Goal: Task Accomplishment & Management: Complete application form

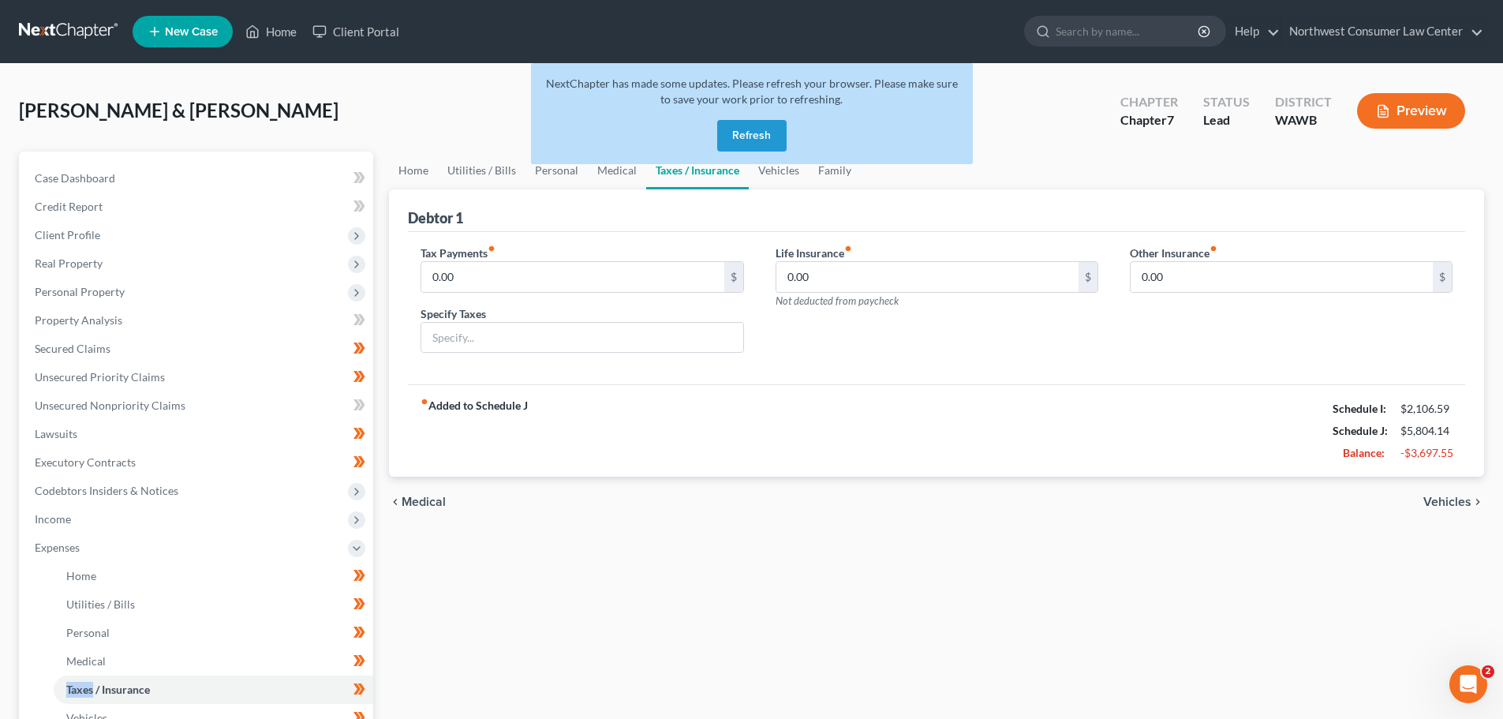
click at [753, 129] on button "Refresh" at bounding box center [751, 136] width 69 height 32
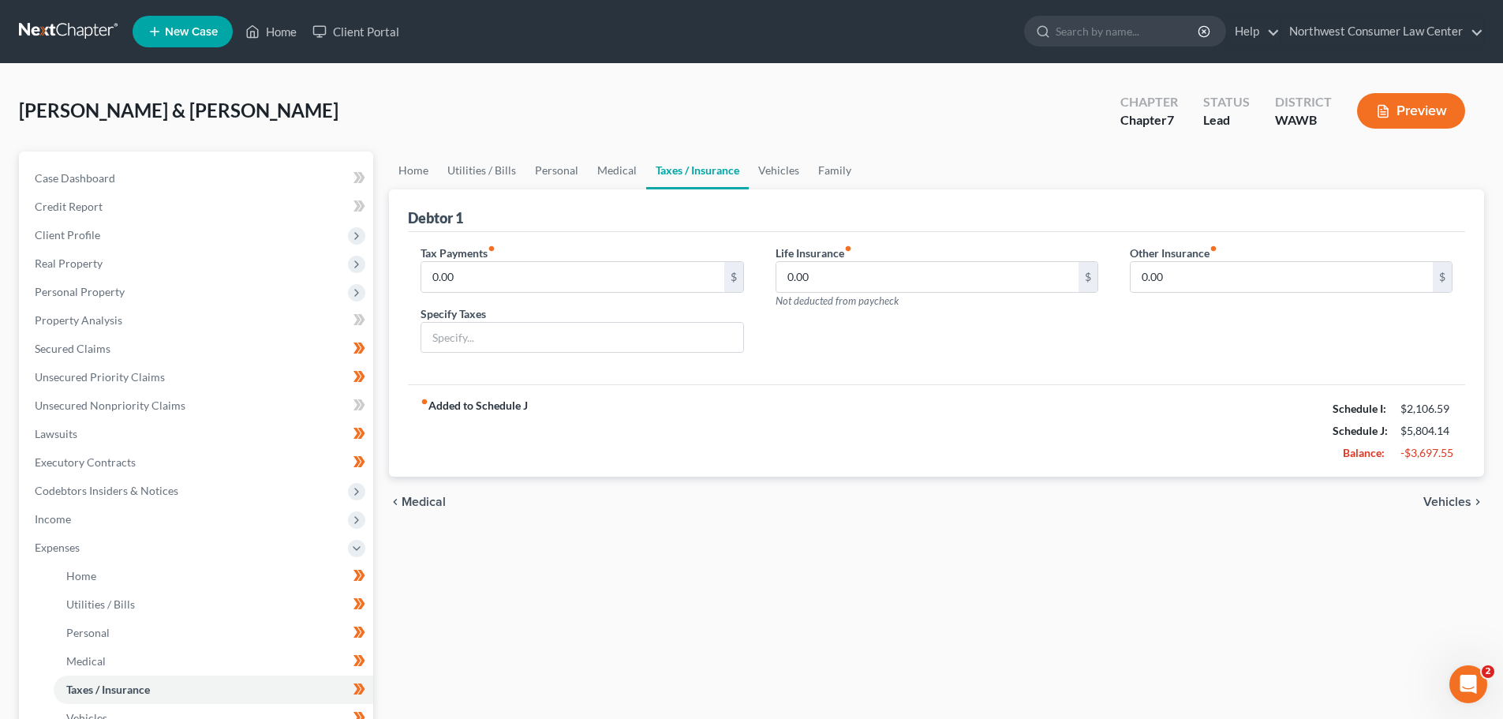
click at [87, 32] on link at bounding box center [69, 31] width 101 height 28
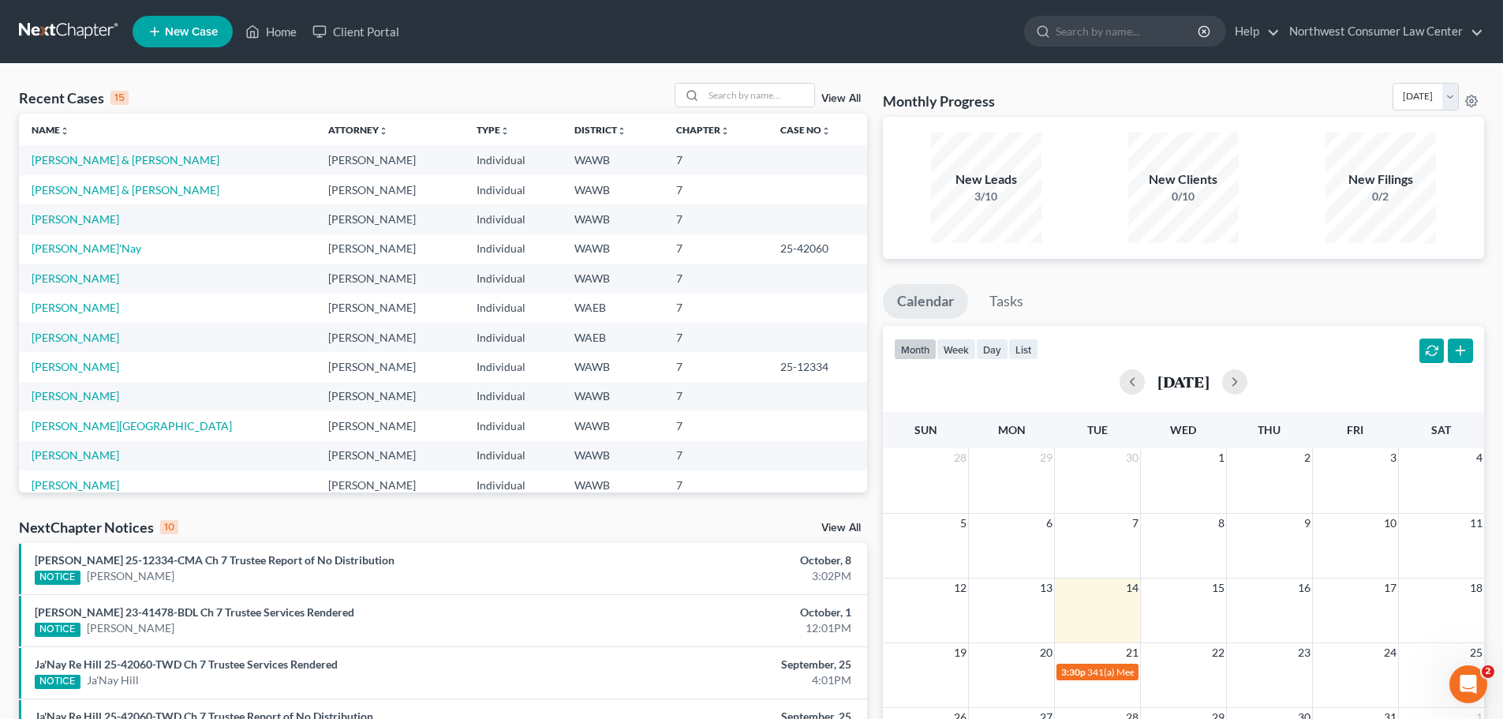
click at [69, 299] on td "[PERSON_NAME]" at bounding box center [167, 307] width 297 height 29
click at [74, 305] on link "[PERSON_NAME]" at bounding box center [76, 307] width 88 height 13
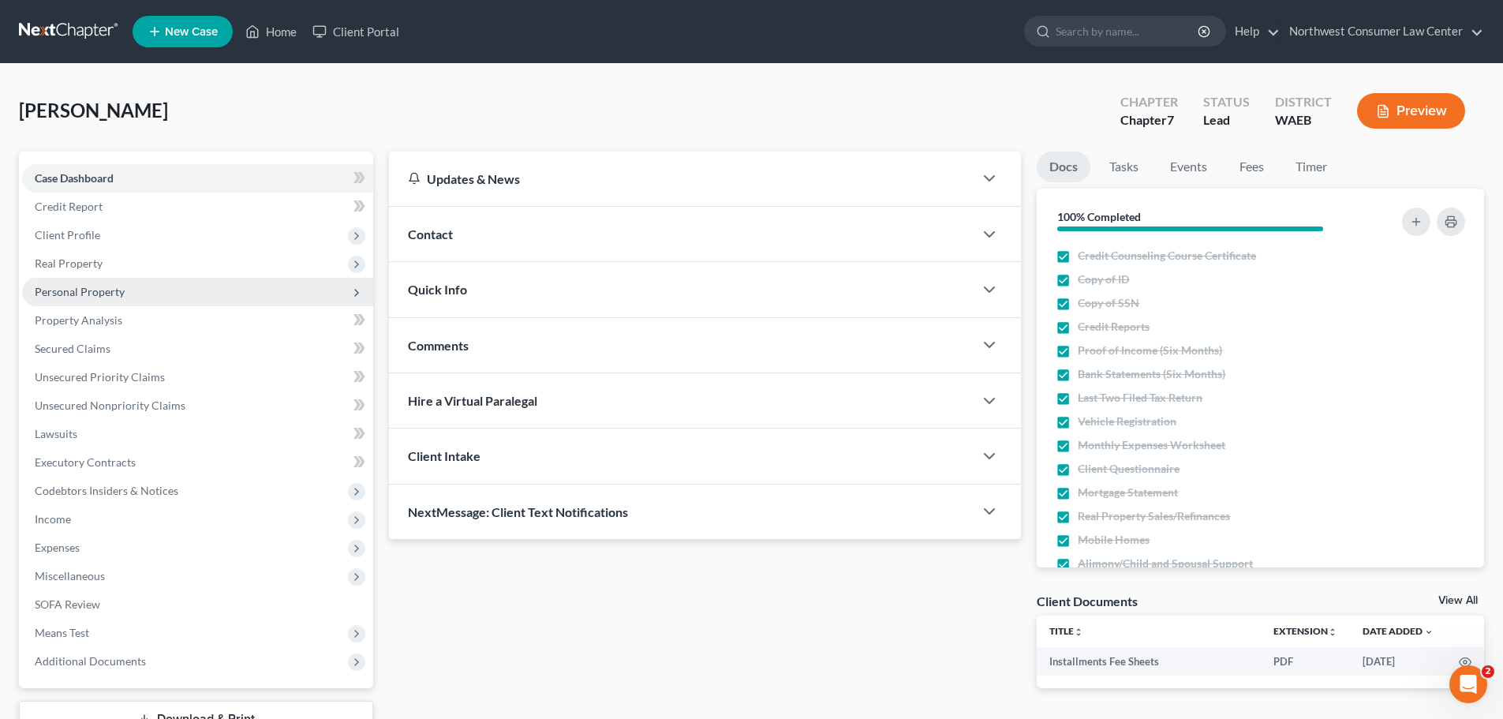
click at [260, 294] on span "Personal Property" at bounding box center [197, 292] width 351 height 28
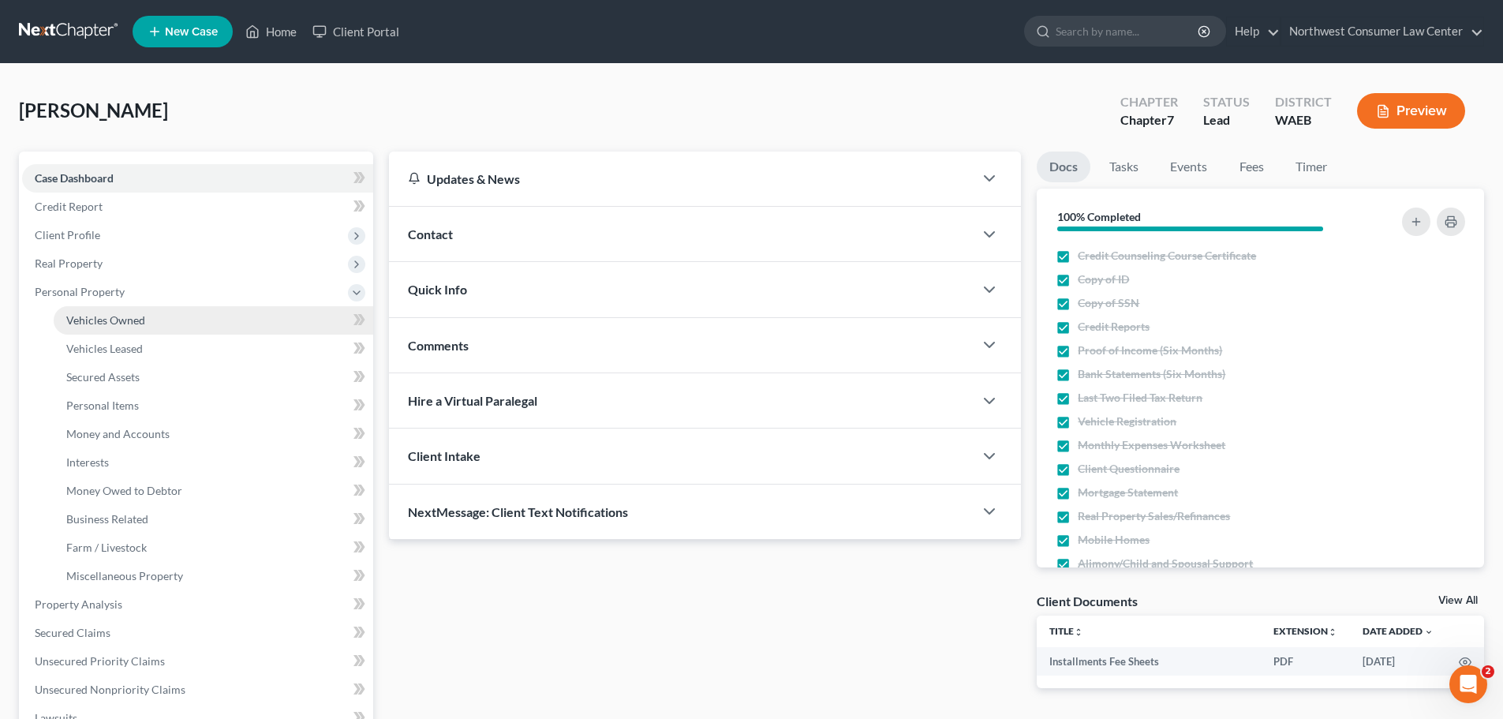
click at [215, 330] on link "Vehicles Owned" at bounding box center [214, 320] width 320 height 28
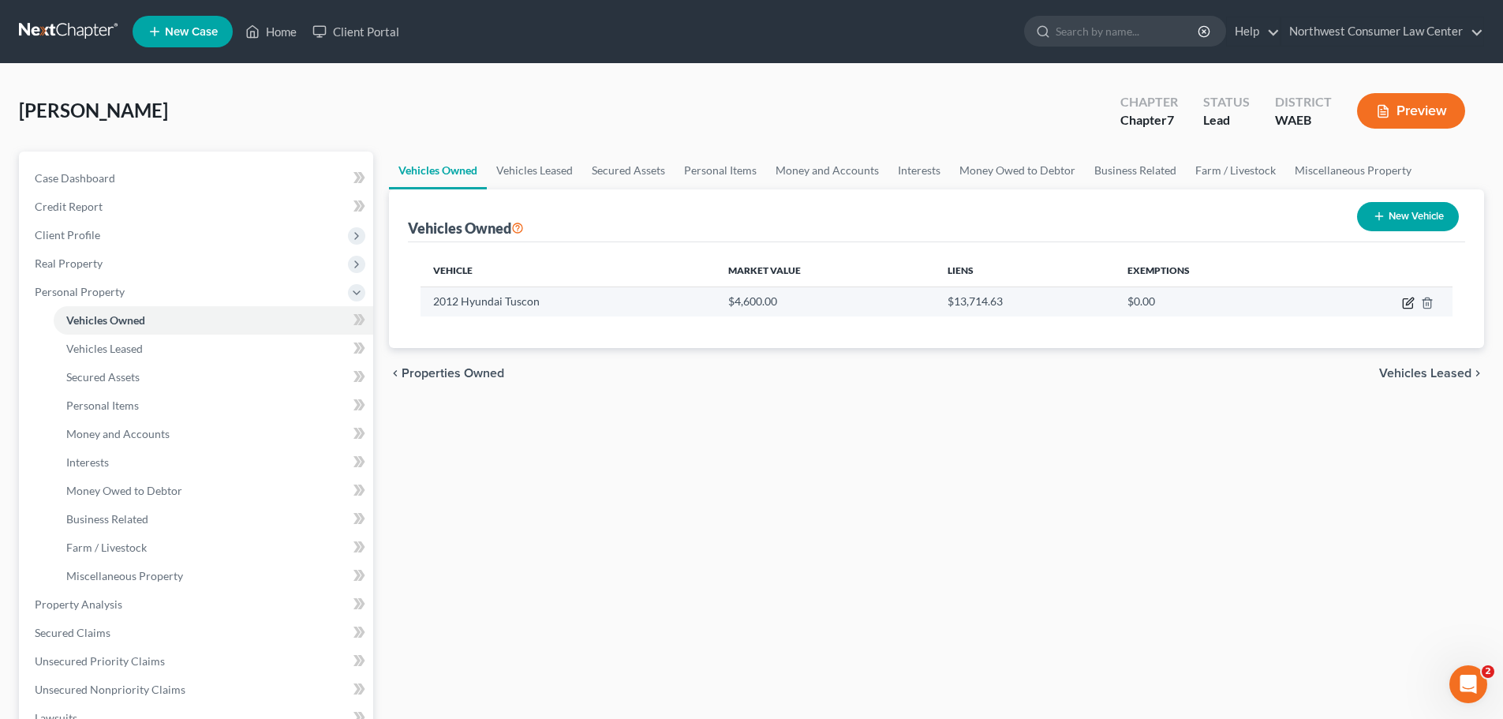
click at [1413, 303] on icon "button" at bounding box center [1408, 303] width 13 height 13
select select "0"
select select "14"
select select "2"
select select "0"
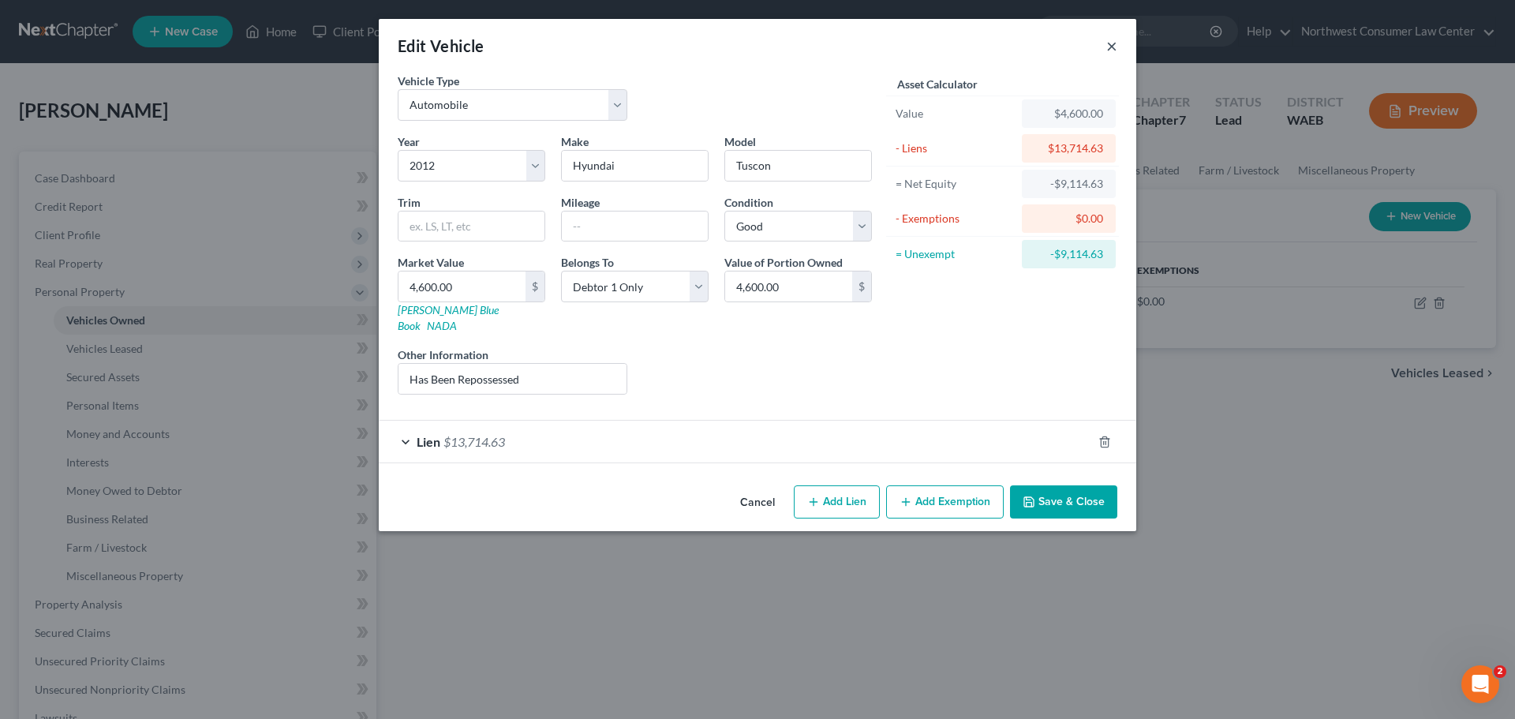
click at [1107, 47] on button "×" at bounding box center [1111, 45] width 11 height 19
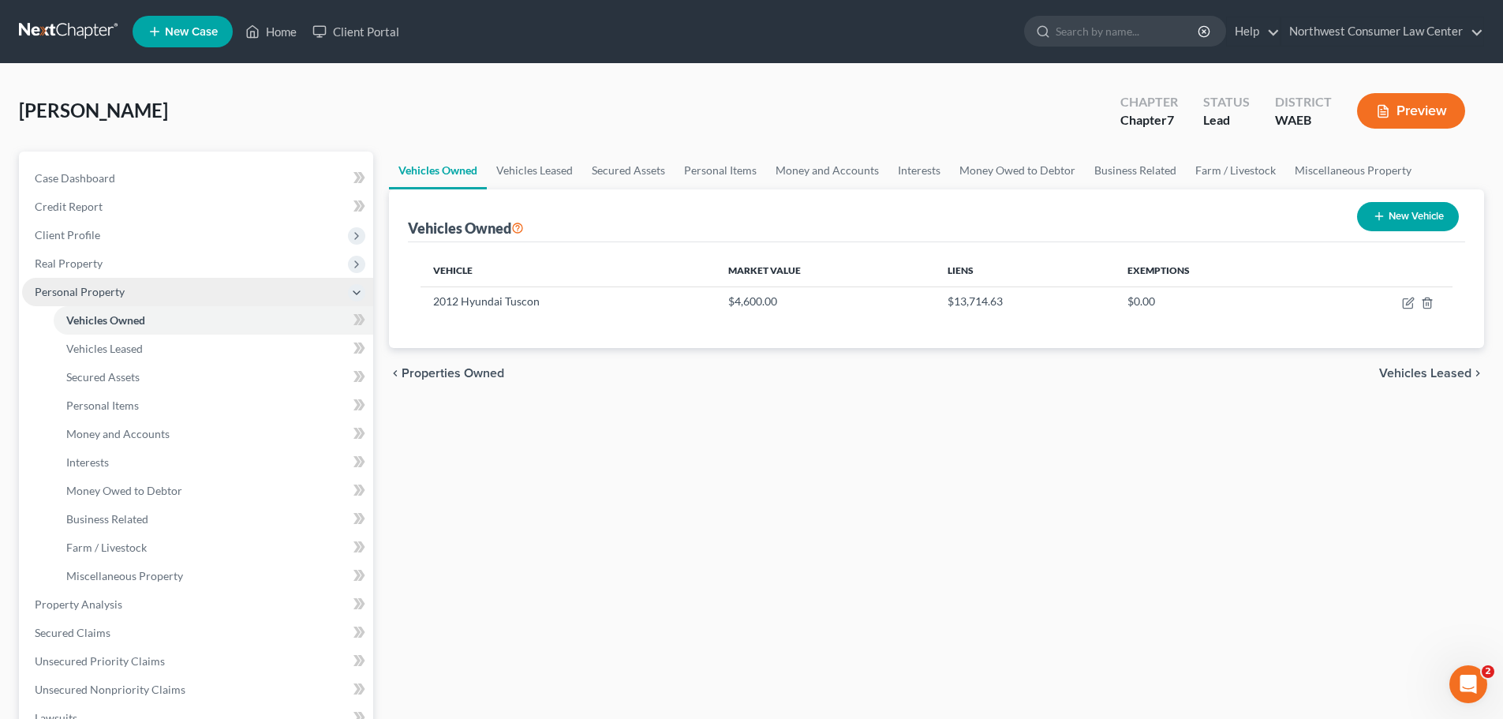
click at [255, 285] on span "Personal Property" at bounding box center [197, 292] width 351 height 28
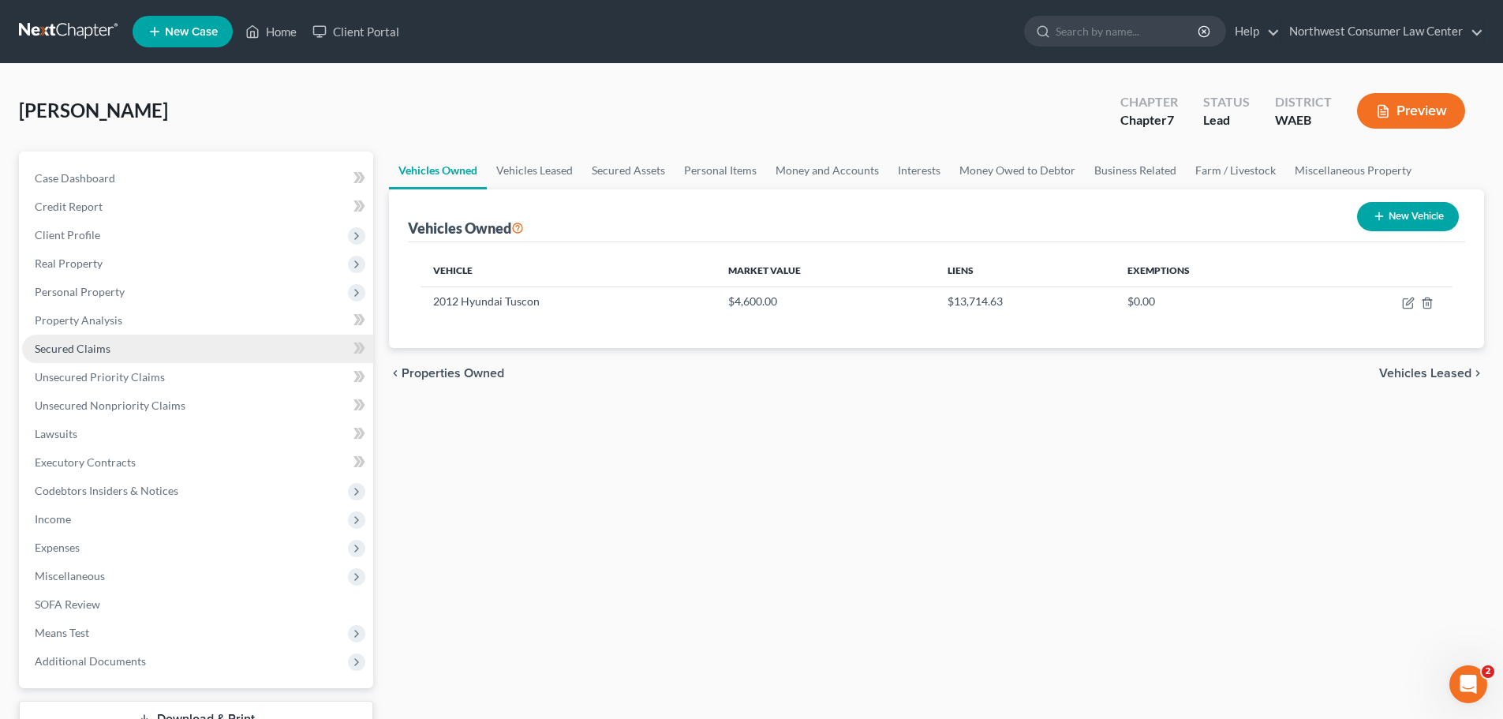
click at [208, 343] on link "Secured Claims" at bounding box center [197, 349] width 351 height 28
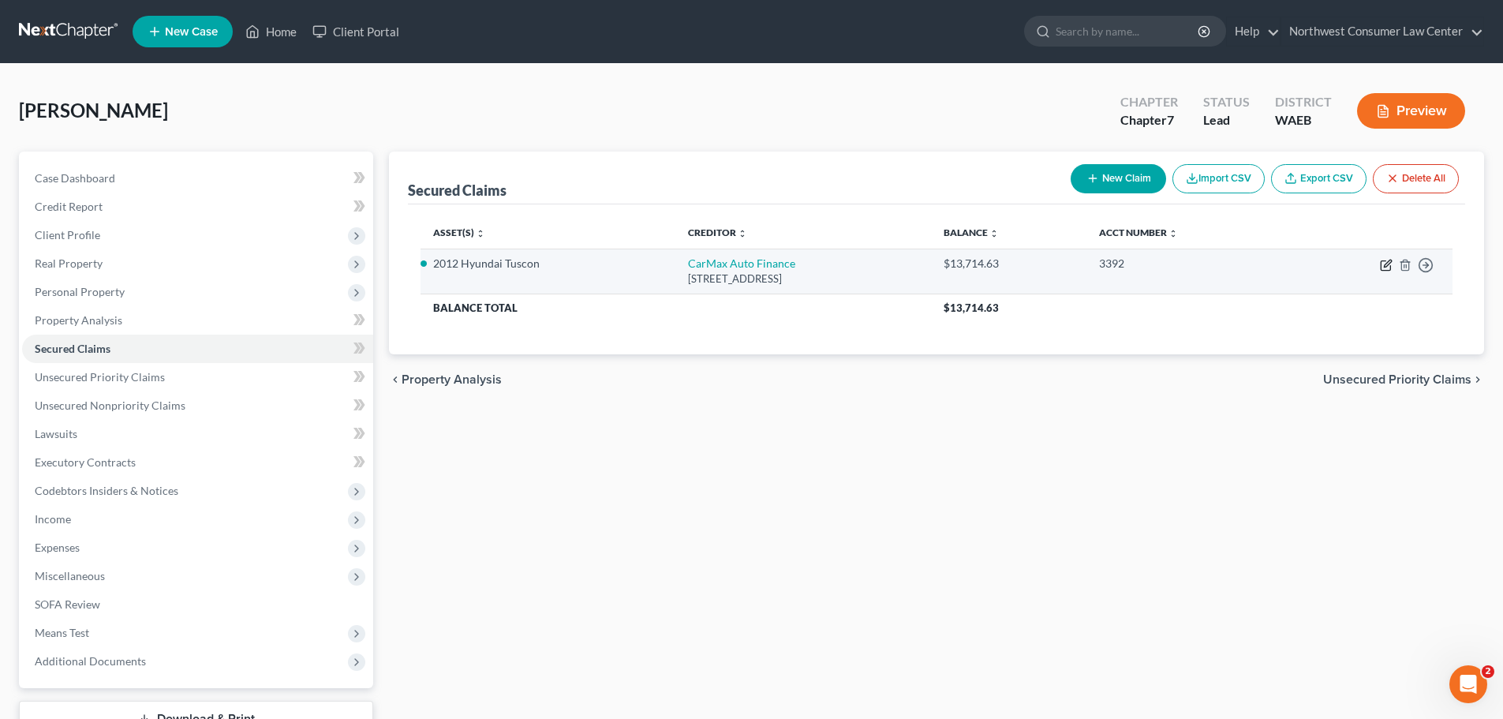
click at [1387, 264] on icon "button" at bounding box center [1386, 265] width 13 height 13
select select "10"
select select "0"
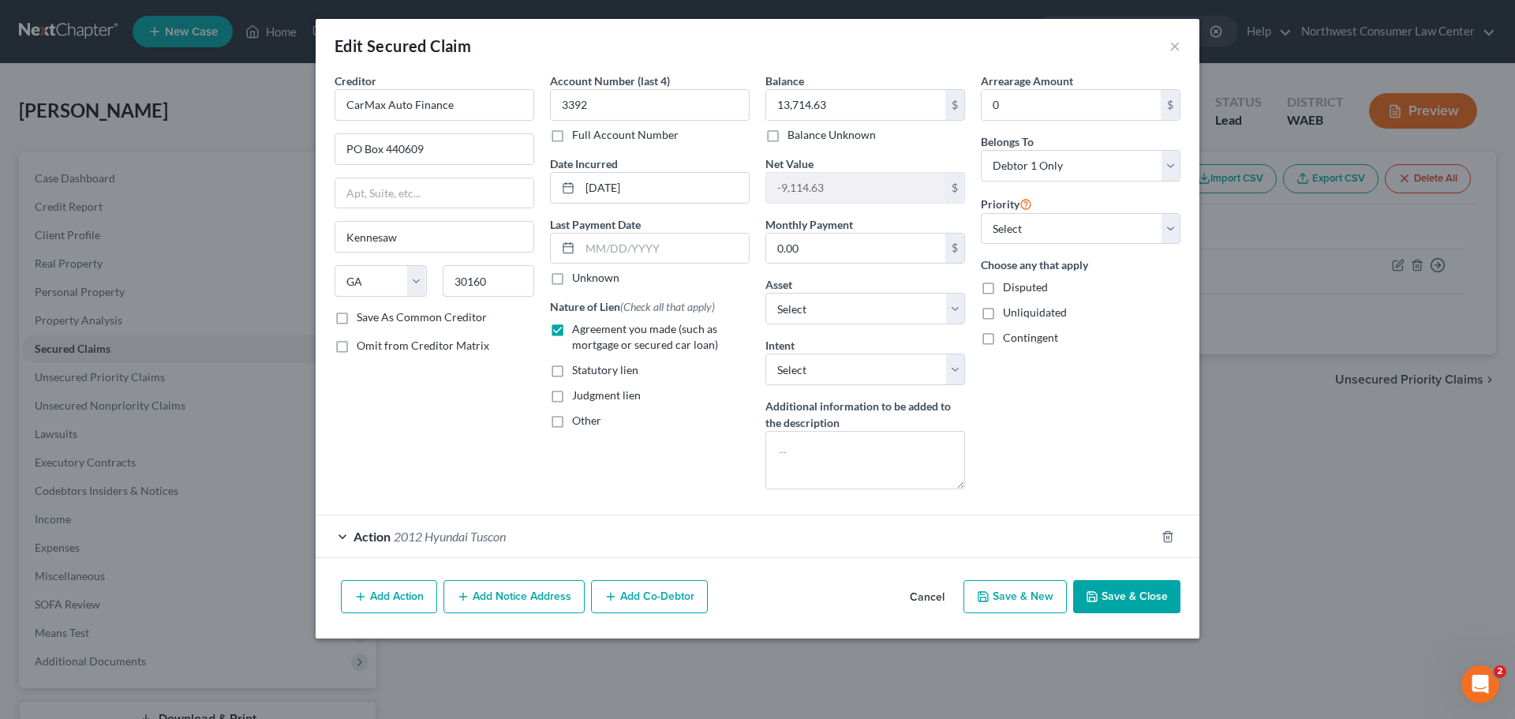
click at [528, 533] on div "Action 2012 Hyundai Tuscon" at bounding box center [736, 536] width 840 height 42
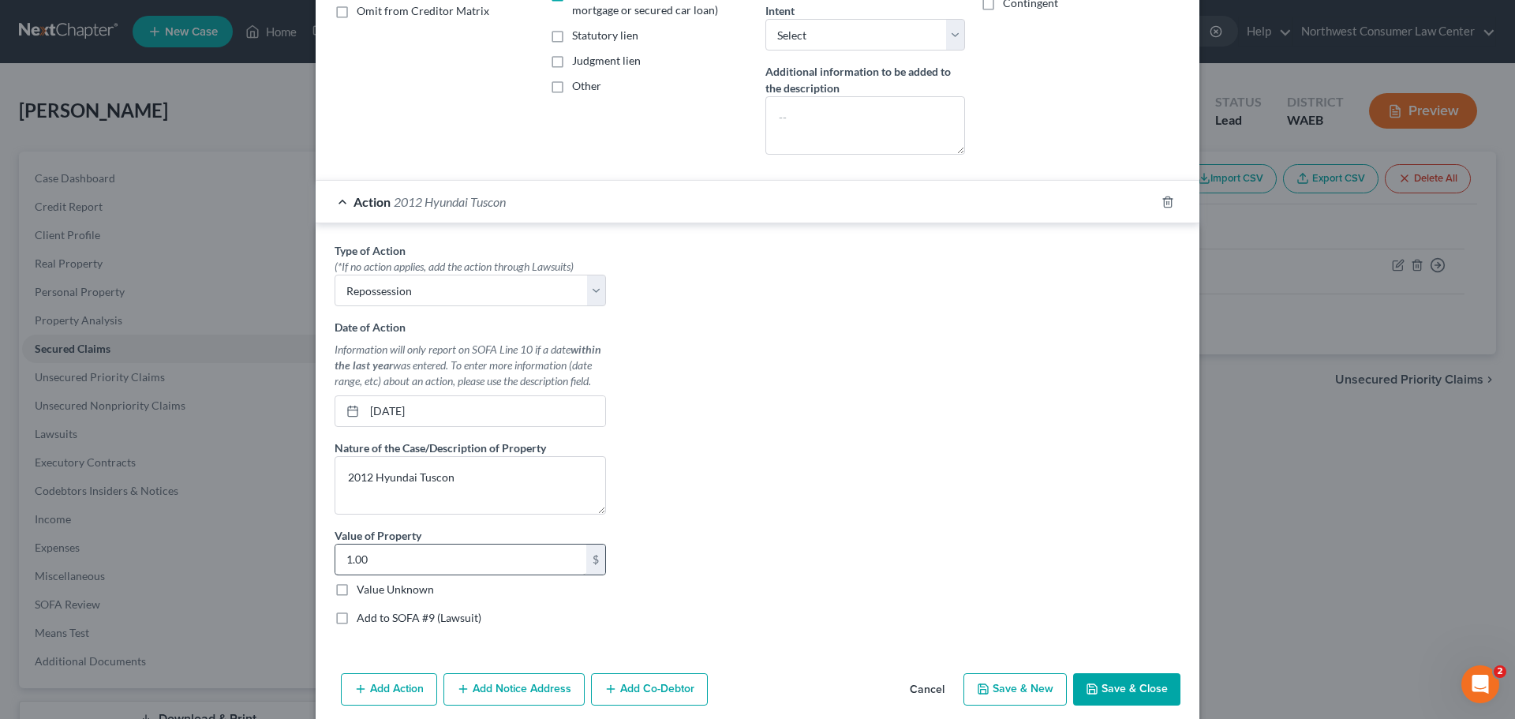
scroll to position [365, 0]
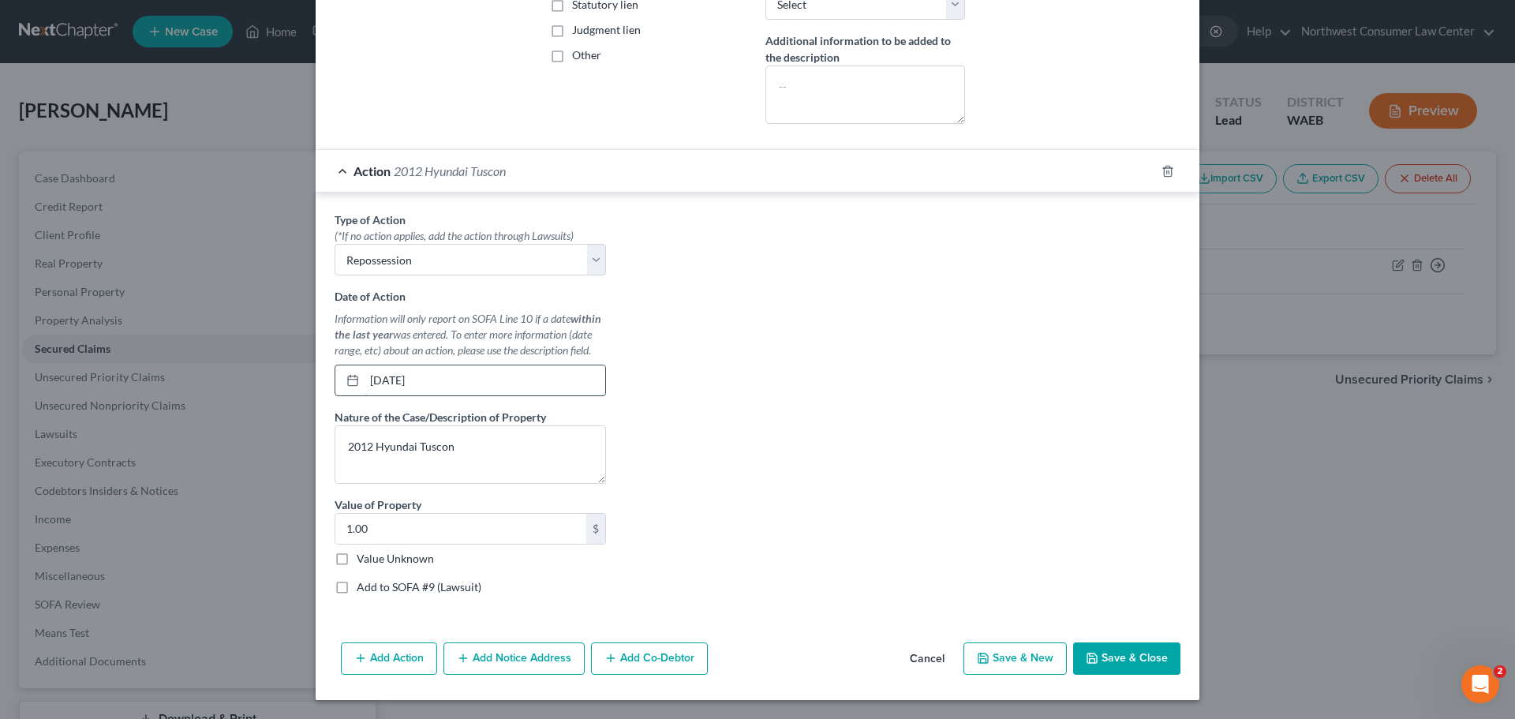
click at [454, 386] on input "02/01/2023" at bounding box center [485, 380] width 241 height 30
drag, startPoint x: 439, startPoint y: 380, endPoint x: 304, endPoint y: 392, distance: 135.5
click at [304, 392] on div "Edit Secured Claim × Creditor * CarMax Auto Finance PO Box 440609 Kennesaw Stat…" at bounding box center [757, 359] width 1515 height 719
type input "3/8/2023"
click at [442, 535] on input "1.00" at bounding box center [460, 529] width 251 height 30
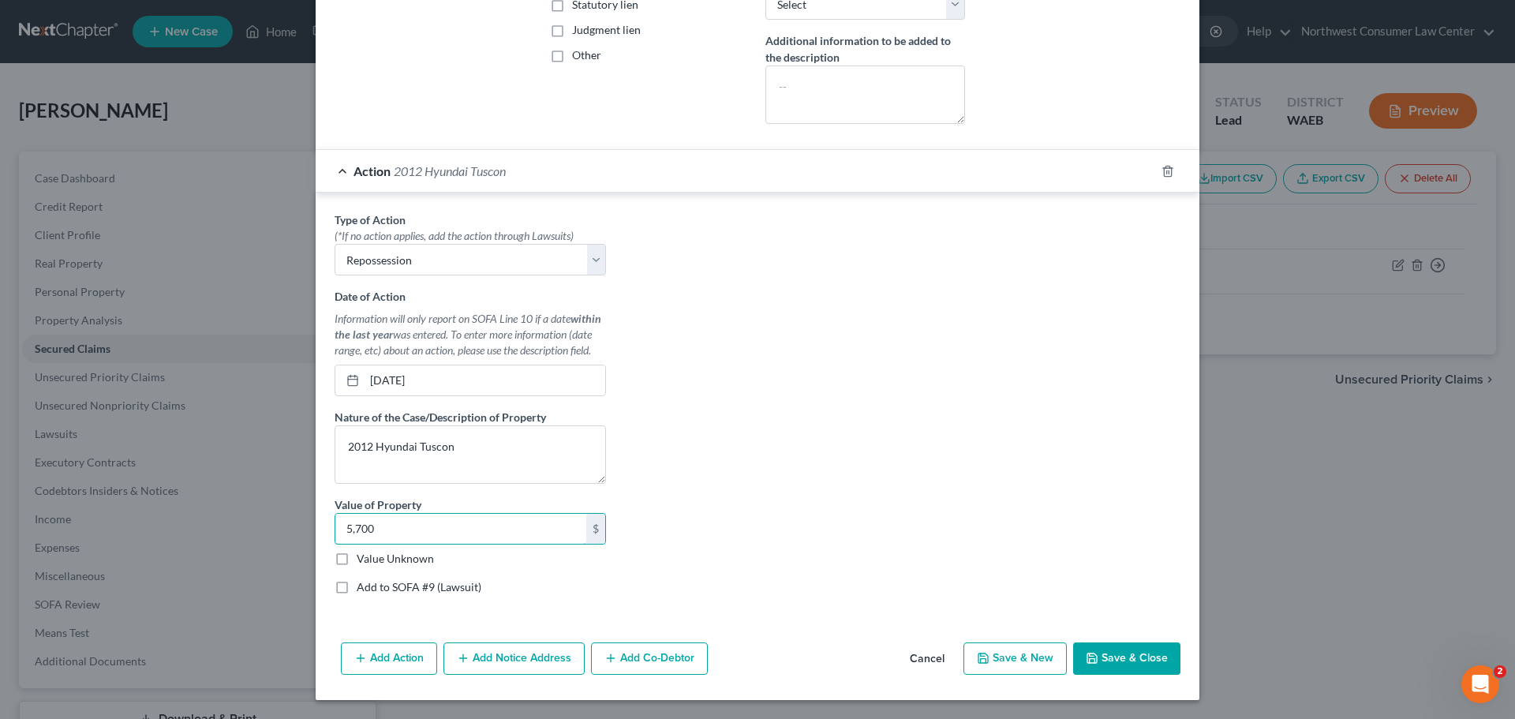
type input "5,700"
click at [1105, 656] on button "Save & Close" at bounding box center [1126, 658] width 107 height 33
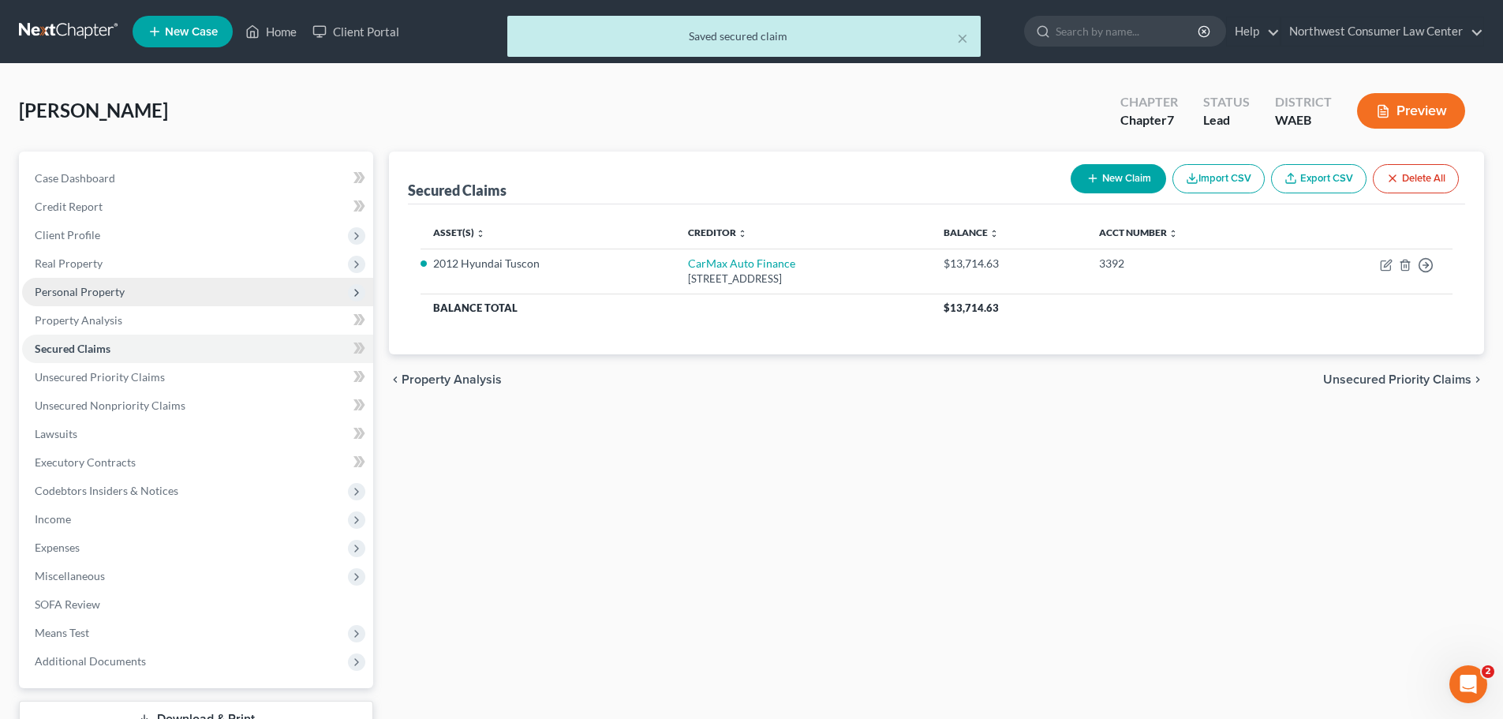
click at [169, 283] on span "Personal Property" at bounding box center [197, 292] width 351 height 28
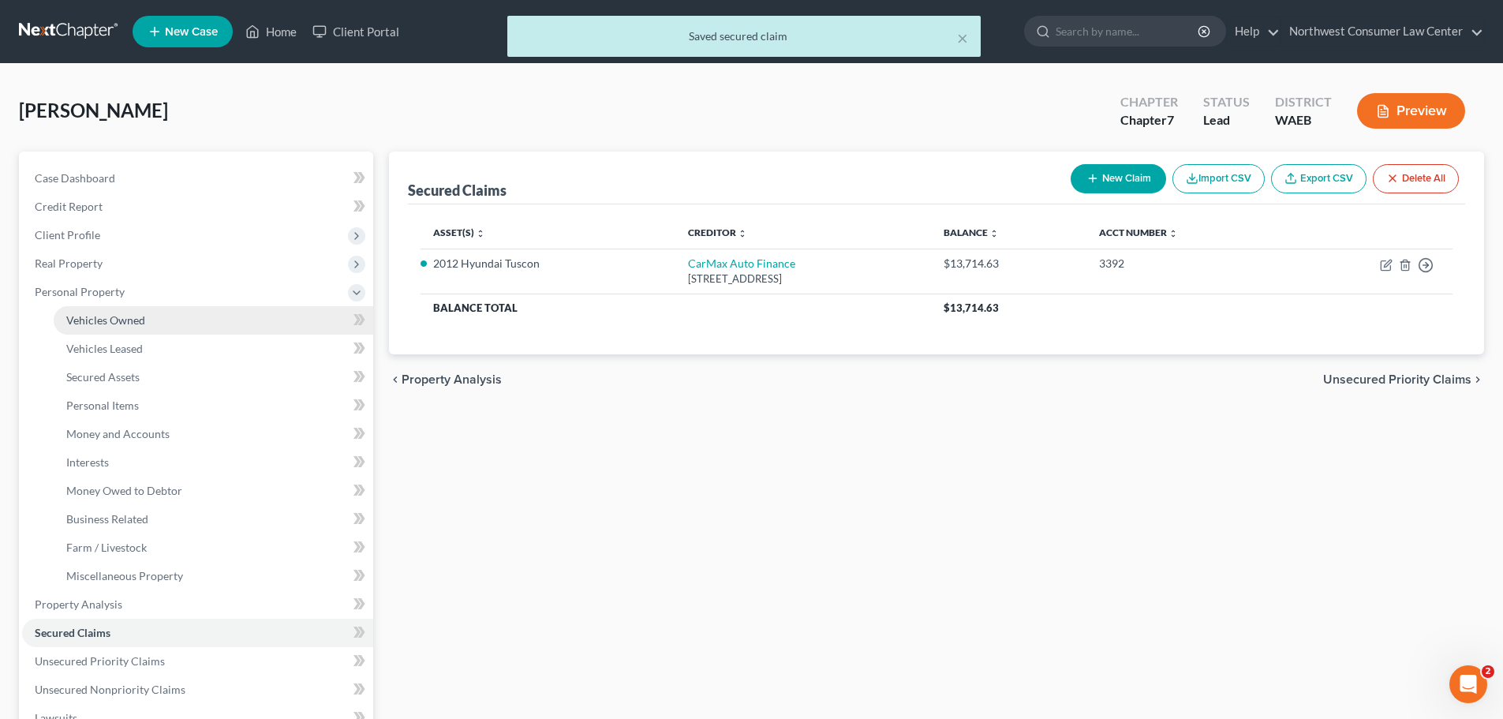
click at [182, 319] on link "Vehicles Owned" at bounding box center [214, 320] width 320 height 28
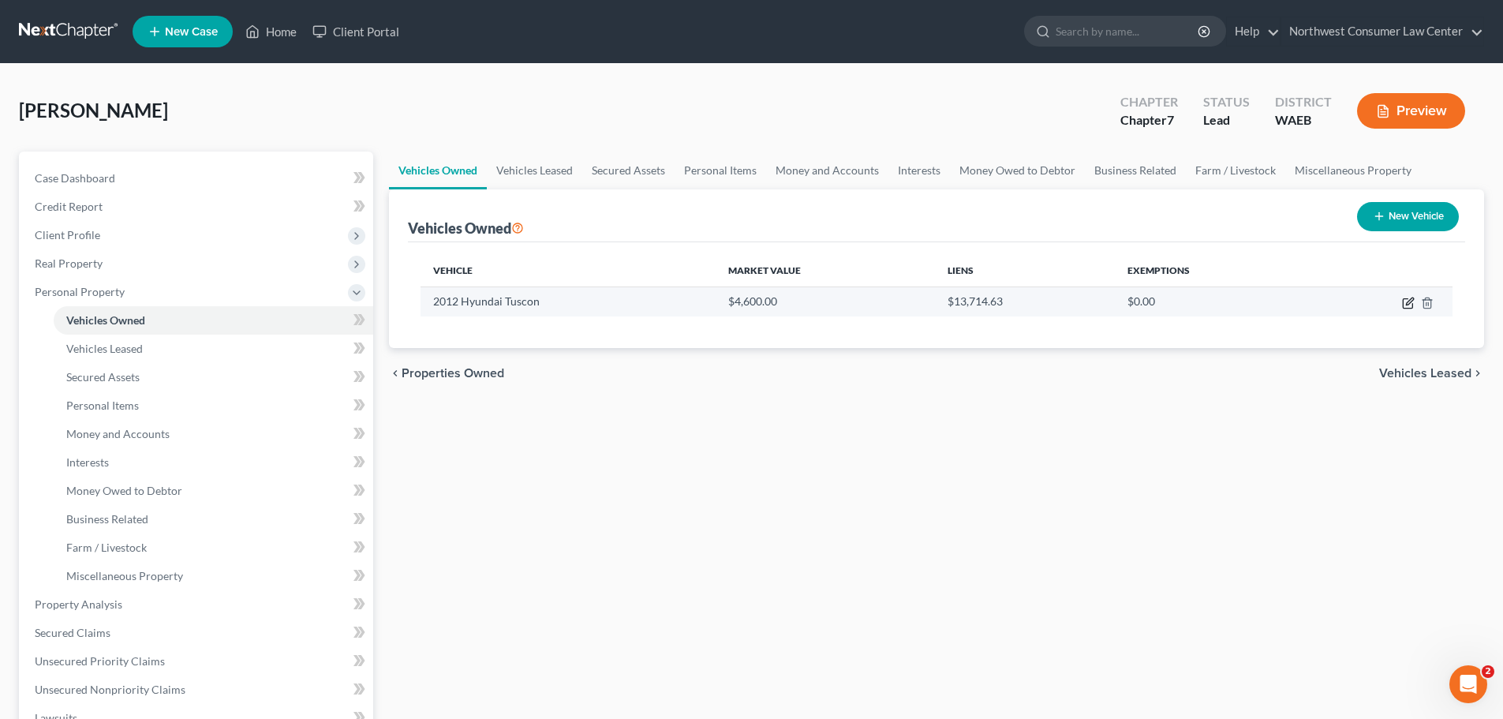
click at [1413, 297] on icon "button" at bounding box center [1408, 303] width 13 height 13
select select "0"
select select "14"
select select "2"
select select "0"
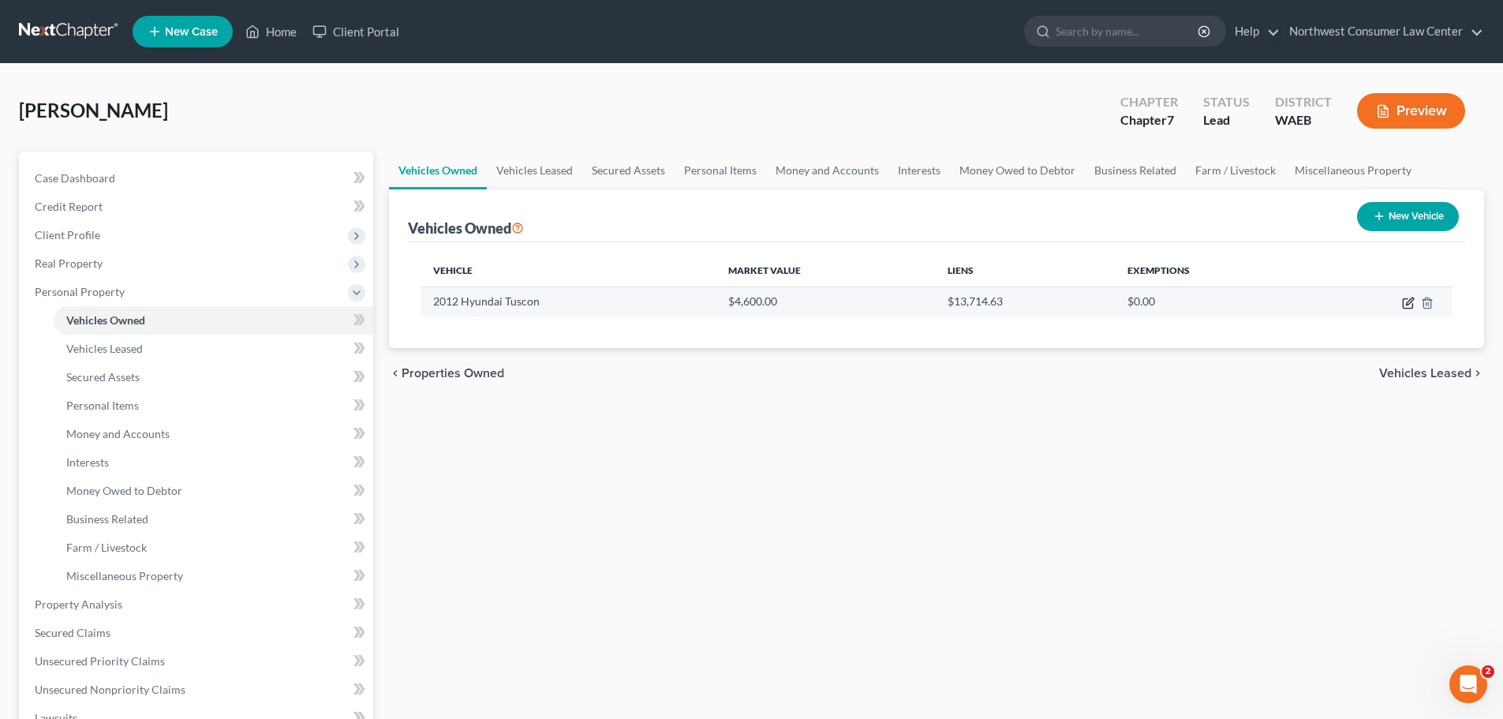
select select "10"
select select "0"
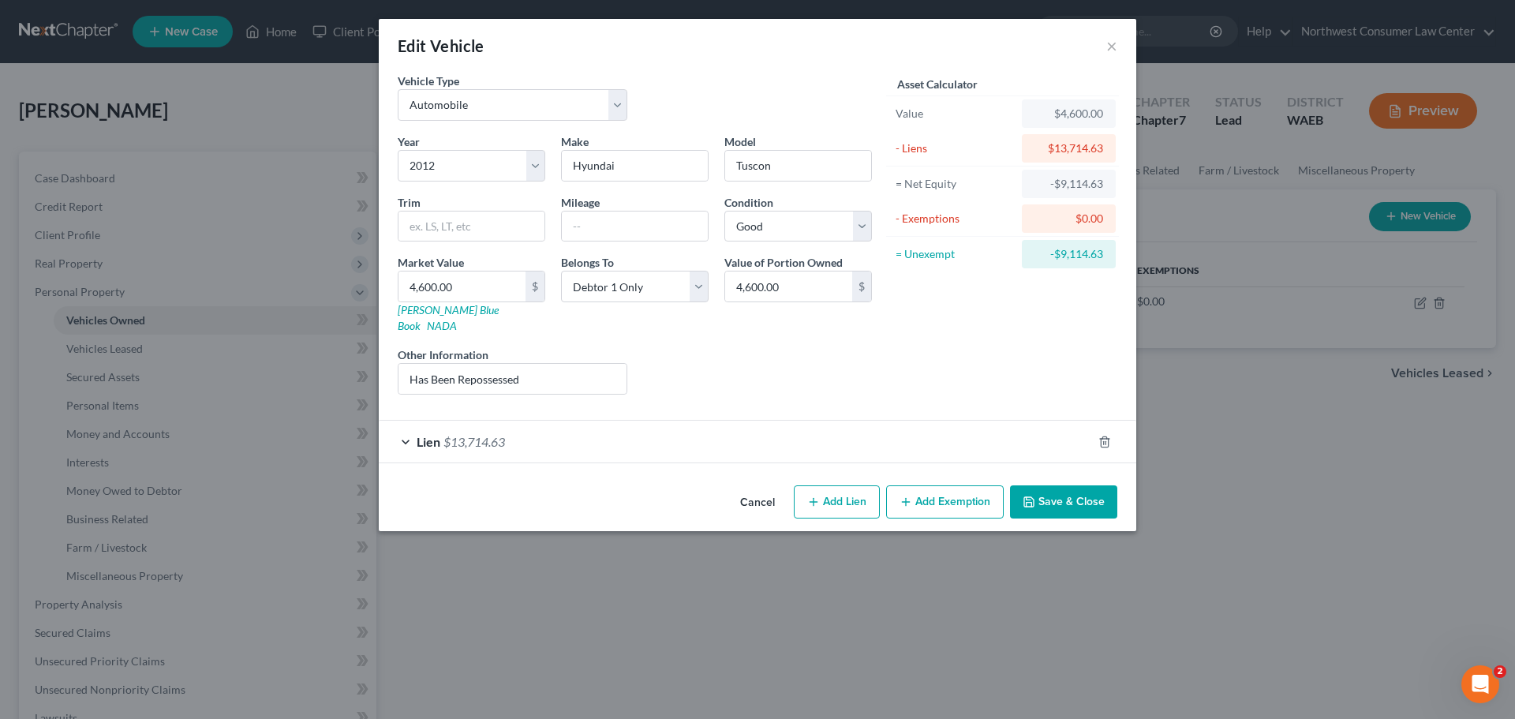
click at [649, 445] on div "Lien $13,714.63" at bounding box center [735, 442] width 713 height 42
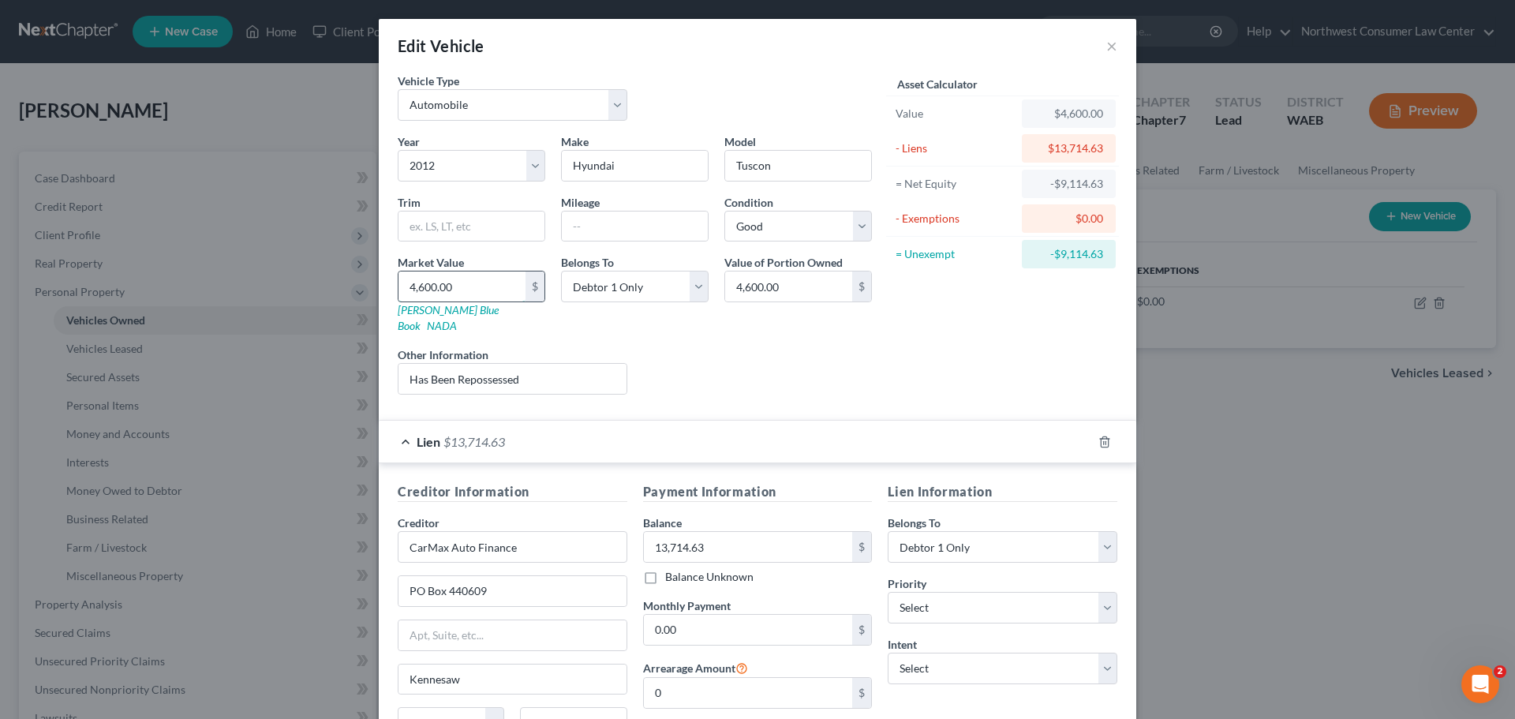
click at [474, 290] on input "4,600.00" at bounding box center [462, 286] width 127 height 30
paste input "99202"
type input "99202"
type input "99,202.00"
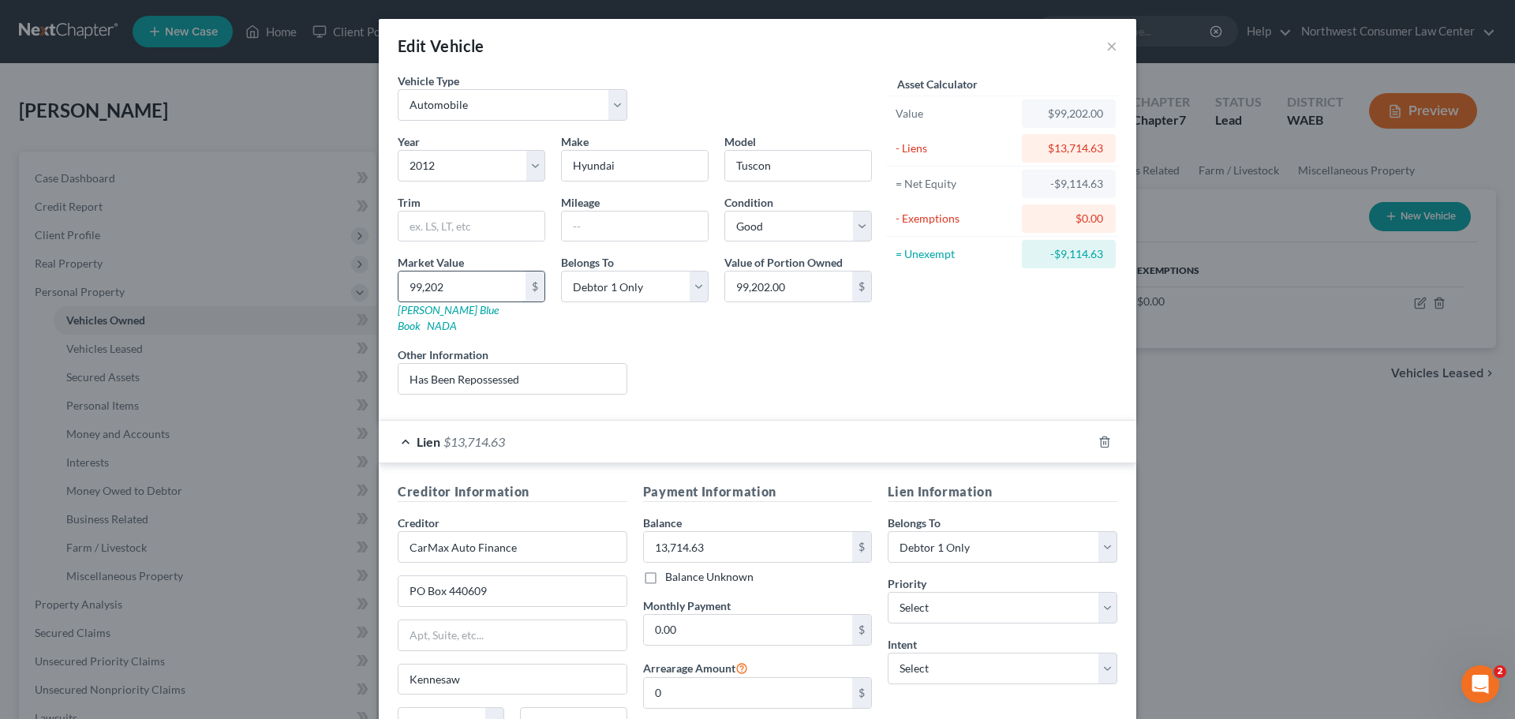
type input "5"
type input "5.00"
type input "57"
type input "57.00"
type input "570"
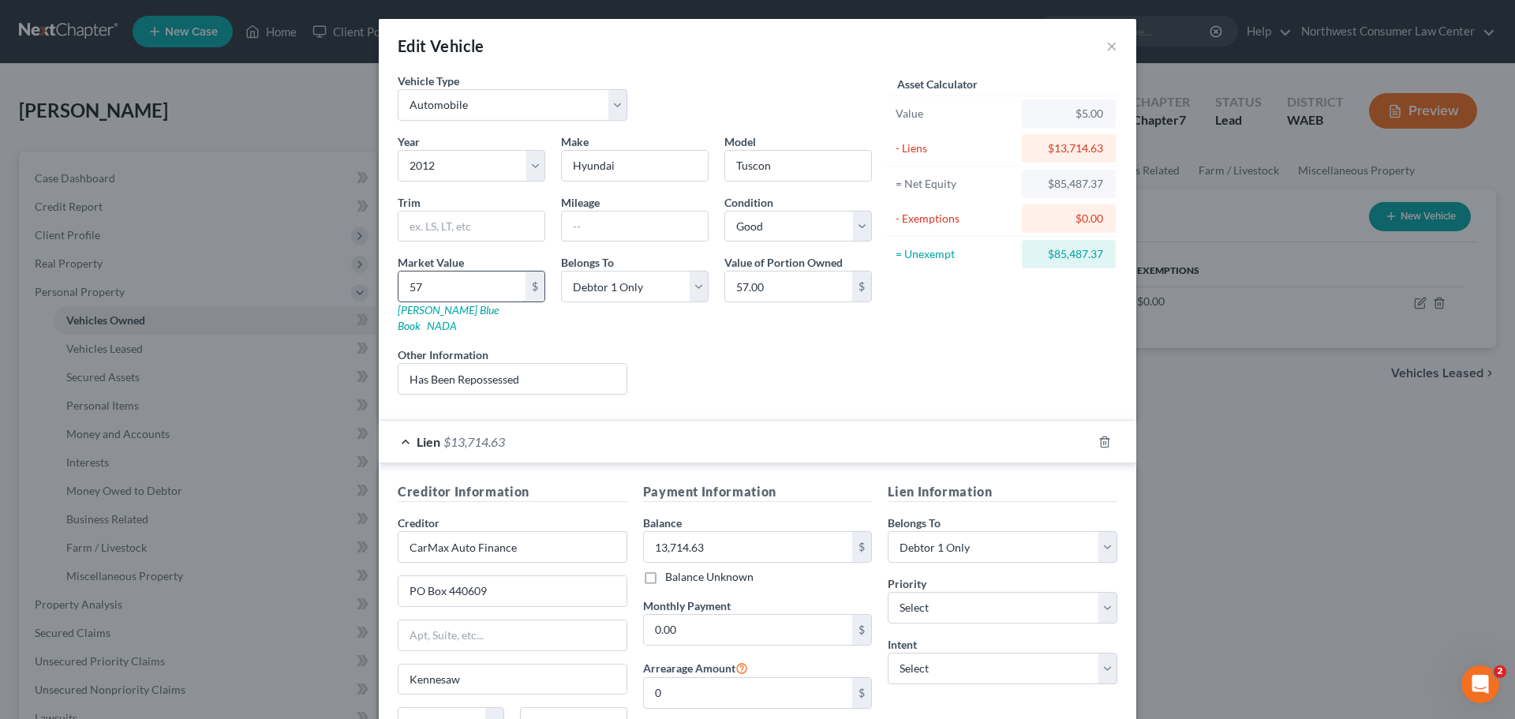
type input "570.00"
type input "5700"
type input "5,700.00"
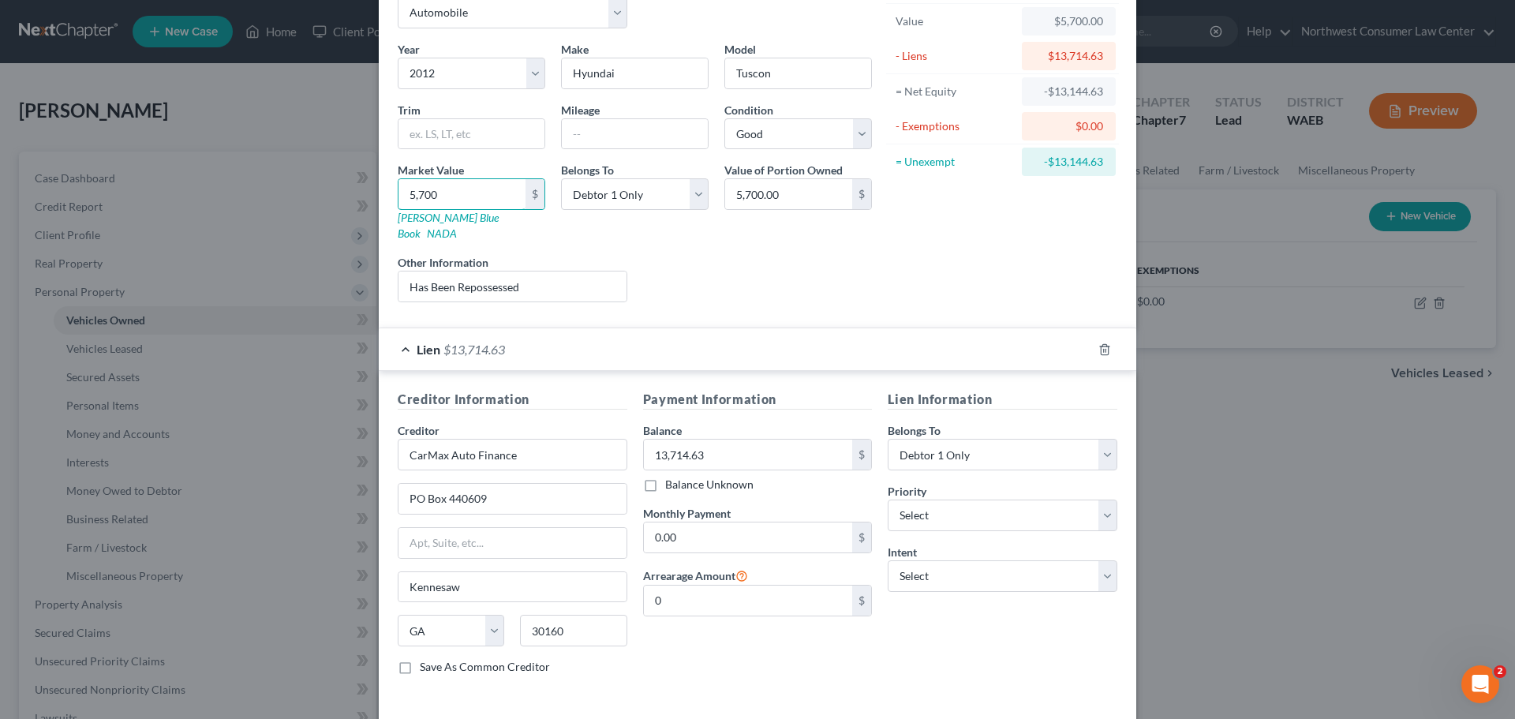
scroll to position [144, 0]
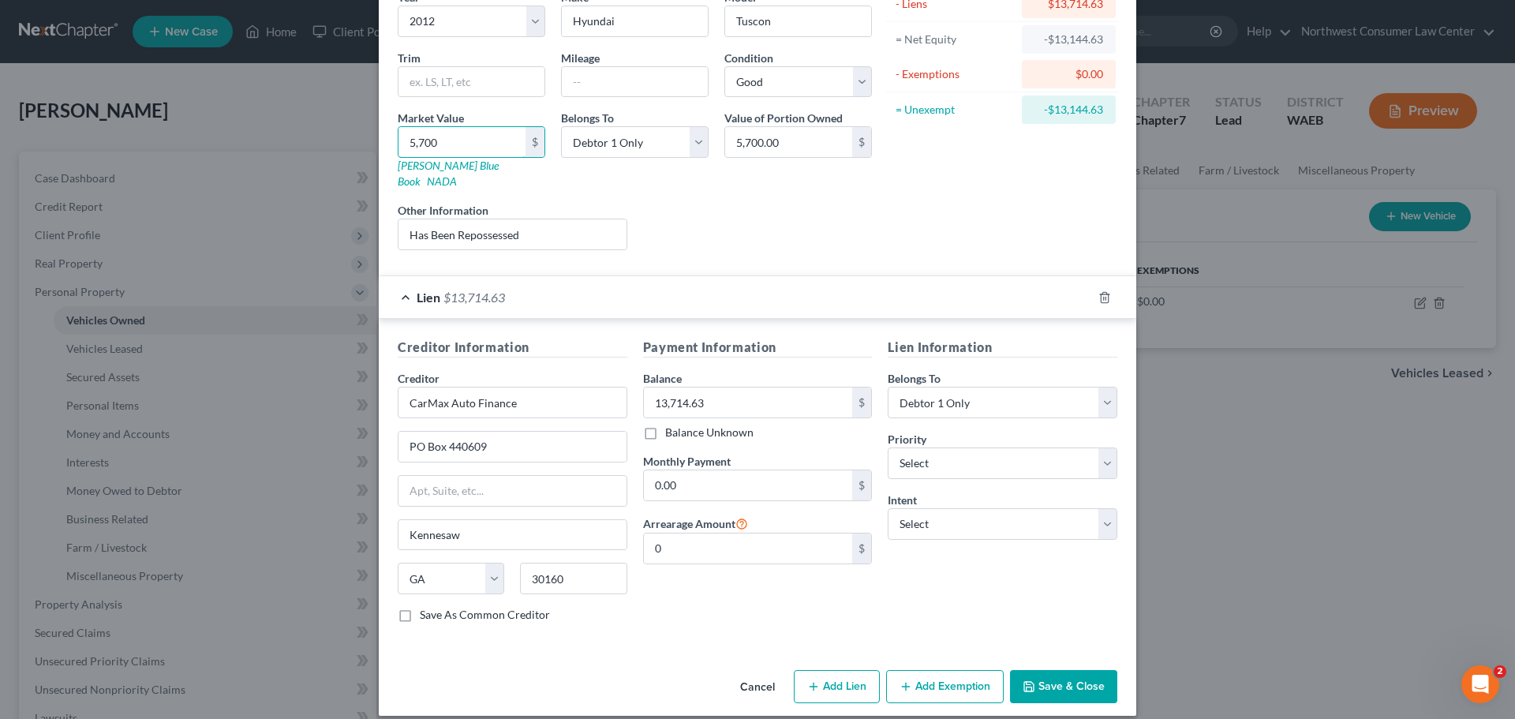
type input "5,700"
click at [643, 285] on div "Lien $13,714.63" at bounding box center [735, 297] width 713 height 42
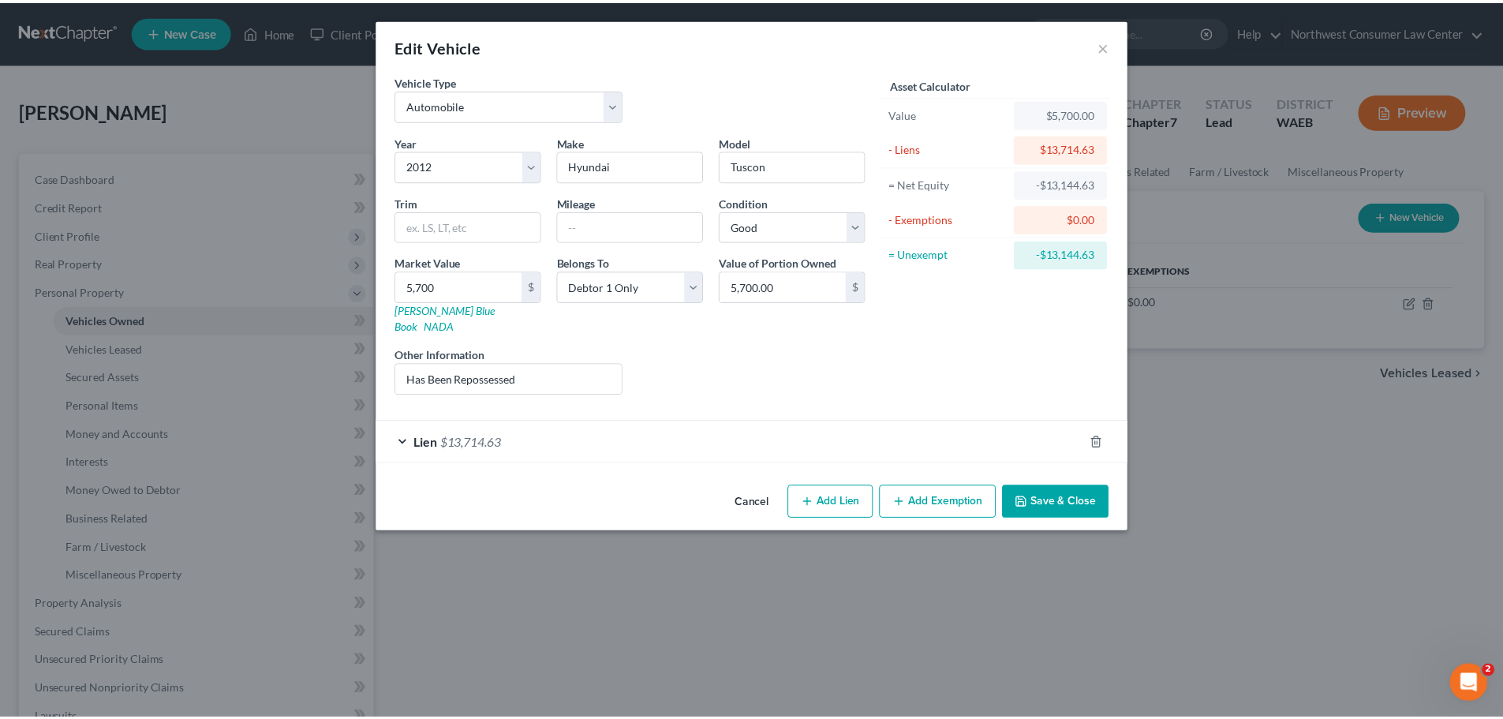
scroll to position [0, 0]
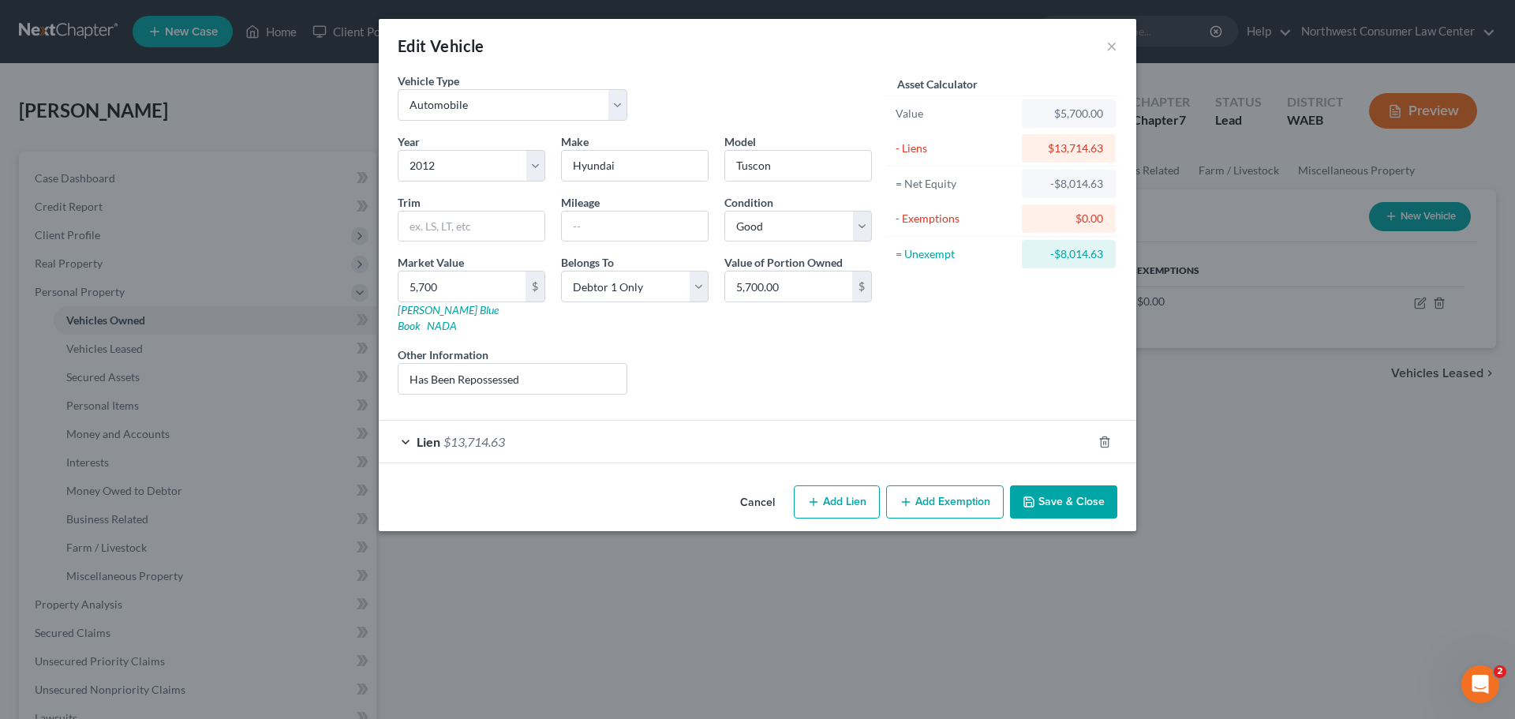
click at [1037, 485] on button "Save & Close" at bounding box center [1063, 501] width 107 height 33
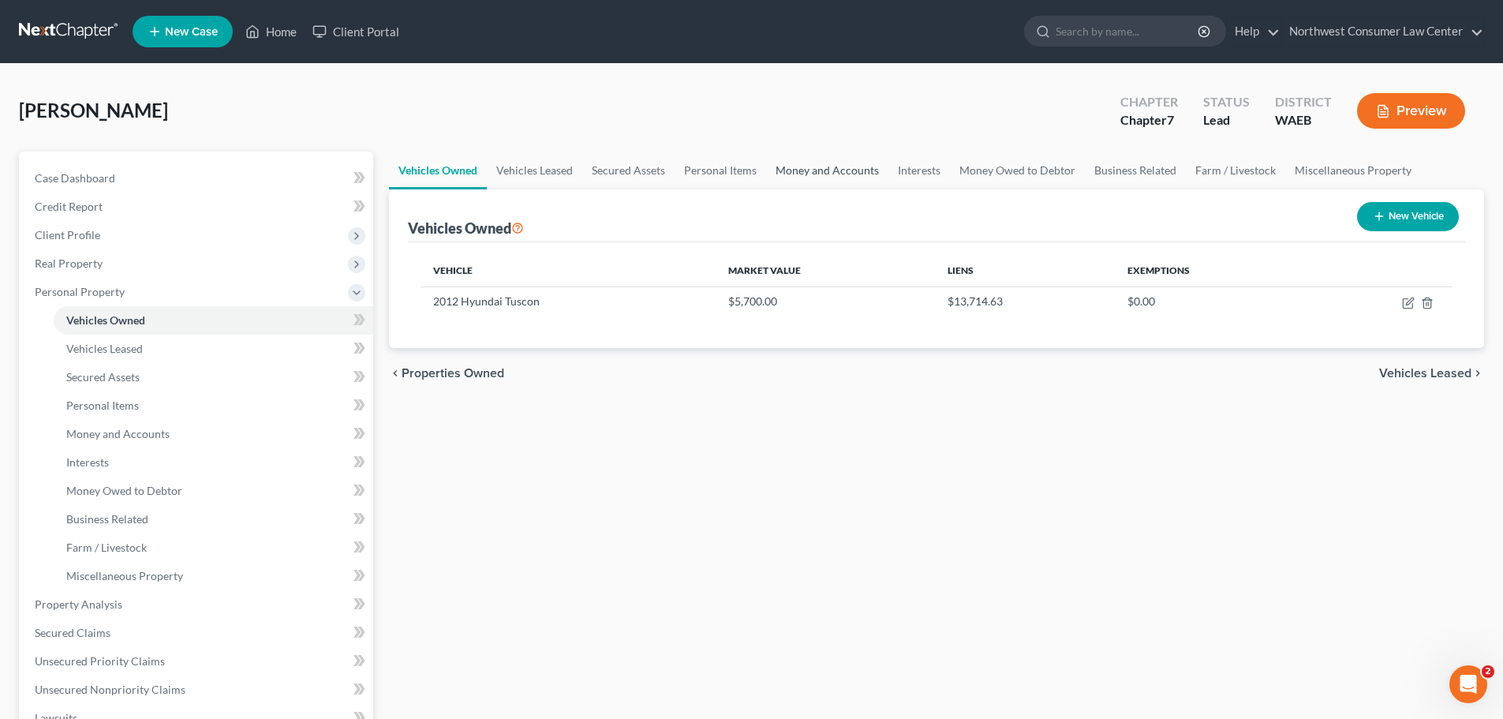
click at [822, 168] on link "Money and Accounts" at bounding box center [827, 171] width 122 height 38
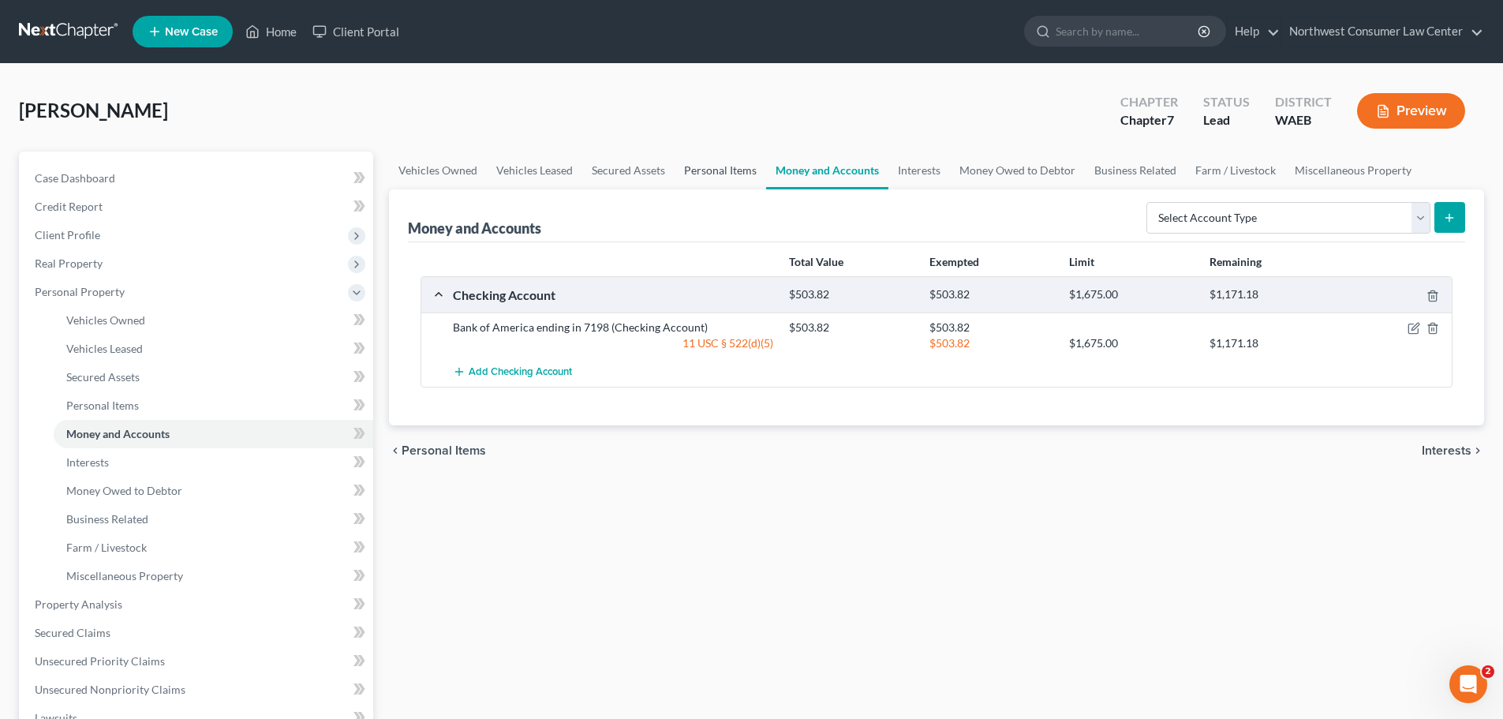
click at [726, 170] on link "Personal Items" at bounding box center [721, 171] width 92 height 38
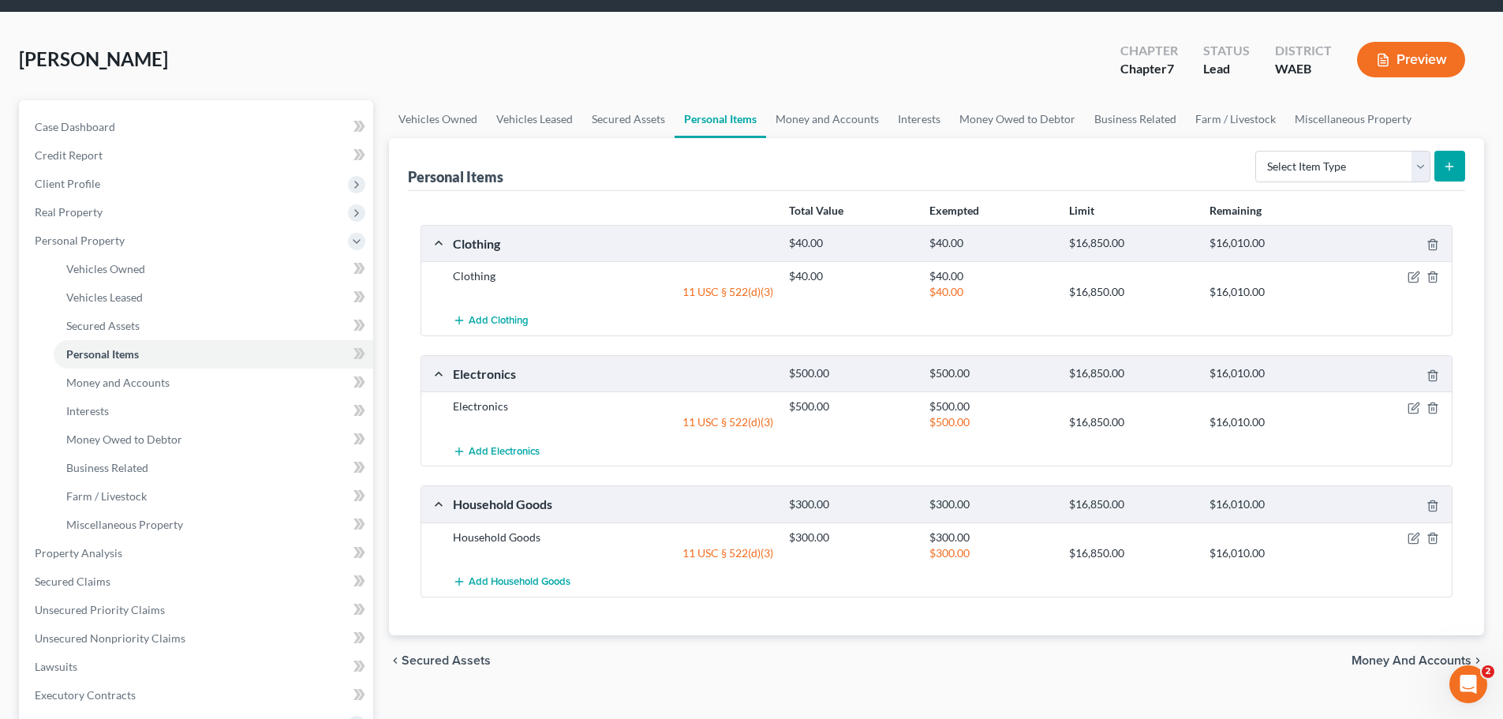
scroll to position [79, 0]
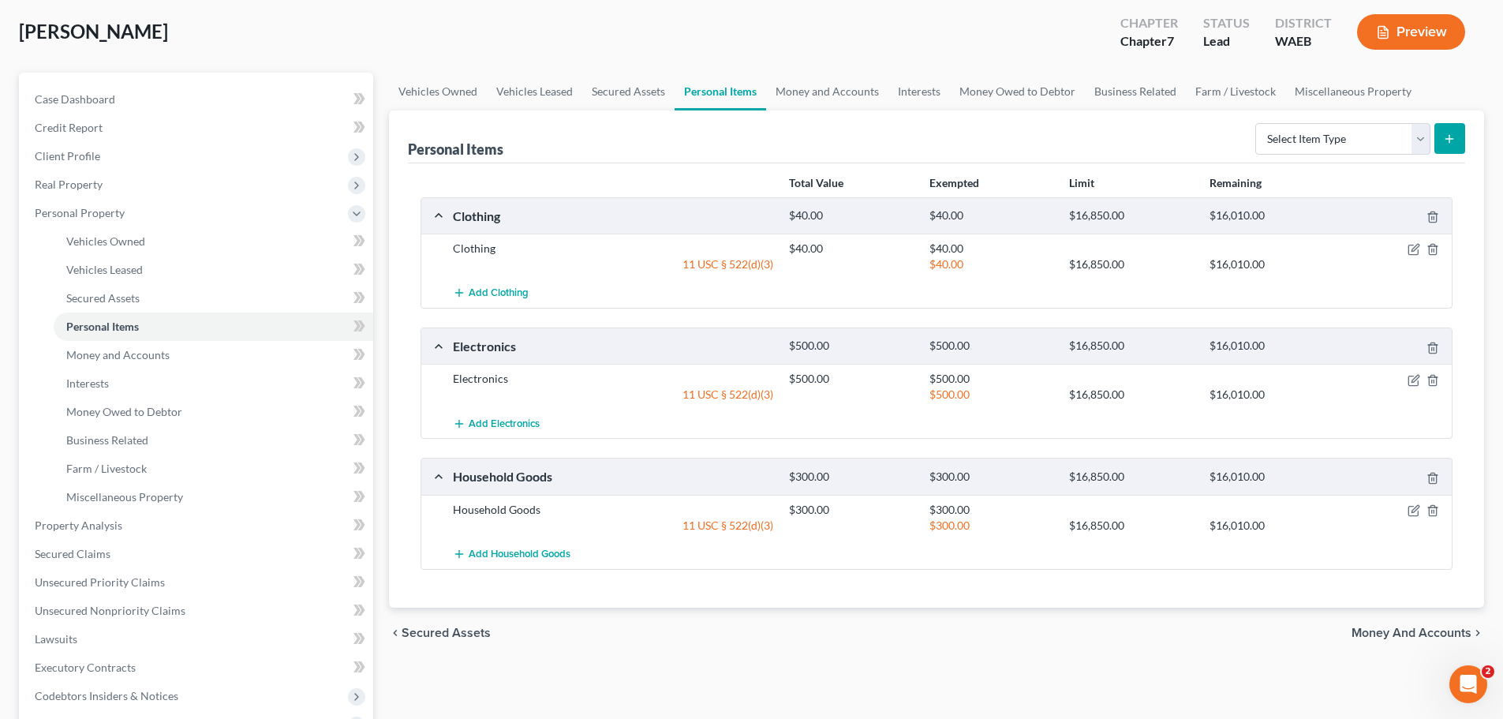
click at [1423, 629] on span "Money and Accounts" at bounding box center [1412, 633] width 120 height 13
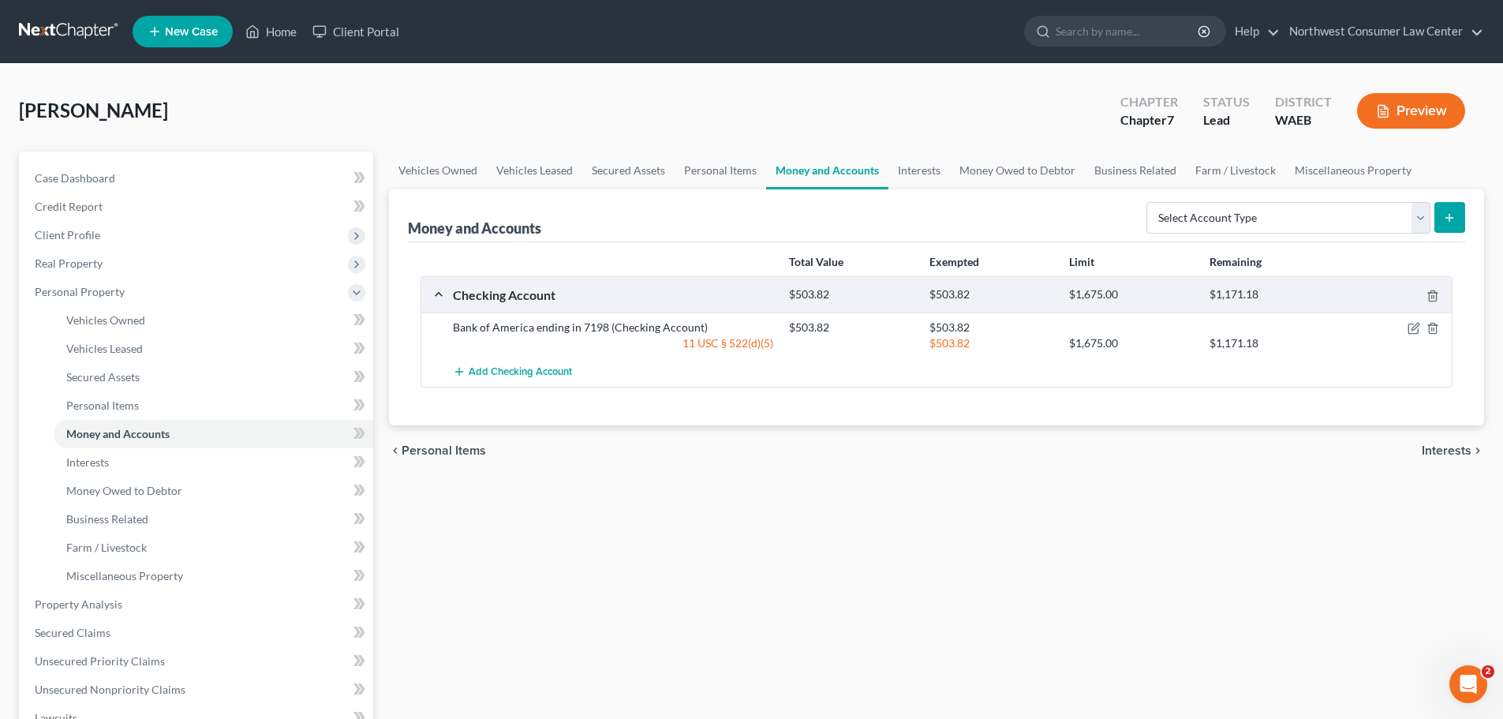
click at [1451, 453] on span "Interests" at bounding box center [1447, 450] width 50 height 13
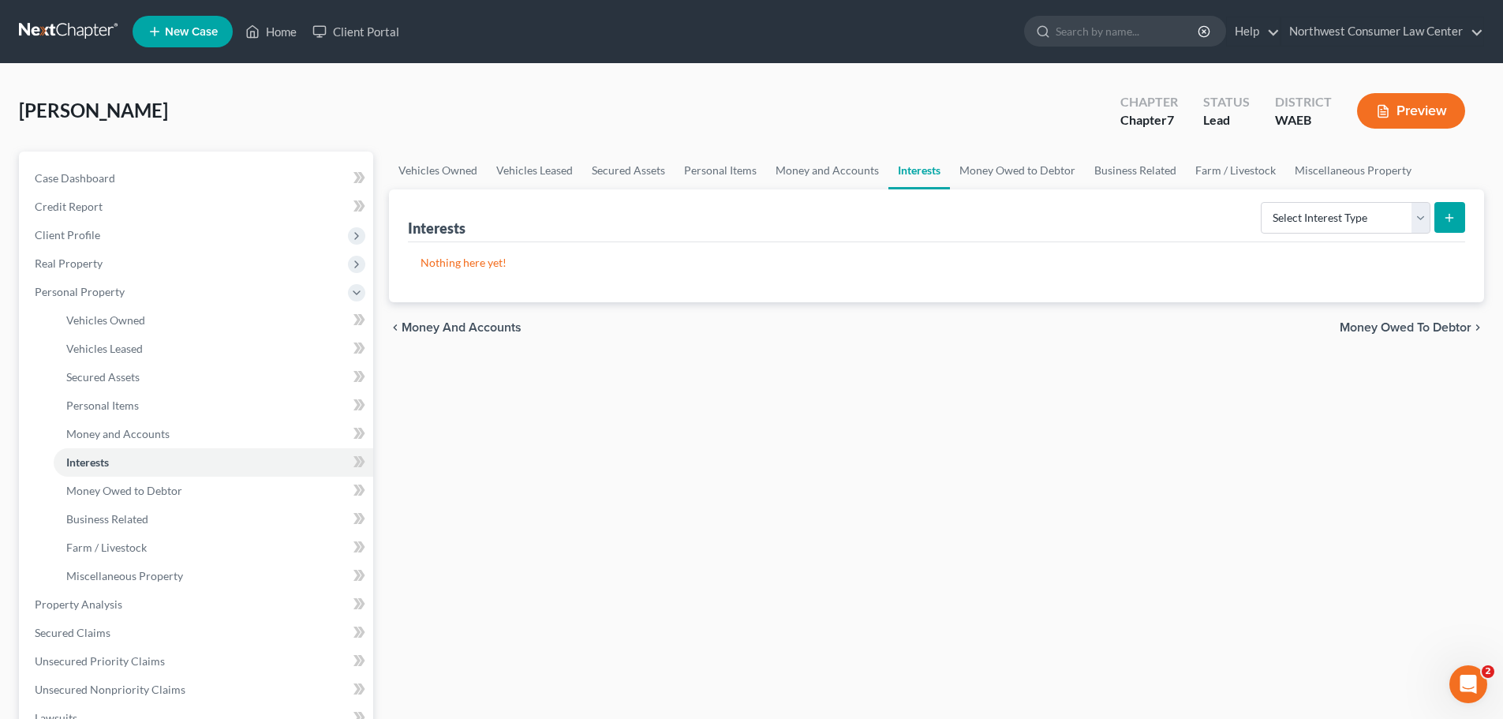
click at [1402, 321] on span "Money Owed to Debtor" at bounding box center [1406, 327] width 132 height 13
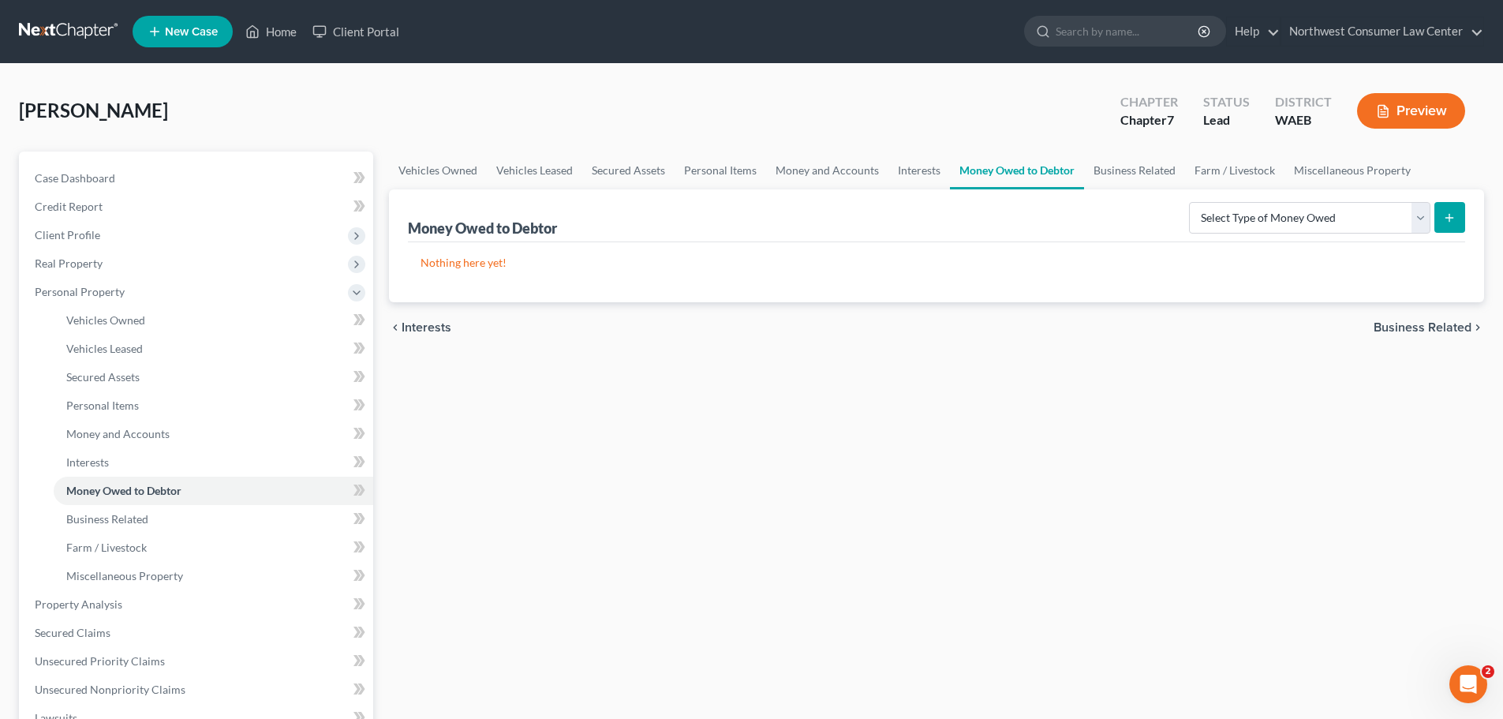
click at [1420, 326] on span "Business Related" at bounding box center [1423, 327] width 98 height 13
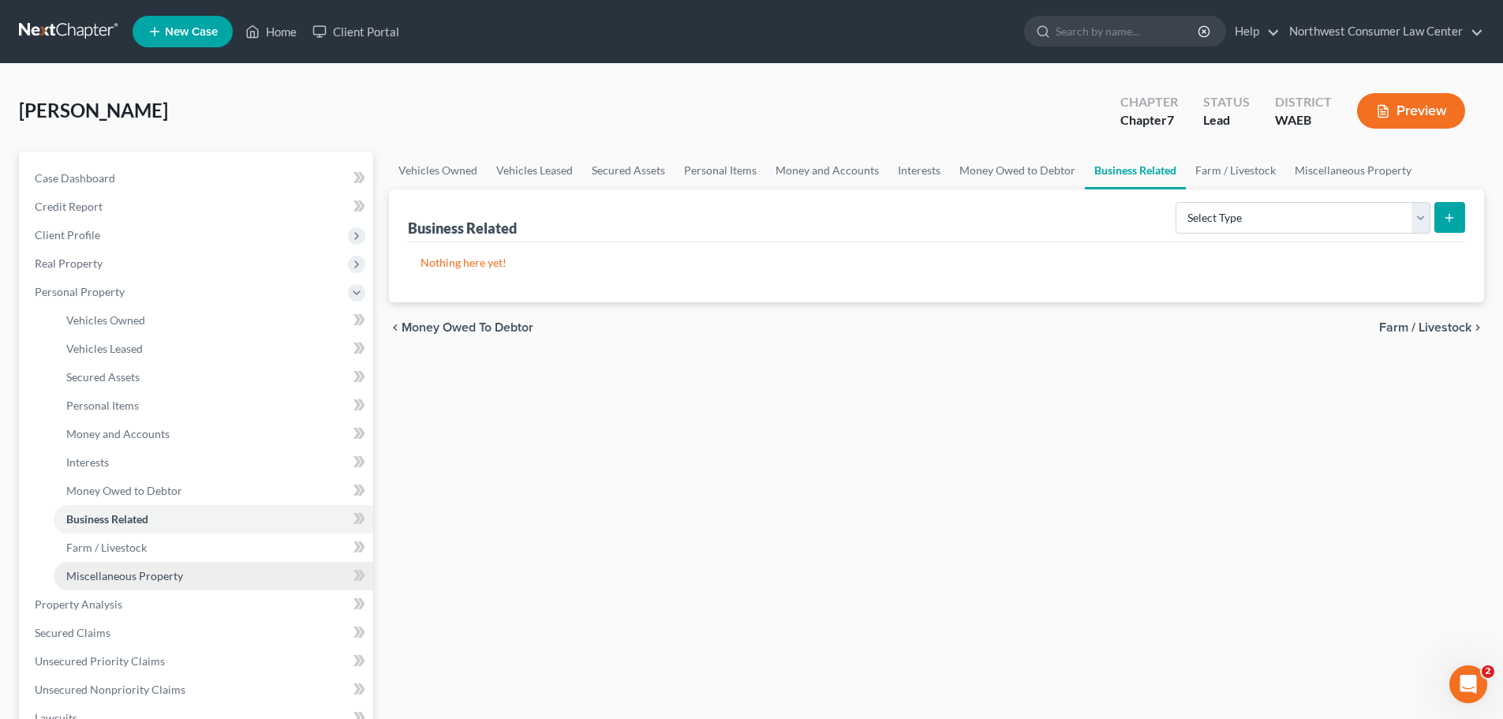
click at [230, 569] on link "Miscellaneous Property" at bounding box center [214, 576] width 320 height 28
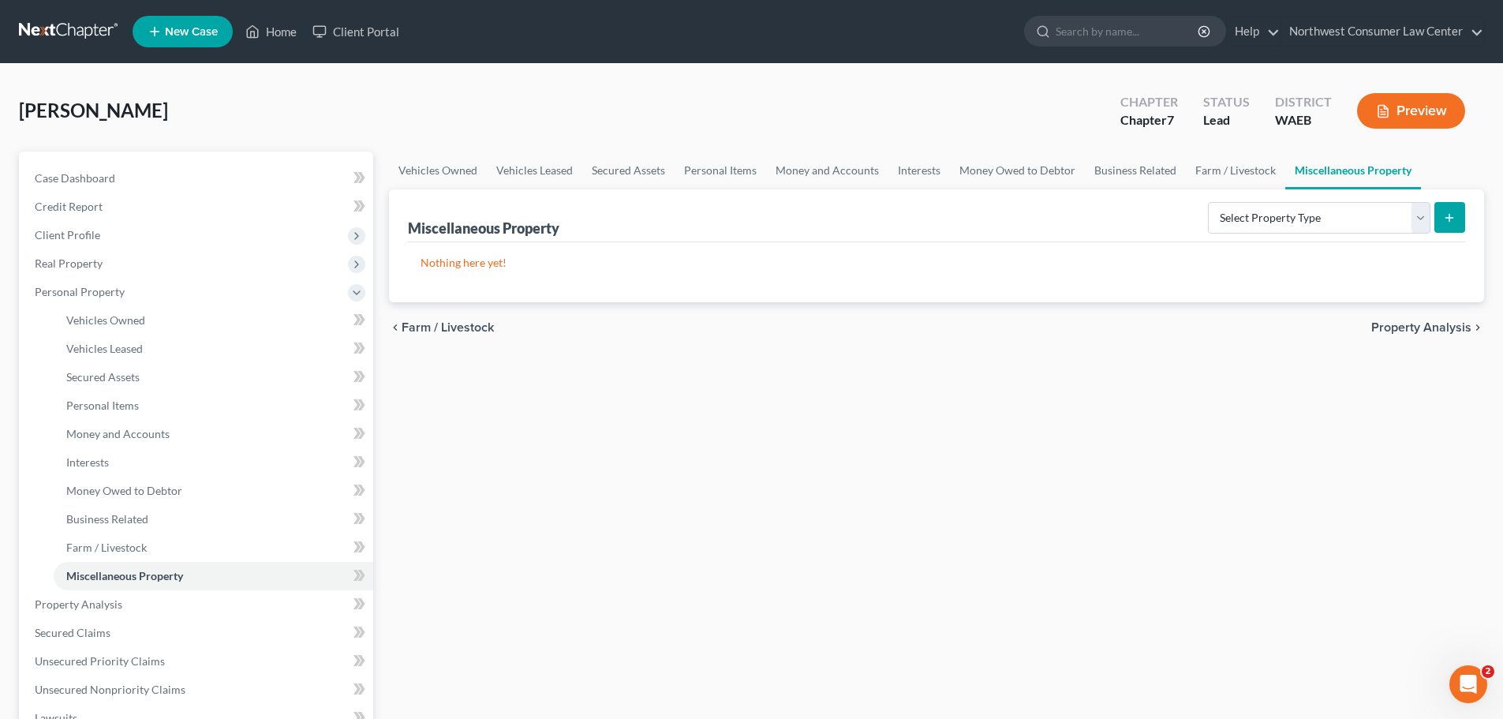
click at [1423, 331] on span "Property Analysis" at bounding box center [1422, 327] width 100 height 13
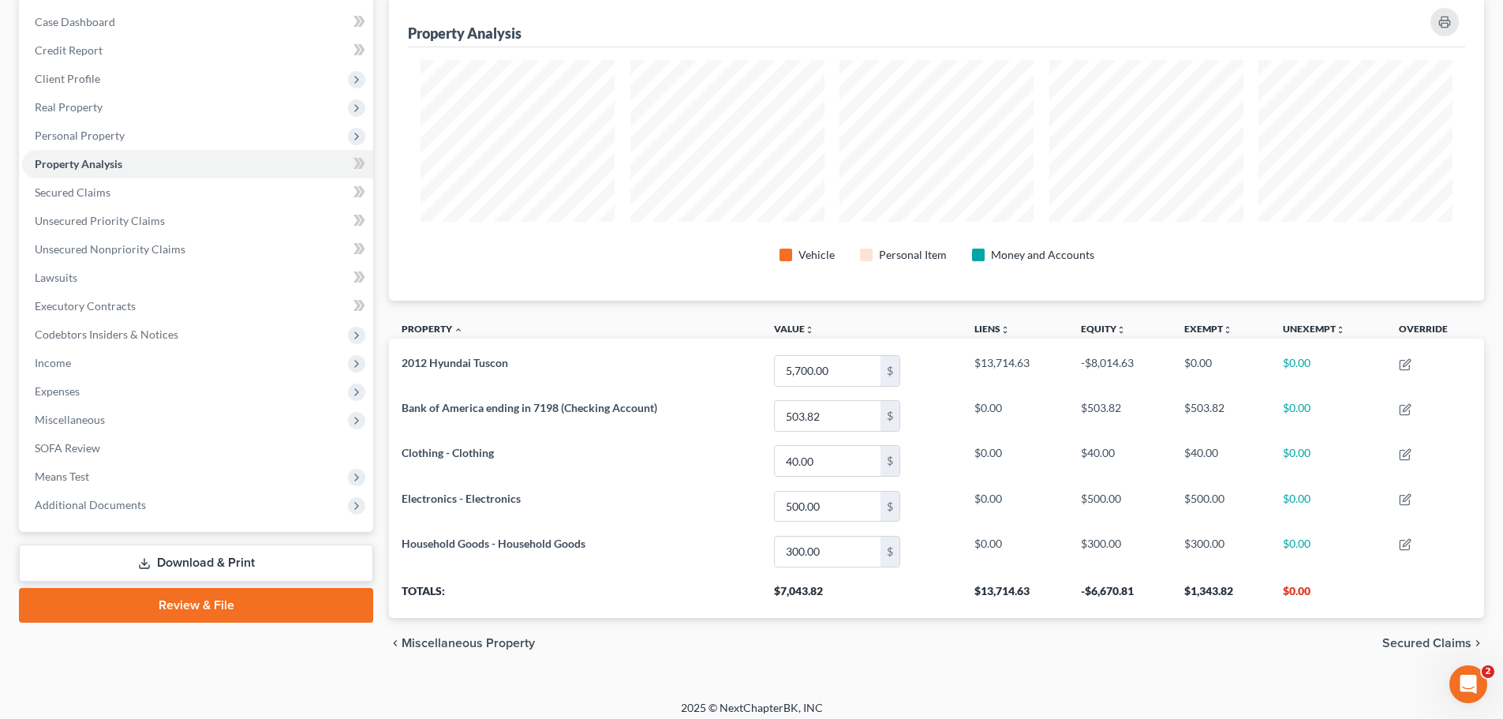
scroll to position [158, 0]
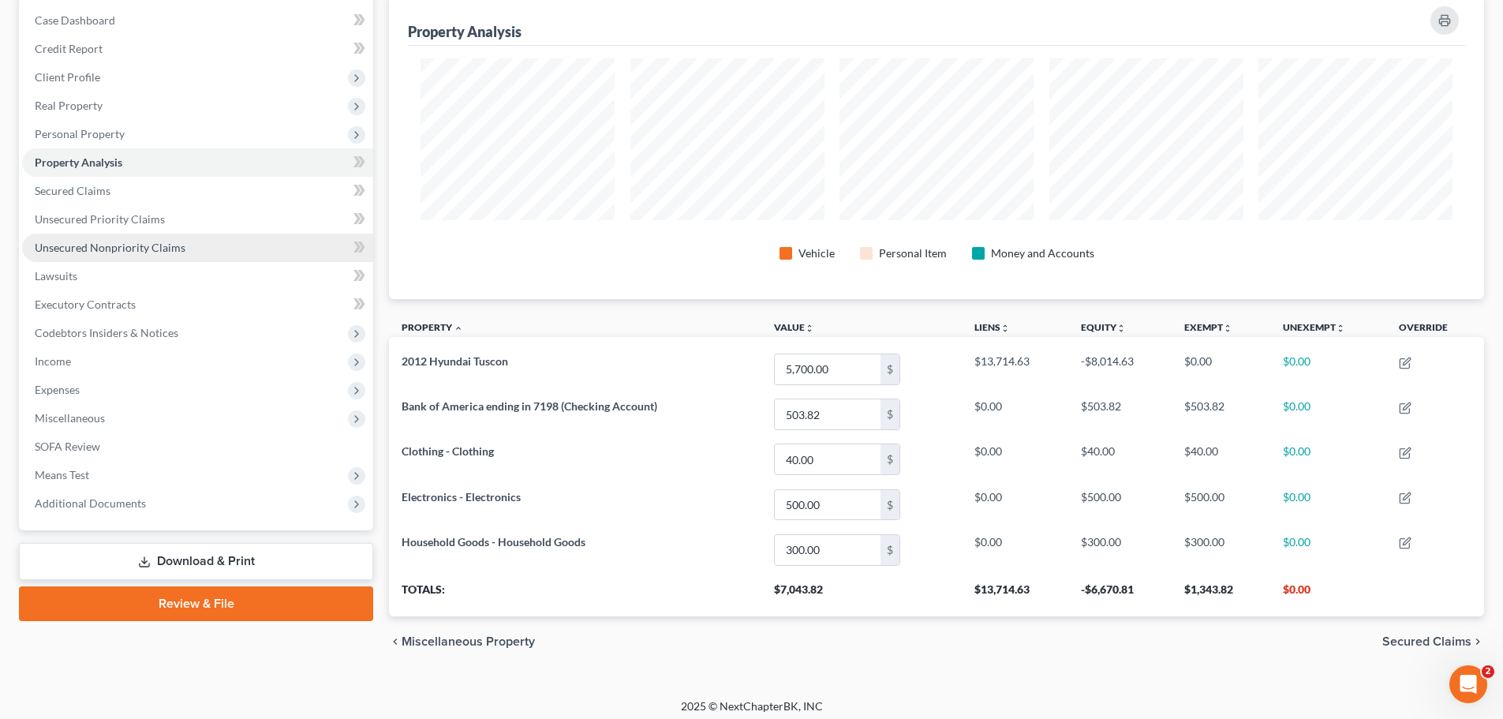
click at [298, 249] on link "Unsecured Nonpriority Claims" at bounding box center [197, 248] width 351 height 28
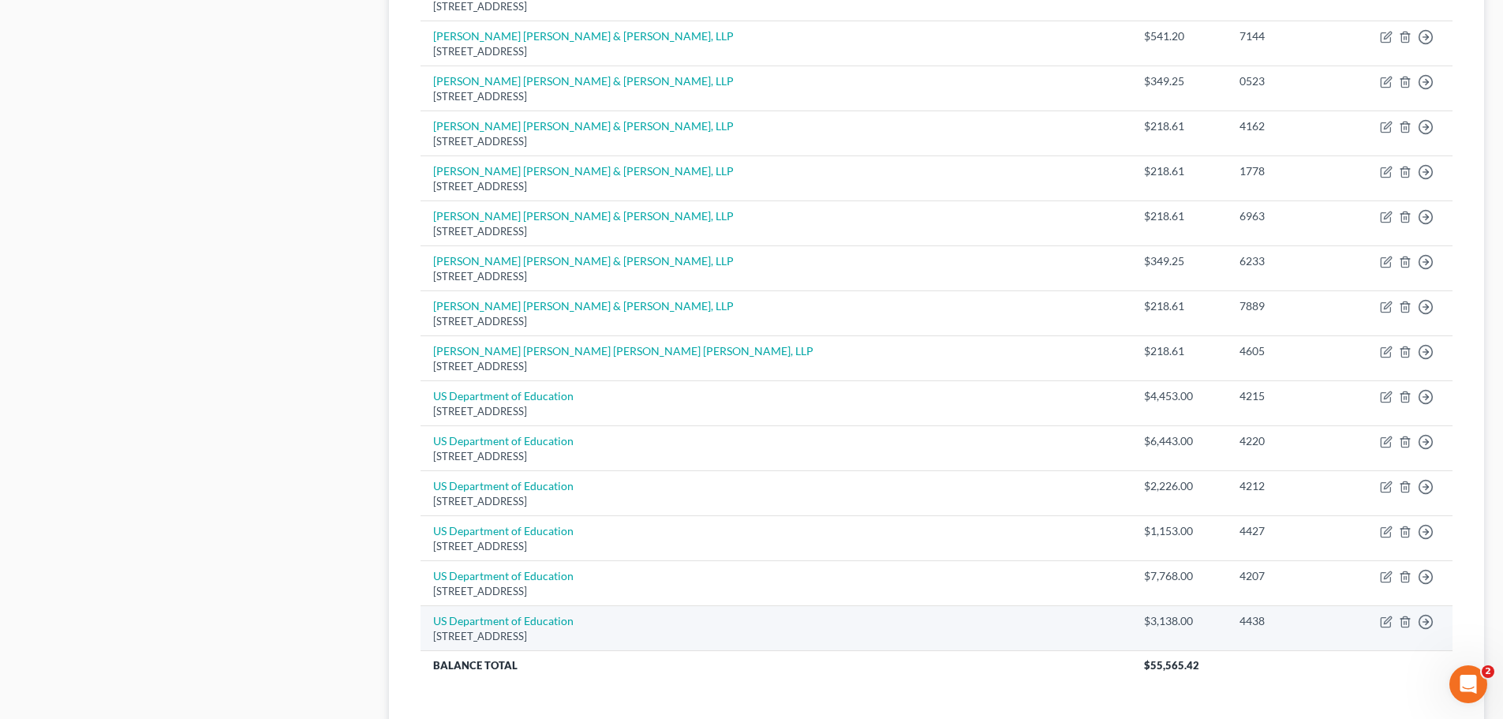
scroll to position [1103, 0]
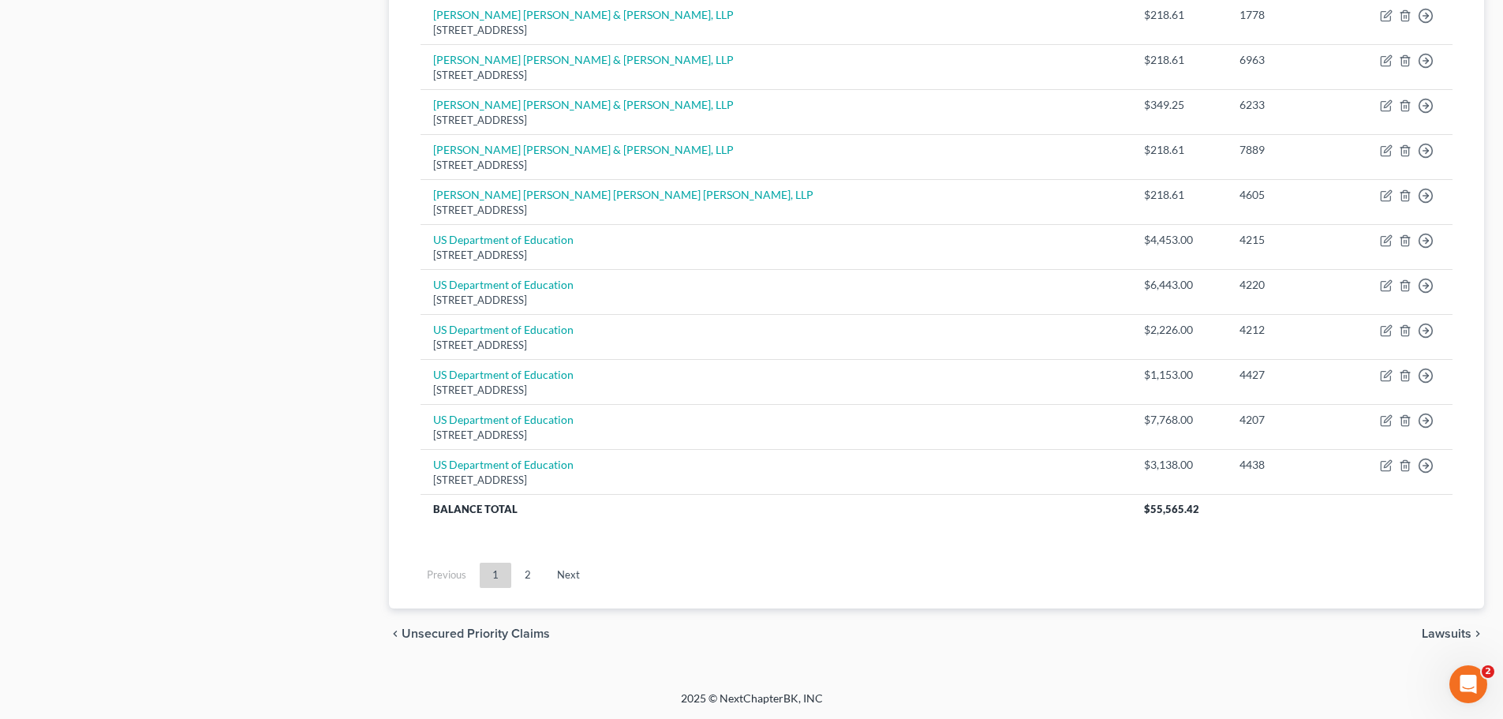
click at [1448, 634] on span "Lawsuits" at bounding box center [1447, 633] width 50 height 13
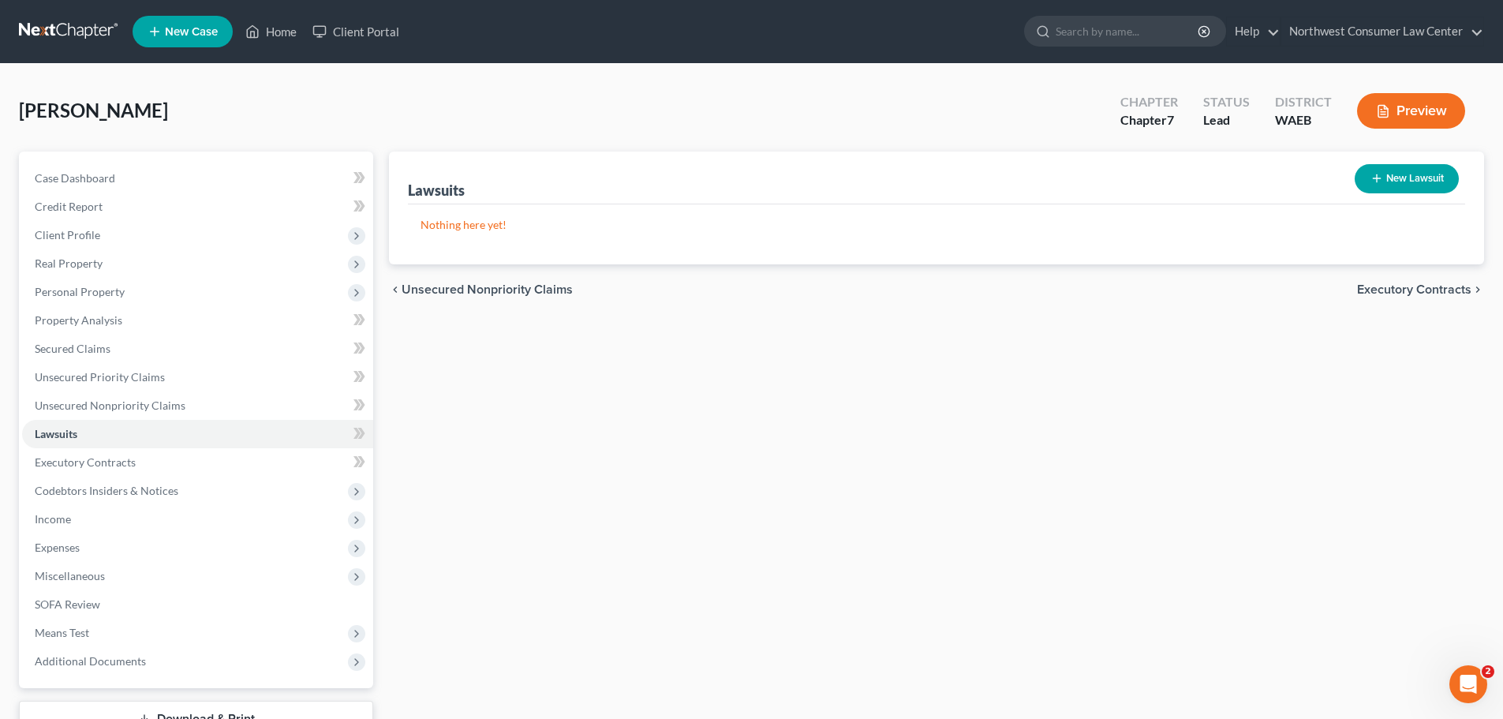
click at [464, 283] on span "Unsecured Nonpriority Claims" at bounding box center [487, 289] width 171 height 13
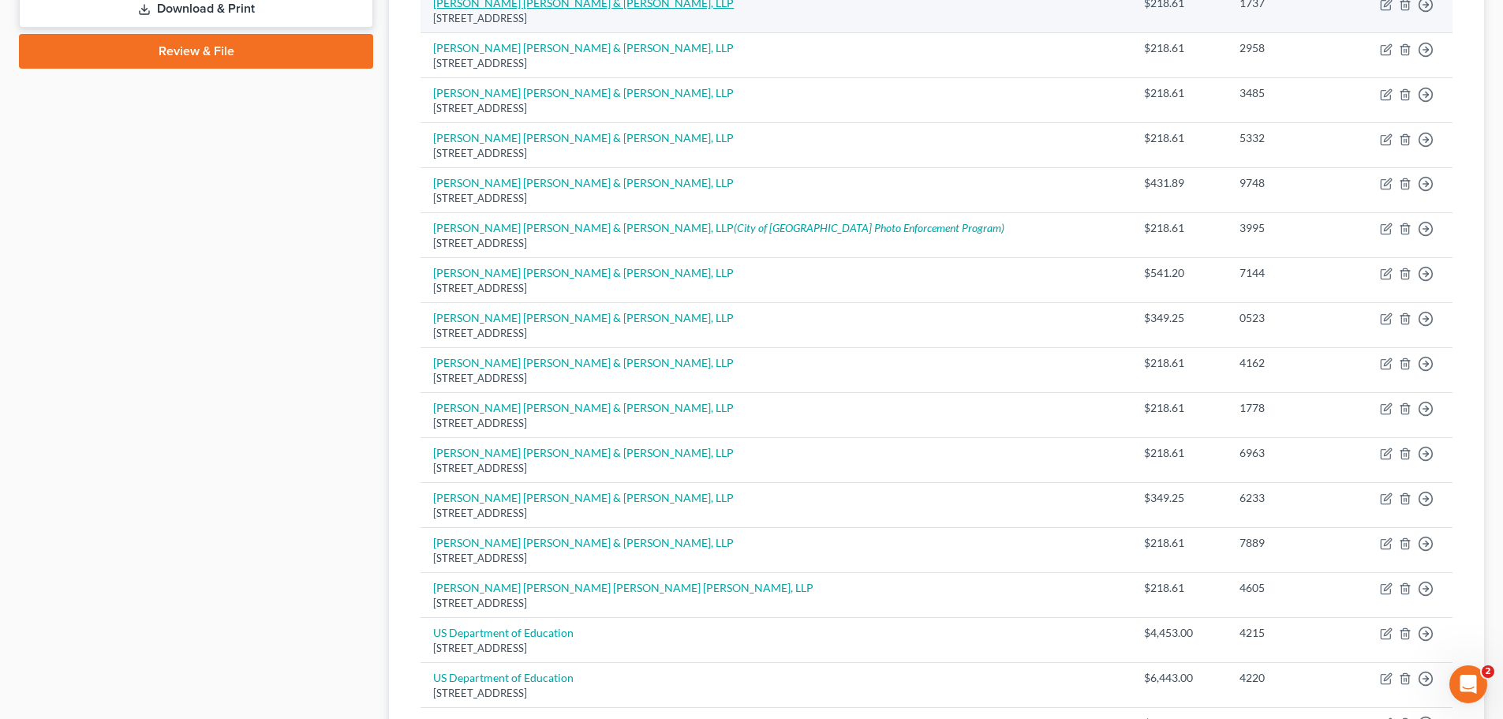
scroll to position [1103, 0]
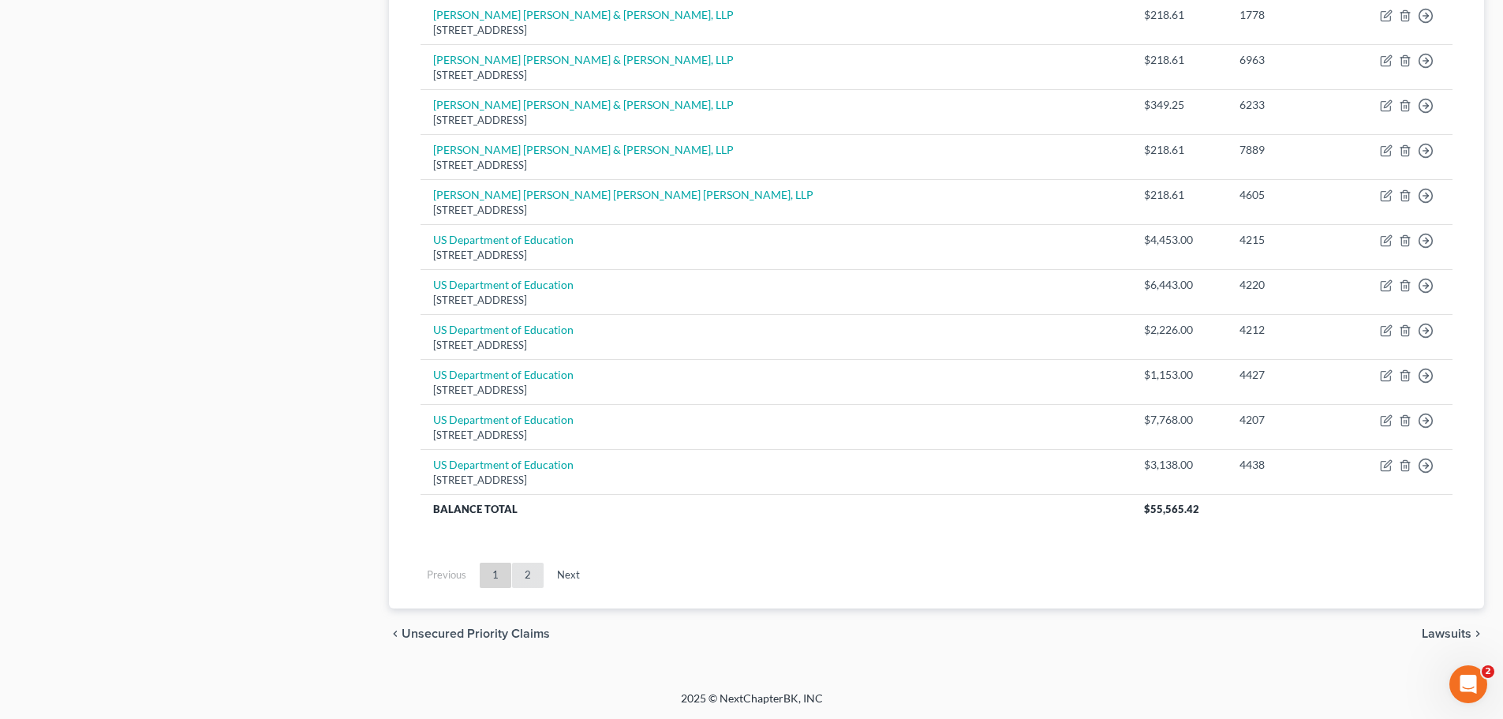
click at [532, 571] on link "2" at bounding box center [528, 575] width 32 height 25
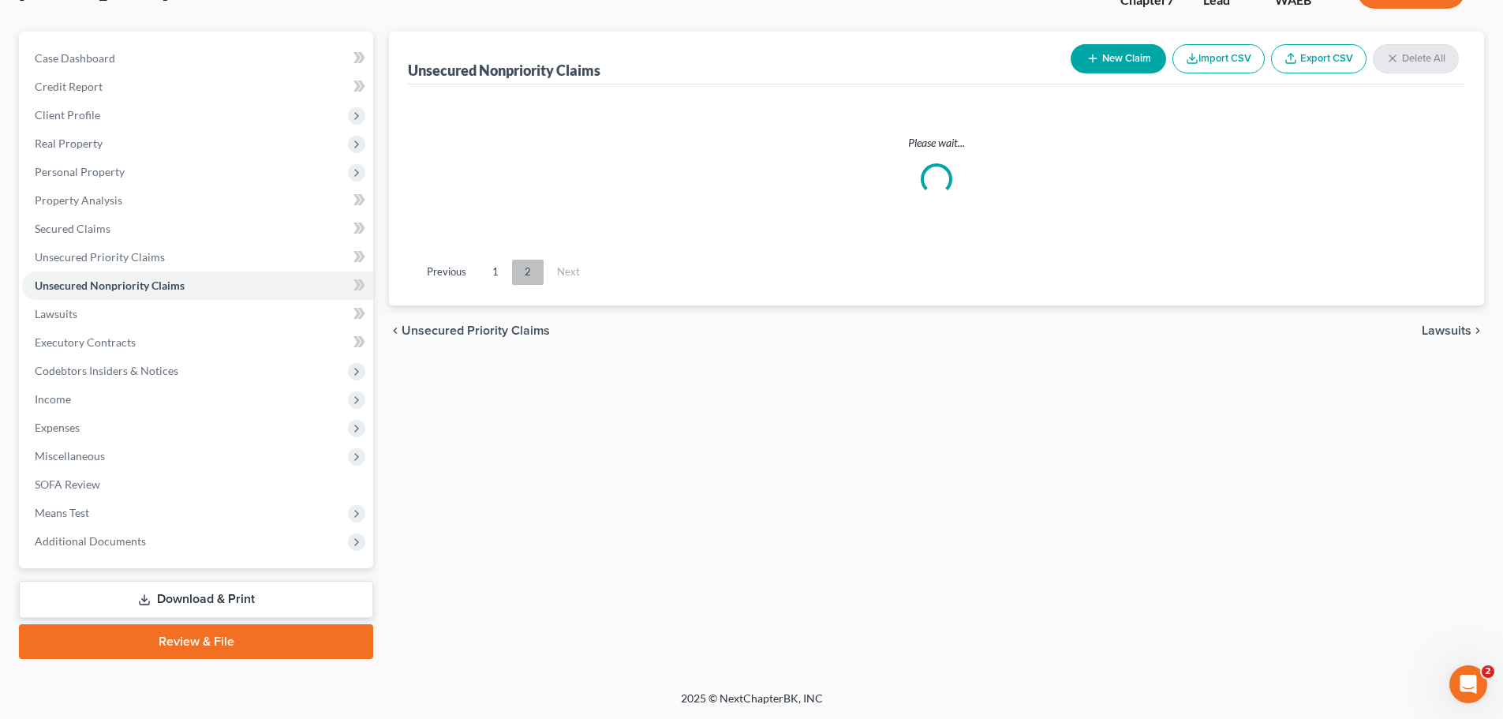
scroll to position [120, 0]
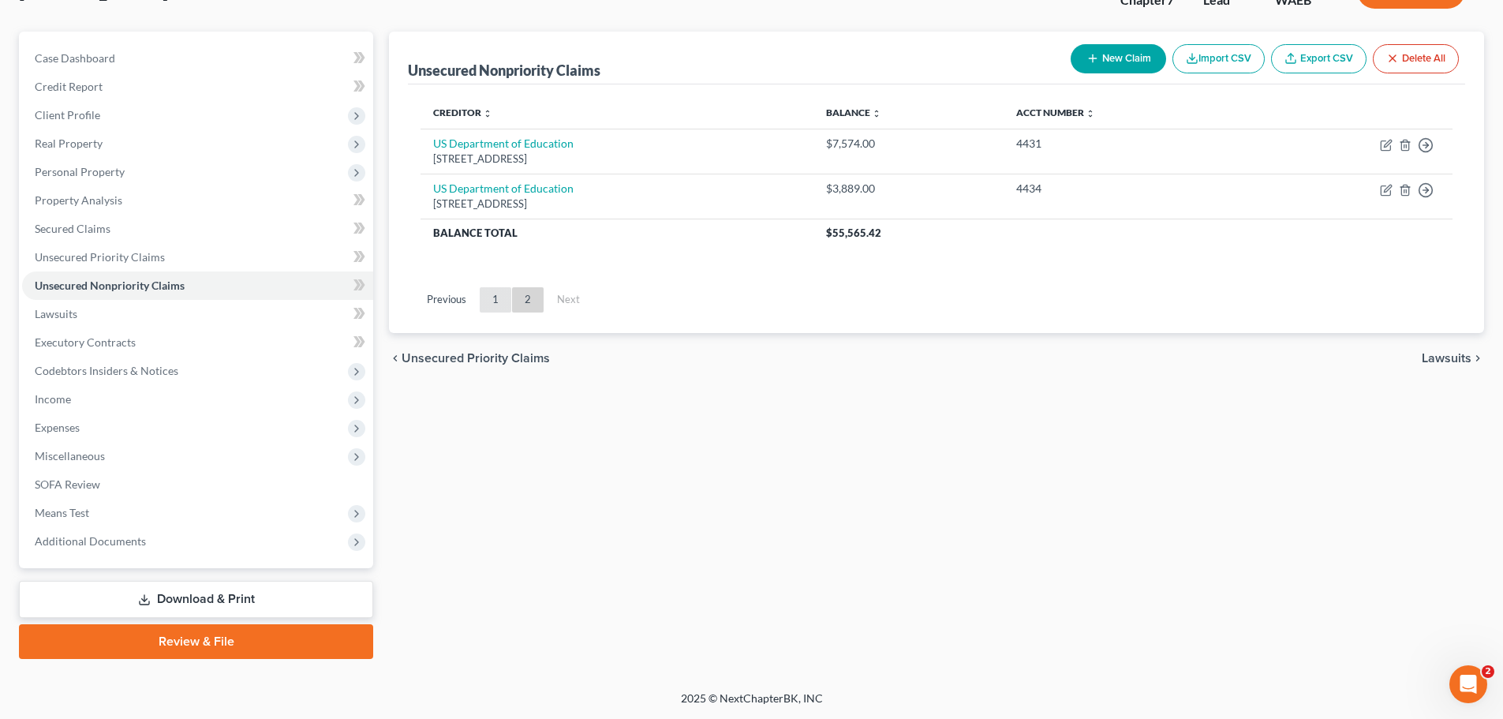
click at [486, 302] on link "1" at bounding box center [496, 299] width 32 height 25
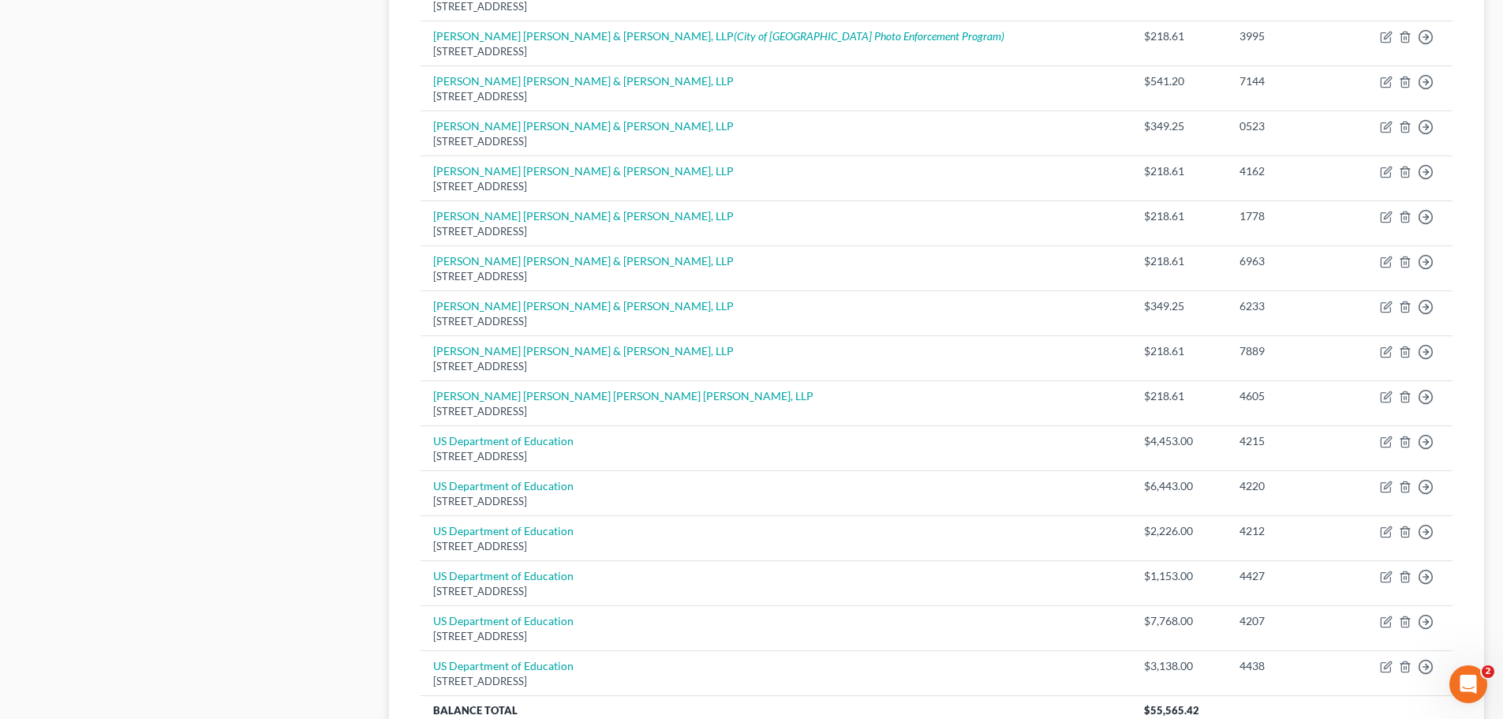
scroll to position [41, 0]
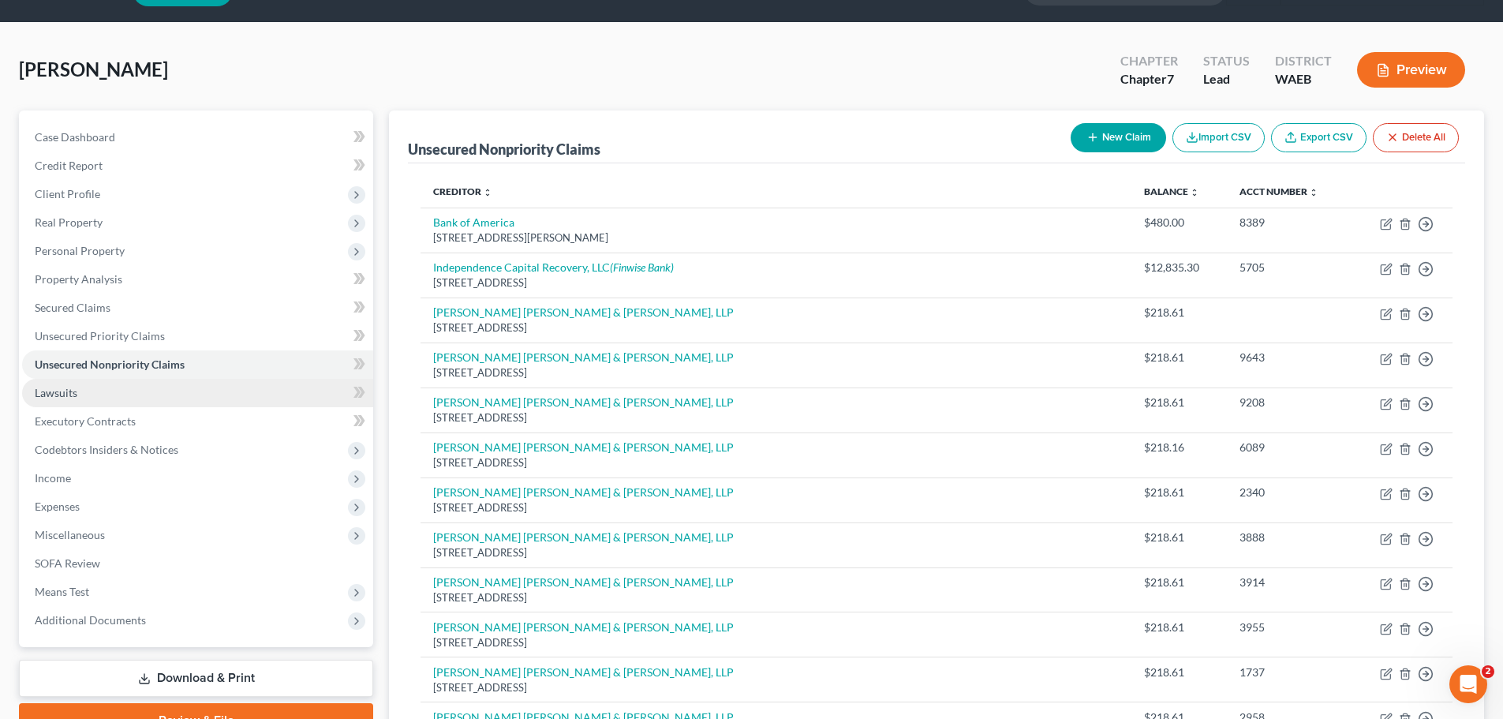
click at [318, 396] on link "Lawsuits" at bounding box center [197, 393] width 351 height 28
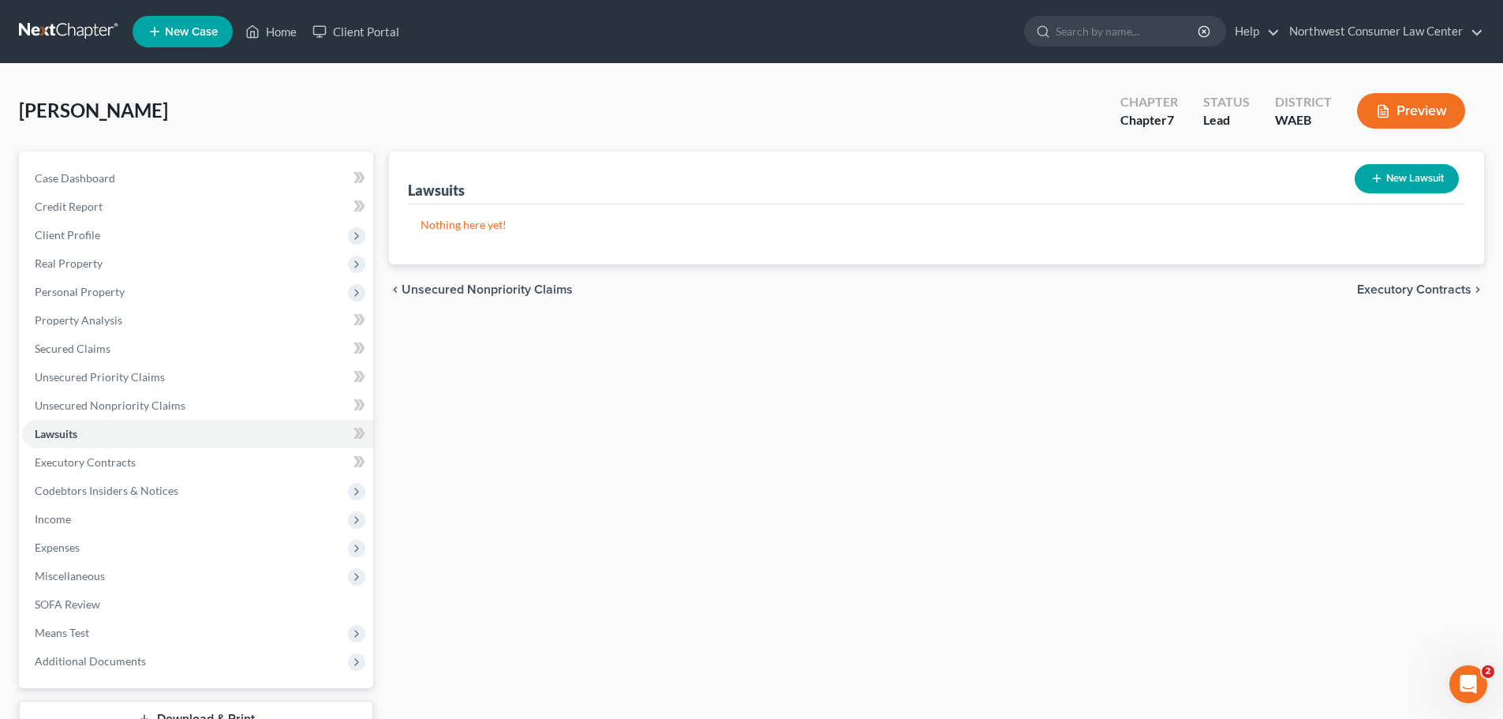
click at [1367, 287] on span "Executory Contracts" at bounding box center [1414, 289] width 114 height 13
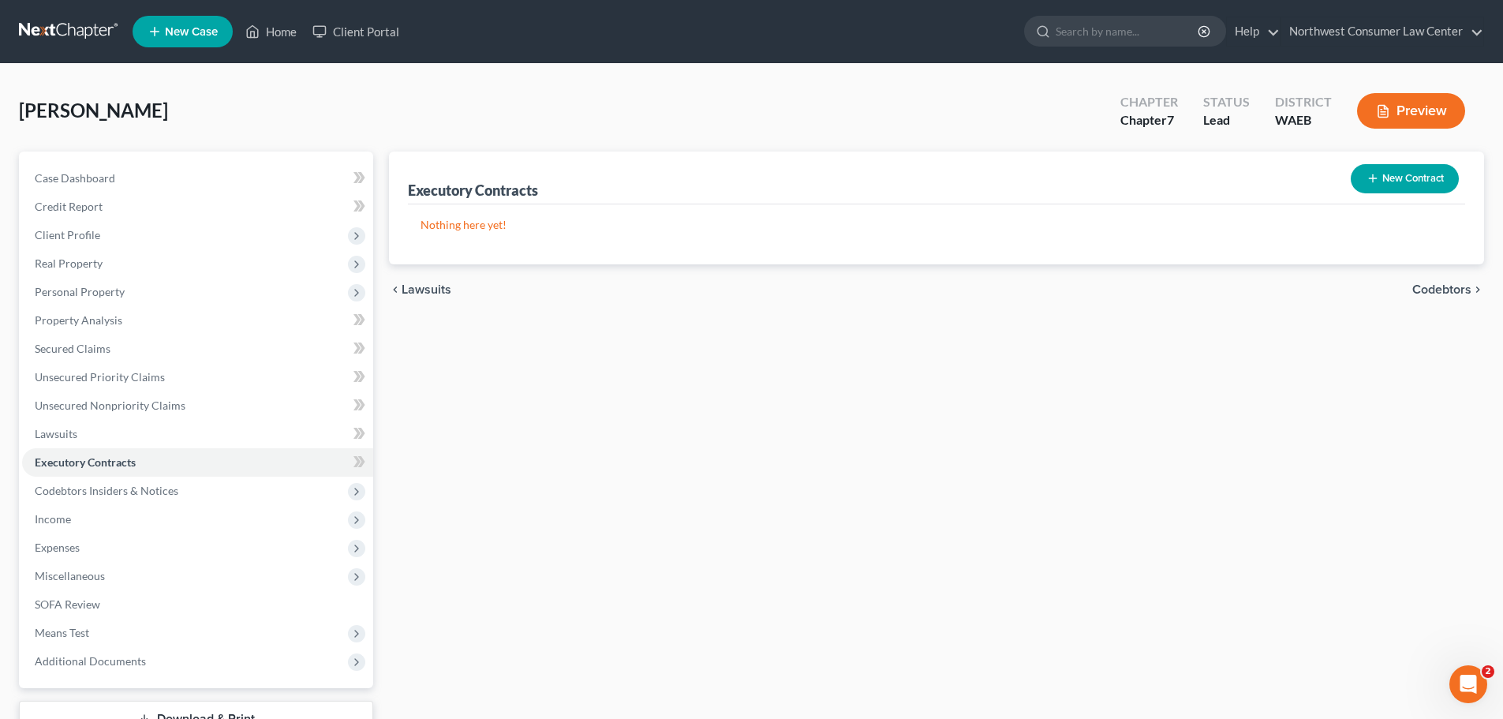
click at [1443, 291] on span "Codebtors" at bounding box center [1442, 289] width 59 height 13
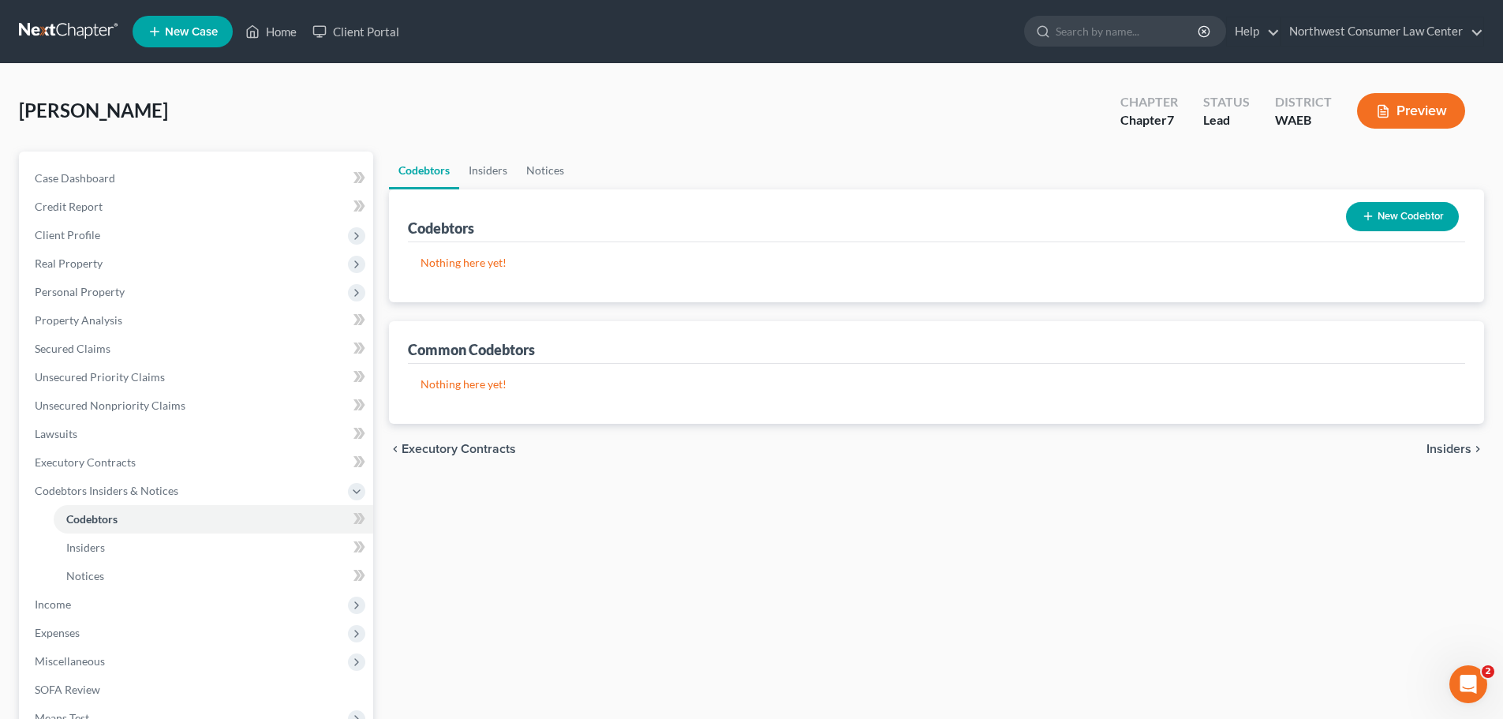
click at [1459, 451] on span "Insiders" at bounding box center [1449, 449] width 45 height 13
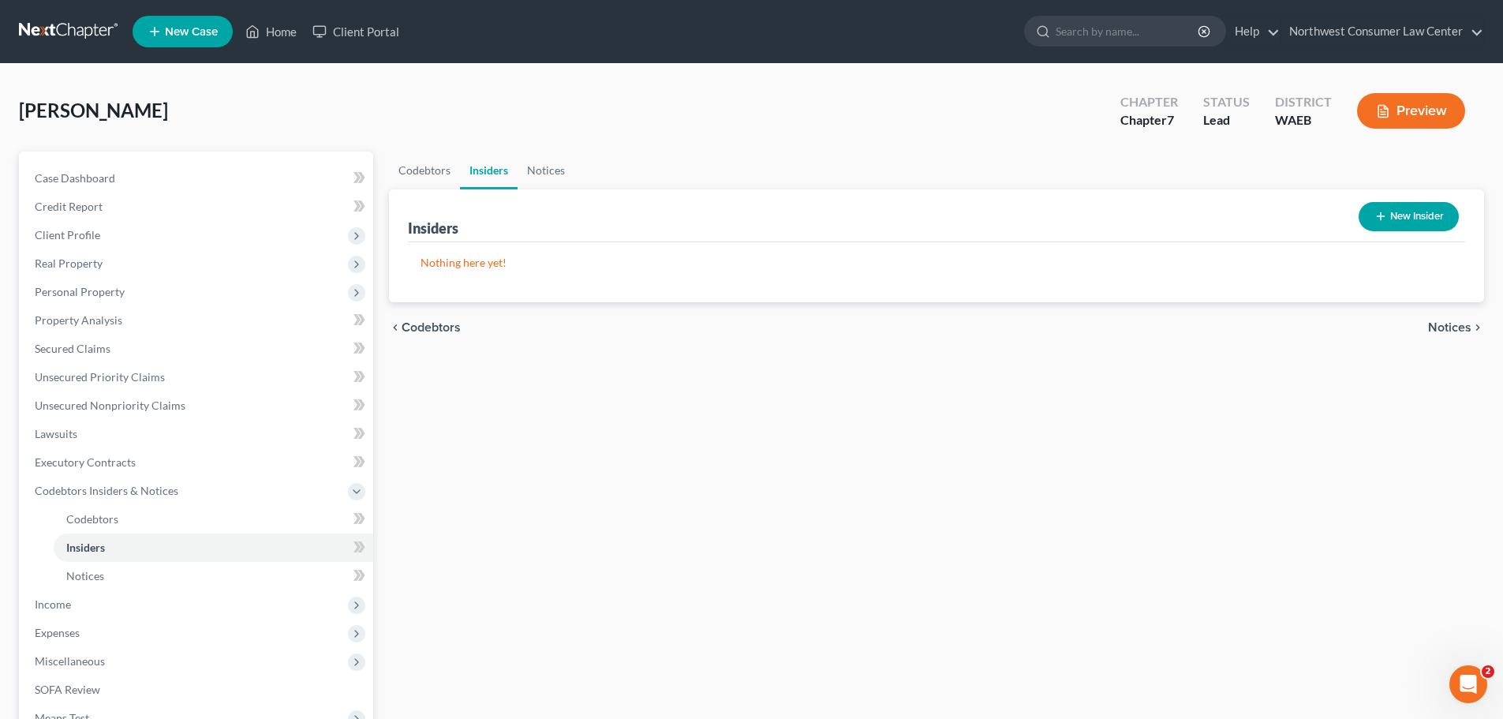
click at [1431, 324] on span "Notices" at bounding box center [1449, 327] width 43 height 13
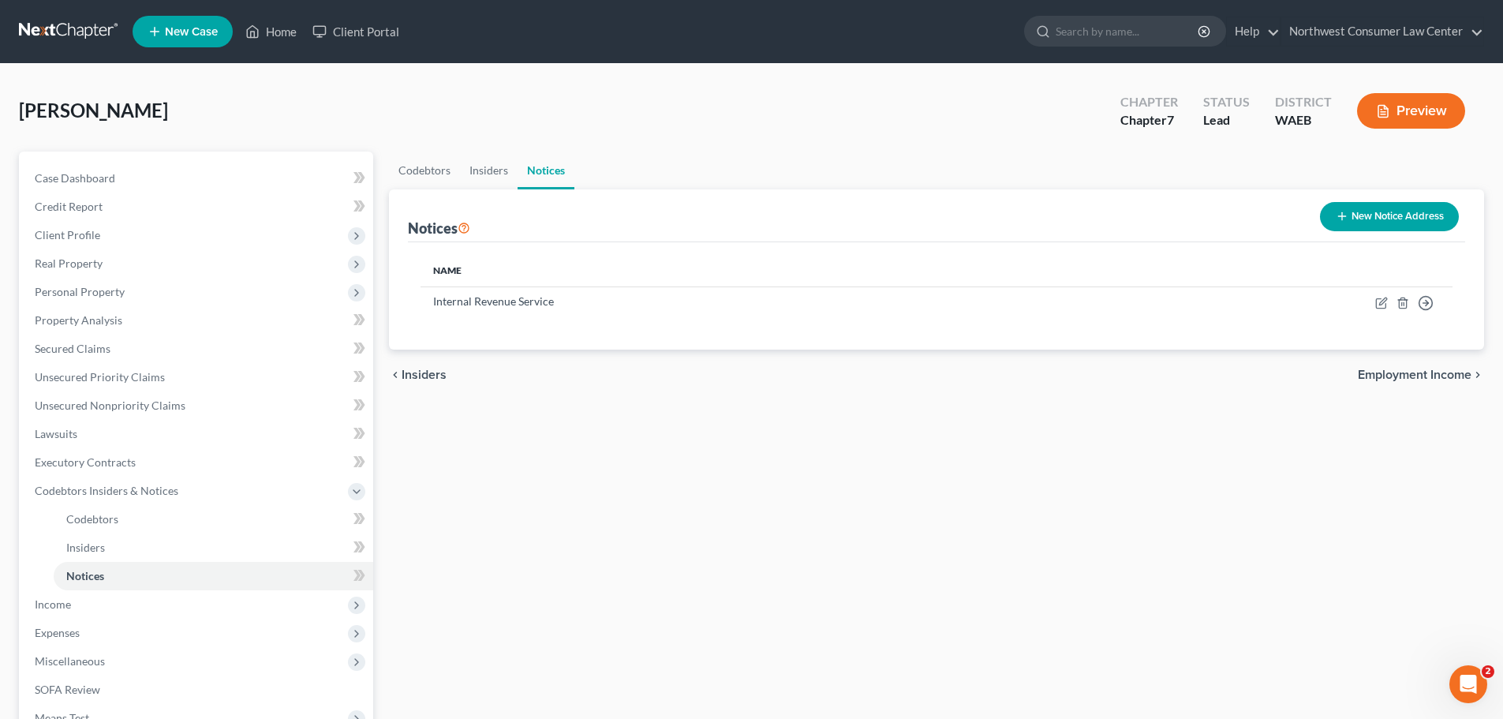
click at [1465, 372] on span "Employment Income" at bounding box center [1415, 375] width 114 height 13
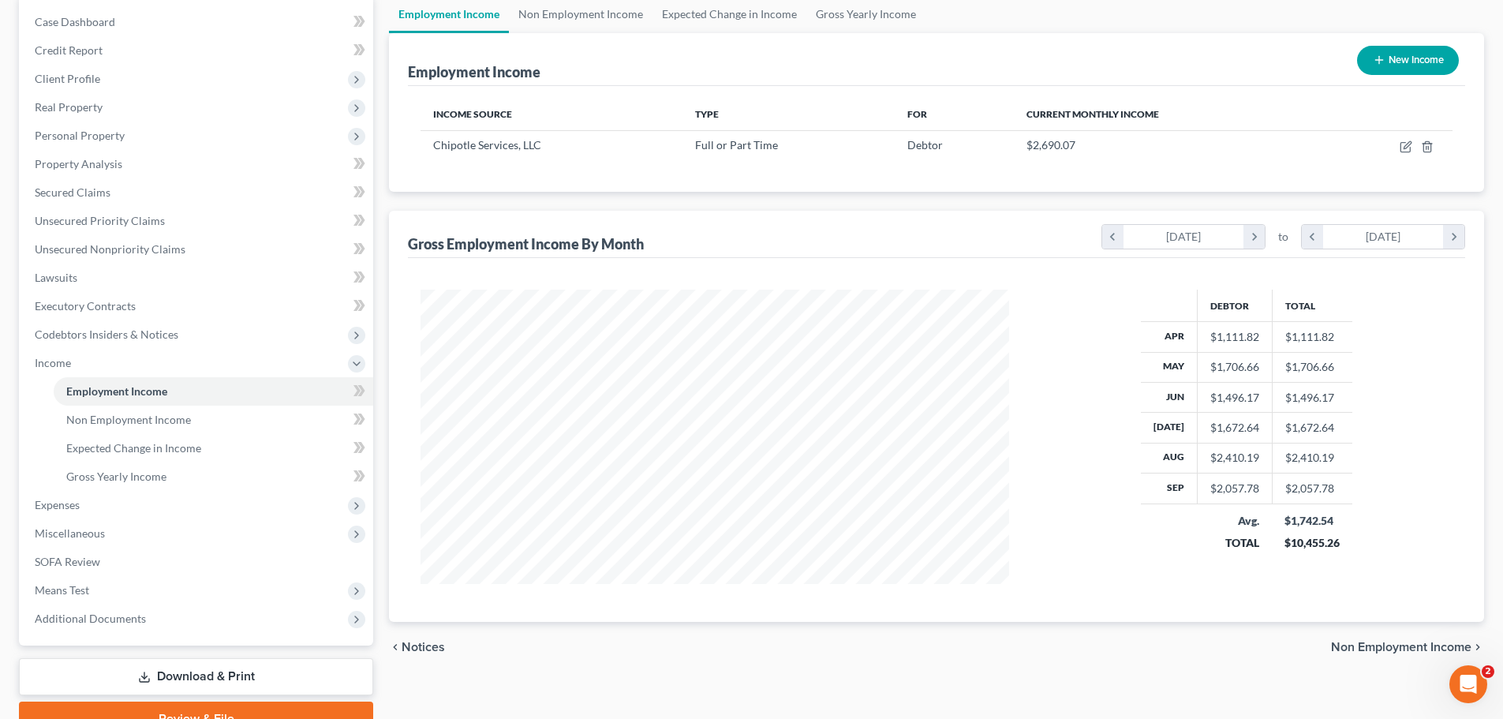
scroll to position [158, 0]
click at [1416, 641] on span "Non Employment Income" at bounding box center [1401, 645] width 140 height 13
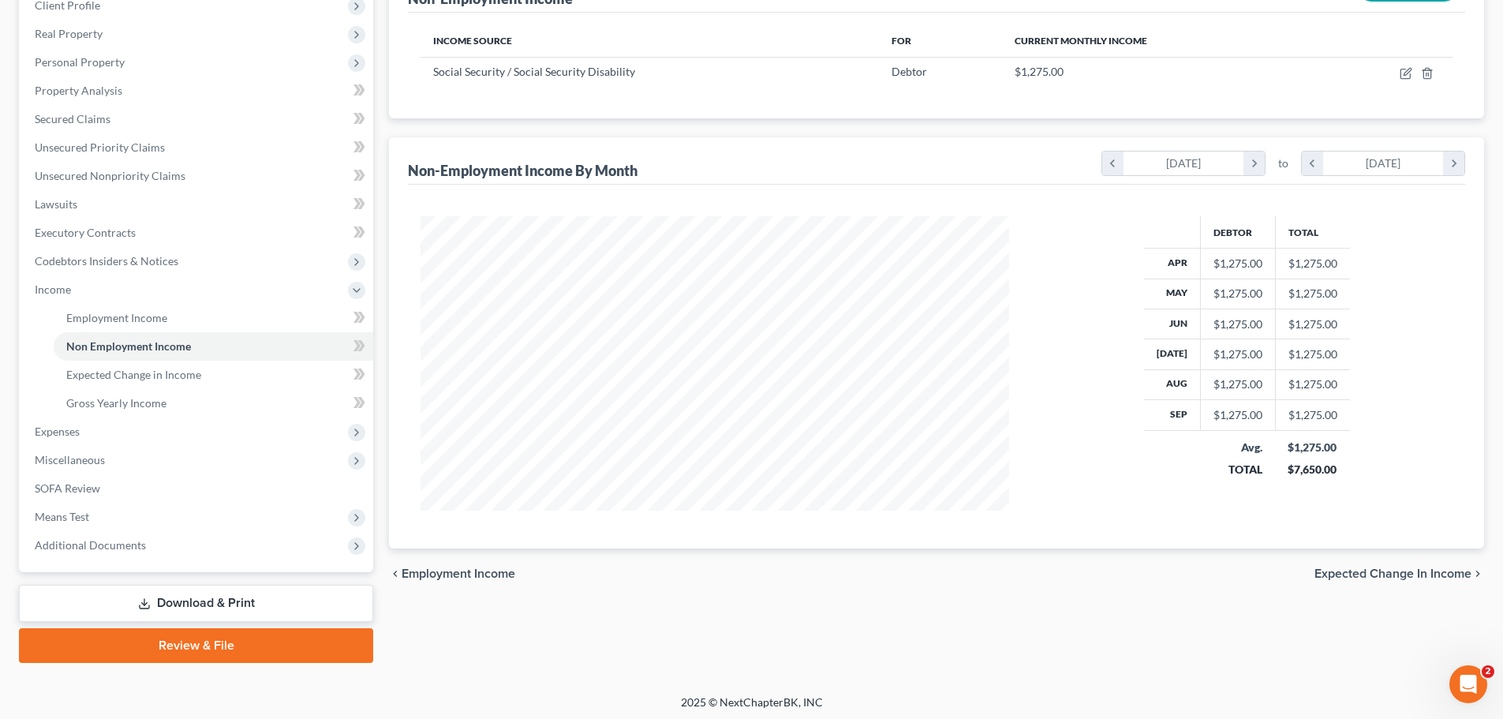
scroll to position [234, 0]
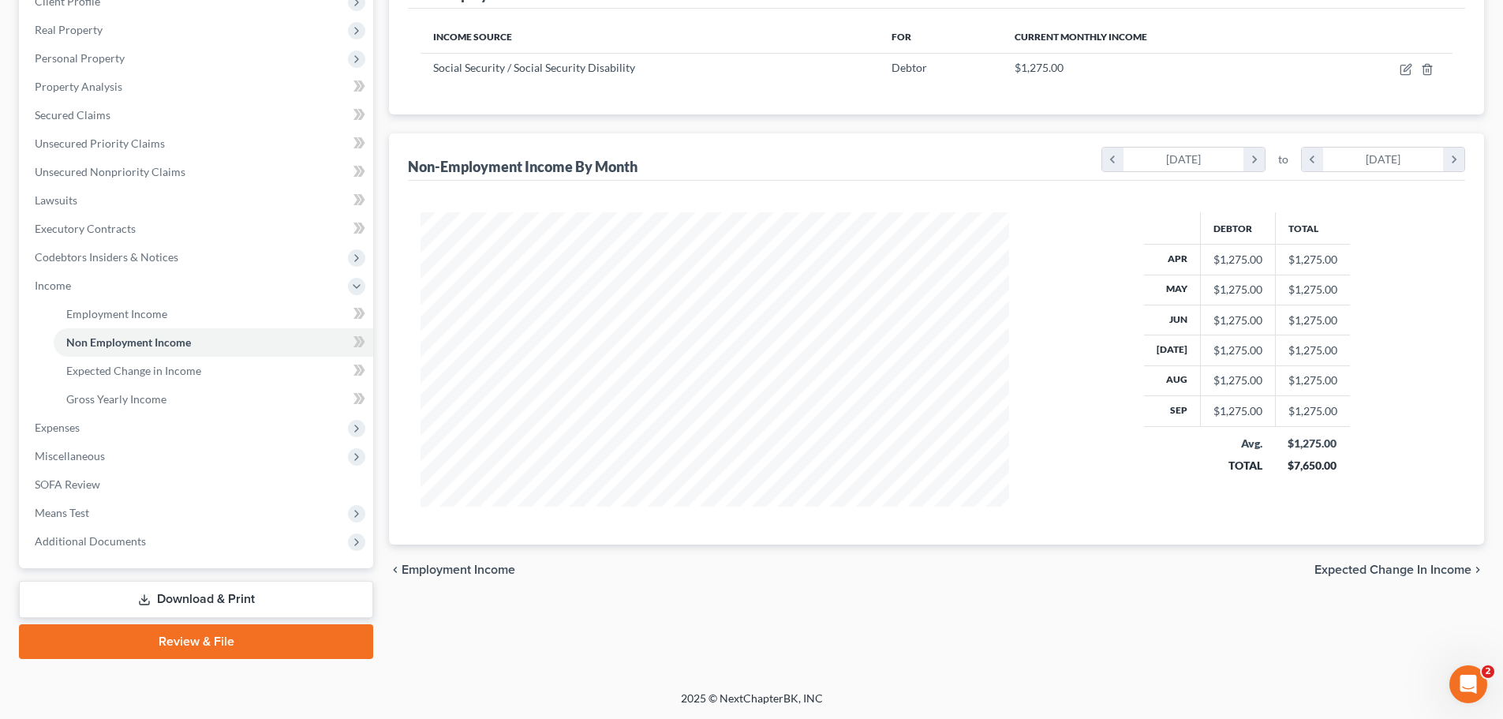
click at [1383, 561] on div "chevron_left Employment Income Expected Change in Income chevron_right" at bounding box center [936, 570] width 1095 height 51
click at [1377, 564] on span "Expected Change in Income" at bounding box center [1393, 569] width 157 height 13
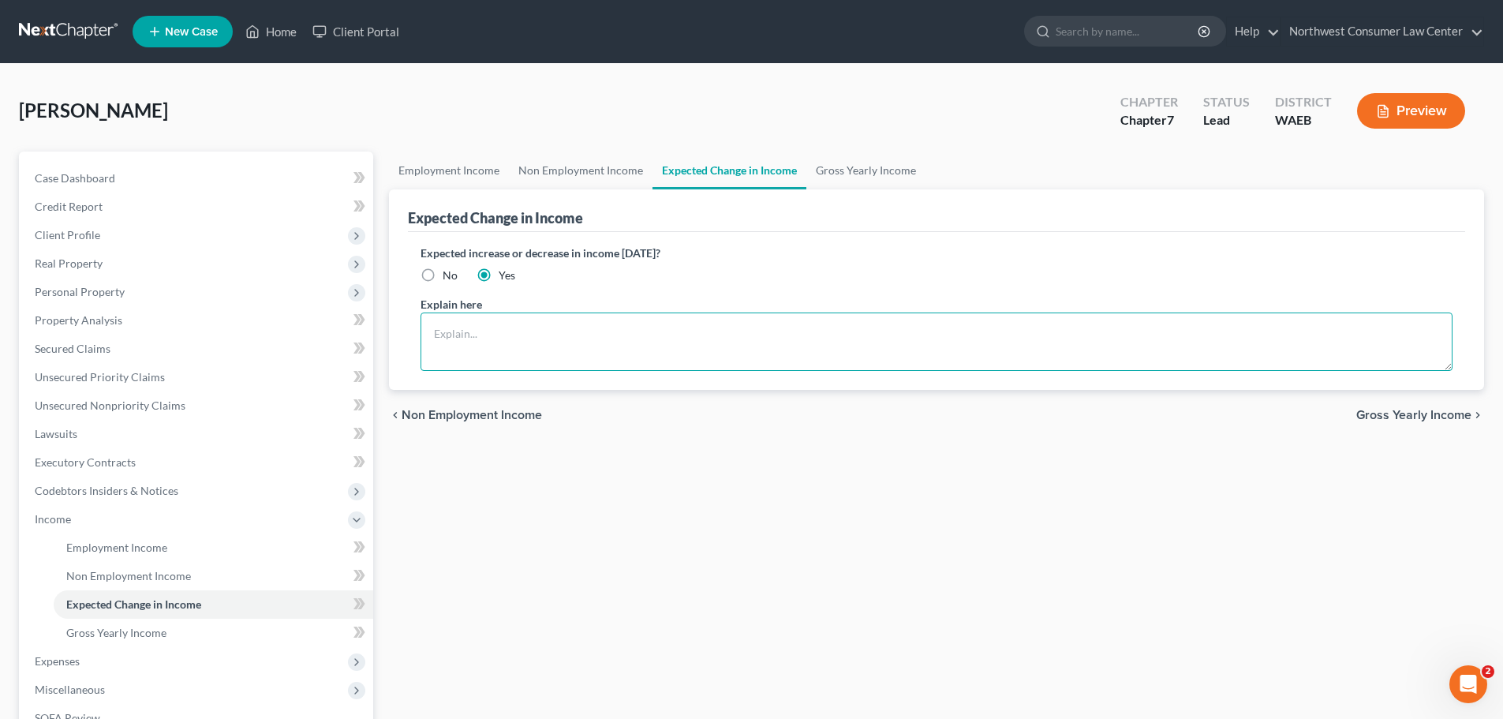
click at [492, 356] on textarea at bounding box center [937, 342] width 1032 height 58
type textarea "Mr. Grimm expects SSDI income to decrease by $500 monthly as he begins working …"
click at [1405, 412] on span "Gross Yearly Income" at bounding box center [1414, 415] width 115 height 13
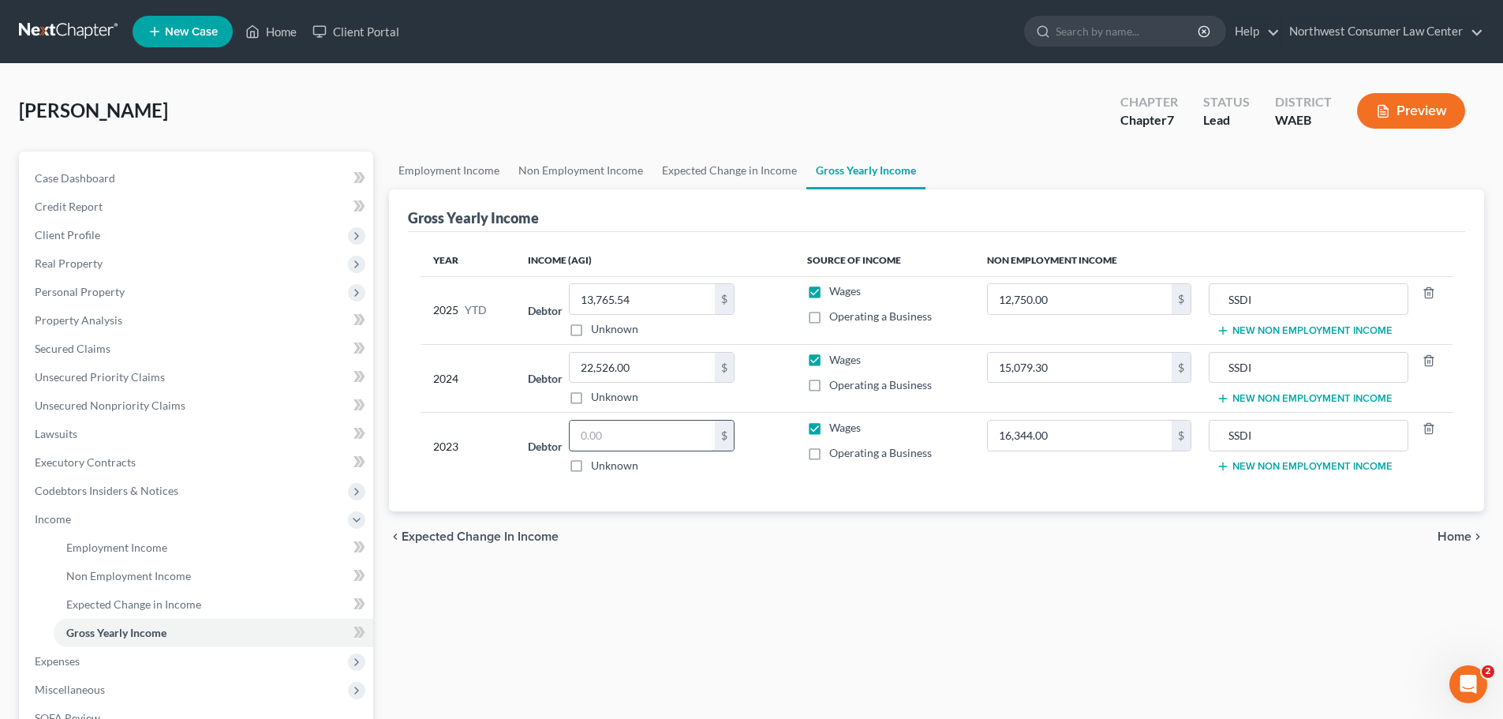
click at [607, 424] on input "text" at bounding box center [642, 436] width 145 height 30
paste input "2,223."
type input "2,223"
click at [1454, 543] on span "Home" at bounding box center [1455, 536] width 34 height 13
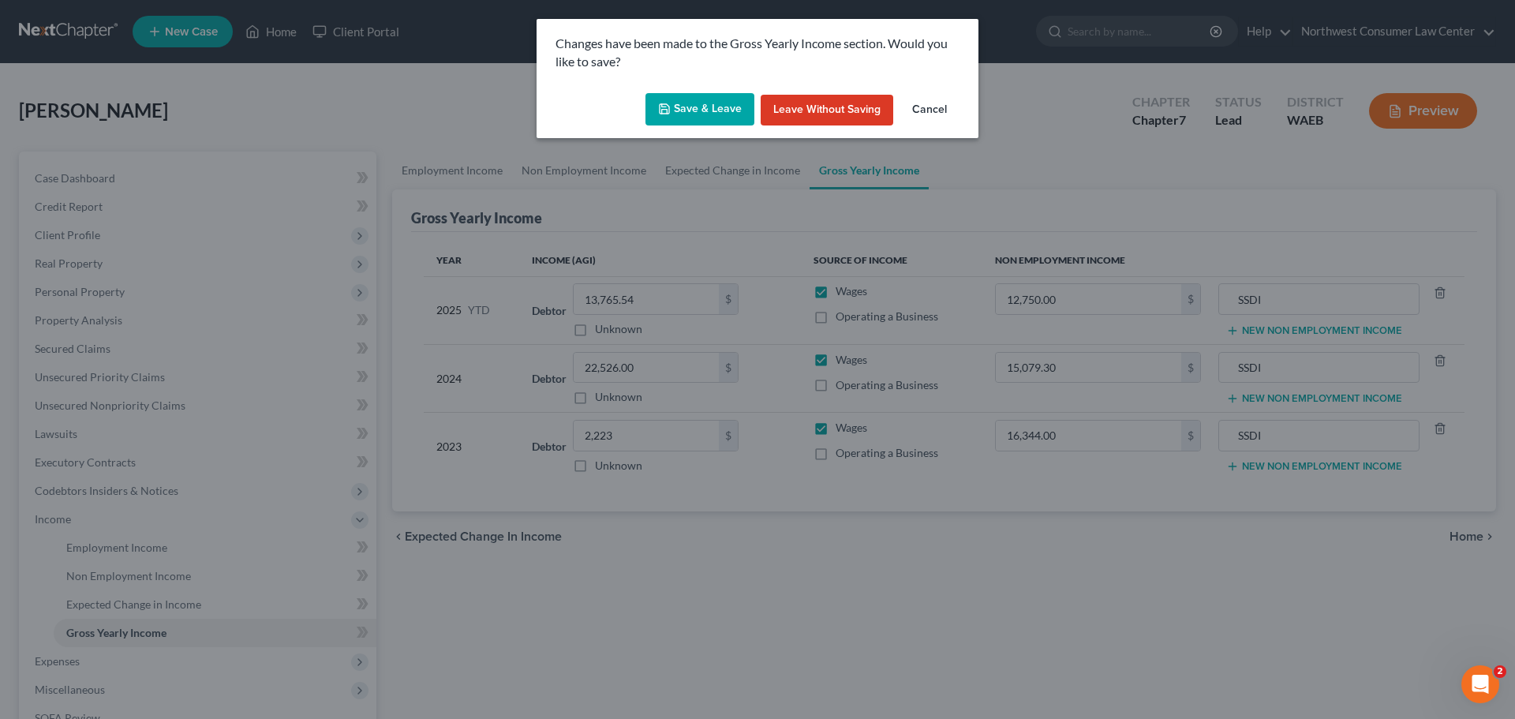
click at [693, 96] on button "Save & Leave" at bounding box center [700, 109] width 109 height 33
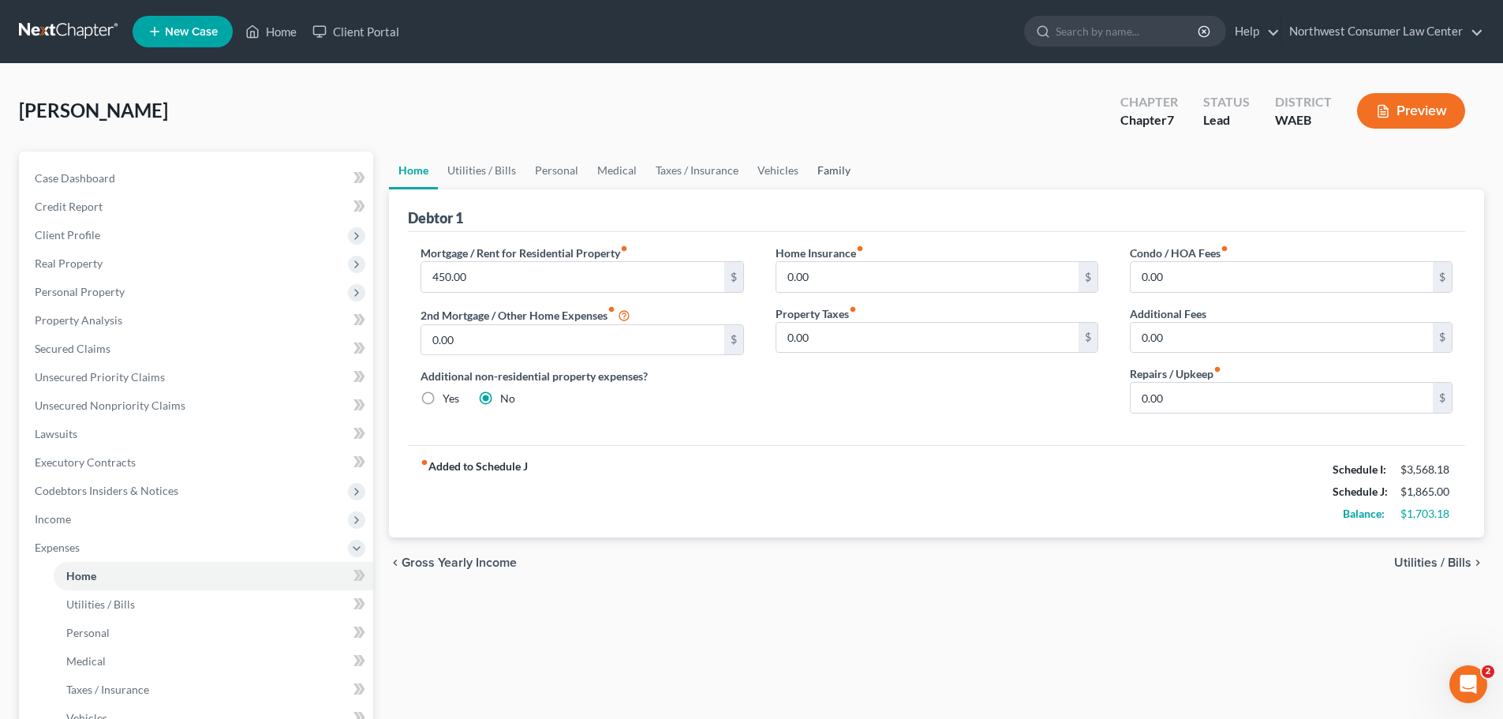
click at [839, 171] on link "Family" at bounding box center [834, 171] width 52 height 38
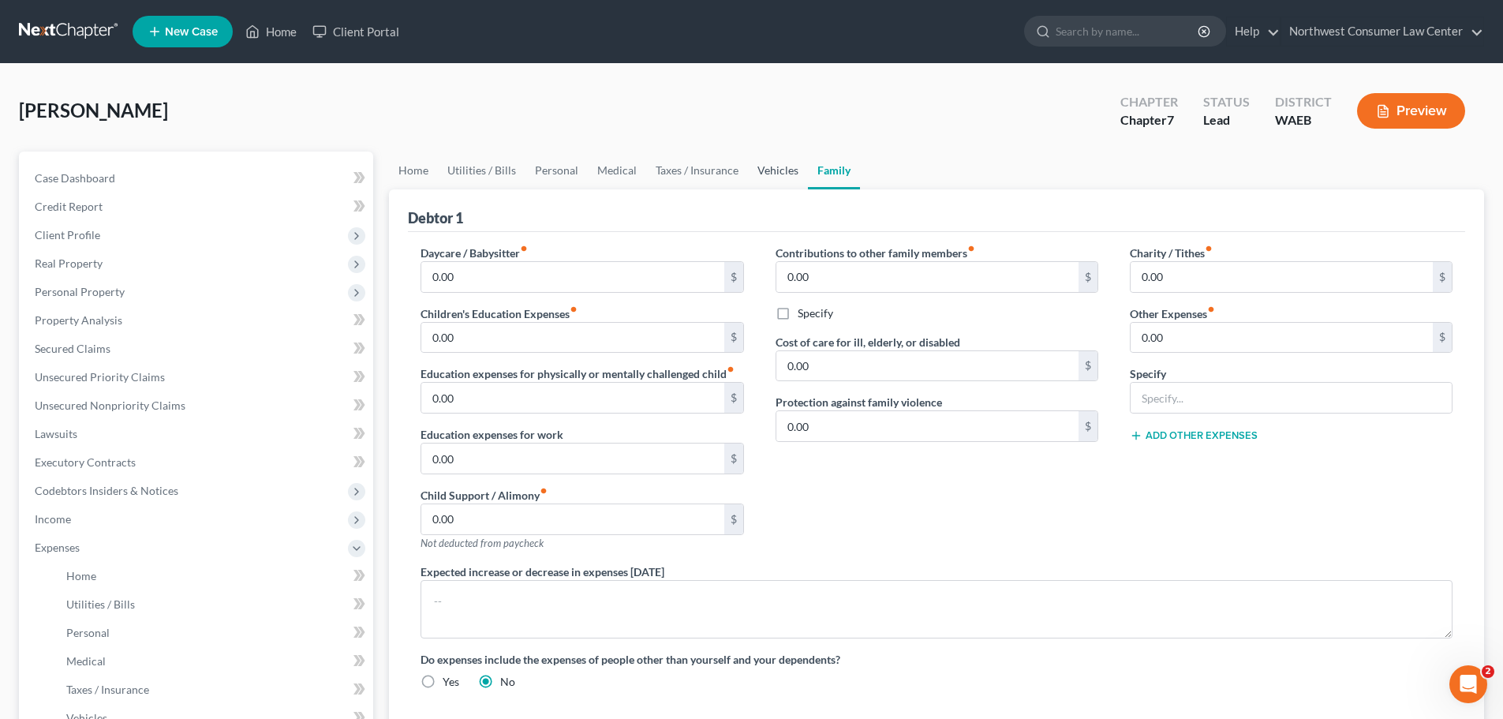
click at [785, 169] on link "Vehicles" at bounding box center [778, 171] width 60 height 38
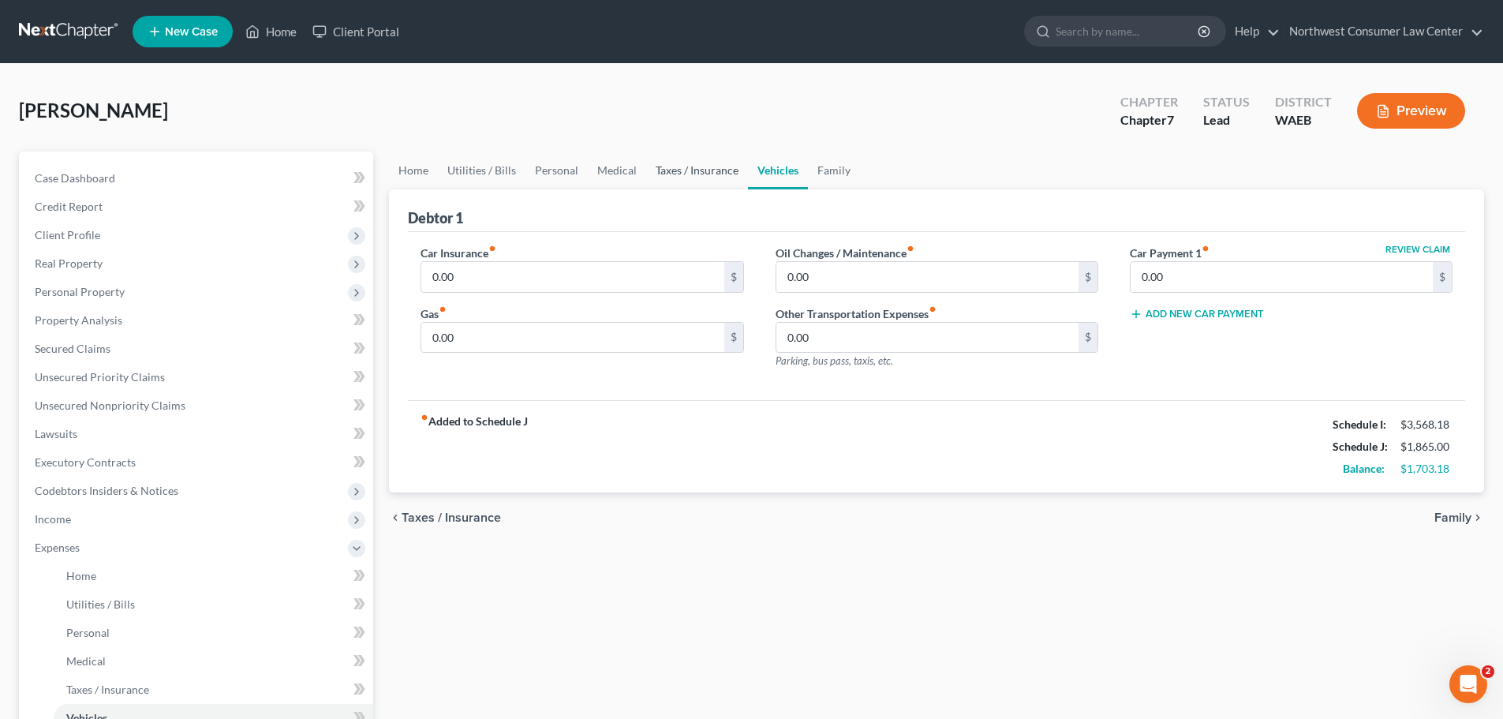
click at [674, 163] on link "Taxes / Insurance" at bounding box center [697, 171] width 102 height 38
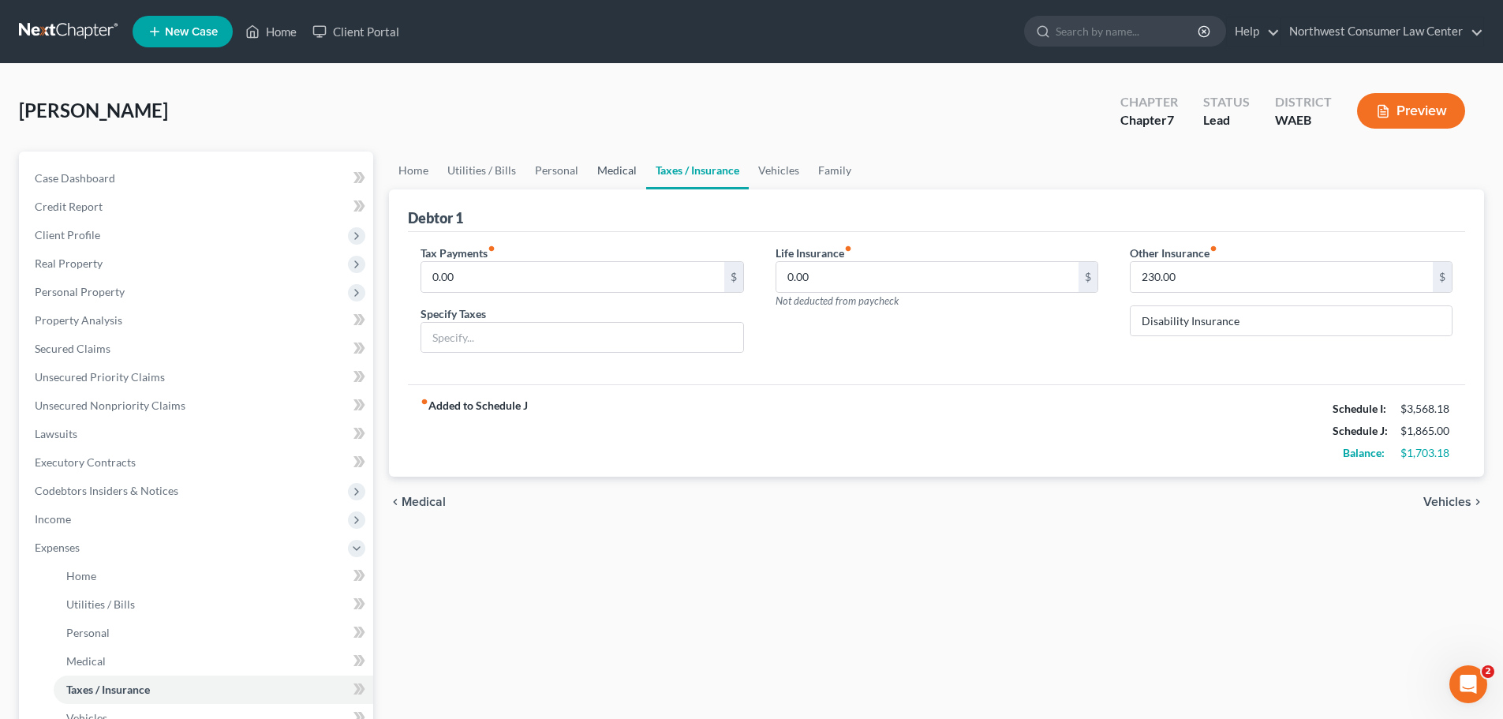
click at [623, 166] on link "Medical" at bounding box center [617, 171] width 58 height 38
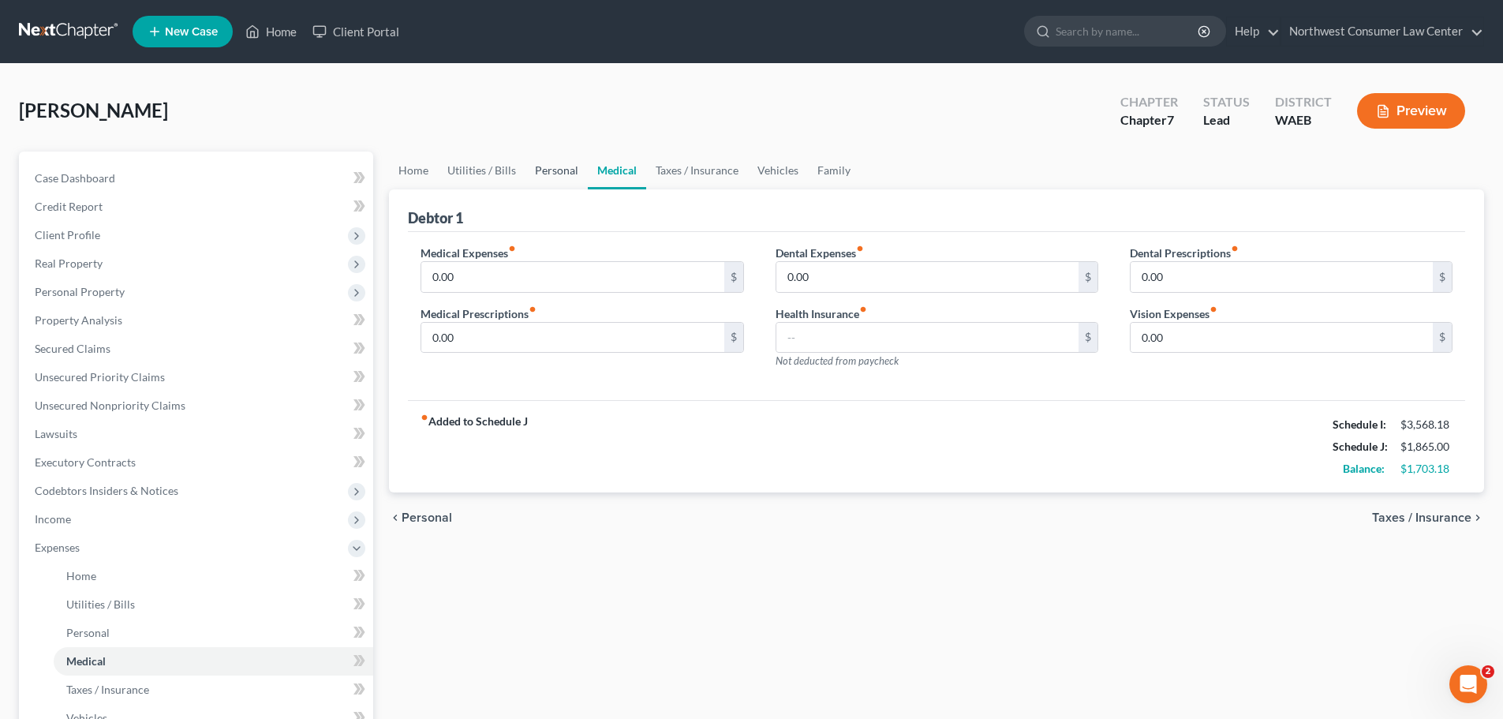
click at [537, 181] on link "Personal" at bounding box center [557, 171] width 62 height 38
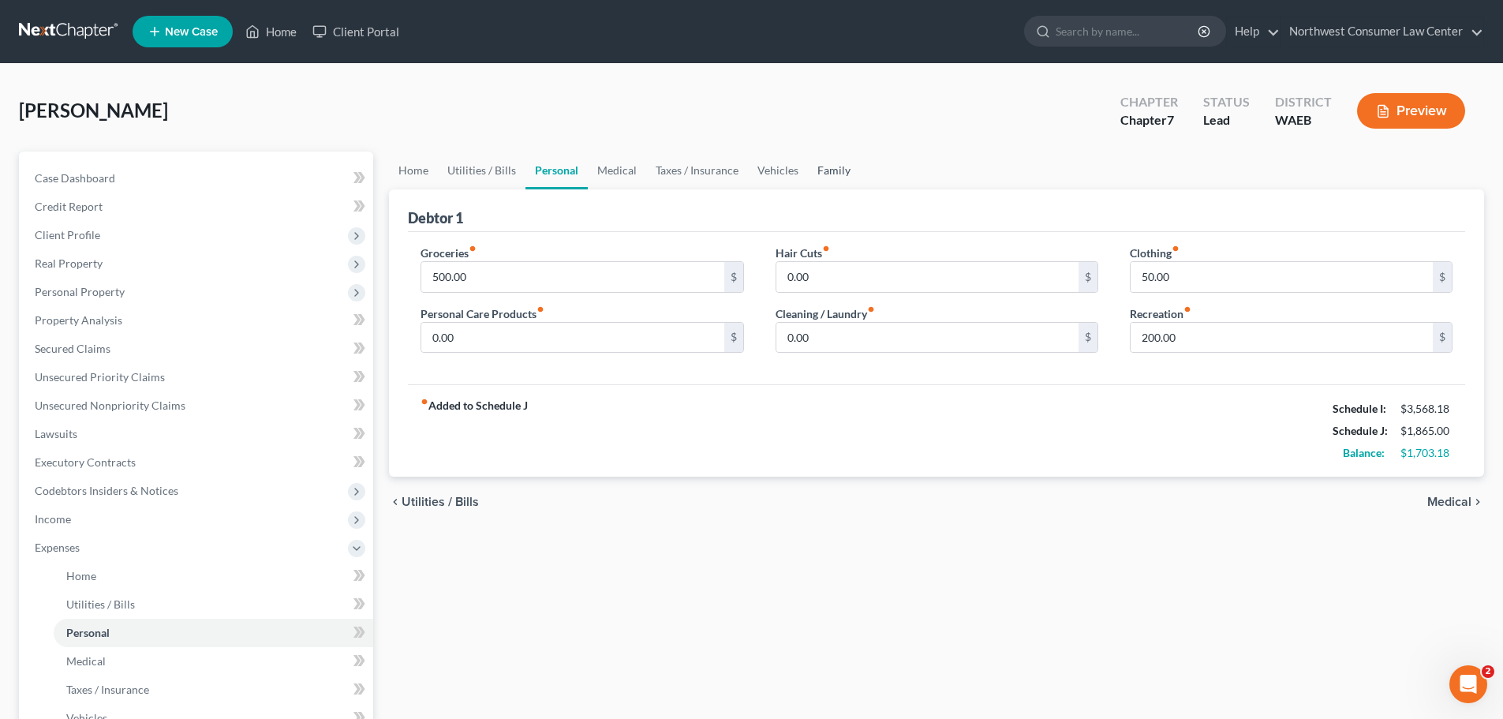
click at [835, 183] on link "Family" at bounding box center [834, 171] width 52 height 38
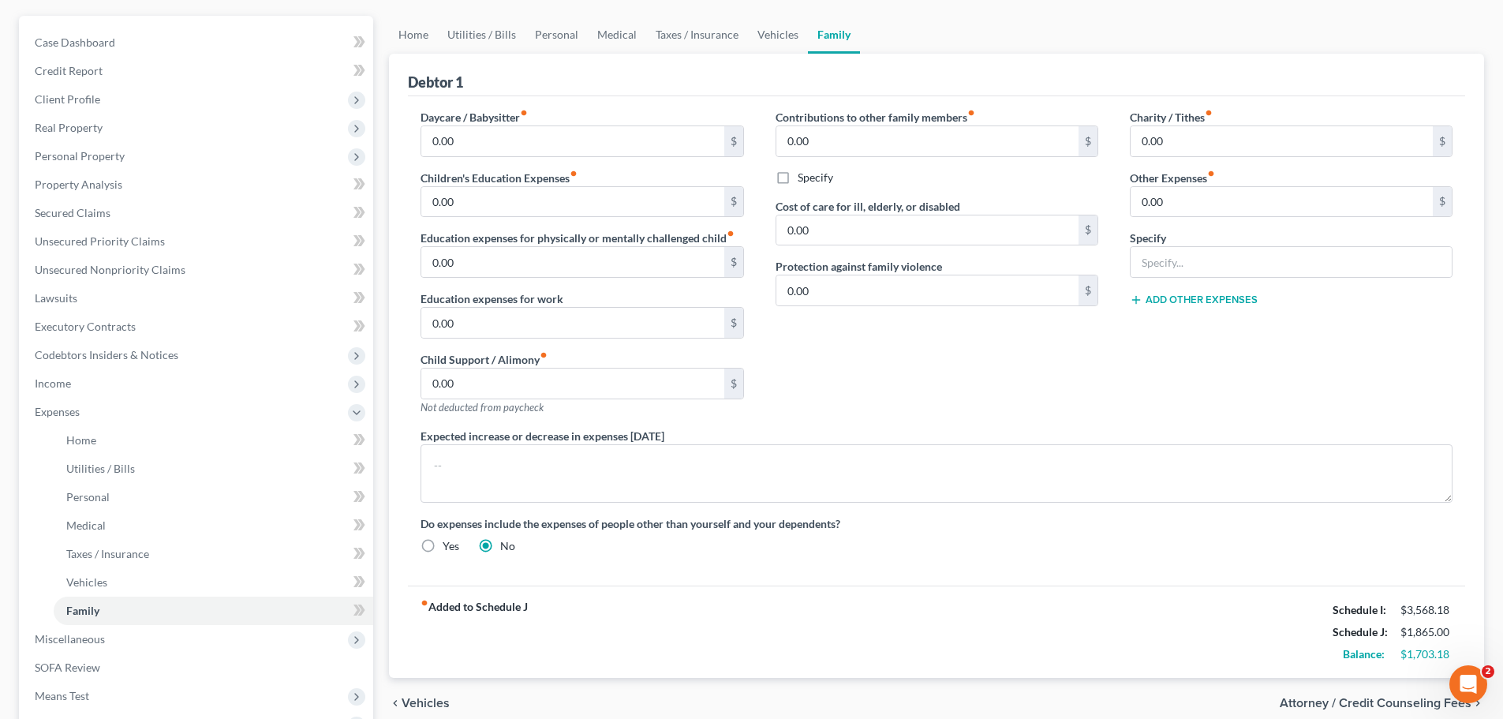
scroll to position [319, 0]
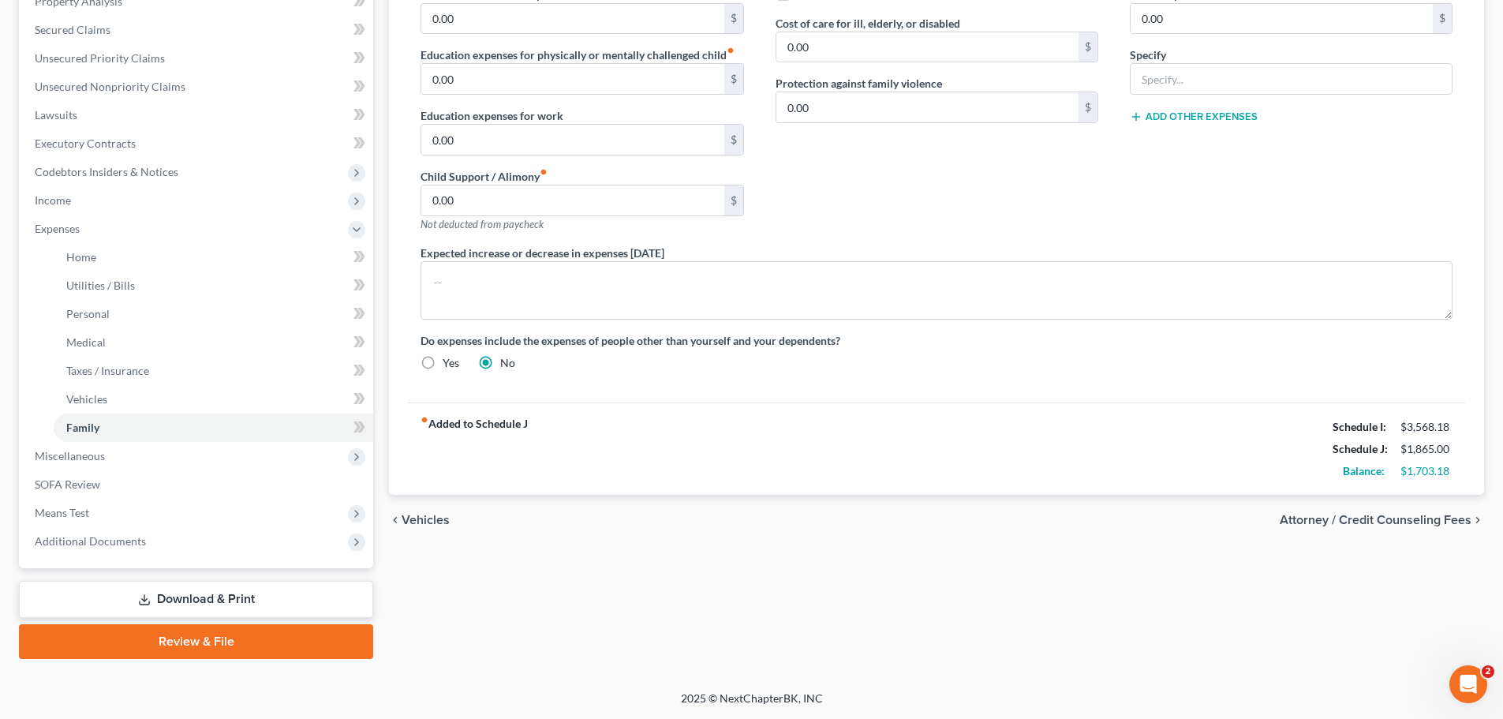
click at [1428, 516] on span "Attorney / Credit Counseling Fees" at bounding box center [1376, 520] width 192 height 13
select select "0"
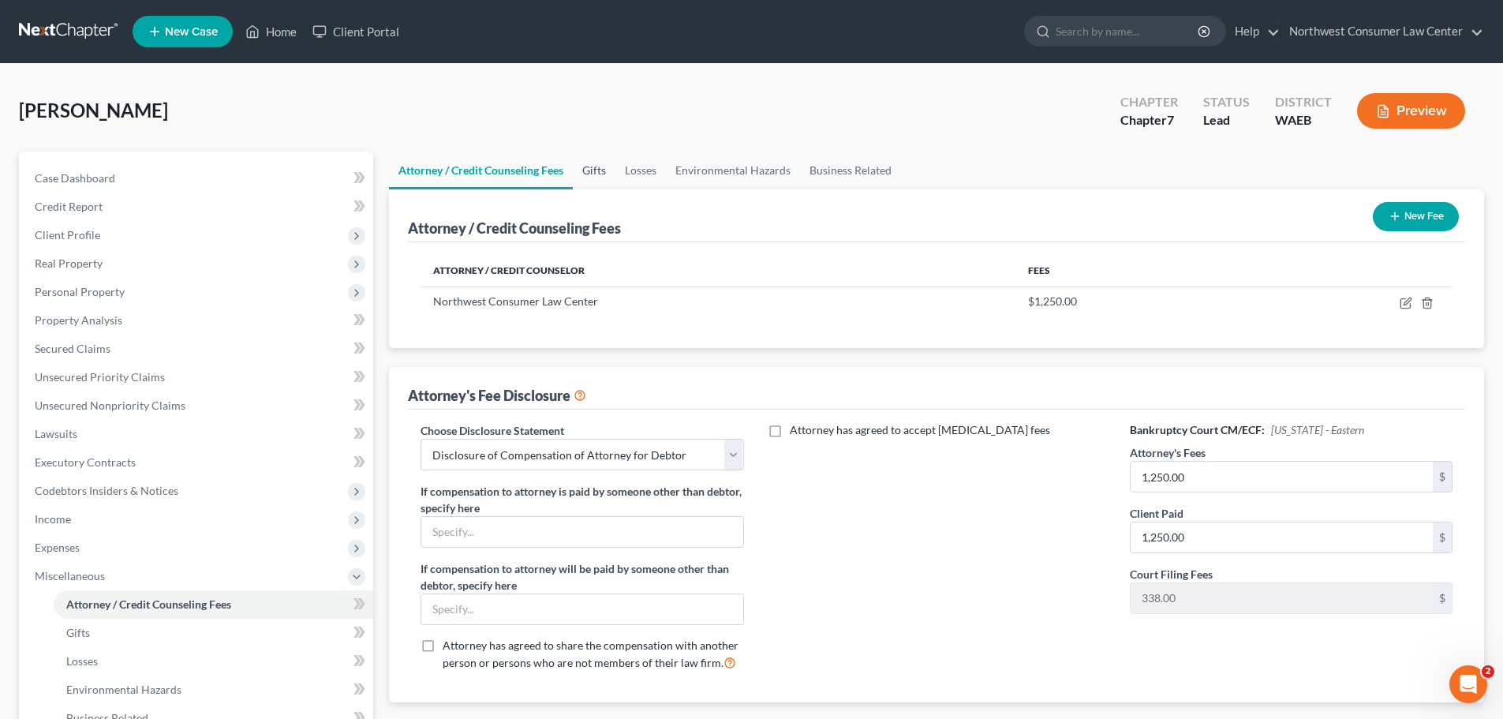
click at [598, 175] on link "Gifts" at bounding box center [594, 171] width 43 height 38
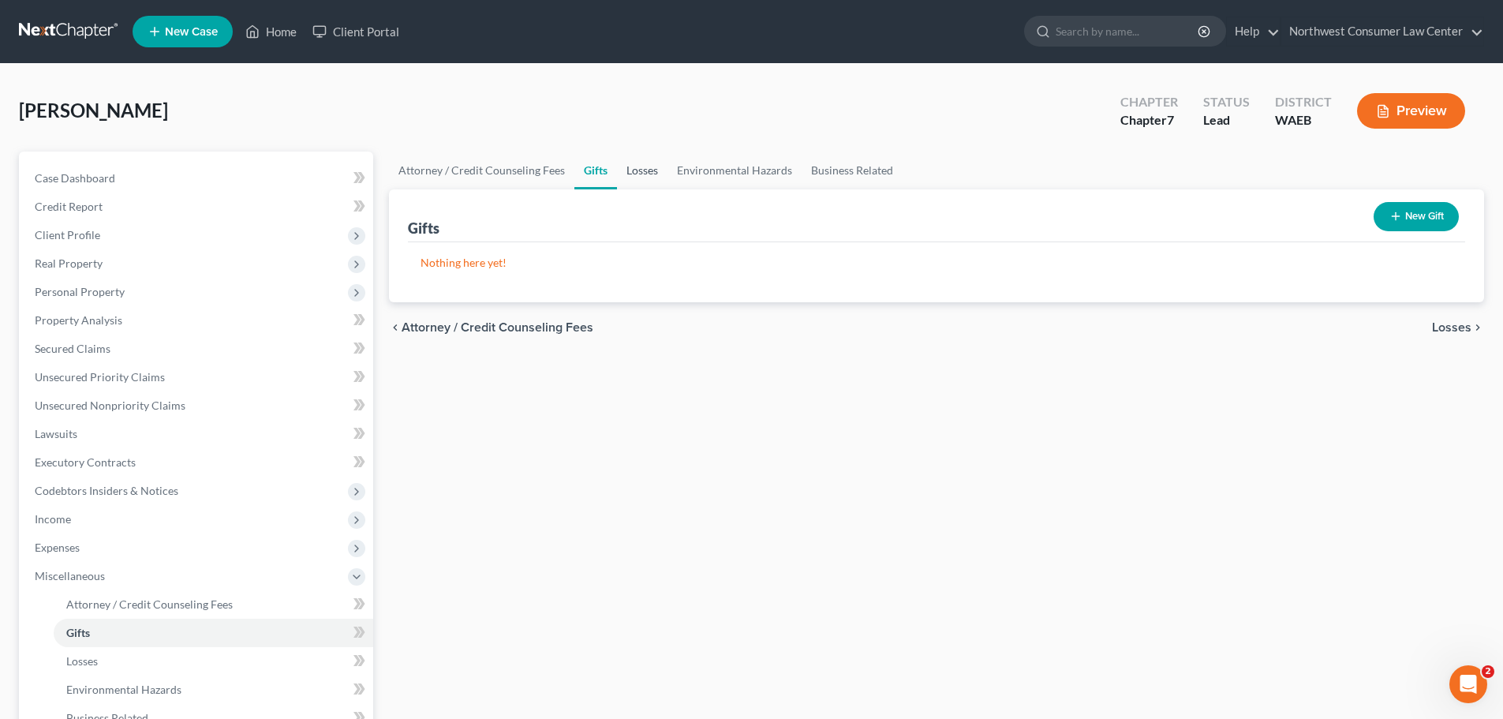
click at [644, 184] on link "Losses" at bounding box center [642, 171] width 51 height 38
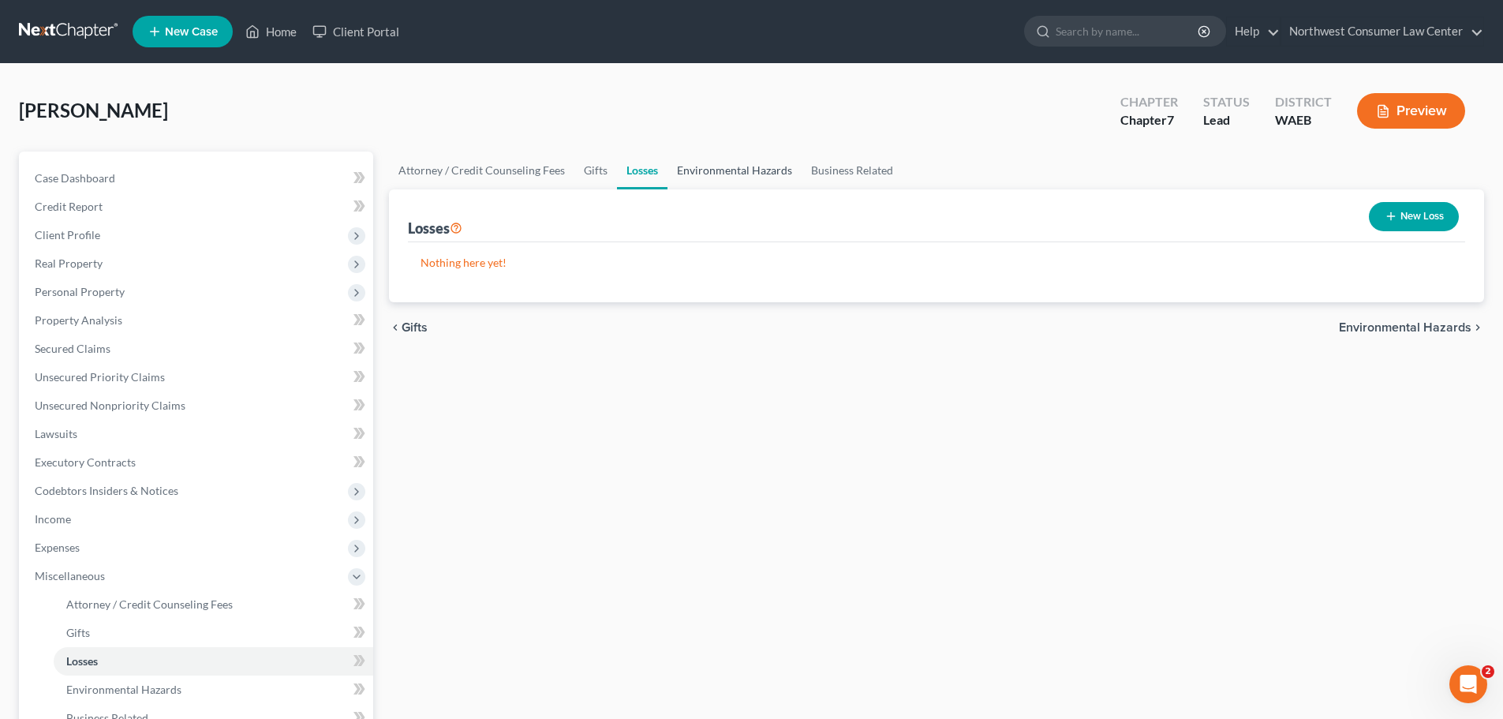
click at [758, 169] on link "Environmental Hazards" at bounding box center [735, 171] width 134 height 38
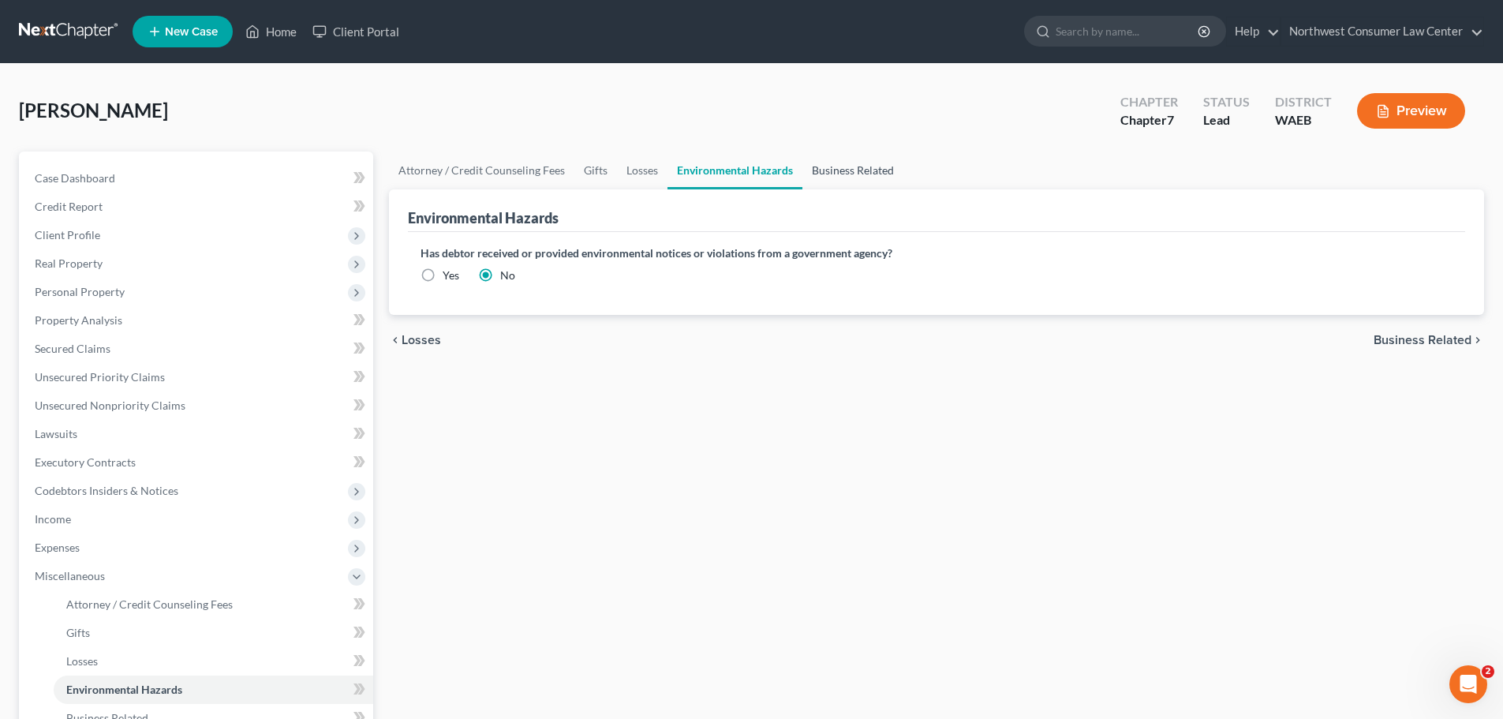
click at [865, 163] on link "Business Related" at bounding box center [853, 171] width 101 height 38
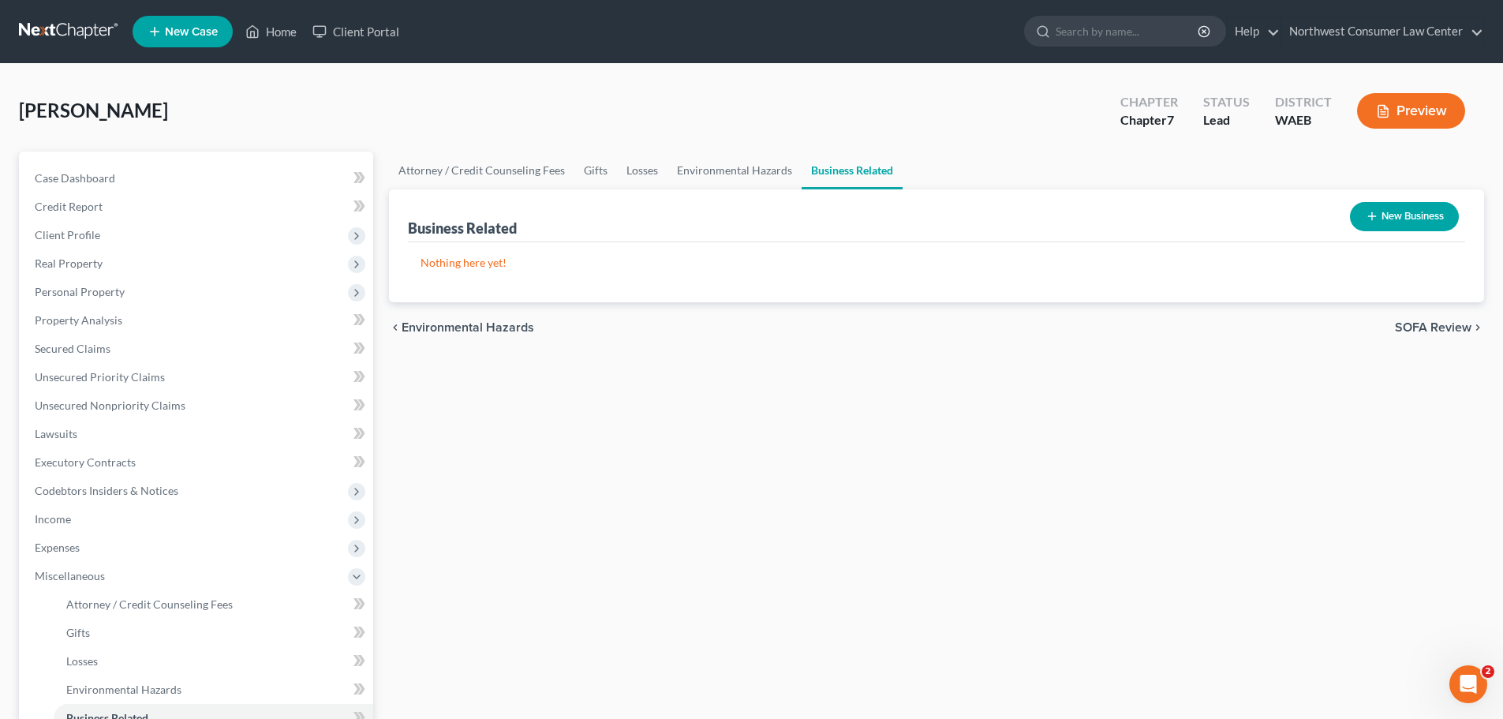
click at [1435, 328] on span "SOFA Review" at bounding box center [1433, 327] width 77 height 13
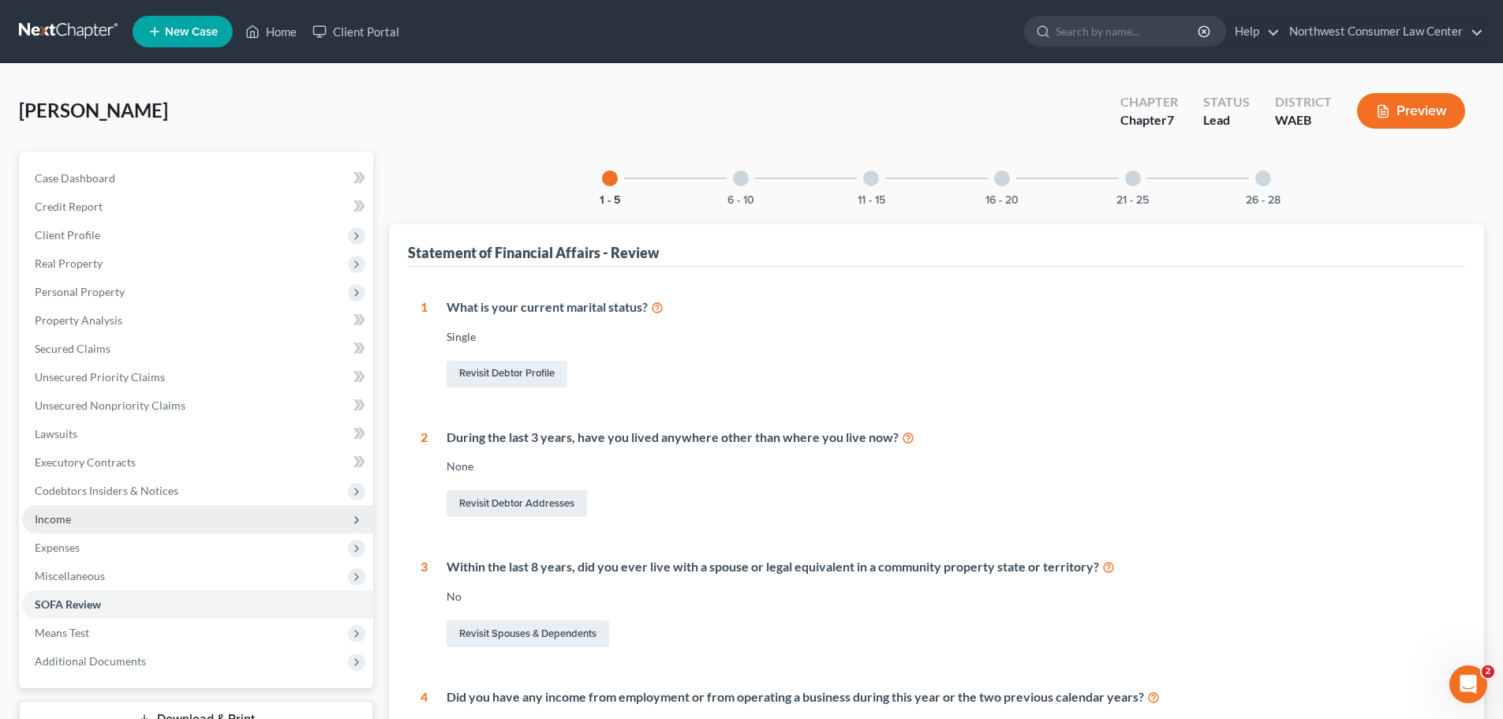
click at [153, 525] on span "Income" at bounding box center [197, 519] width 351 height 28
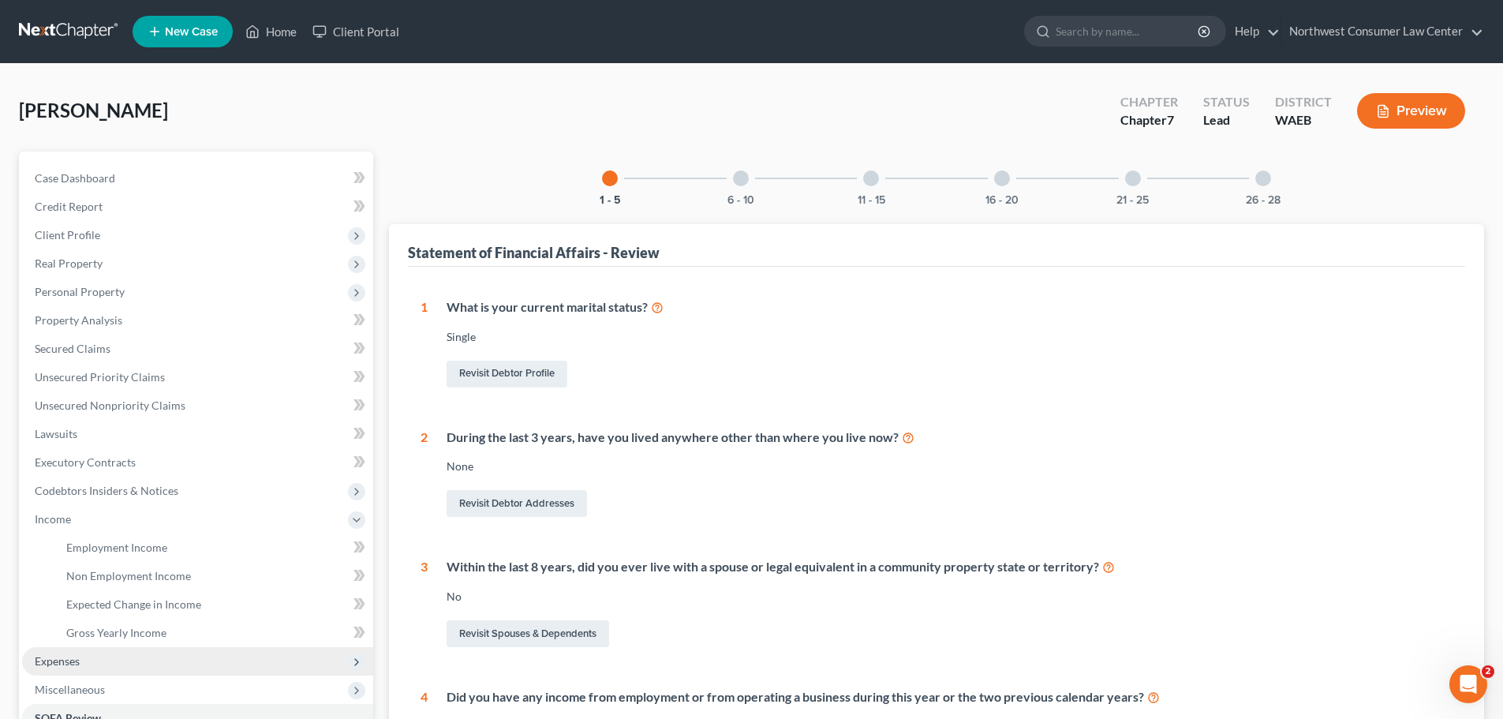
click at [124, 661] on span "Expenses" at bounding box center [197, 661] width 351 height 28
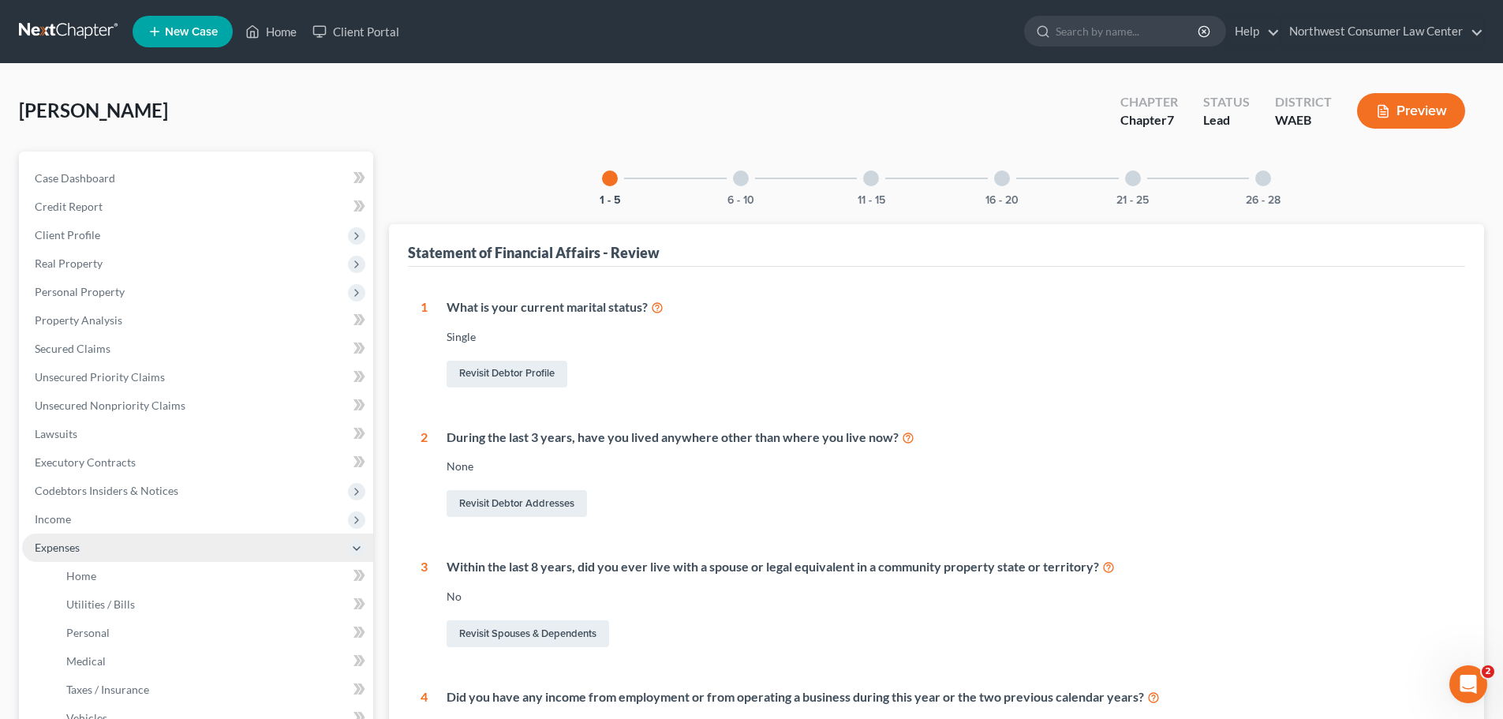
click at [155, 558] on span "Expenses" at bounding box center [197, 547] width 351 height 28
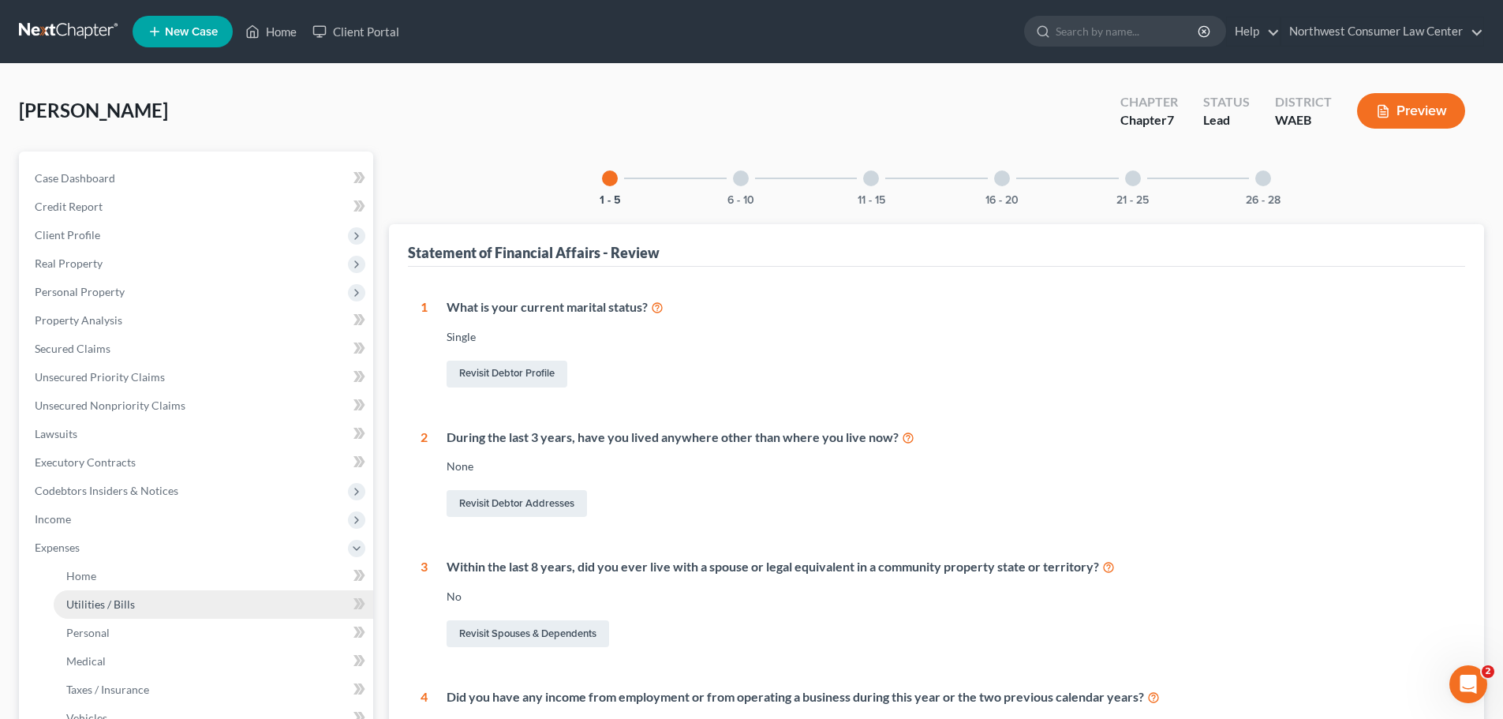
click at [148, 592] on link "Utilities / Bills" at bounding box center [214, 604] width 320 height 28
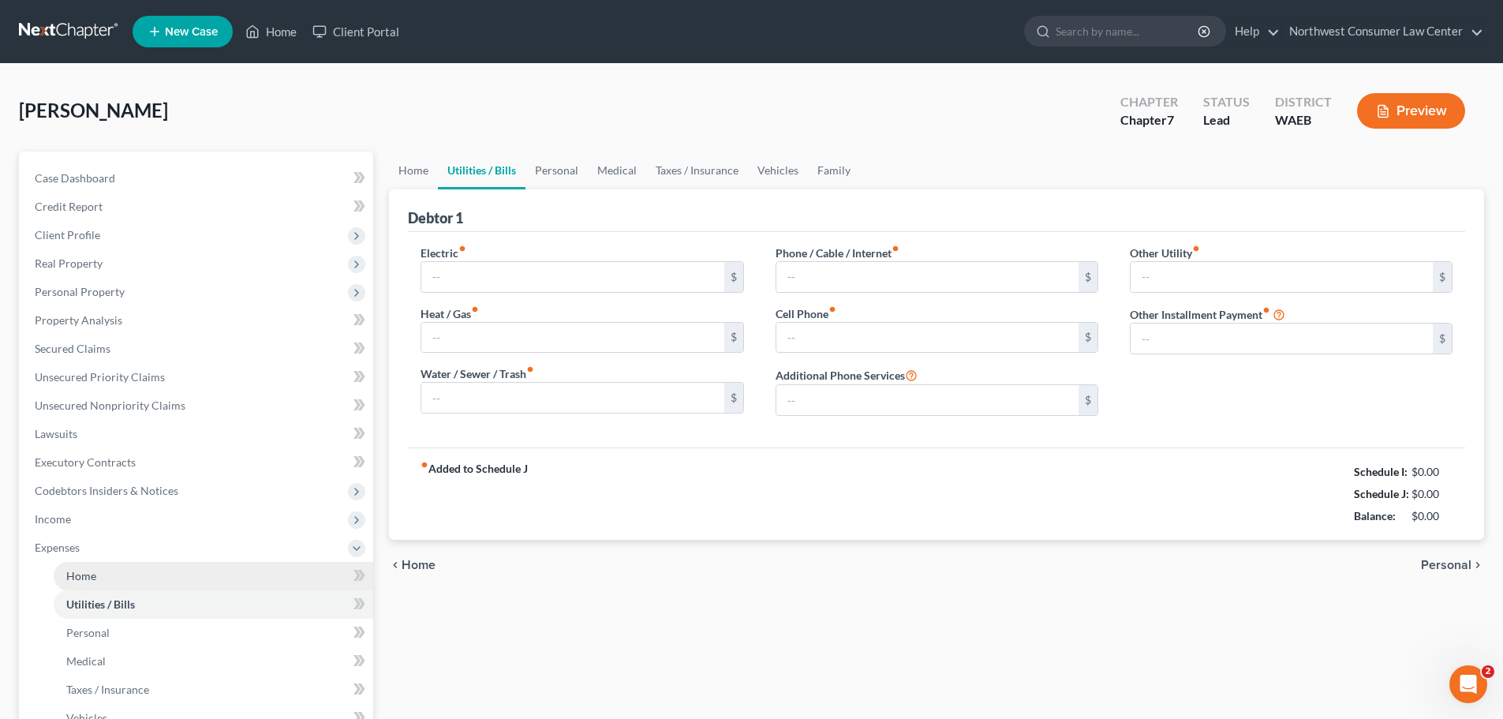
type input "25.00"
type input "0.00"
type input "50.00"
type input "0.00"
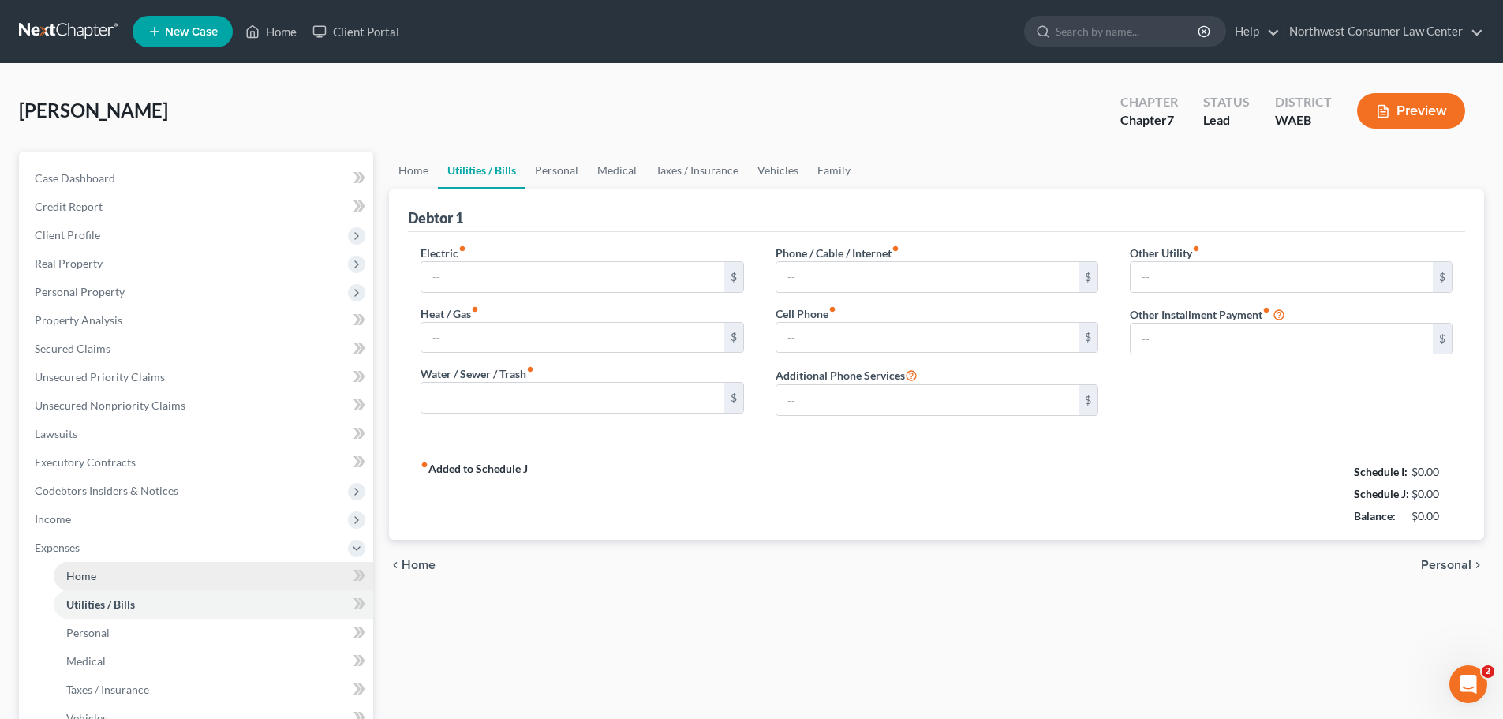
type input "0.00"
type input "335.00"
type input "SSDI Overpayment Repayments"
click at [152, 582] on link "Home" at bounding box center [214, 576] width 320 height 28
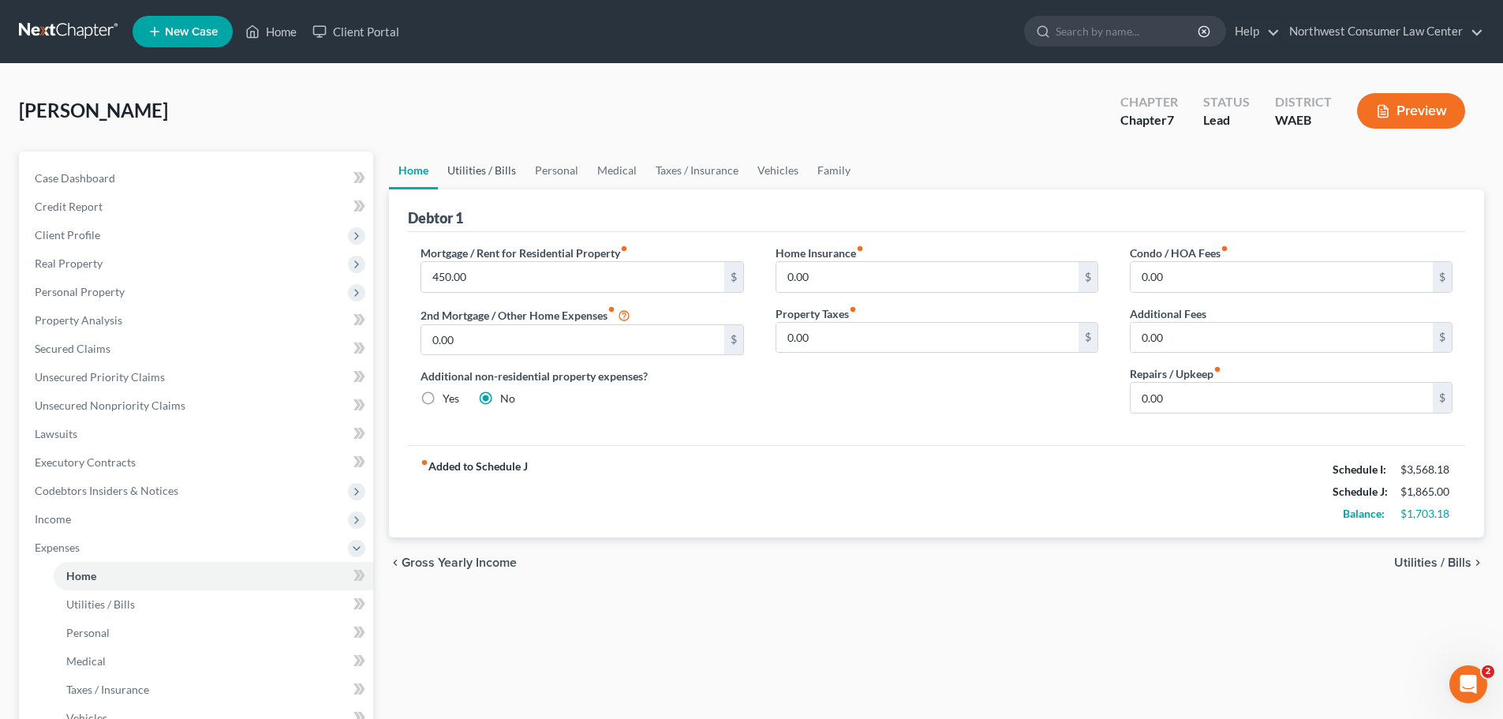
click at [472, 179] on link "Utilities / Bills" at bounding box center [482, 171] width 88 height 38
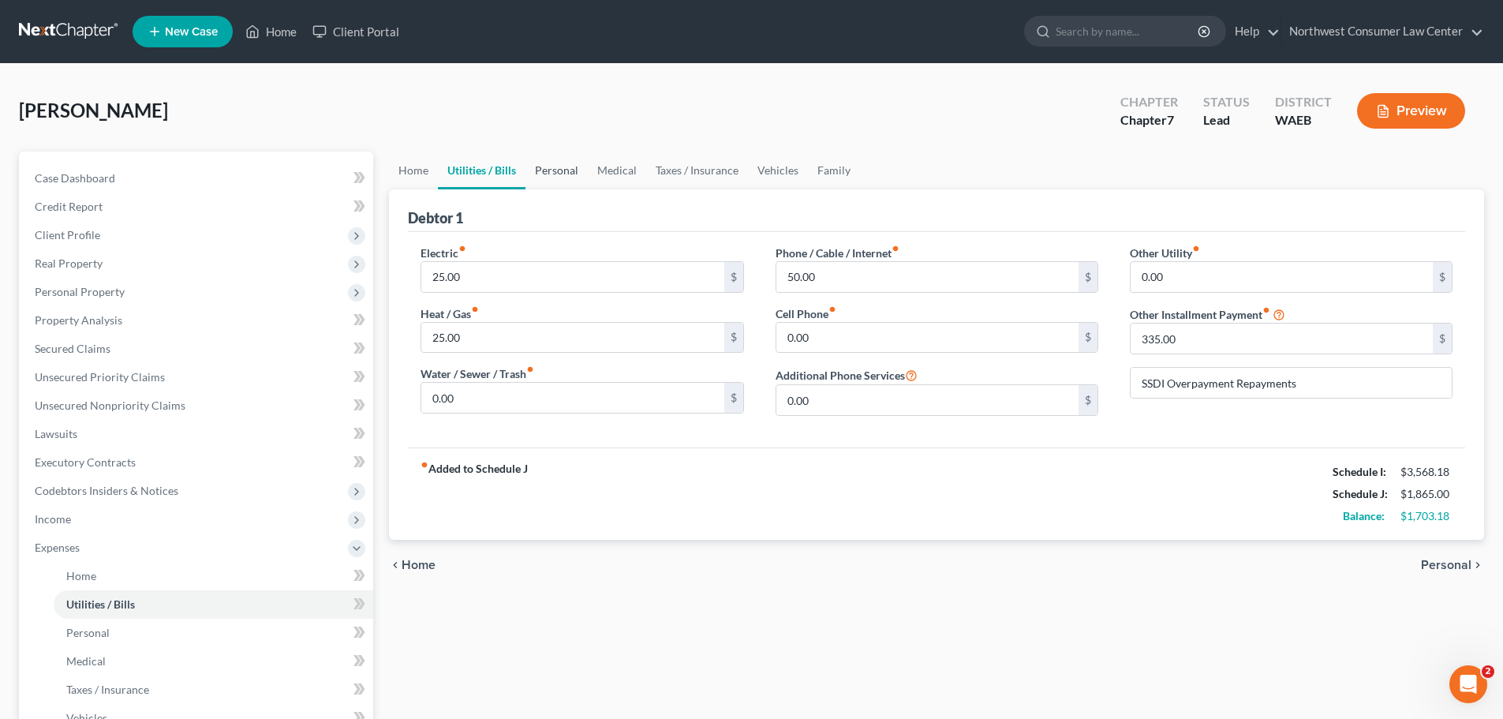
click at [560, 171] on link "Personal" at bounding box center [557, 171] width 62 height 38
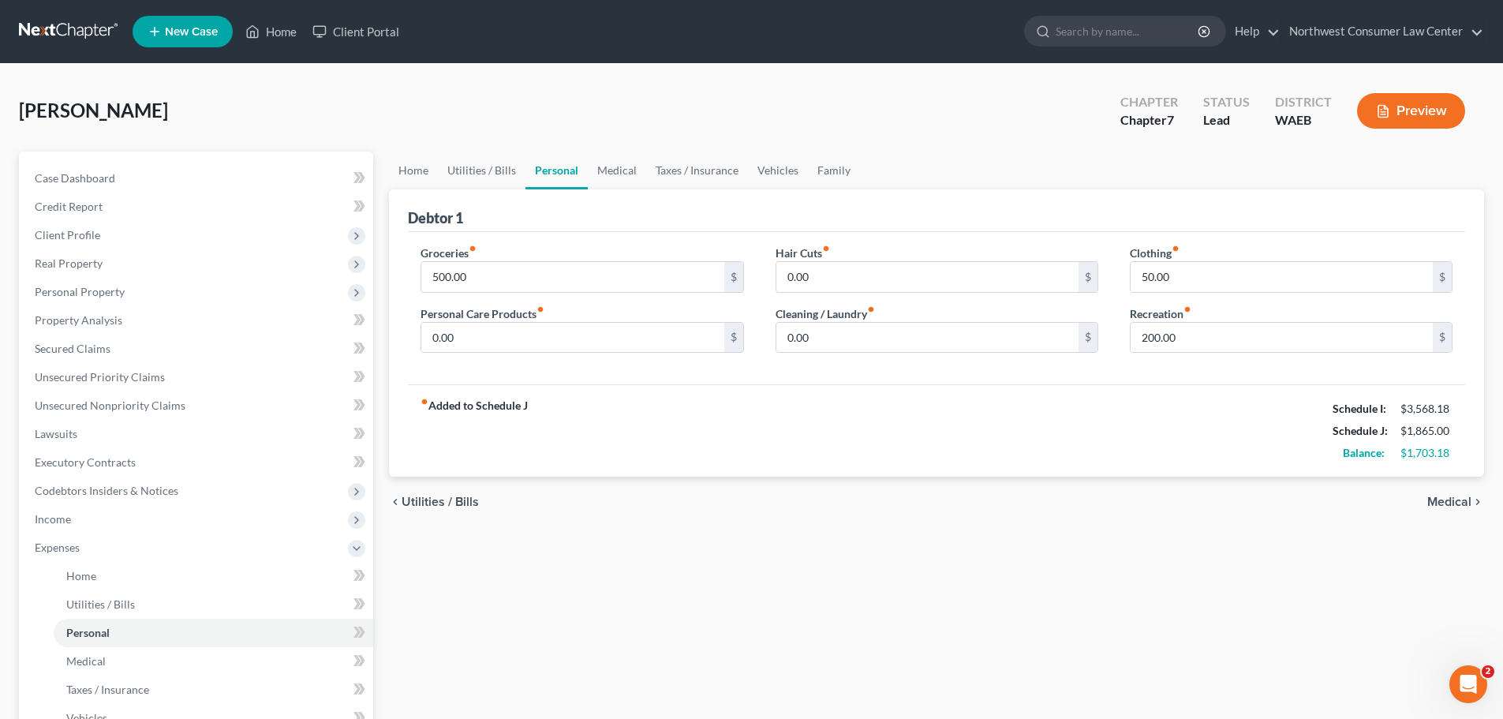
click at [33, 23] on link at bounding box center [69, 31] width 101 height 28
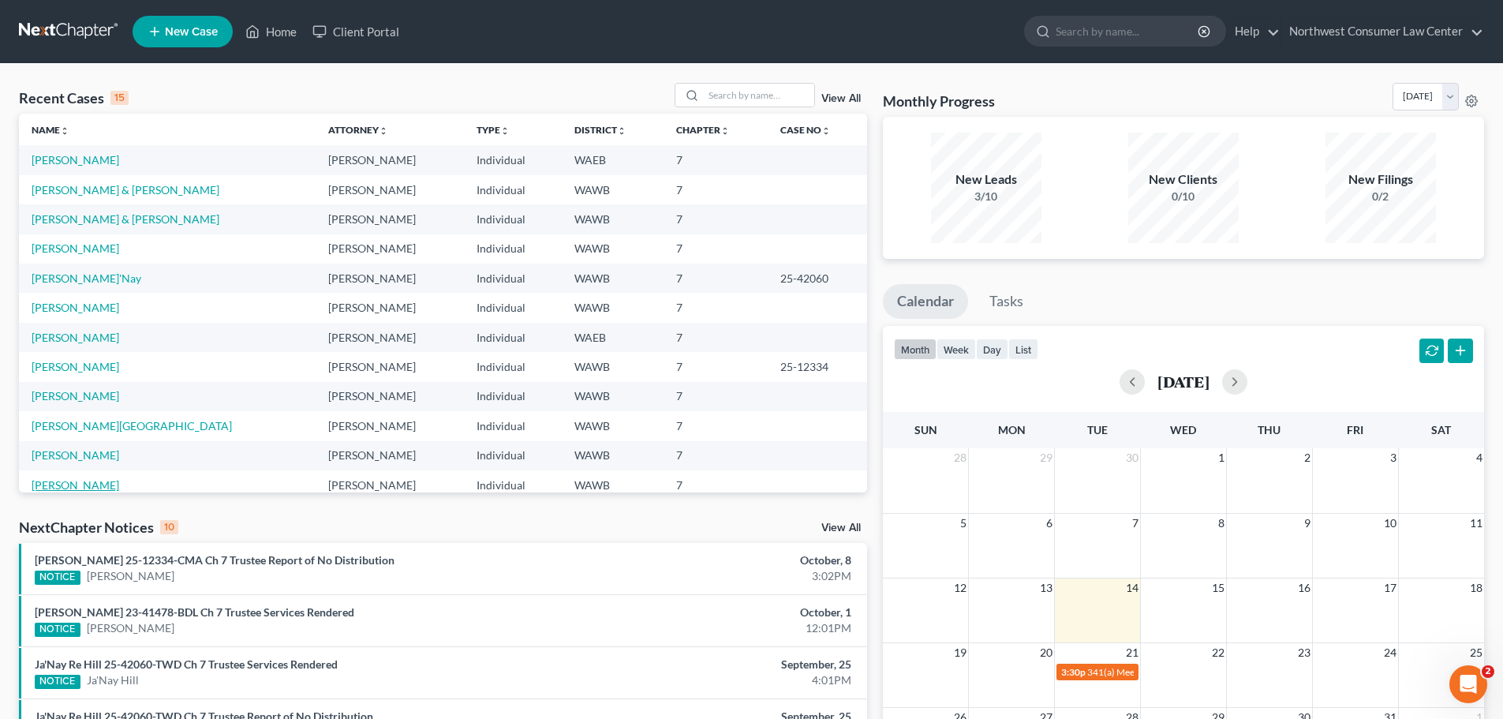
click at [93, 485] on link "[PERSON_NAME]" at bounding box center [76, 484] width 88 height 13
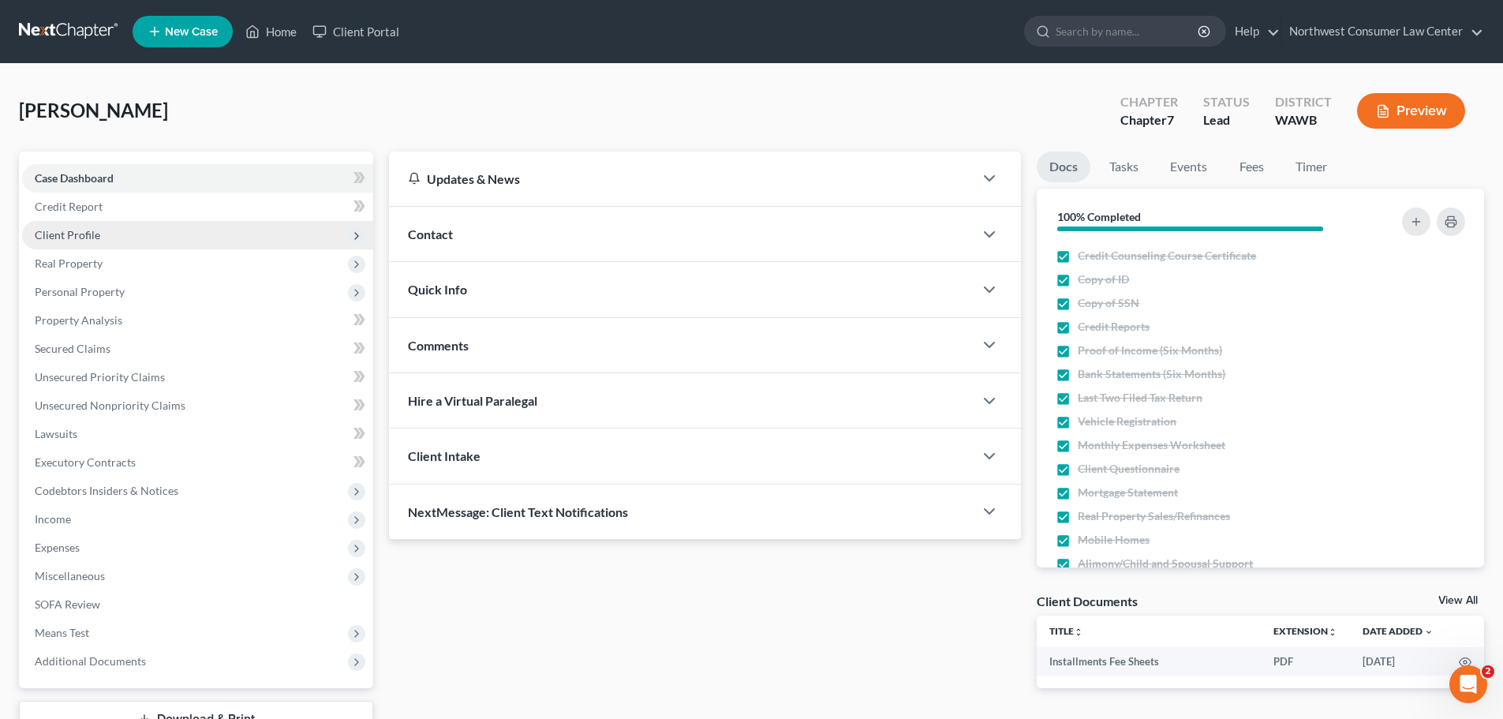
click at [320, 230] on span "Client Profile" at bounding box center [197, 235] width 351 height 28
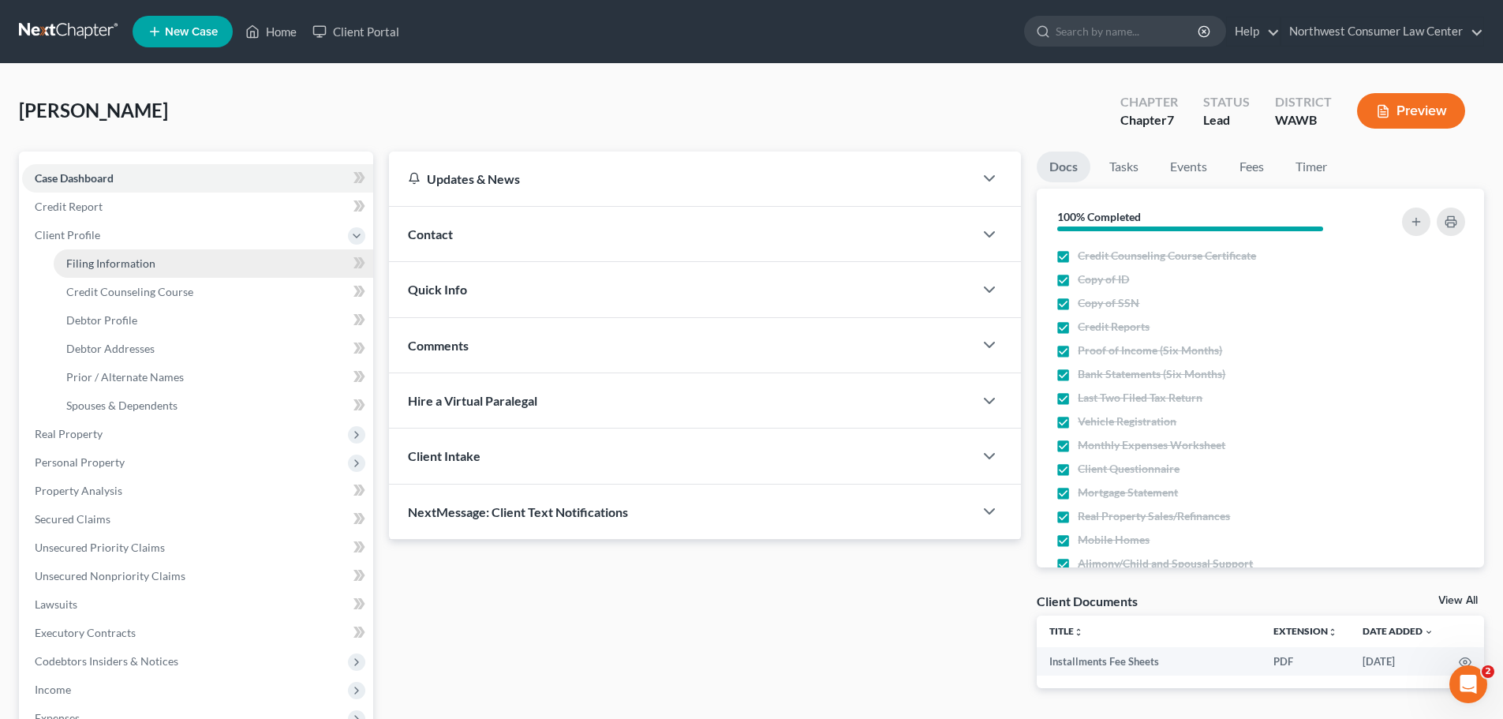
click at [330, 257] on link "Filing Information" at bounding box center [214, 263] width 320 height 28
select select "1"
select select "0"
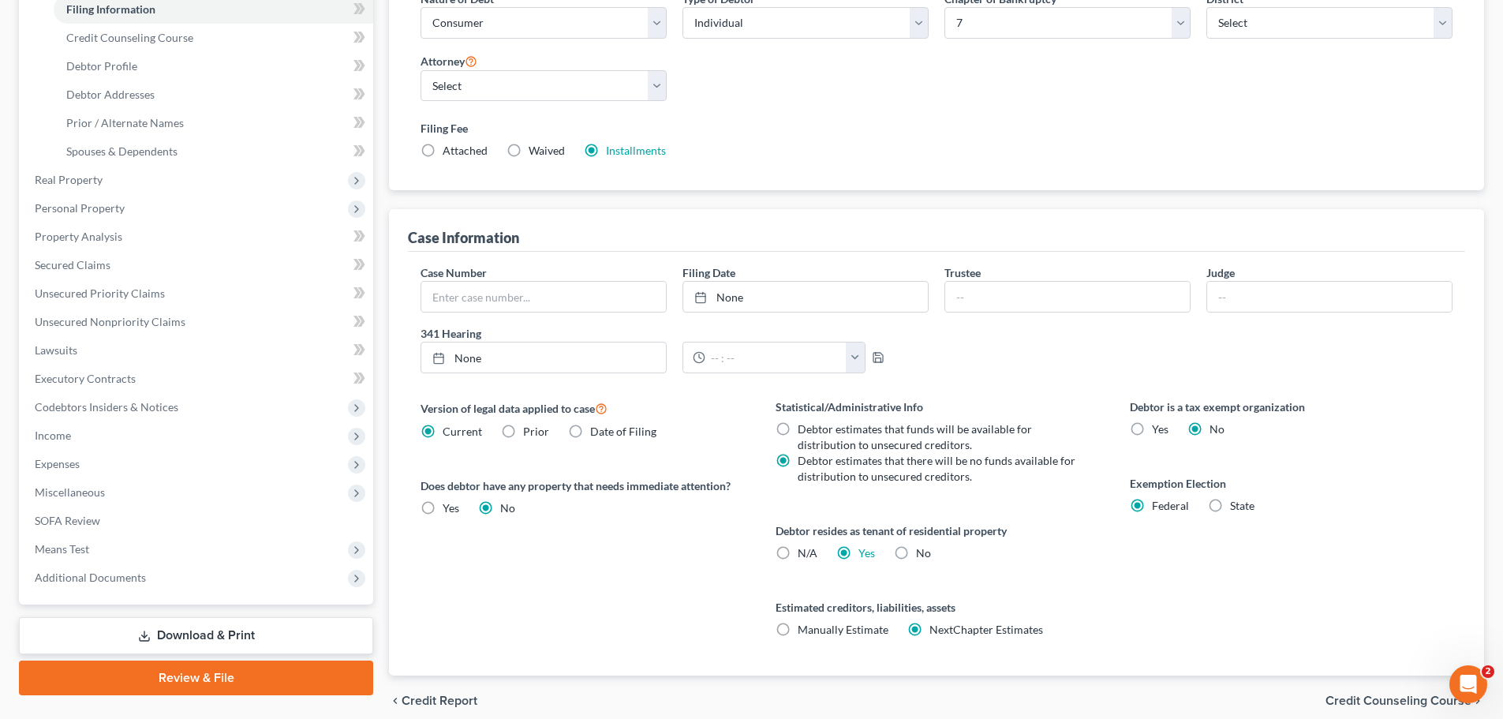
scroll to position [321, 0]
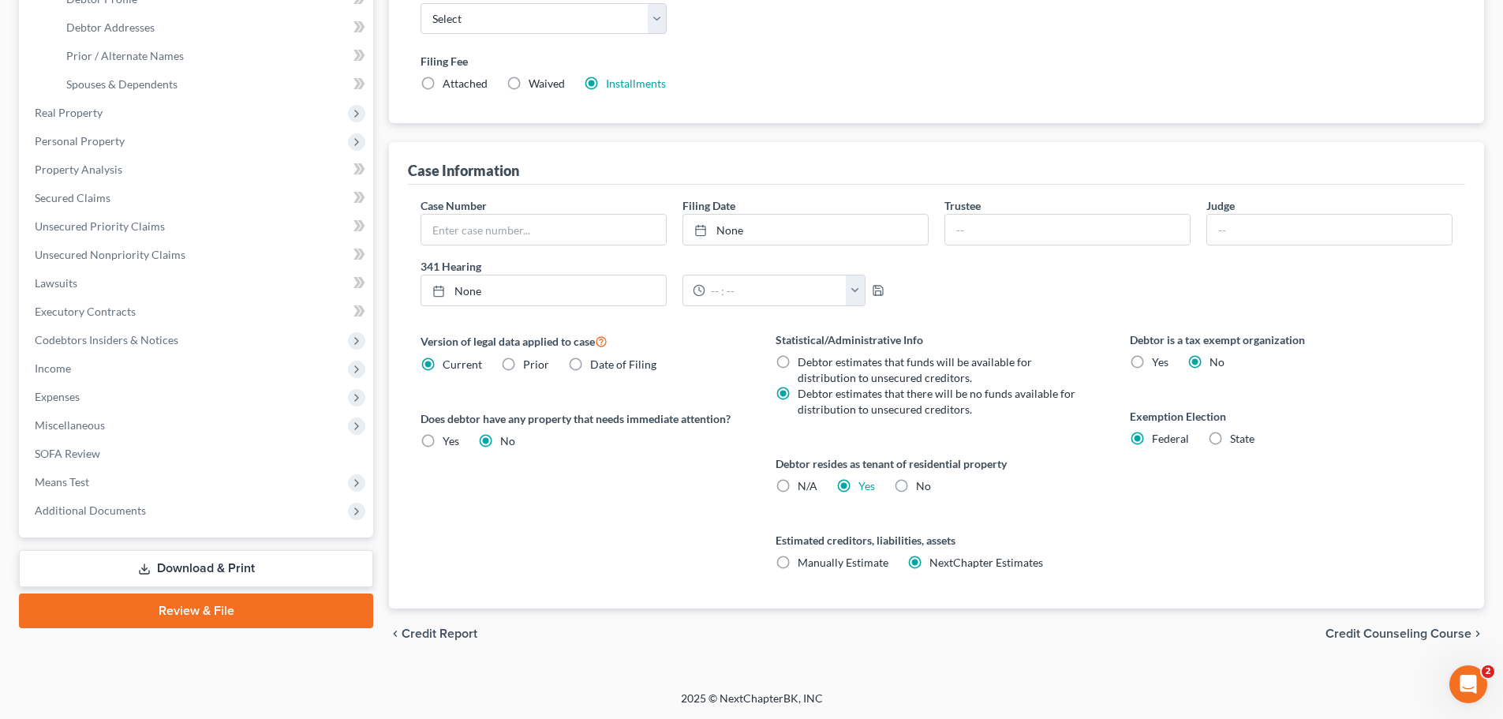
click at [1417, 631] on span "Credit Counseling Course" at bounding box center [1399, 633] width 146 height 13
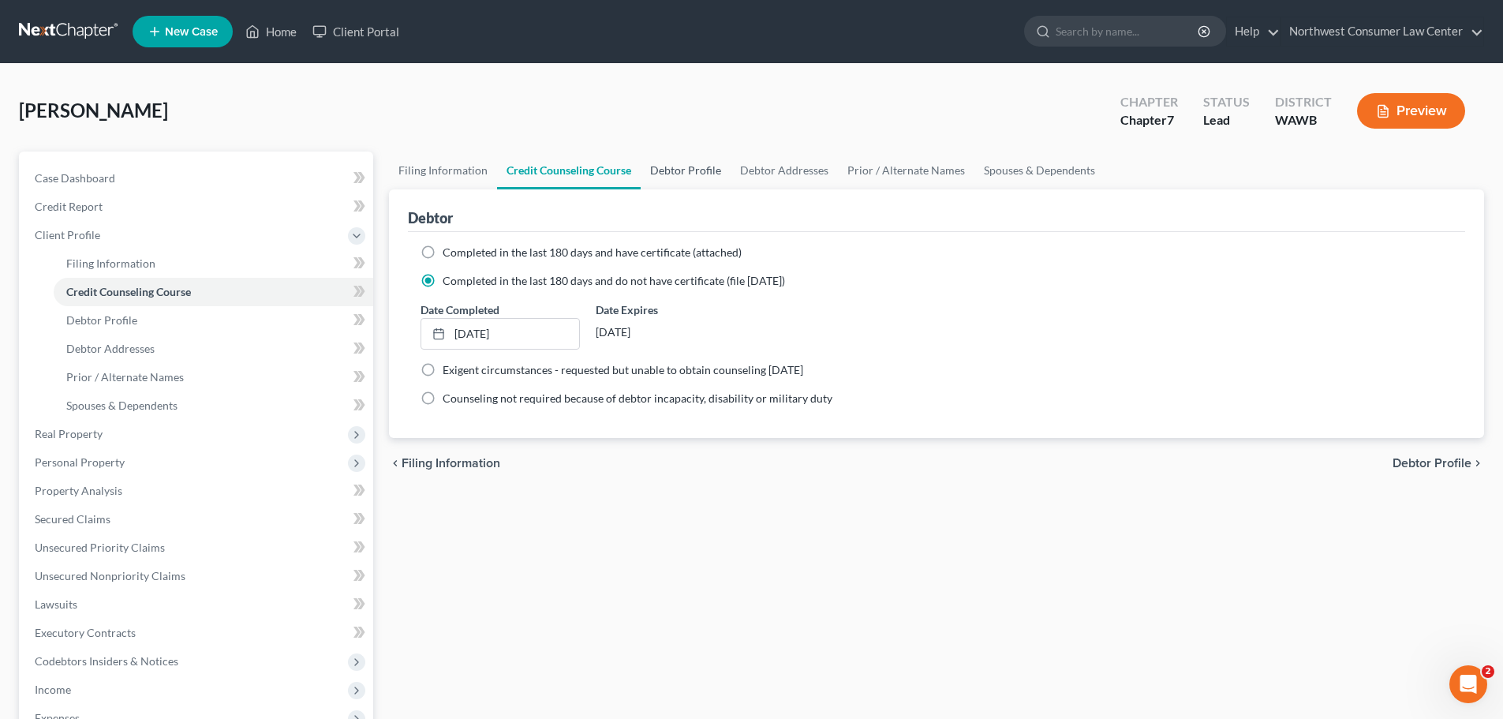
click at [708, 168] on link "Debtor Profile" at bounding box center [686, 171] width 90 height 38
select select "0"
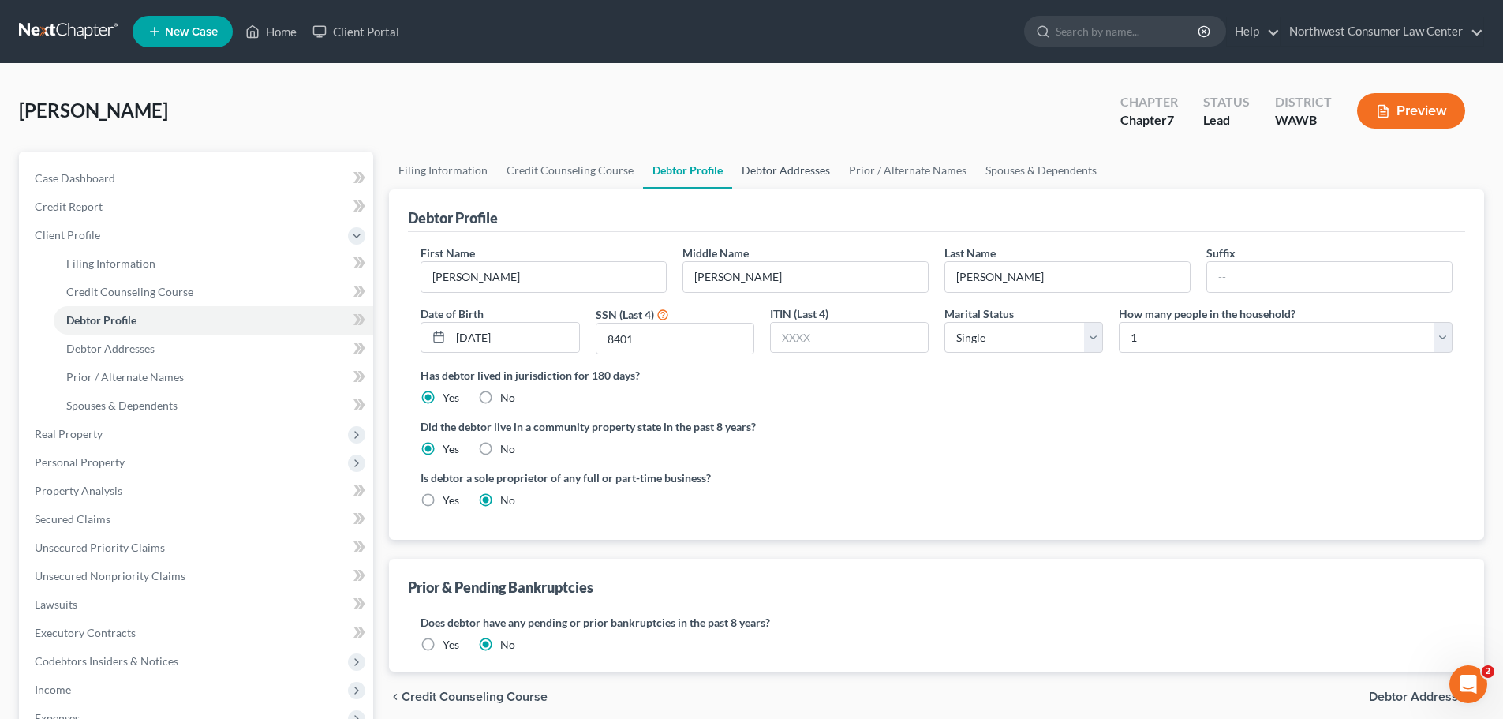
click at [809, 179] on link "Debtor Addresses" at bounding box center [785, 171] width 107 height 38
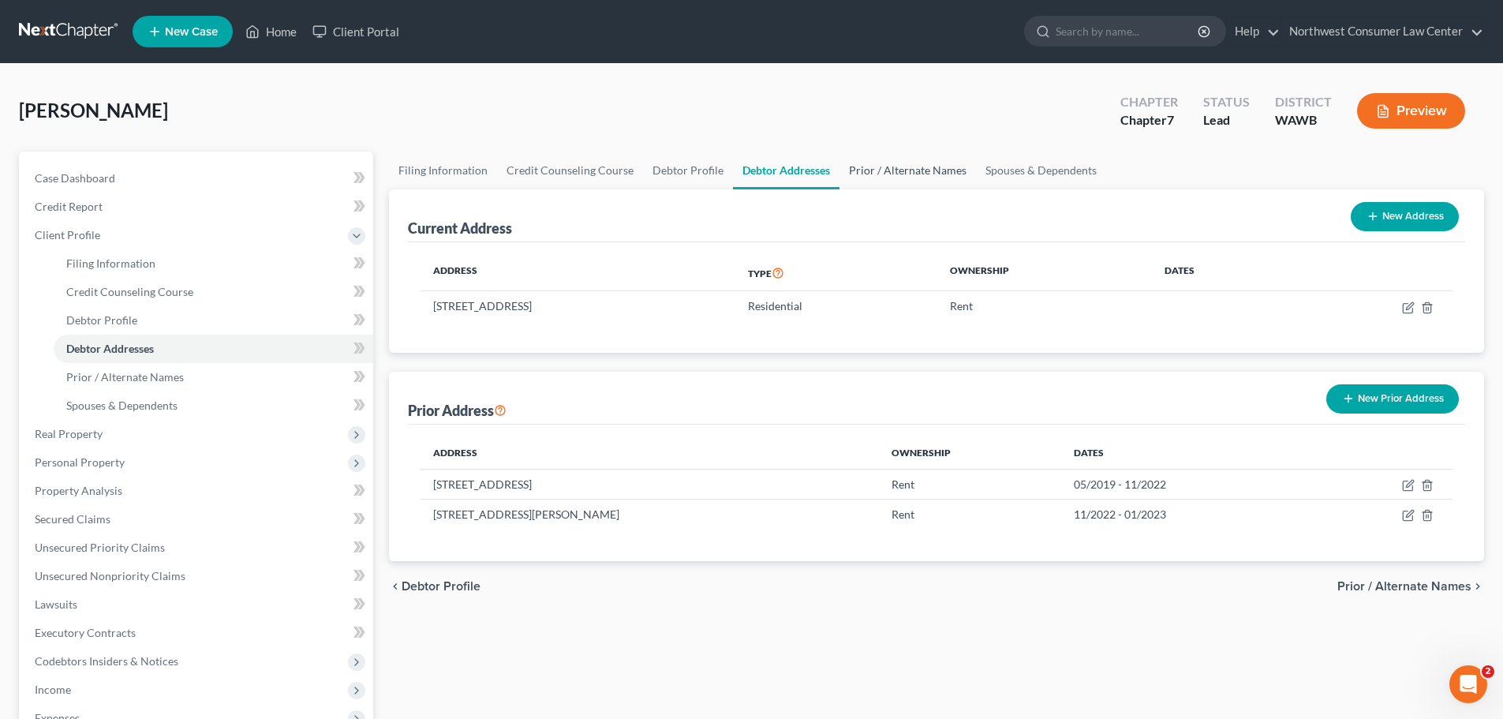
click at [879, 178] on link "Prior / Alternate Names" at bounding box center [908, 171] width 137 height 38
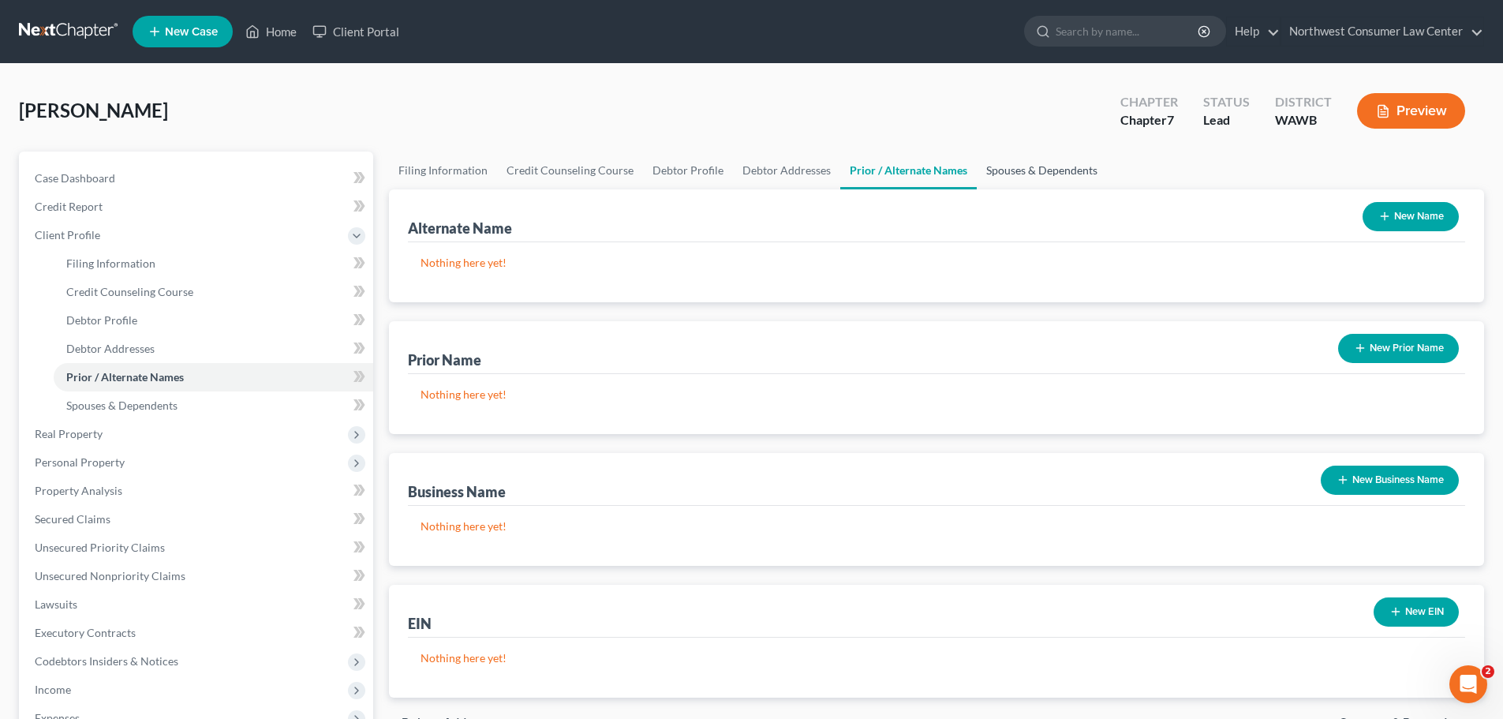
click at [1032, 176] on link "Spouses & Dependents" at bounding box center [1042, 171] width 130 height 38
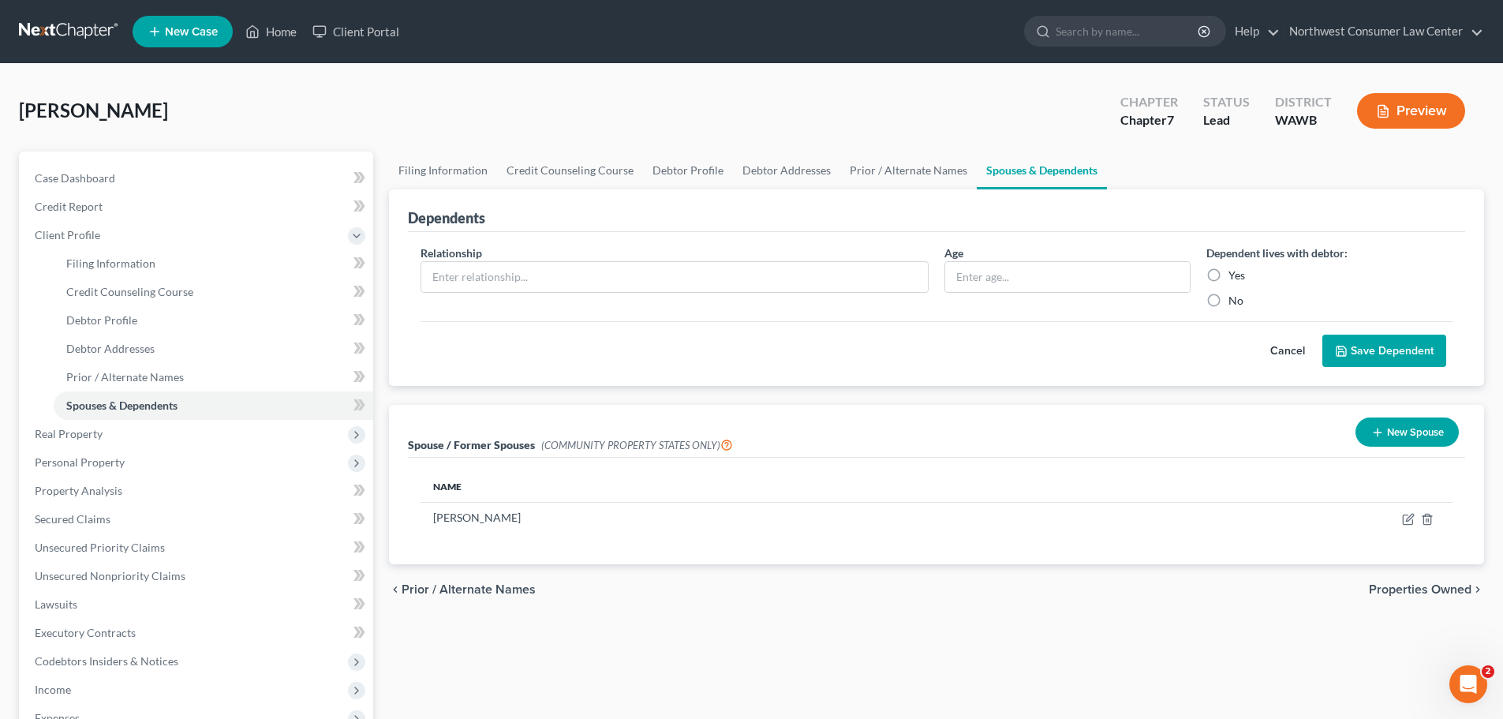
drag, startPoint x: 1383, startPoint y: 583, endPoint x: 1296, endPoint y: 556, distance: 90.9
click at [1383, 583] on span "Properties Owned" at bounding box center [1420, 589] width 103 height 13
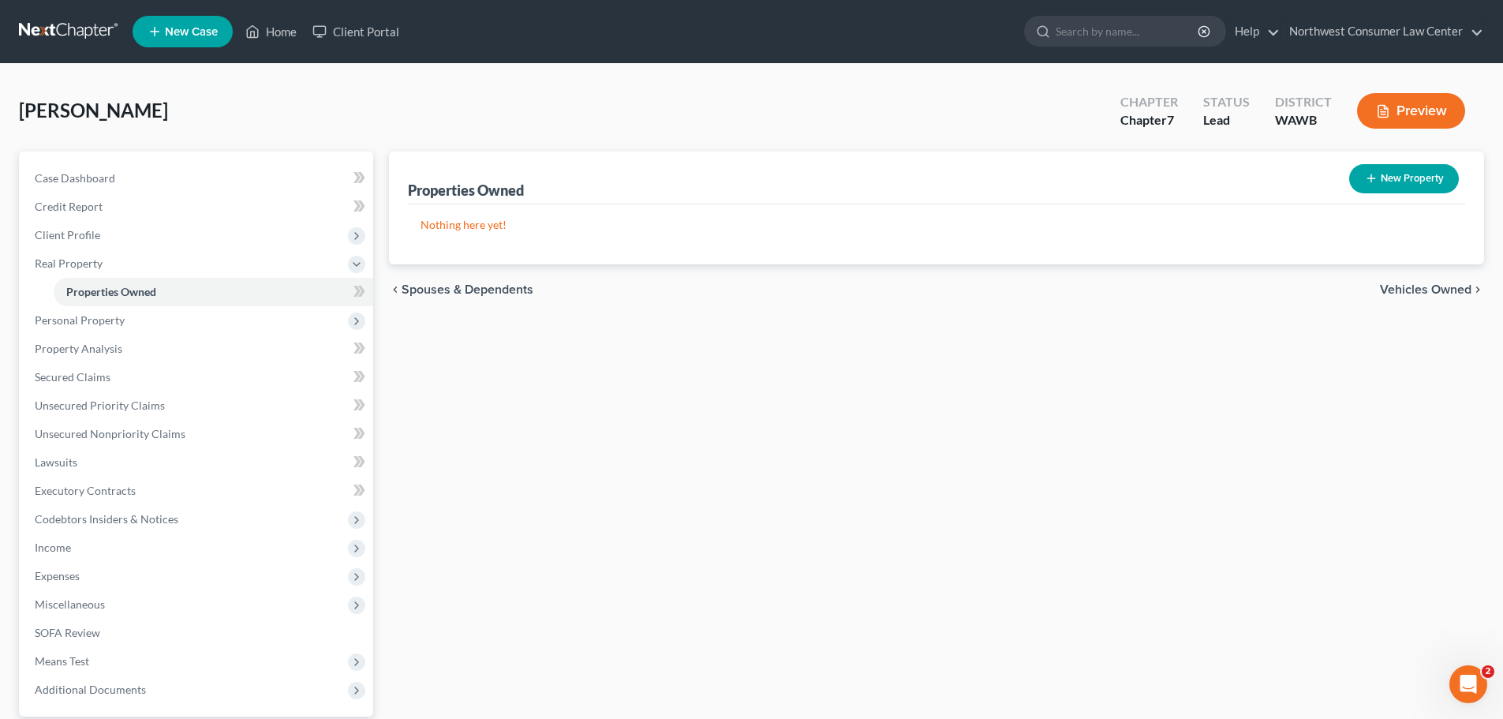
click at [1433, 294] on span "Vehicles Owned" at bounding box center [1426, 289] width 92 height 13
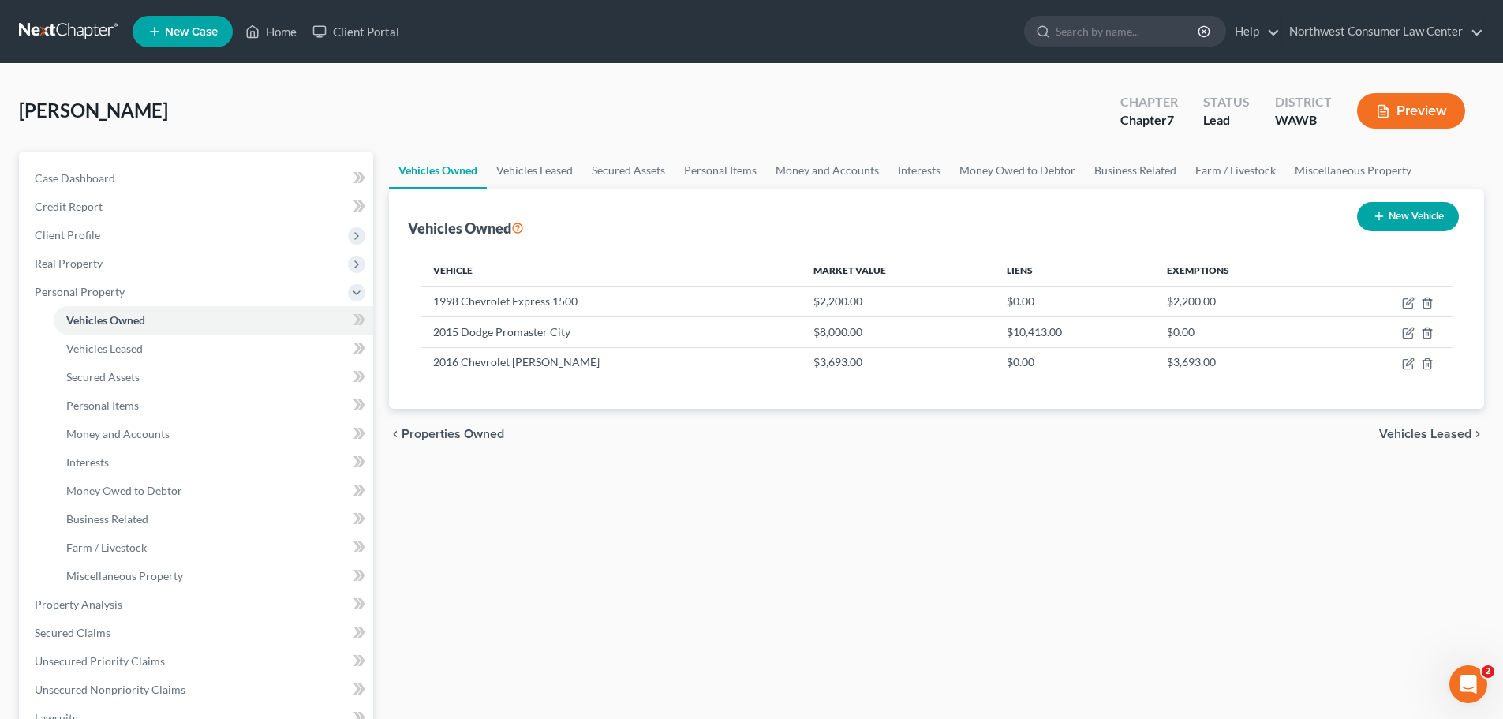
click at [1439, 433] on span "Vehicles Leased" at bounding box center [1425, 434] width 92 height 13
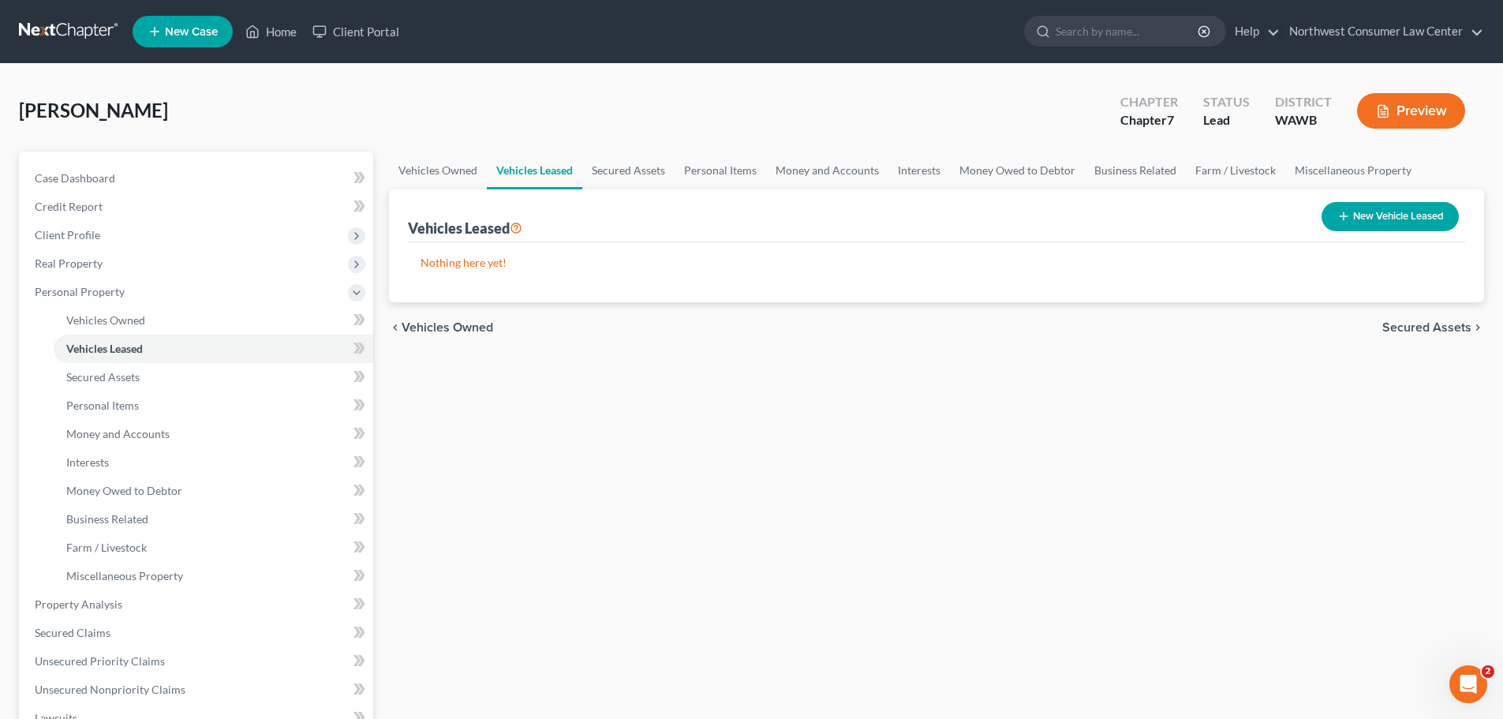
click at [1437, 328] on span "Secured Assets" at bounding box center [1427, 327] width 89 height 13
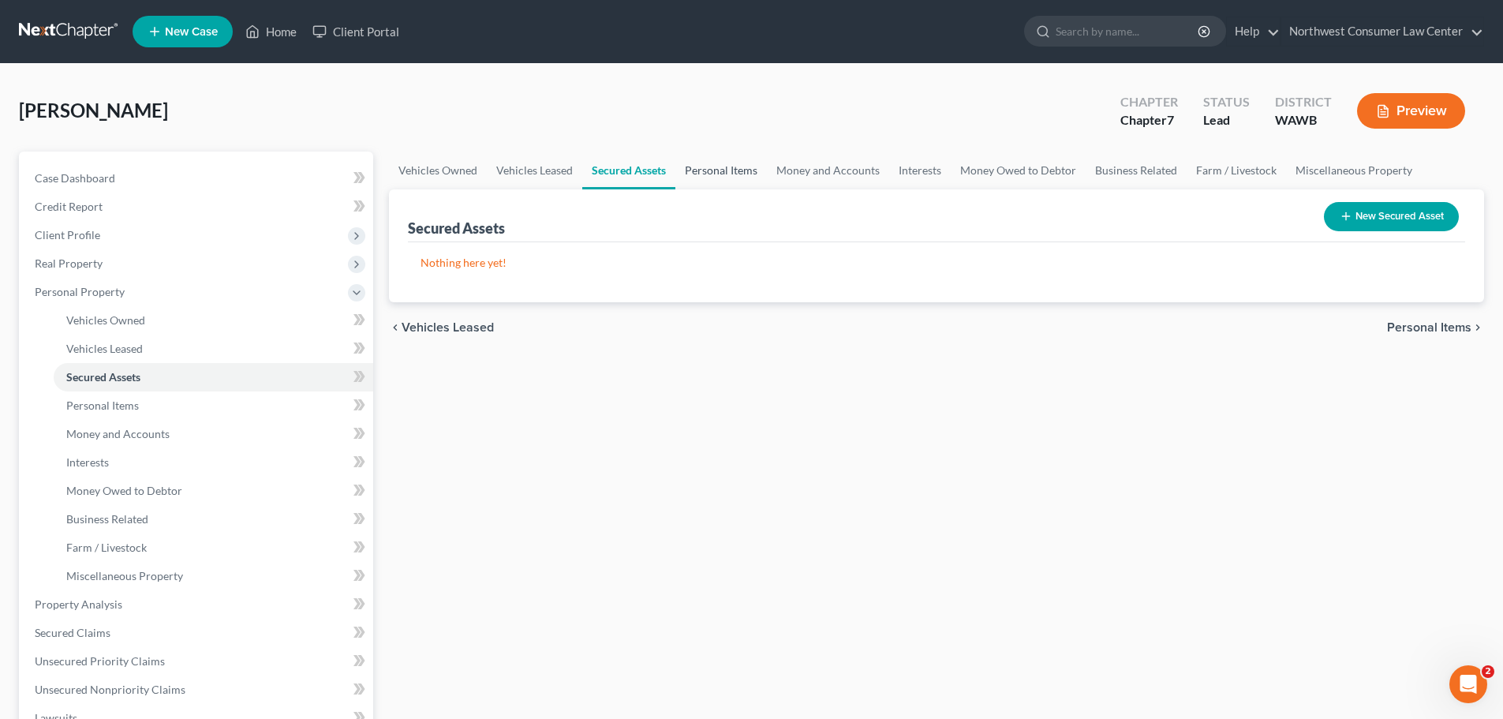
click at [724, 178] on link "Personal Items" at bounding box center [722, 171] width 92 height 38
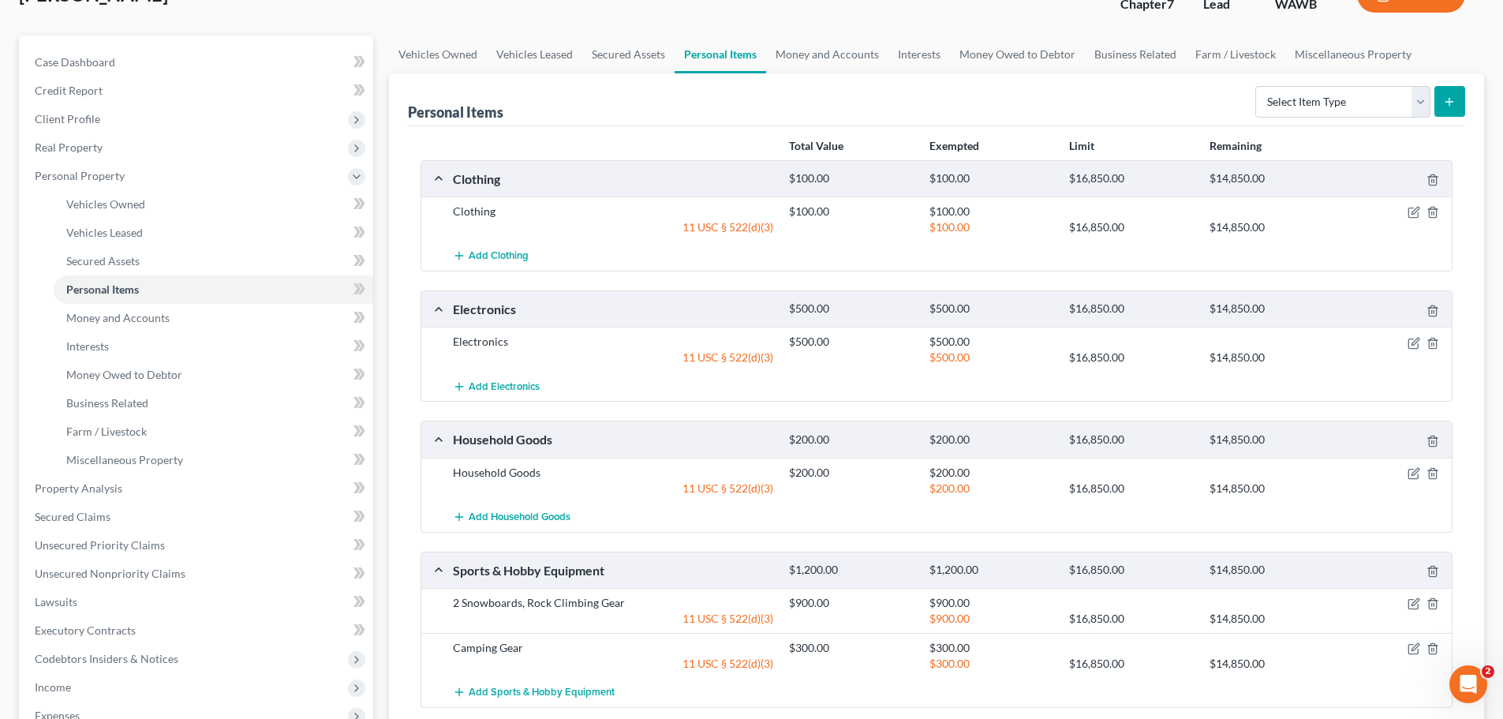
scroll to position [79, 0]
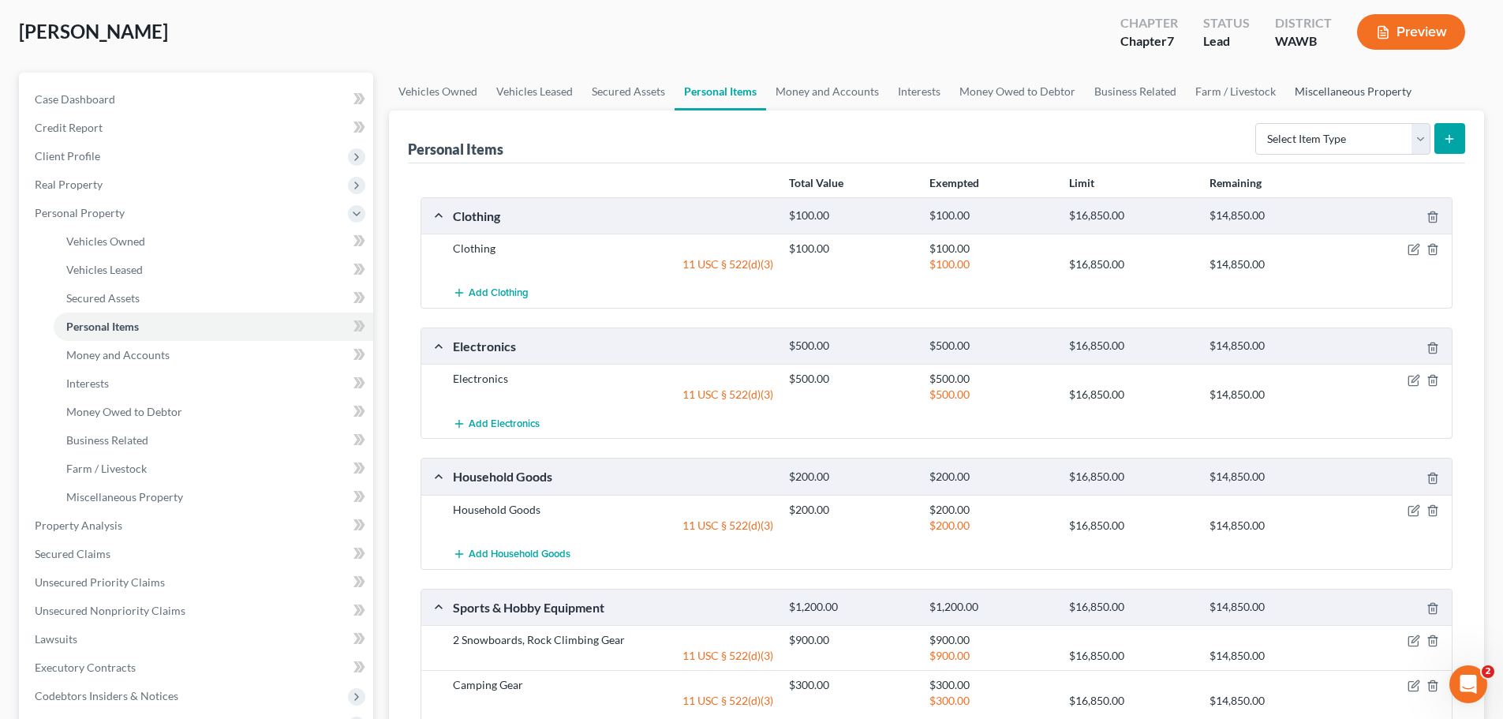
click at [1320, 92] on link "Miscellaneous Property" at bounding box center [1354, 92] width 136 height 38
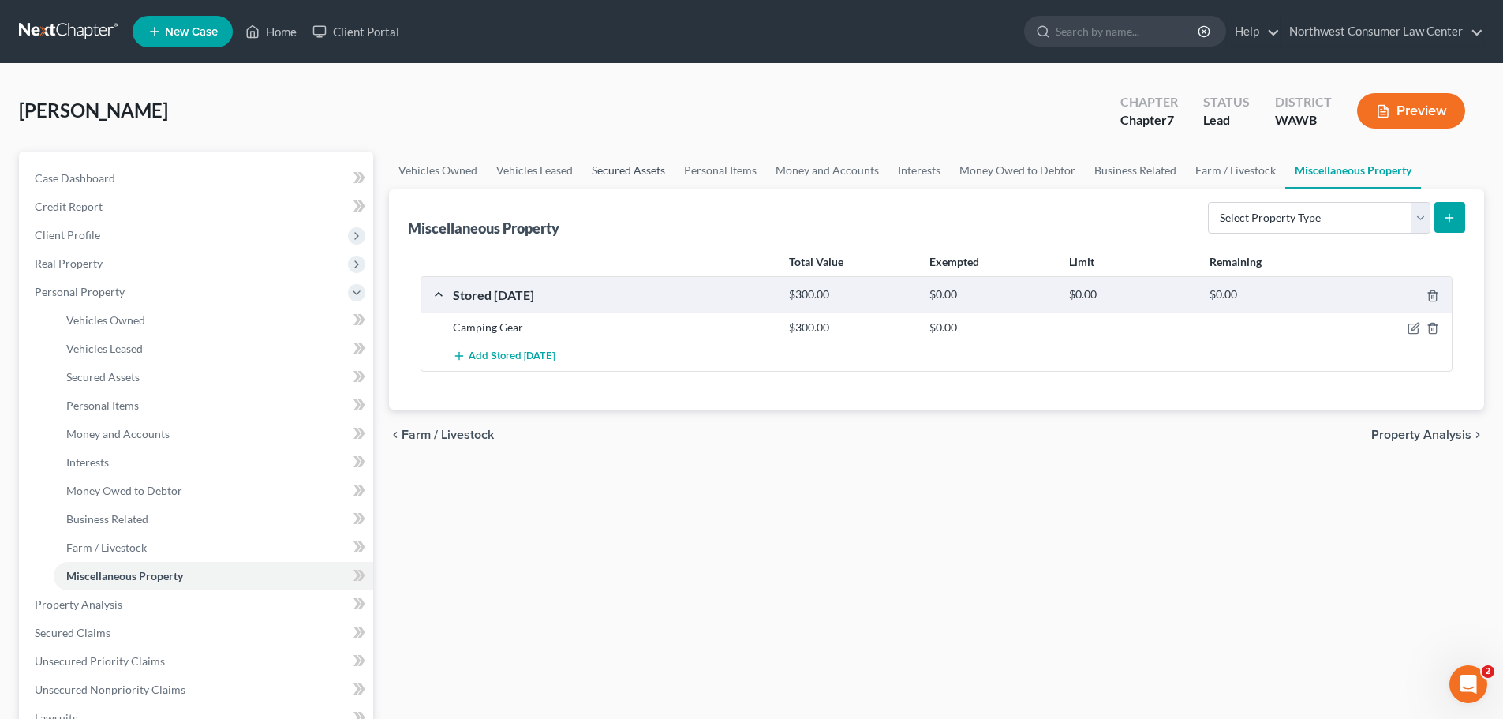
click at [653, 165] on link "Secured Assets" at bounding box center [628, 171] width 92 height 38
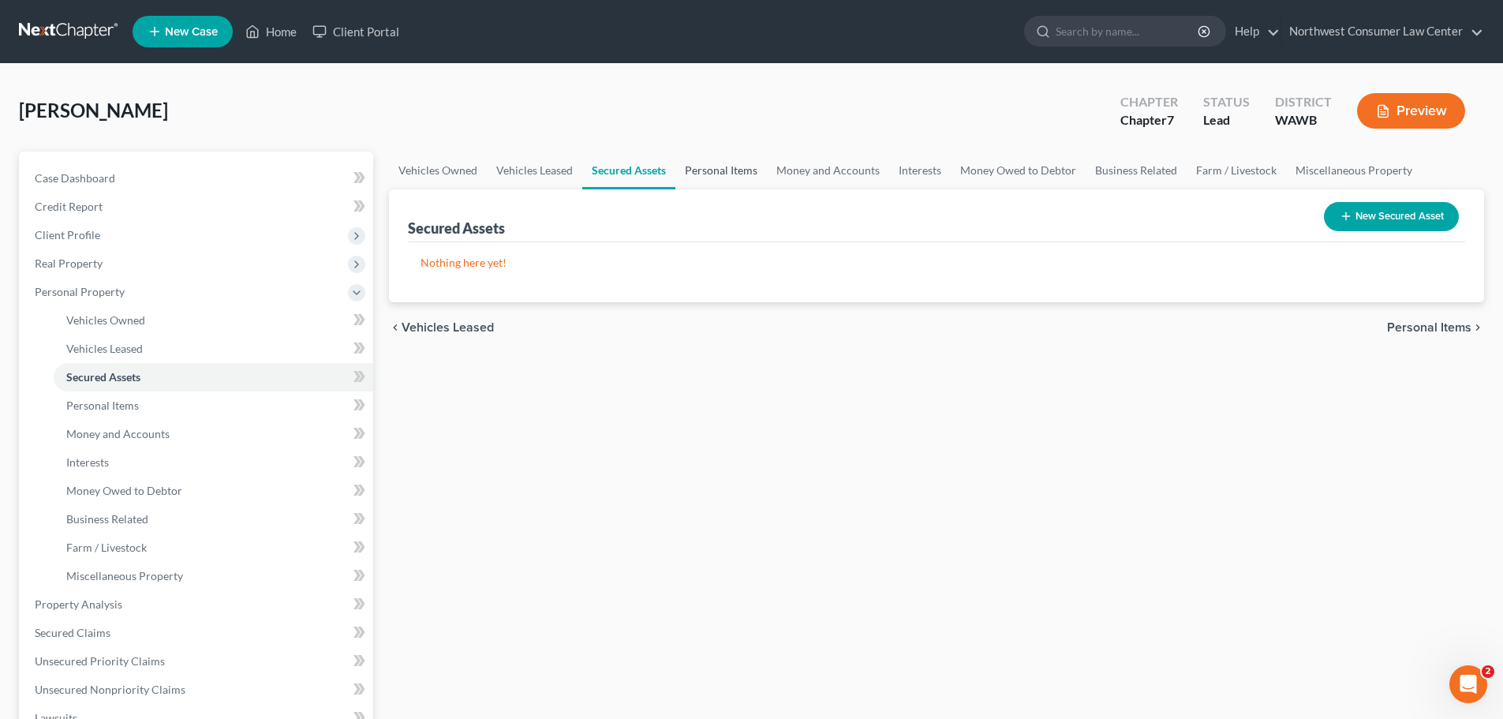
click at [759, 157] on link "Personal Items" at bounding box center [722, 171] width 92 height 38
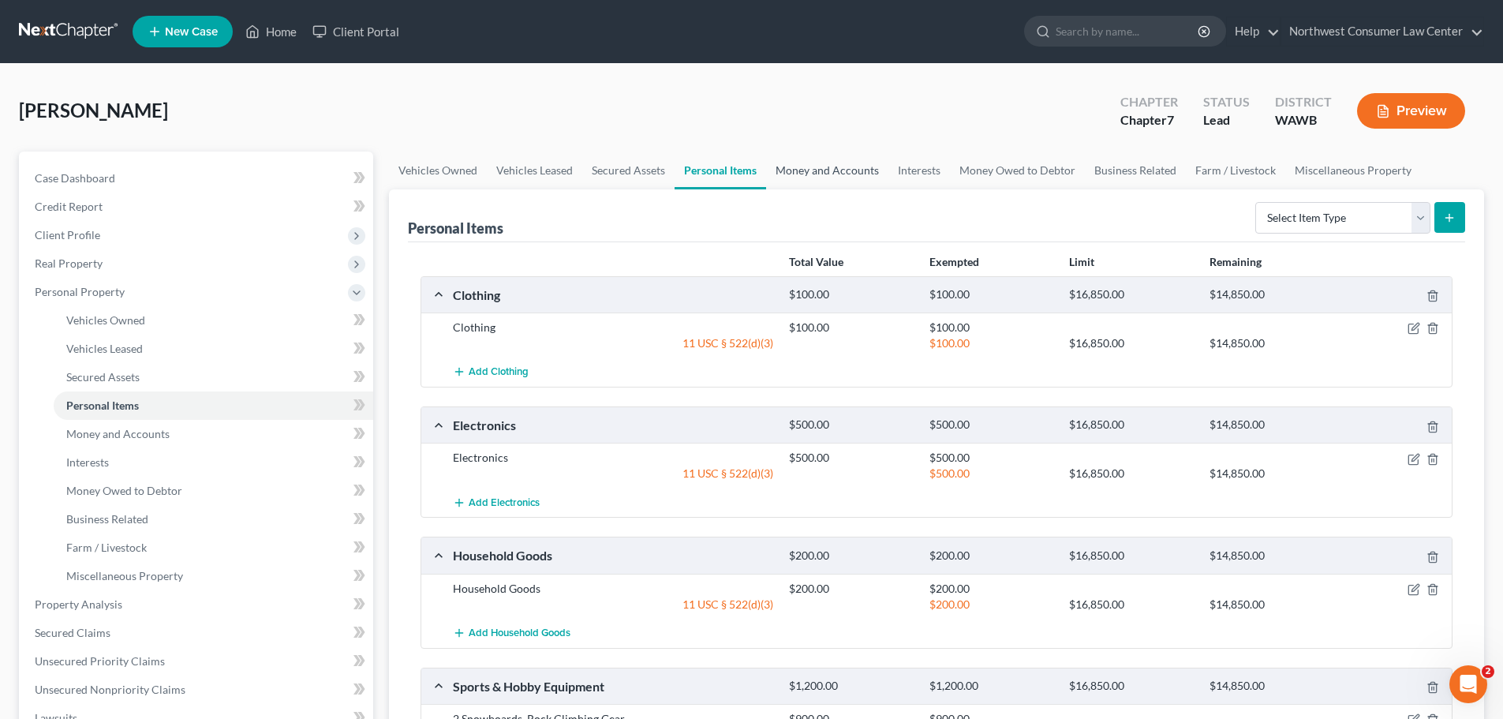
click at [815, 158] on link "Money and Accounts" at bounding box center [827, 171] width 122 height 38
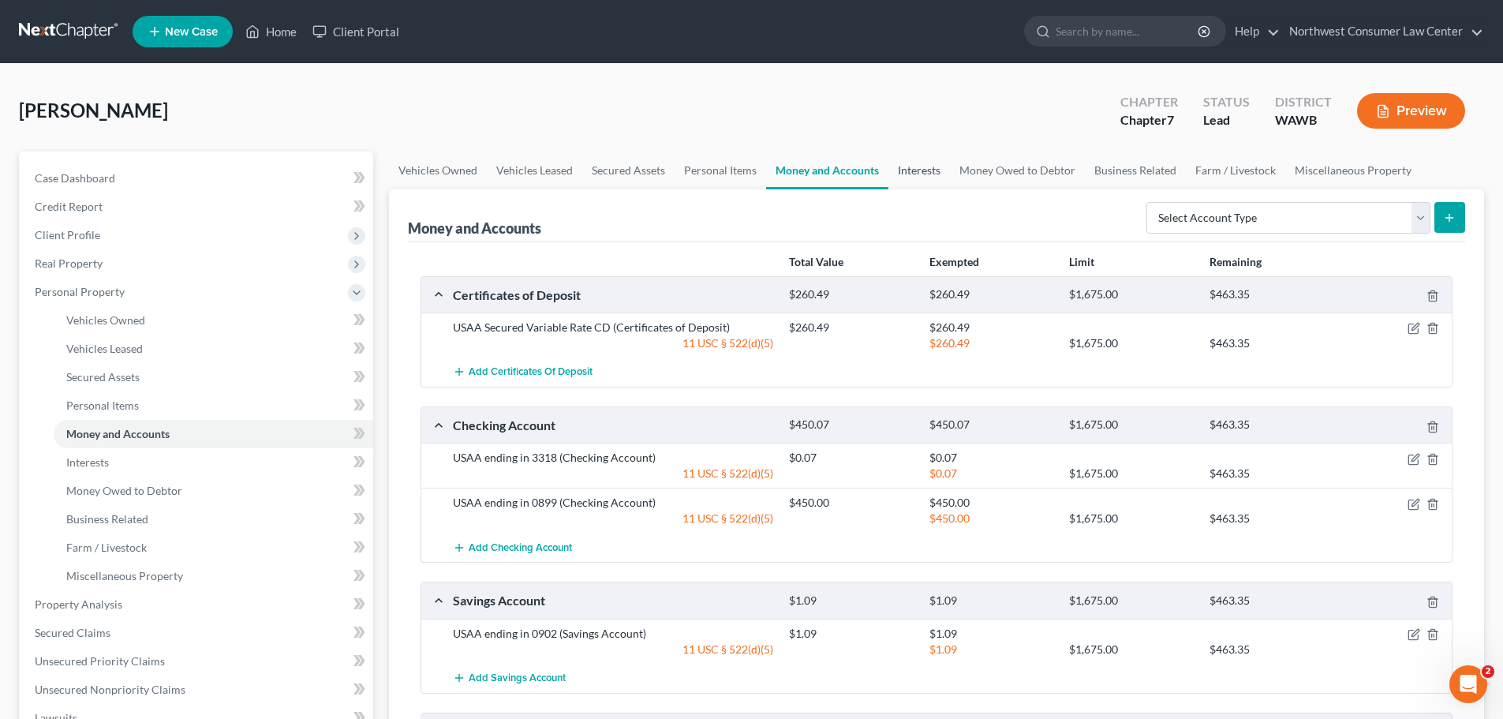
click at [918, 174] on link "Interests" at bounding box center [920, 171] width 62 height 38
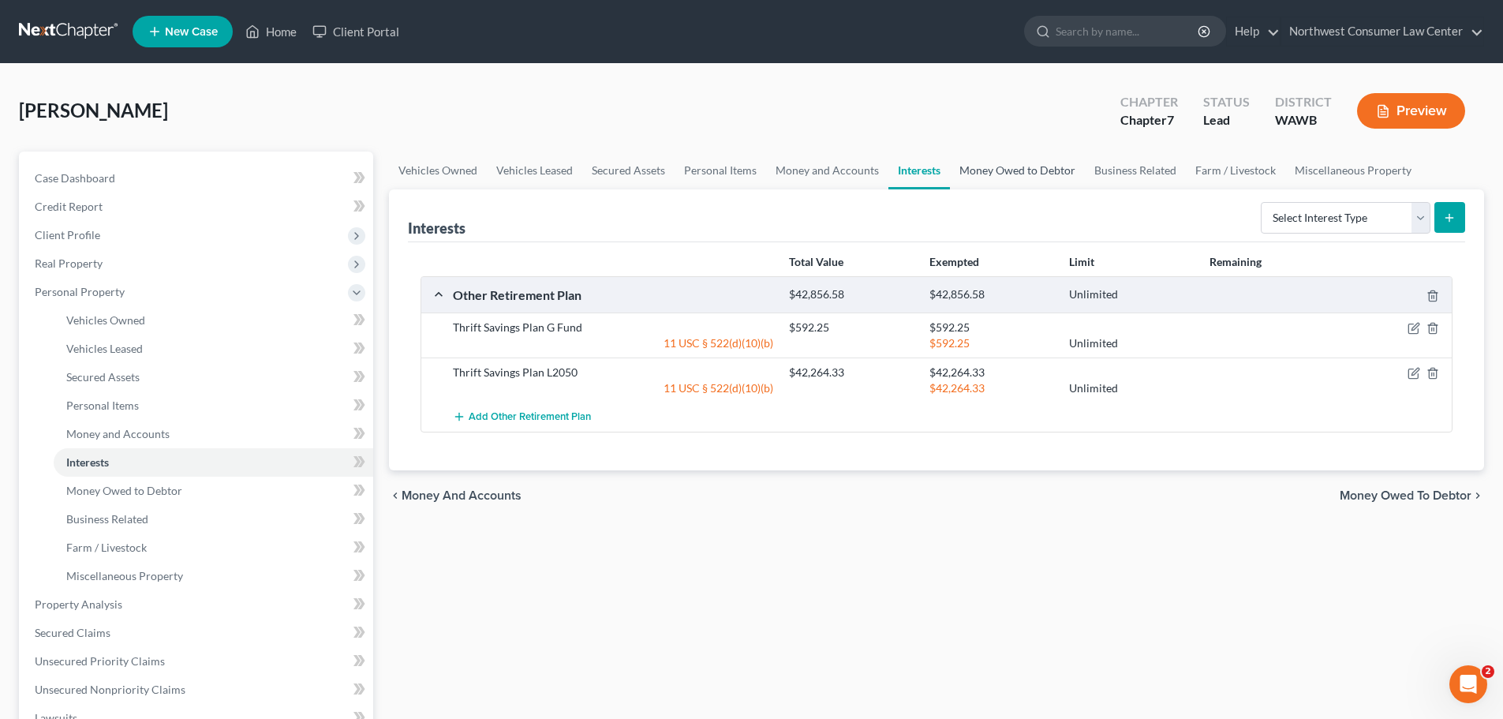
click at [1020, 180] on link "Money Owed to Debtor" at bounding box center [1017, 171] width 135 height 38
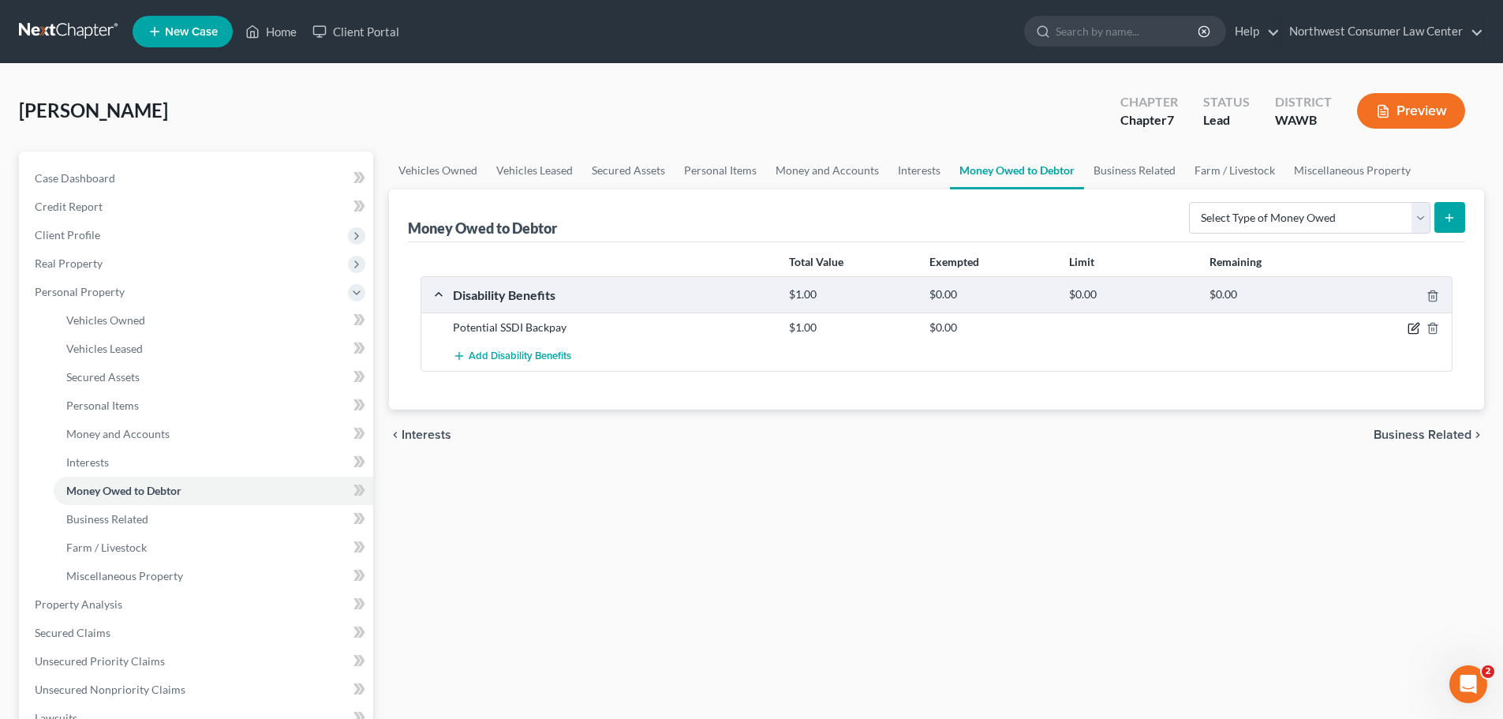
click at [1415, 333] on icon "button" at bounding box center [1414, 328] width 13 height 13
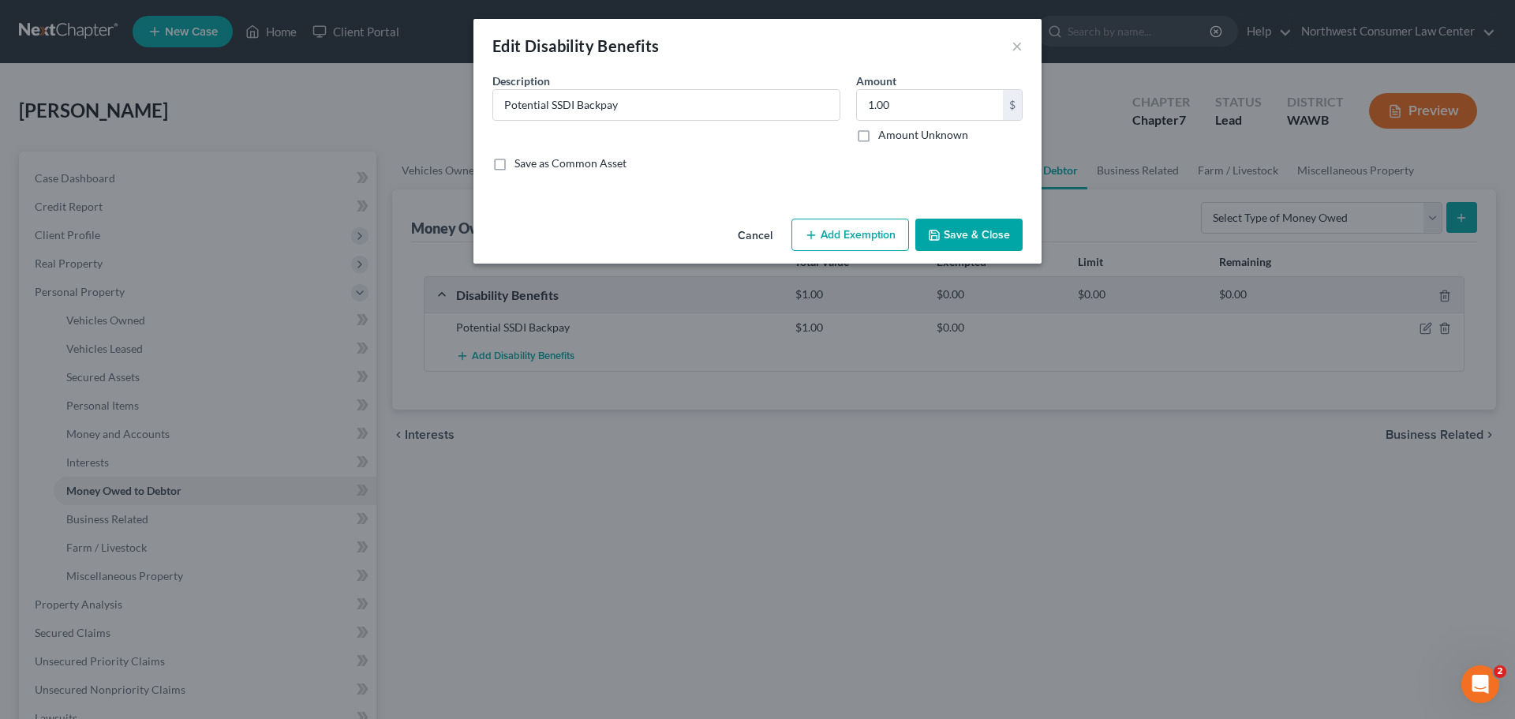
click at [878, 137] on label "Amount Unknown" at bounding box center [923, 135] width 90 height 16
click at [885, 137] on input "Amount Unknown" at bounding box center [890, 132] width 10 height 10
checkbox input "true"
type input "0.00"
click at [978, 229] on button "Save & Close" at bounding box center [968, 235] width 107 height 33
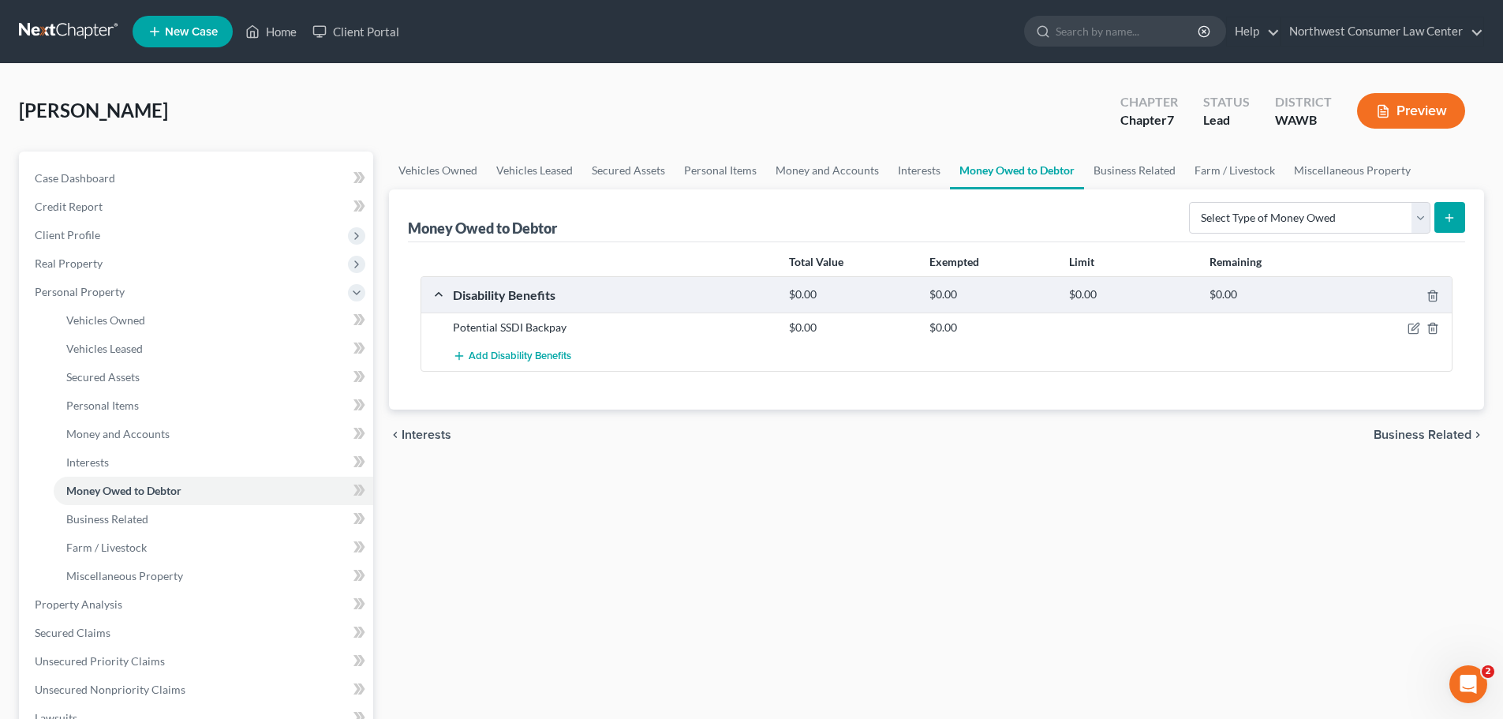
click at [1444, 426] on div "chevron_left Interests Business Related chevron_right" at bounding box center [936, 435] width 1095 height 51
click at [1109, 166] on link "Business Related" at bounding box center [1134, 171] width 101 height 38
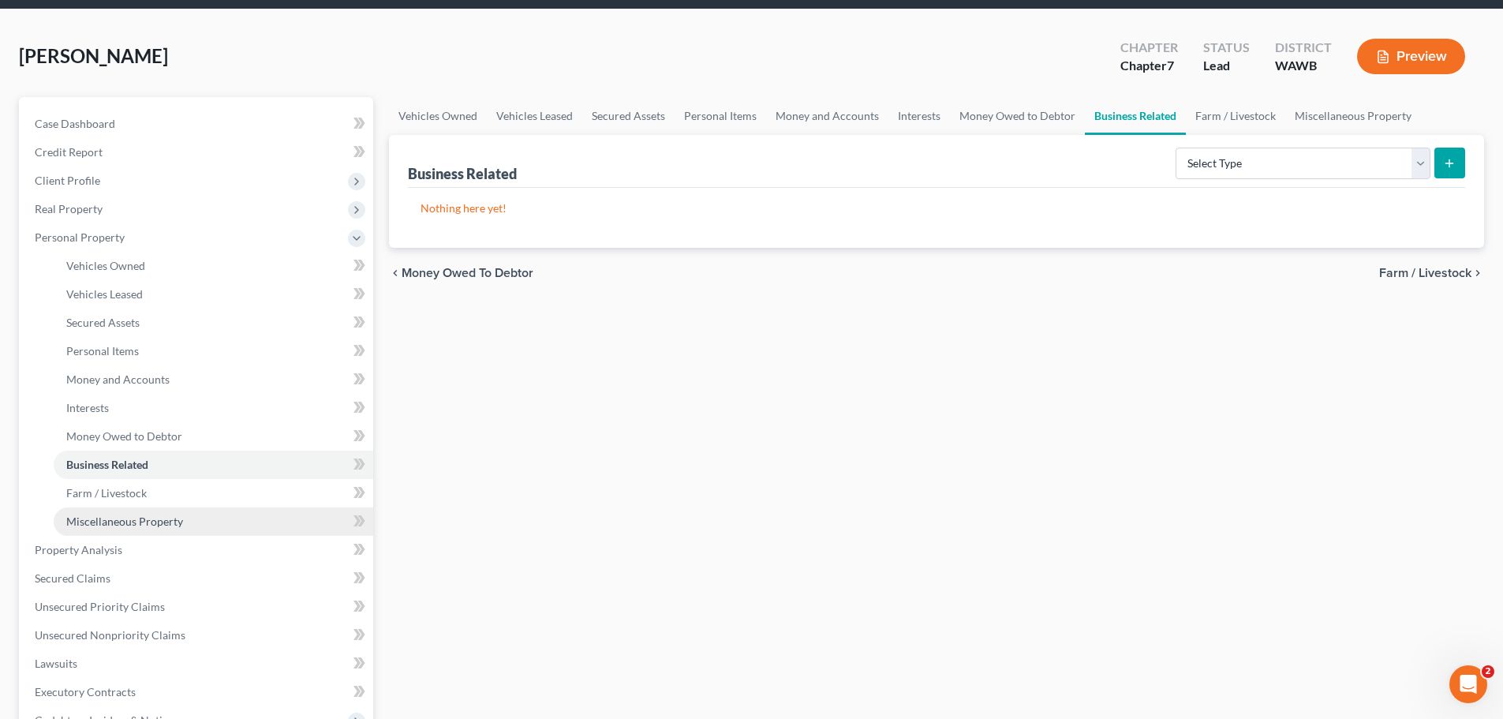
scroll to position [237, 0]
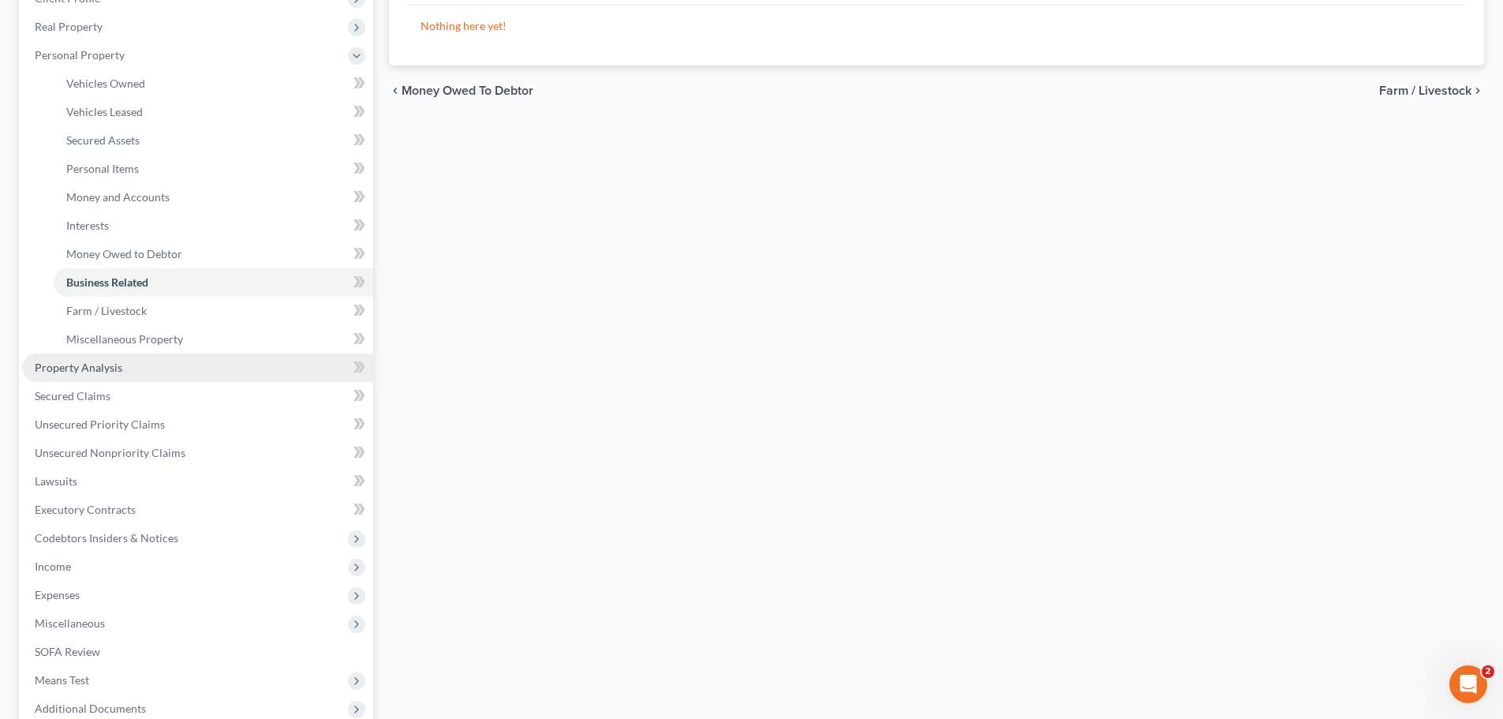
click at [211, 374] on link "Property Analysis" at bounding box center [197, 368] width 351 height 28
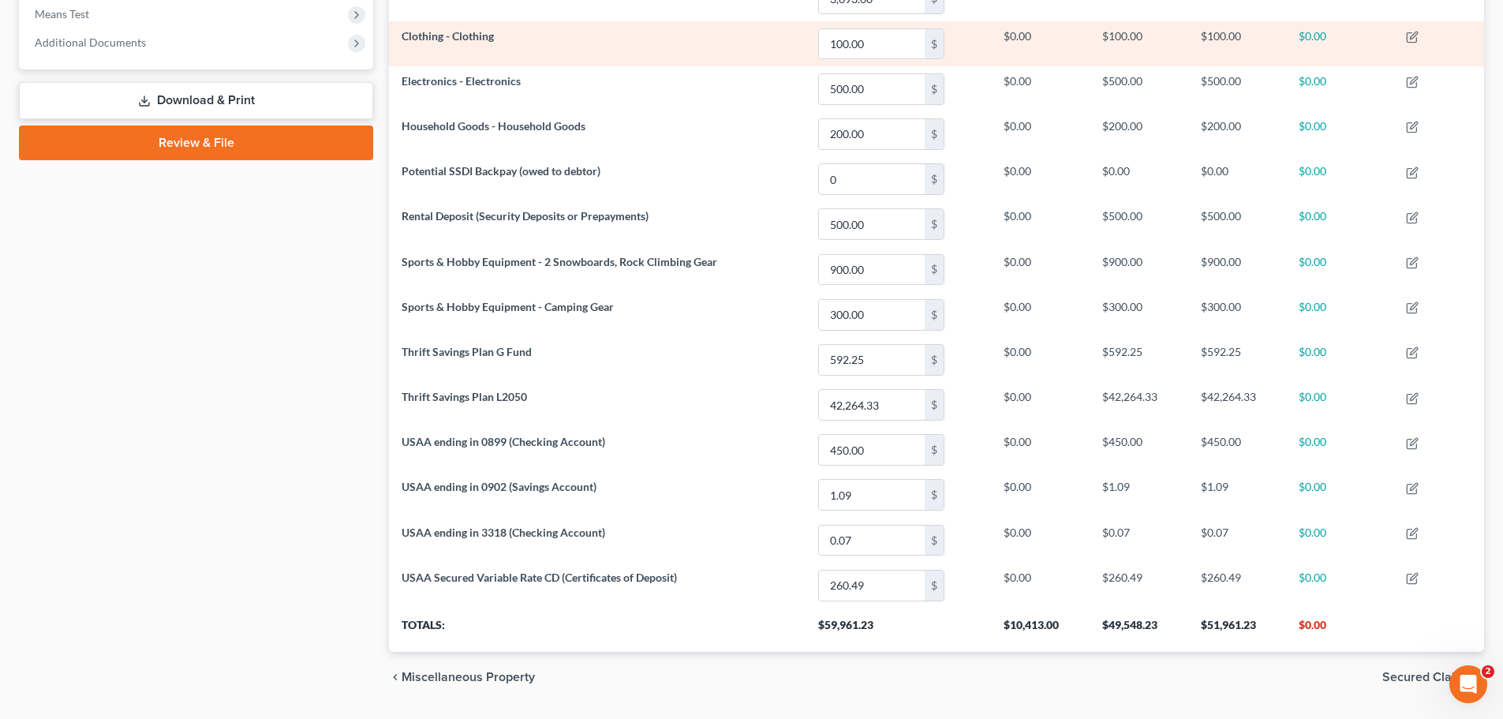
scroll to position [631, 0]
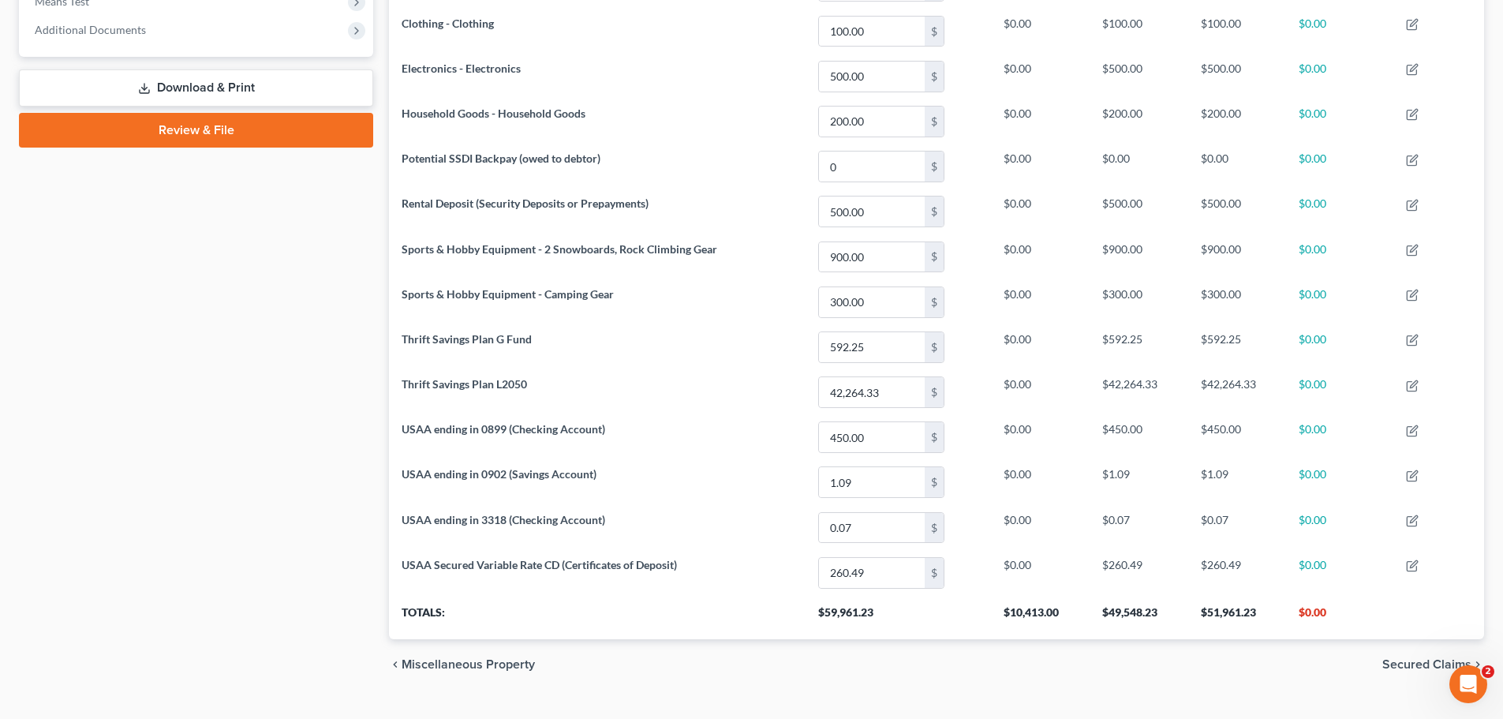
click at [1398, 659] on span "Secured Claims" at bounding box center [1427, 664] width 89 height 13
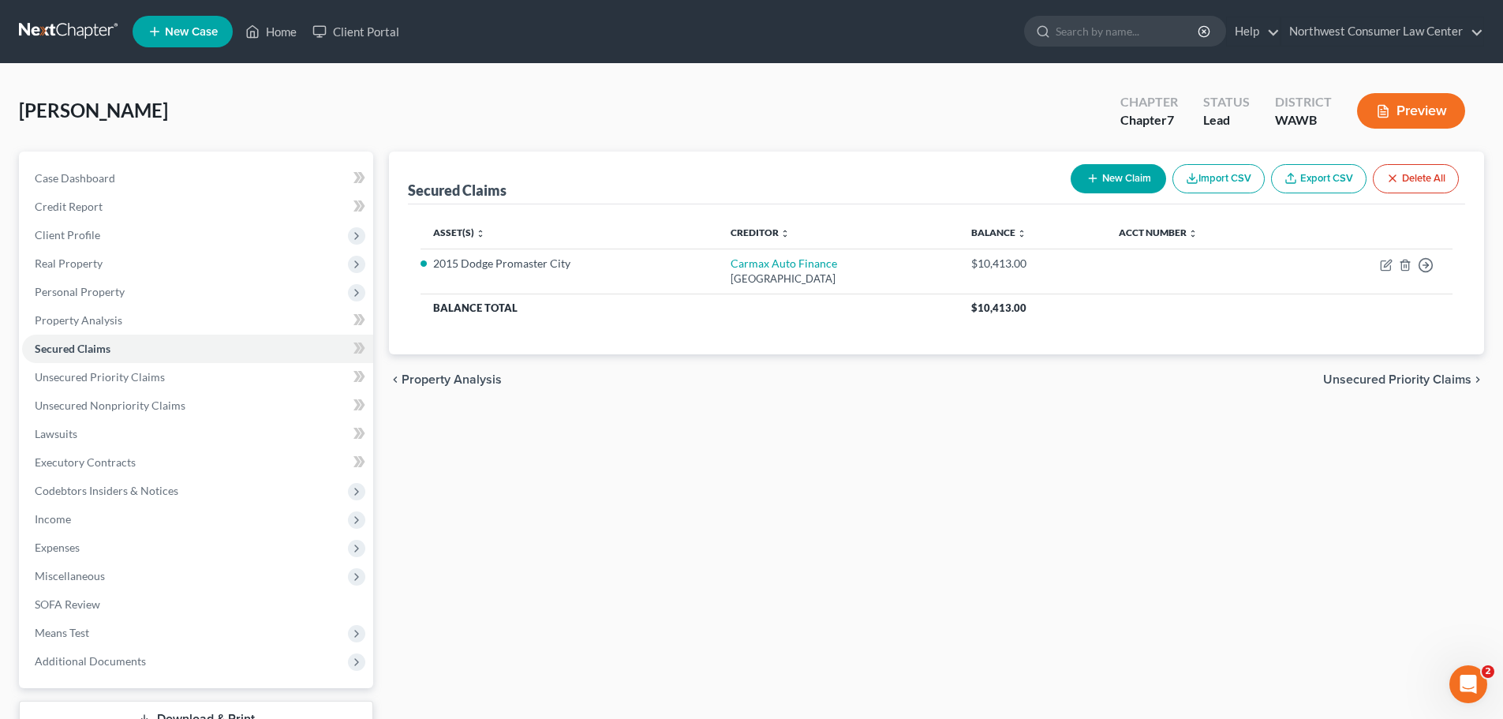
click at [1387, 382] on span "Unsecured Priority Claims" at bounding box center [1397, 379] width 148 height 13
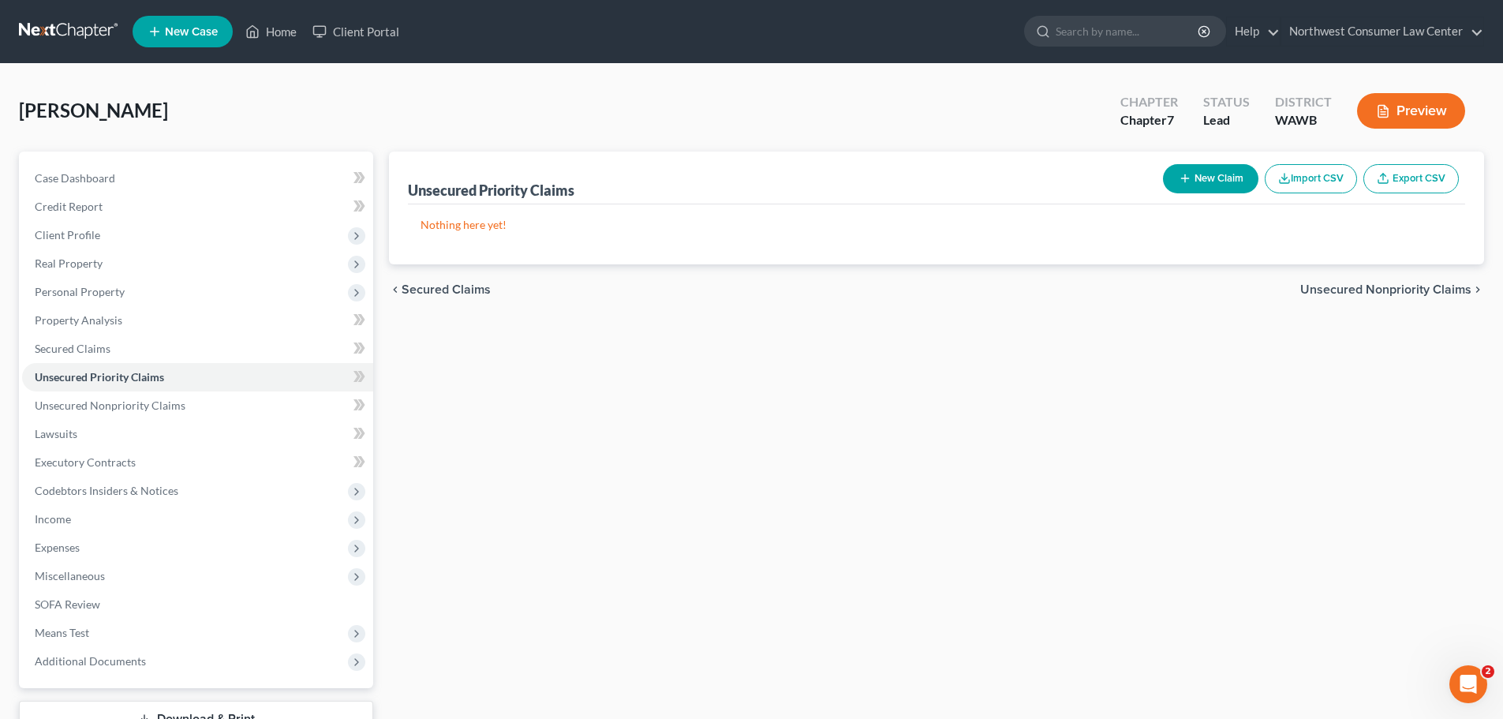
click at [1409, 284] on span "Unsecured Nonpriority Claims" at bounding box center [1386, 289] width 171 height 13
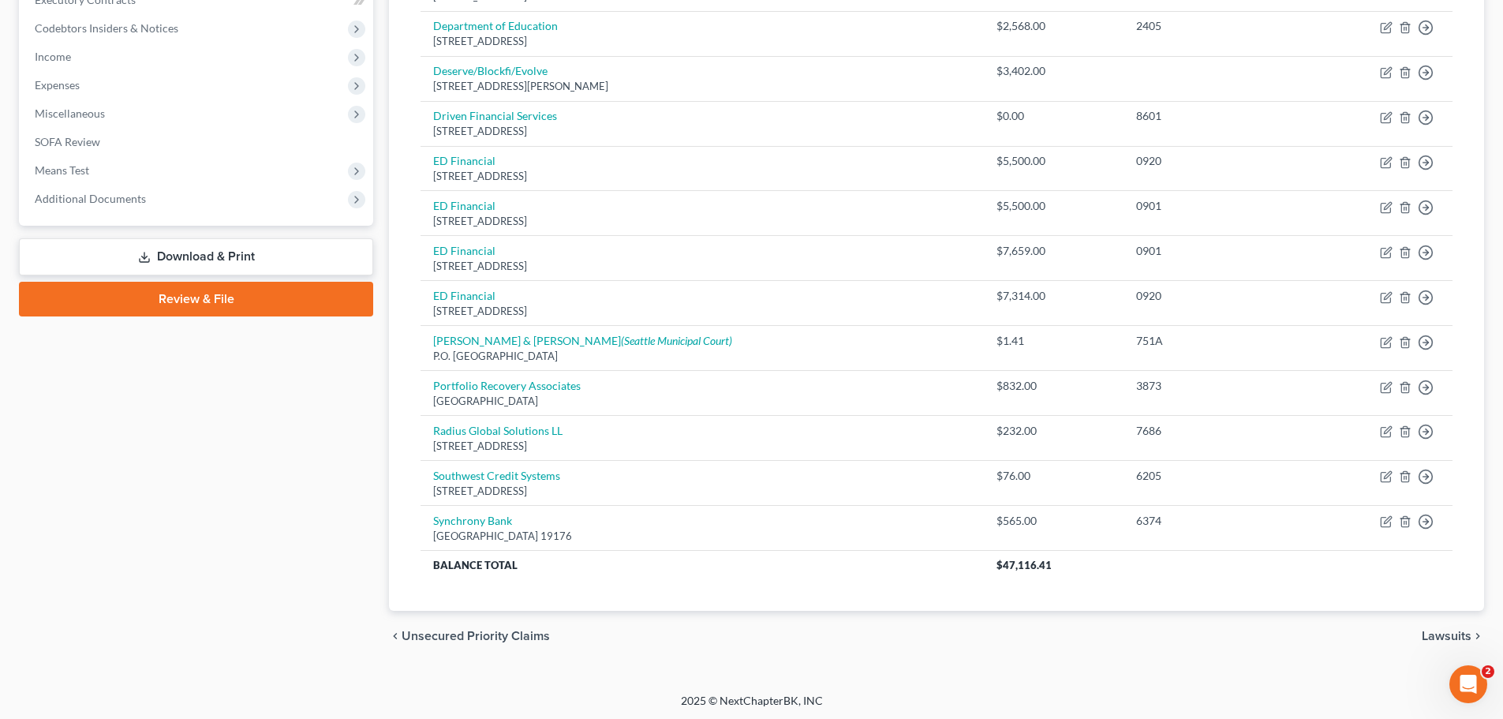
scroll to position [465, 0]
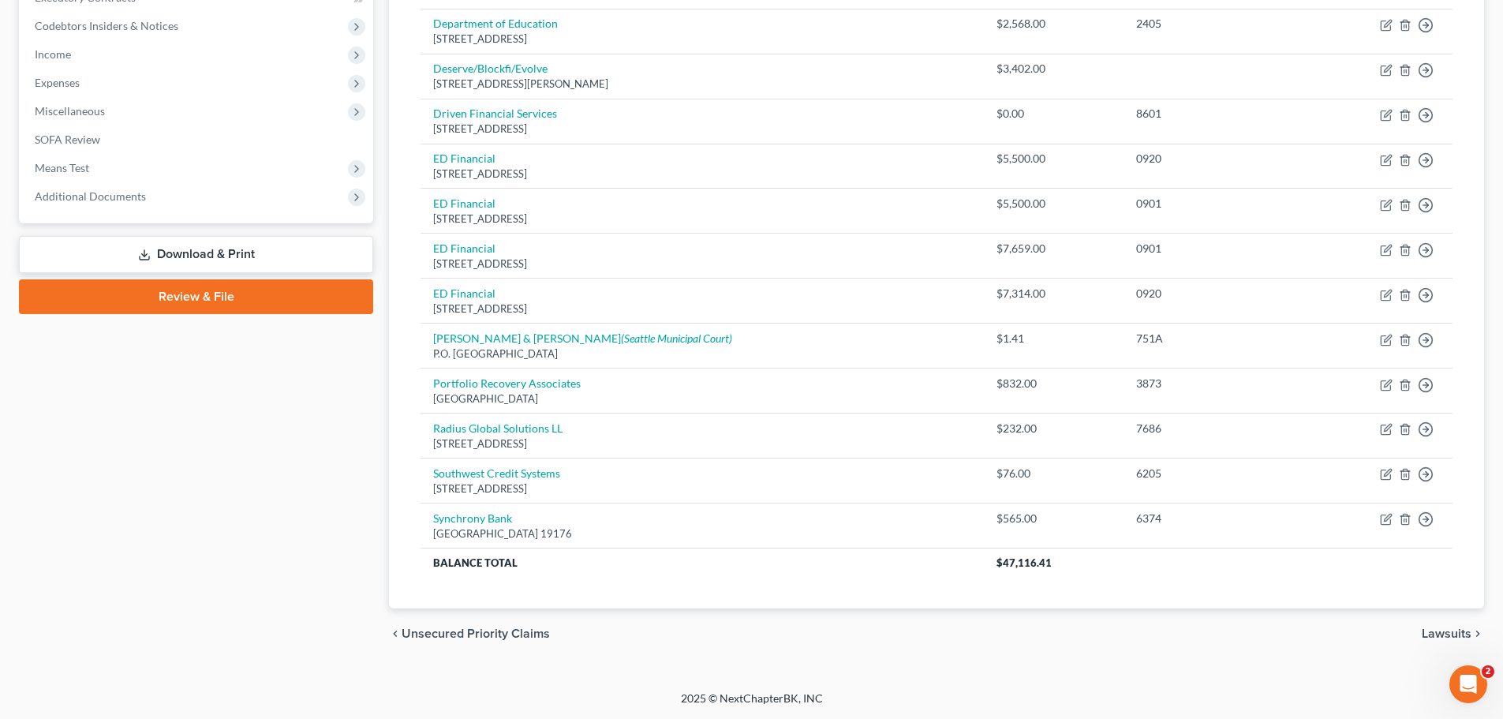
click at [1462, 632] on span "Lawsuits" at bounding box center [1447, 633] width 50 height 13
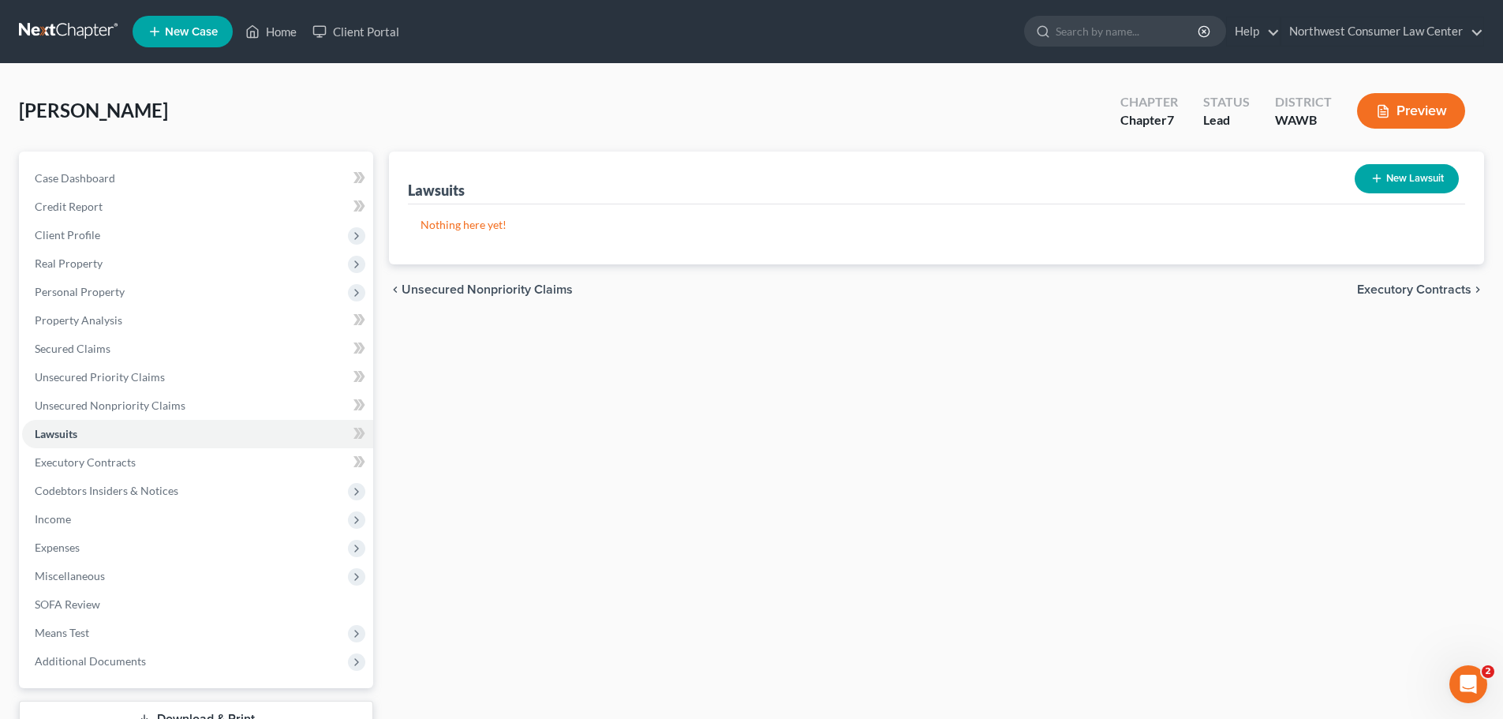
click at [1391, 290] on span "Executory Contracts" at bounding box center [1414, 289] width 114 height 13
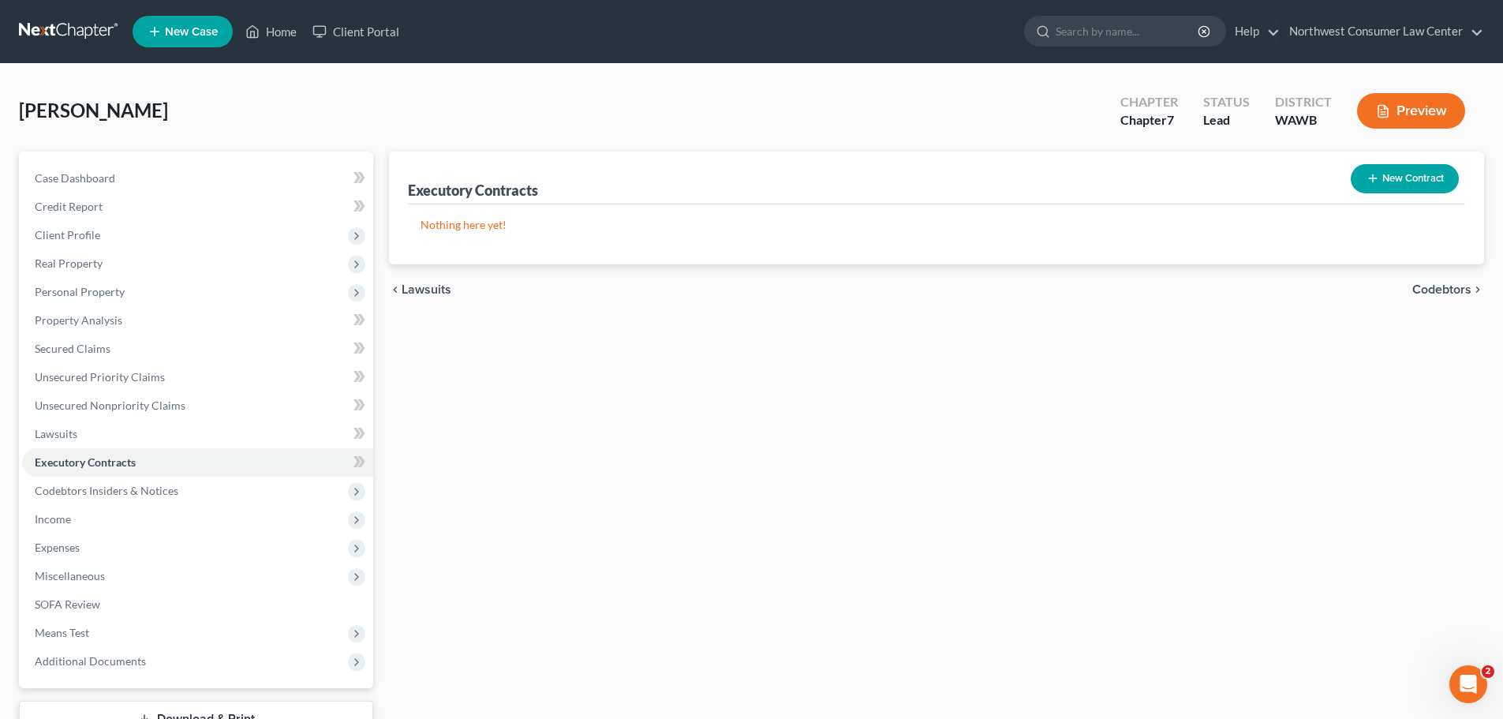
click at [1441, 287] on span "Codebtors" at bounding box center [1442, 289] width 59 height 13
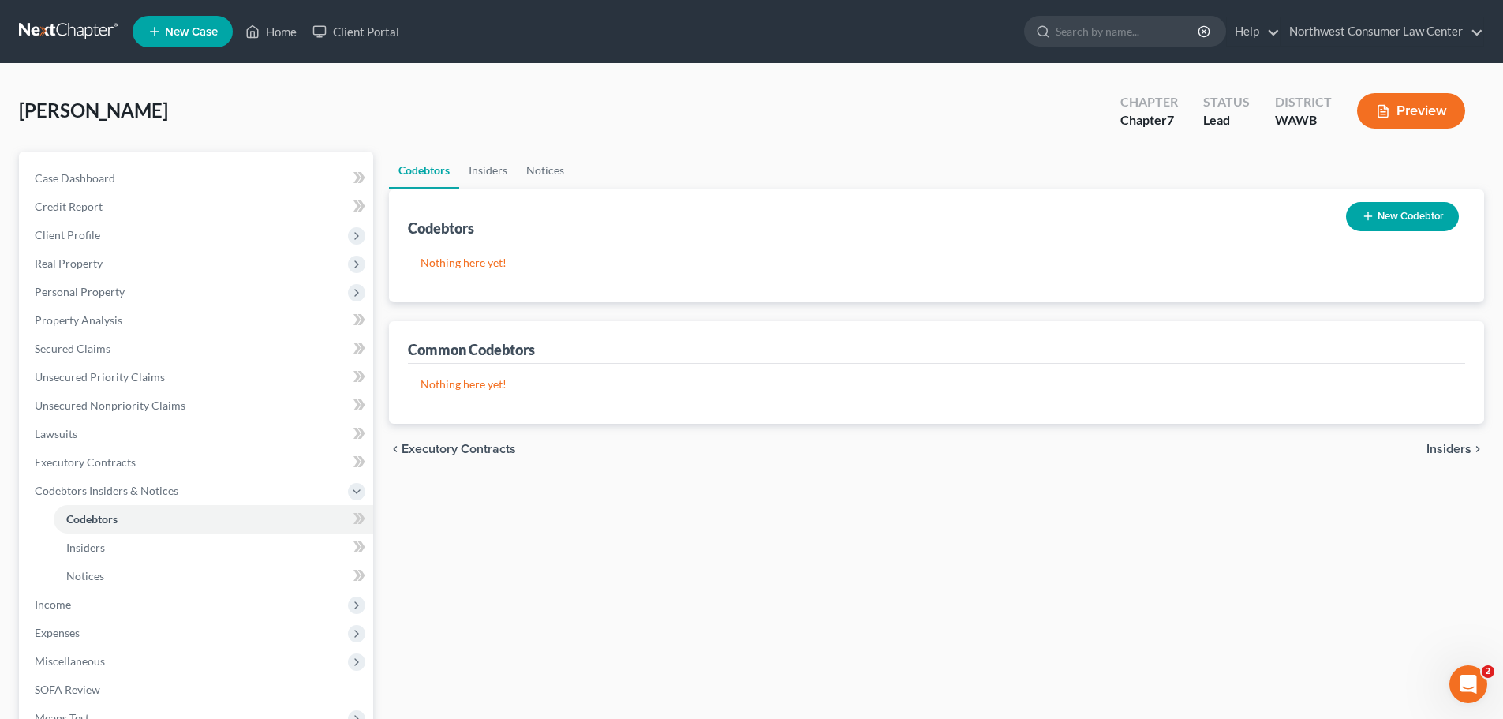
click at [1447, 443] on span "Insiders" at bounding box center [1449, 449] width 45 height 13
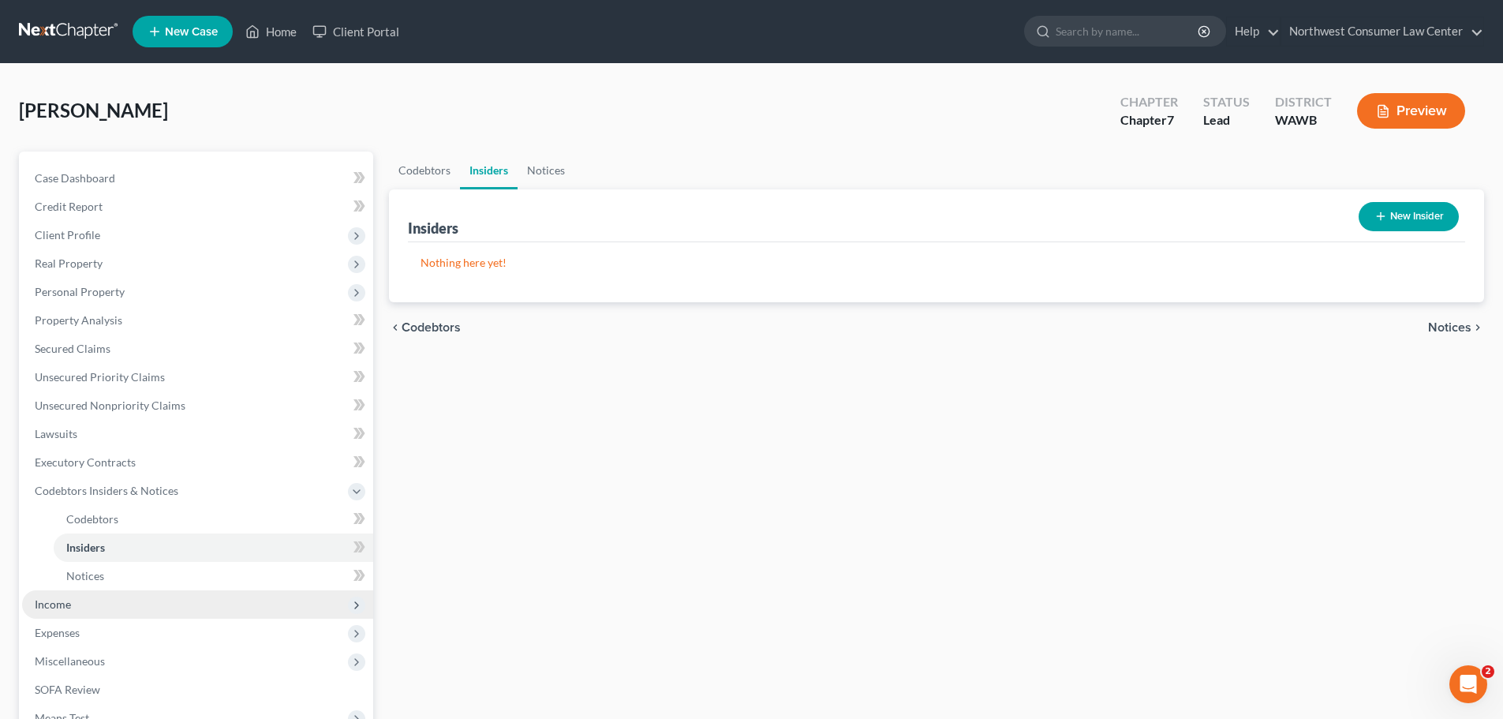
click at [128, 605] on span "Income" at bounding box center [197, 604] width 351 height 28
click at [135, 556] on link "Employment Income" at bounding box center [214, 547] width 320 height 28
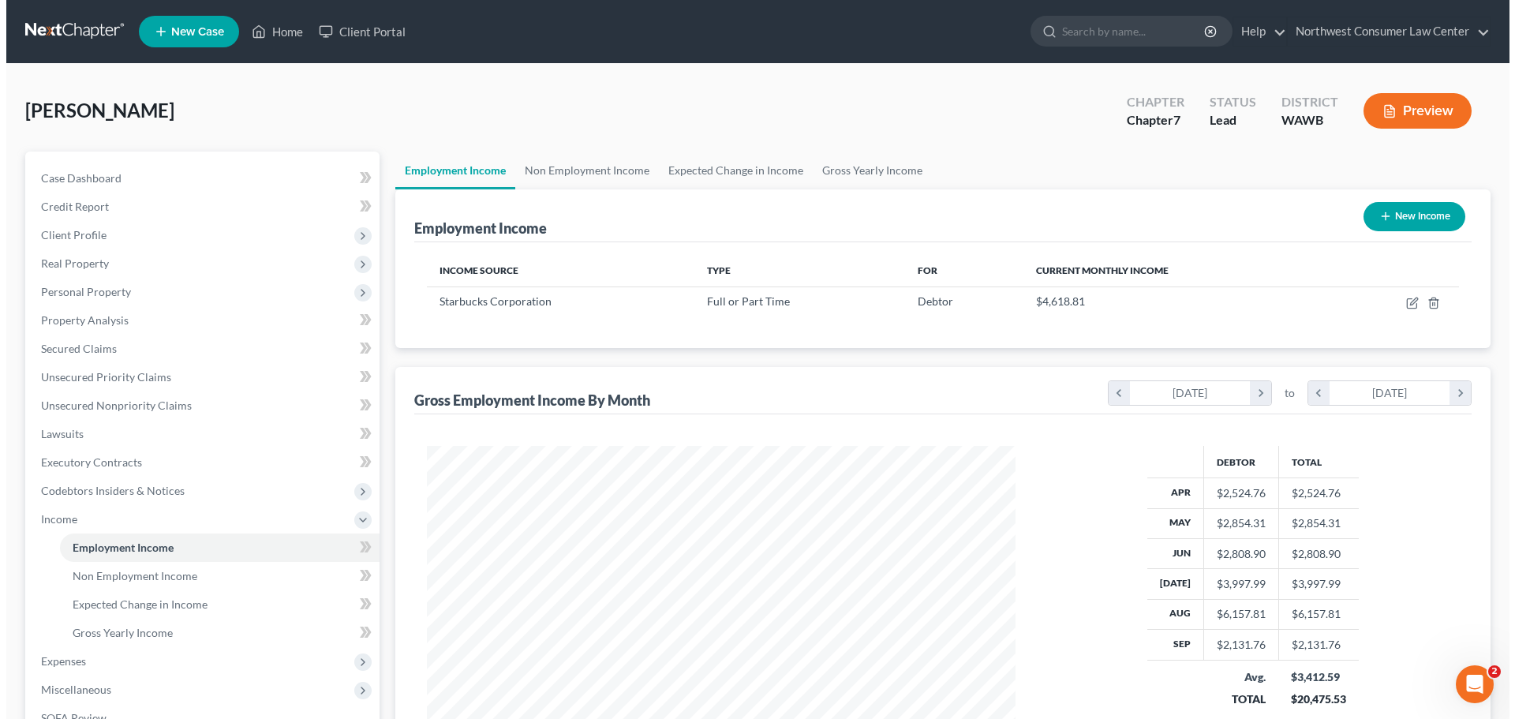
scroll to position [294, 620]
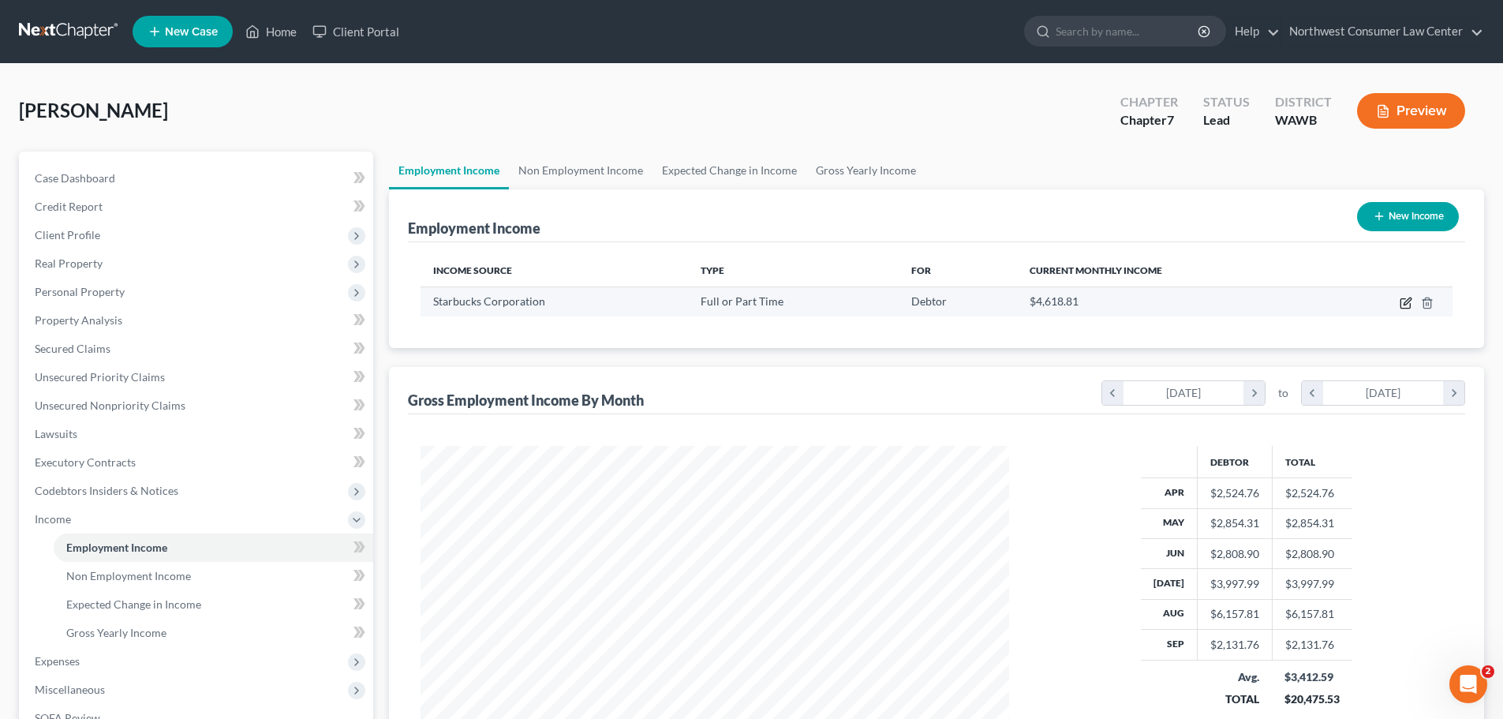
click at [1412, 304] on icon "button" at bounding box center [1406, 303] width 13 height 13
select select "0"
select select "50"
select select "2"
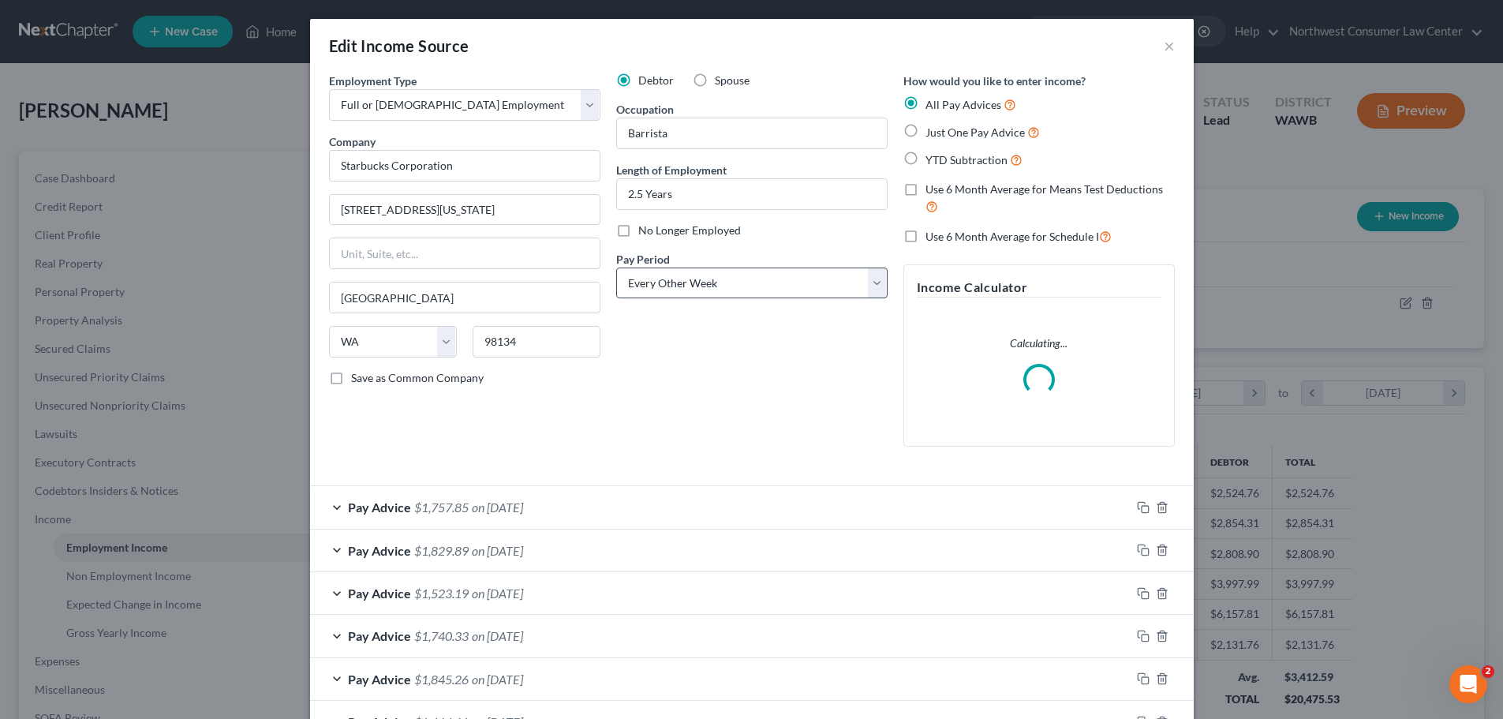
scroll to position [297, 626]
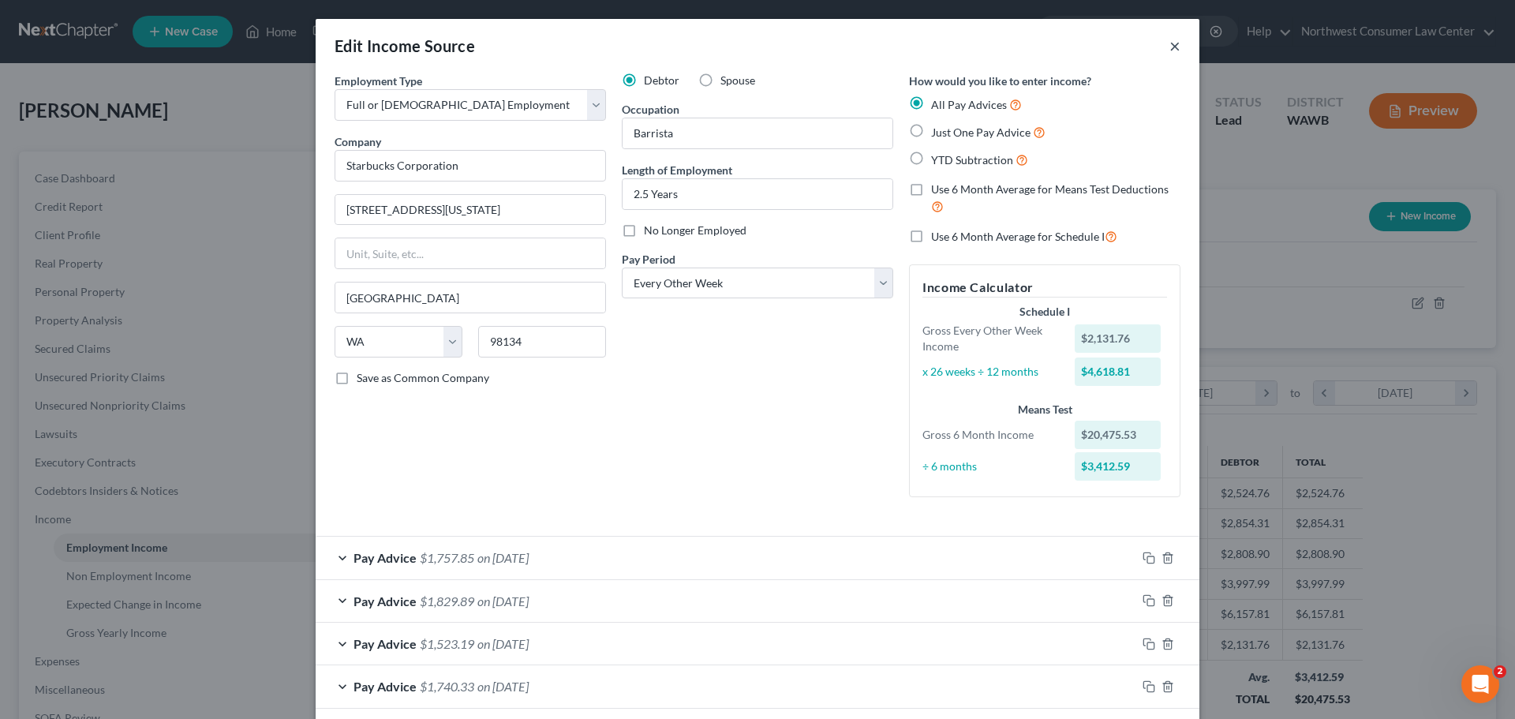
click at [1170, 44] on button "×" at bounding box center [1175, 45] width 11 height 19
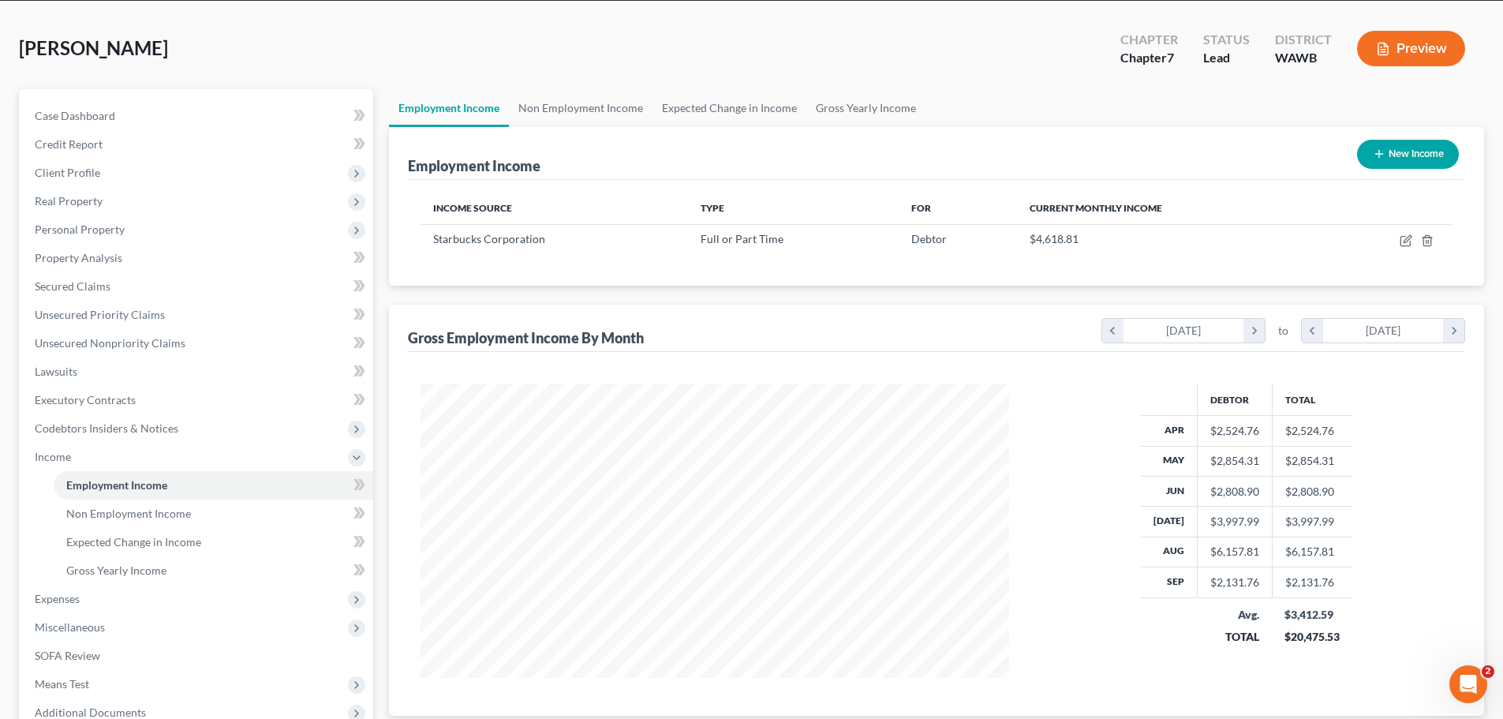
scroll to position [234, 0]
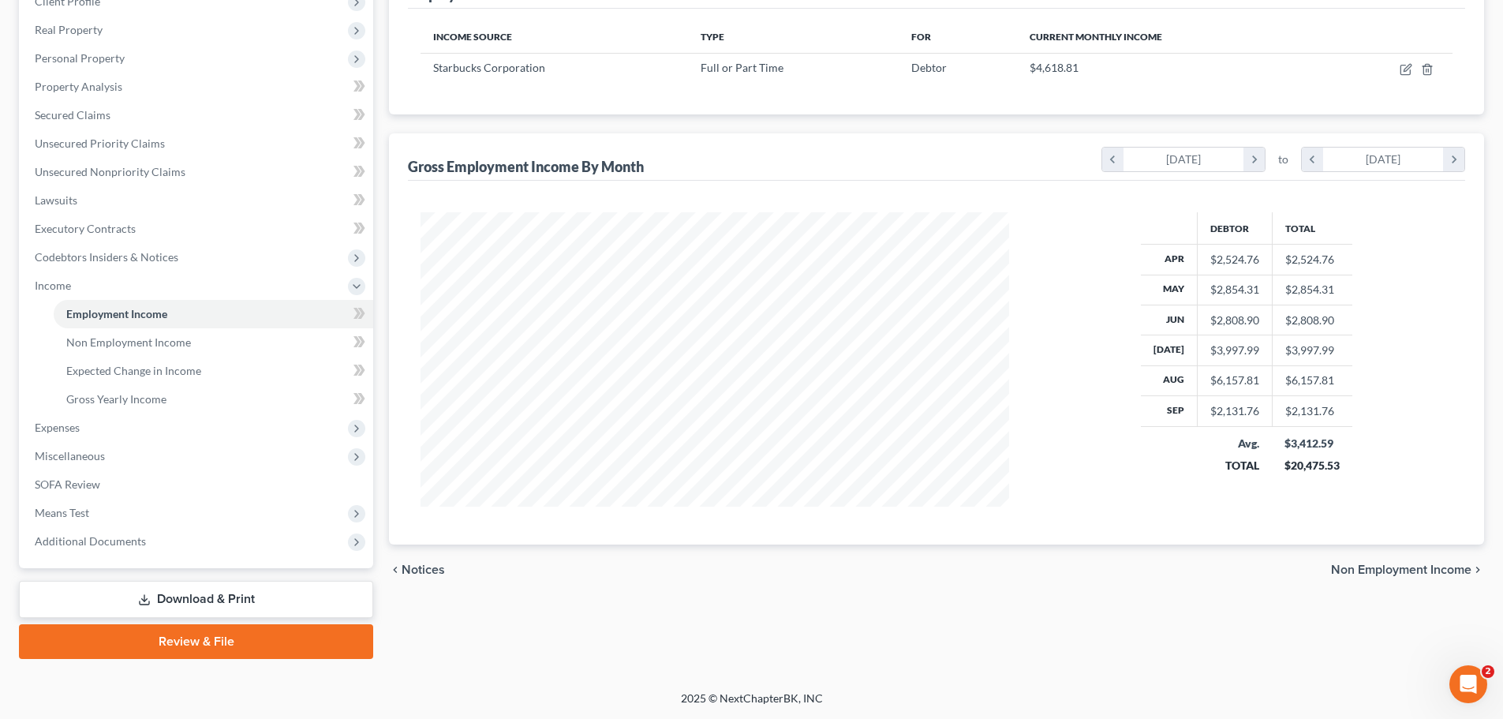
click at [1416, 567] on span "Non Employment Income" at bounding box center [1401, 569] width 140 height 13
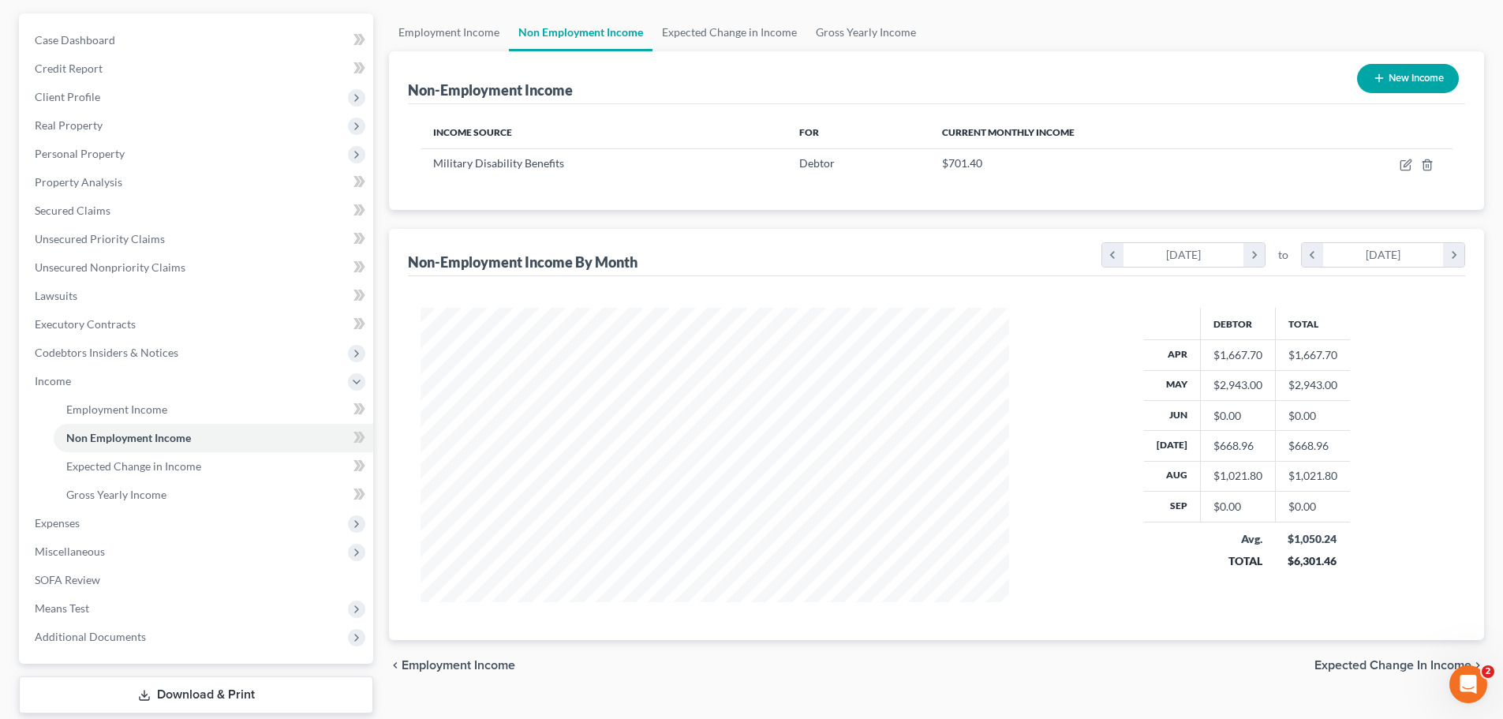
scroll to position [158, 0]
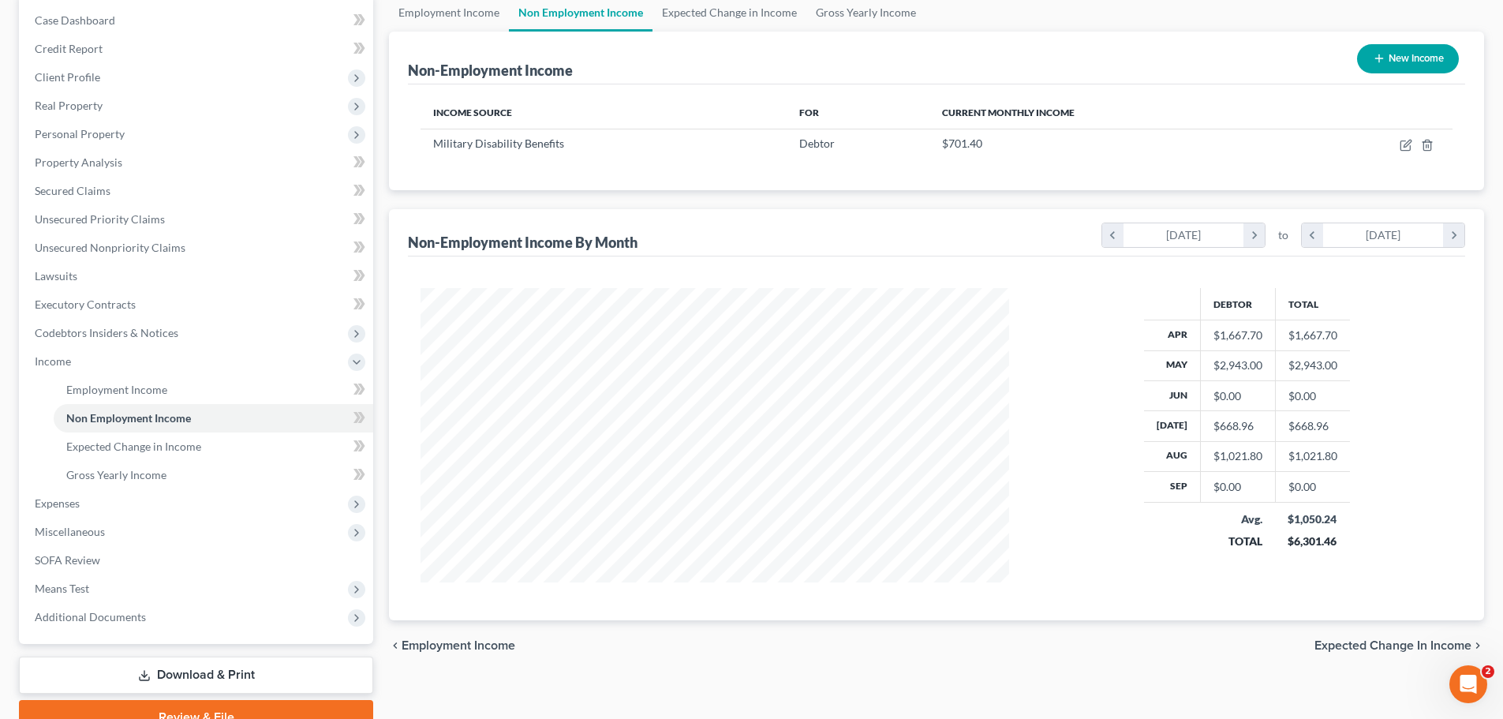
click at [1410, 649] on span "Expected Change in Income" at bounding box center [1393, 645] width 157 height 13
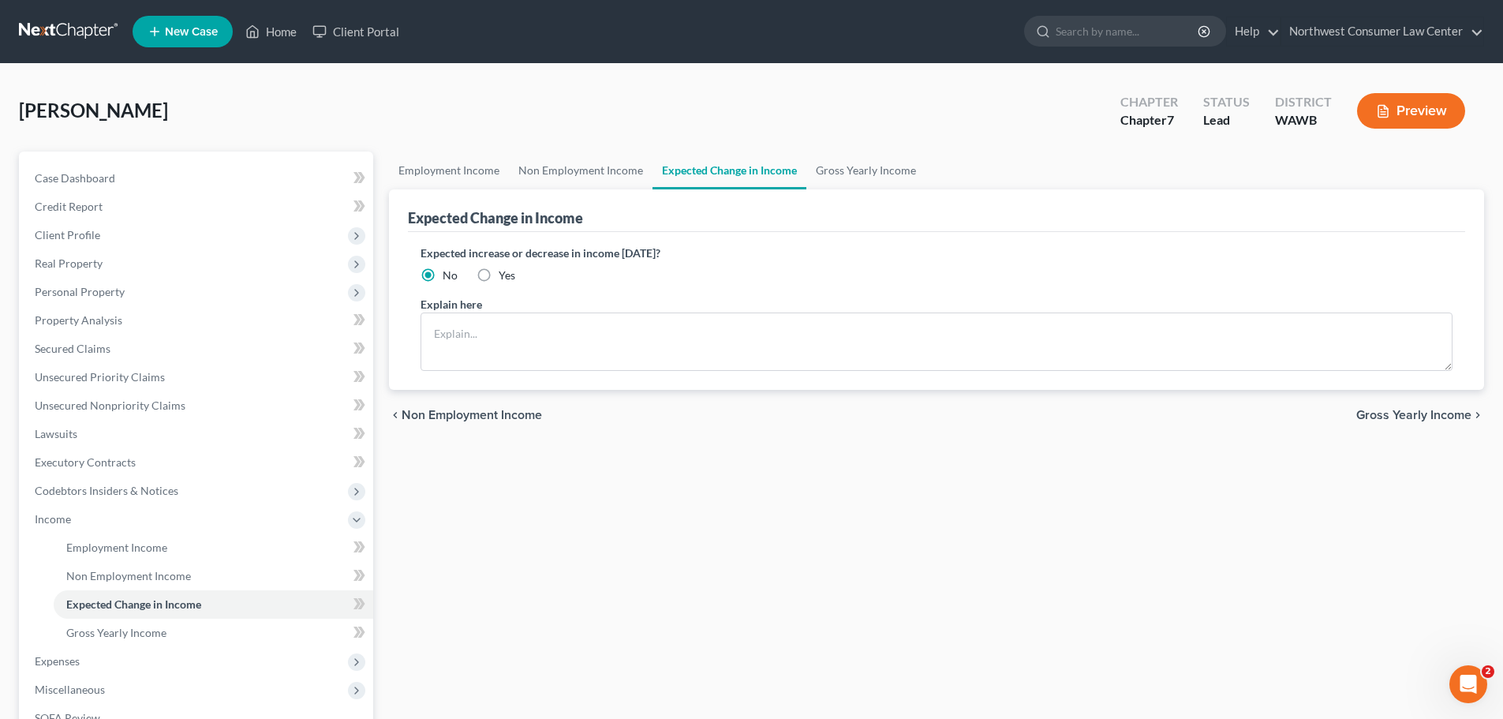
click at [1423, 415] on span "Gross Yearly Income" at bounding box center [1414, 415] width 115 height 13
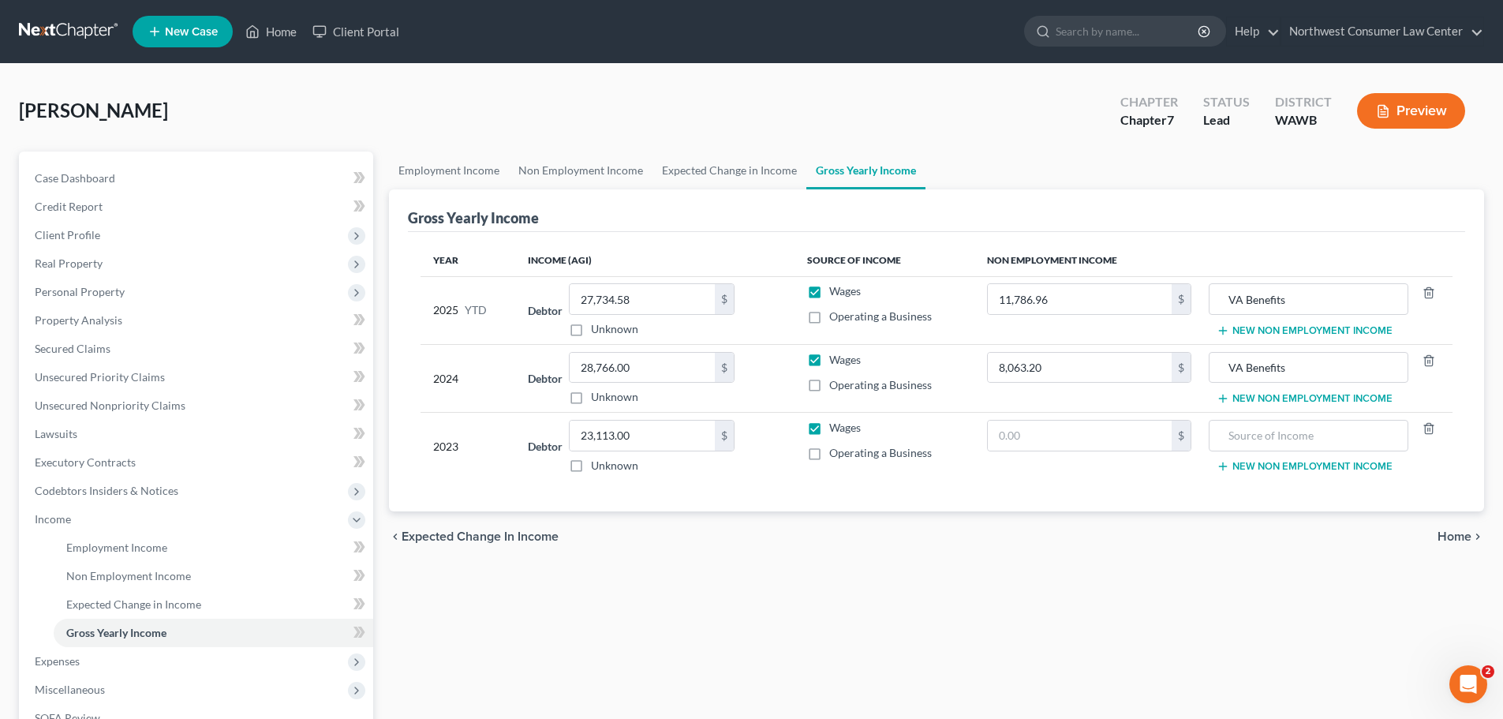
click at [1462, 534] on span "Home" at bounding box center [1455, 536] width 34 height 13
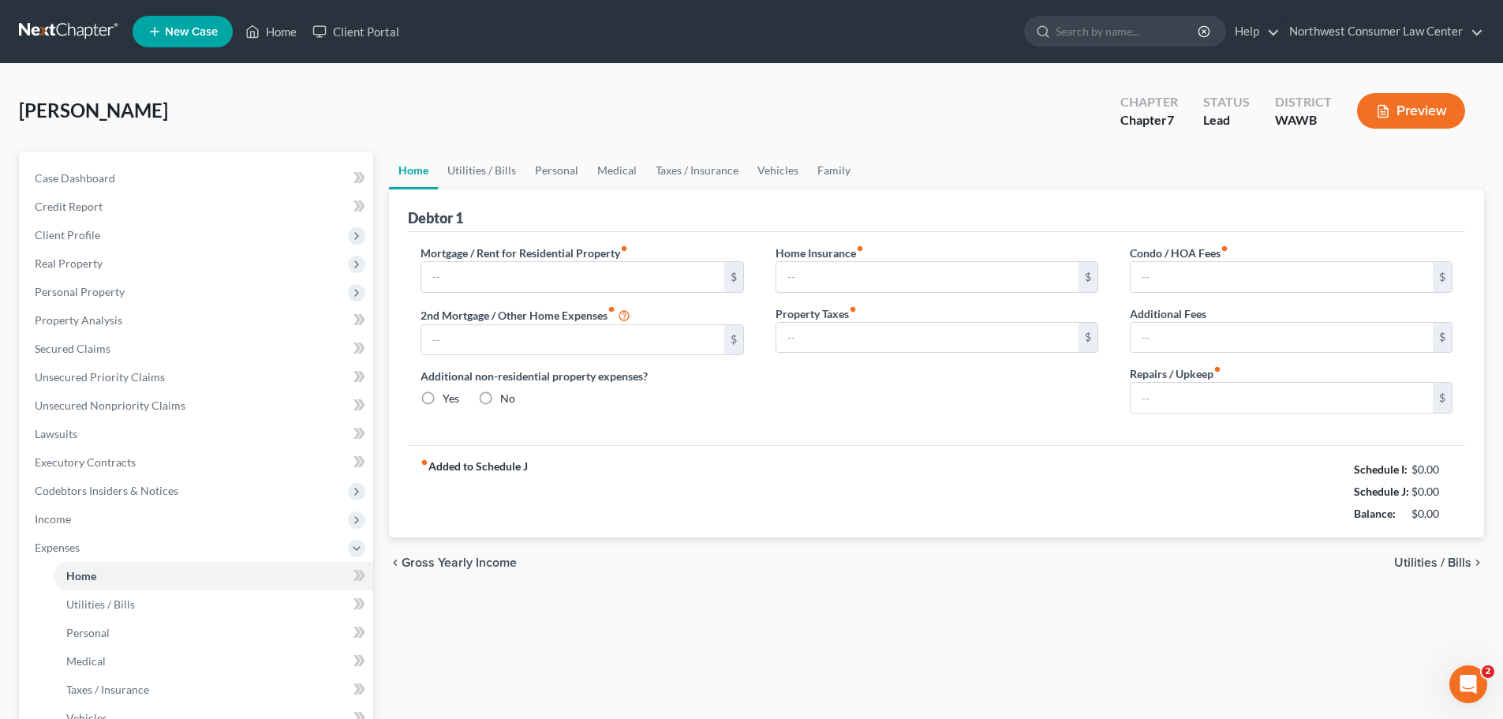
type input "1,475.00"
type input "0.00"
radio input "true"
type input "0.00"
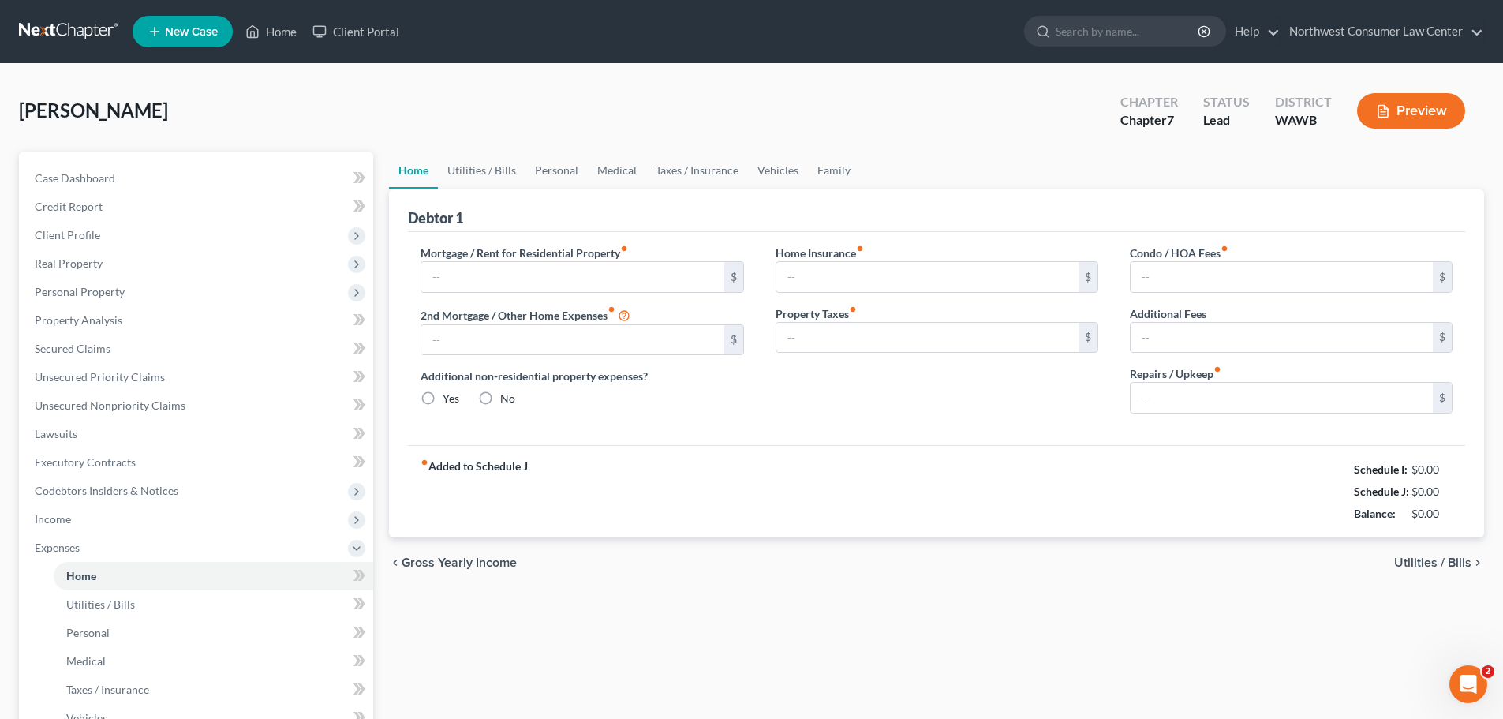
type input "0.00"
click at [1418, 560] on span "Utilities / Bills" at bounding box center [1432, 562] width 77 height 13
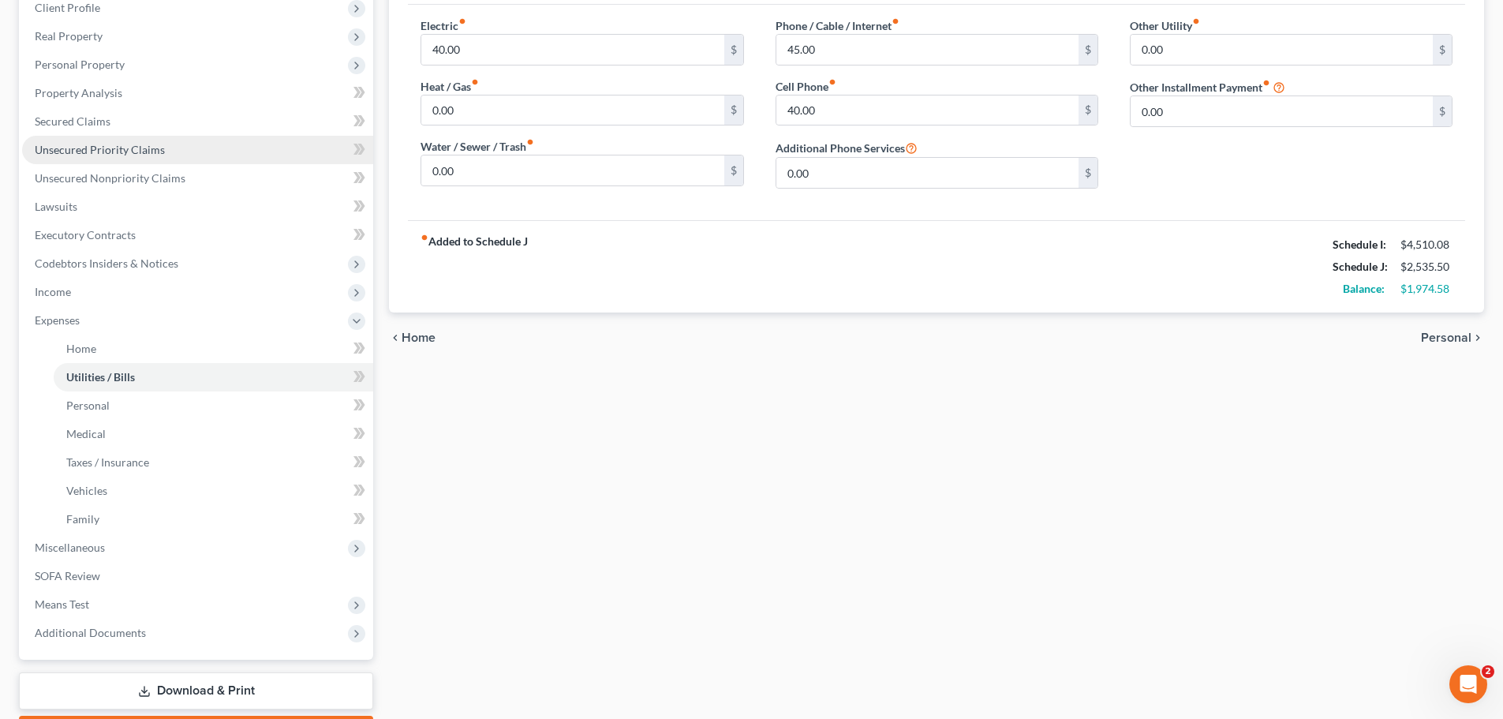
scroll to position [237, 0]
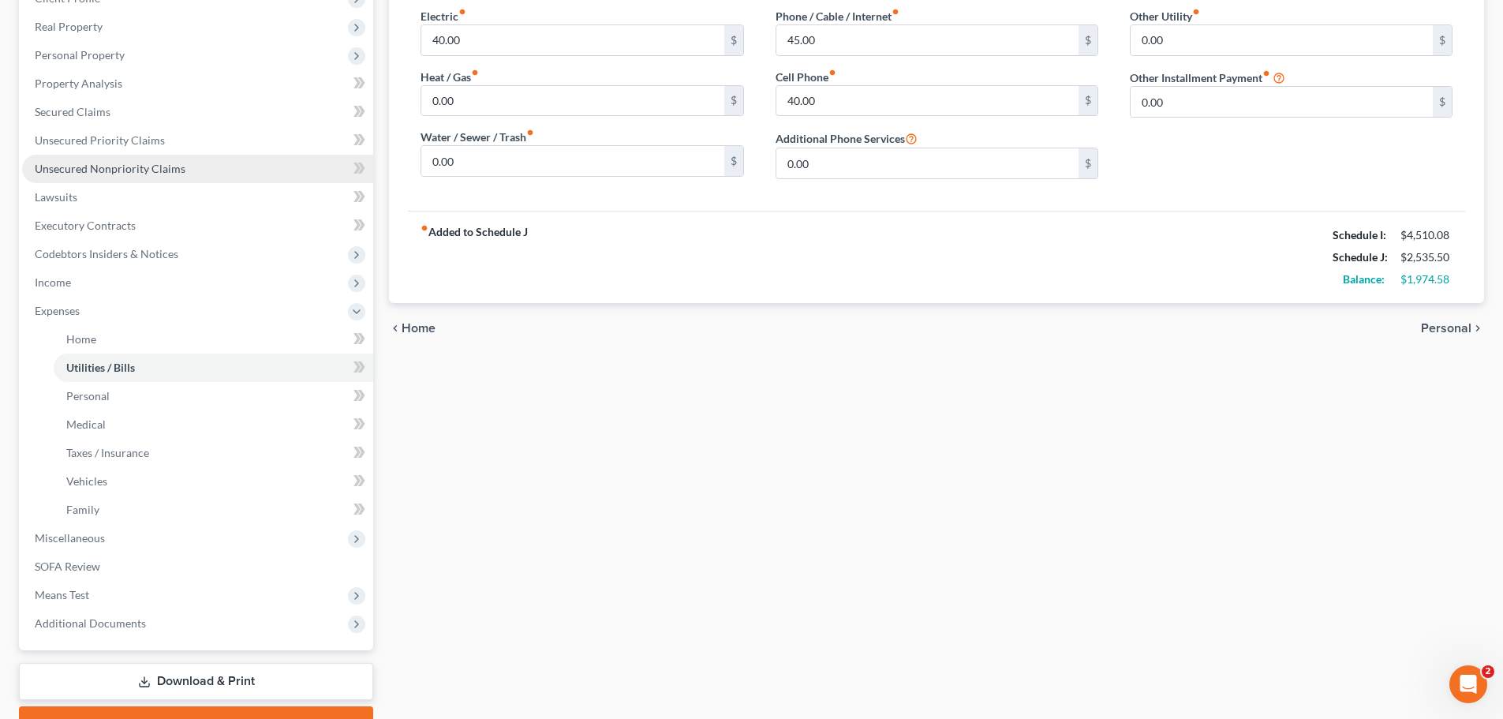
click at [155, 159] on link "Unsecured Nonpriority Claims" at bounding box center [197, 169] width 351 height 28
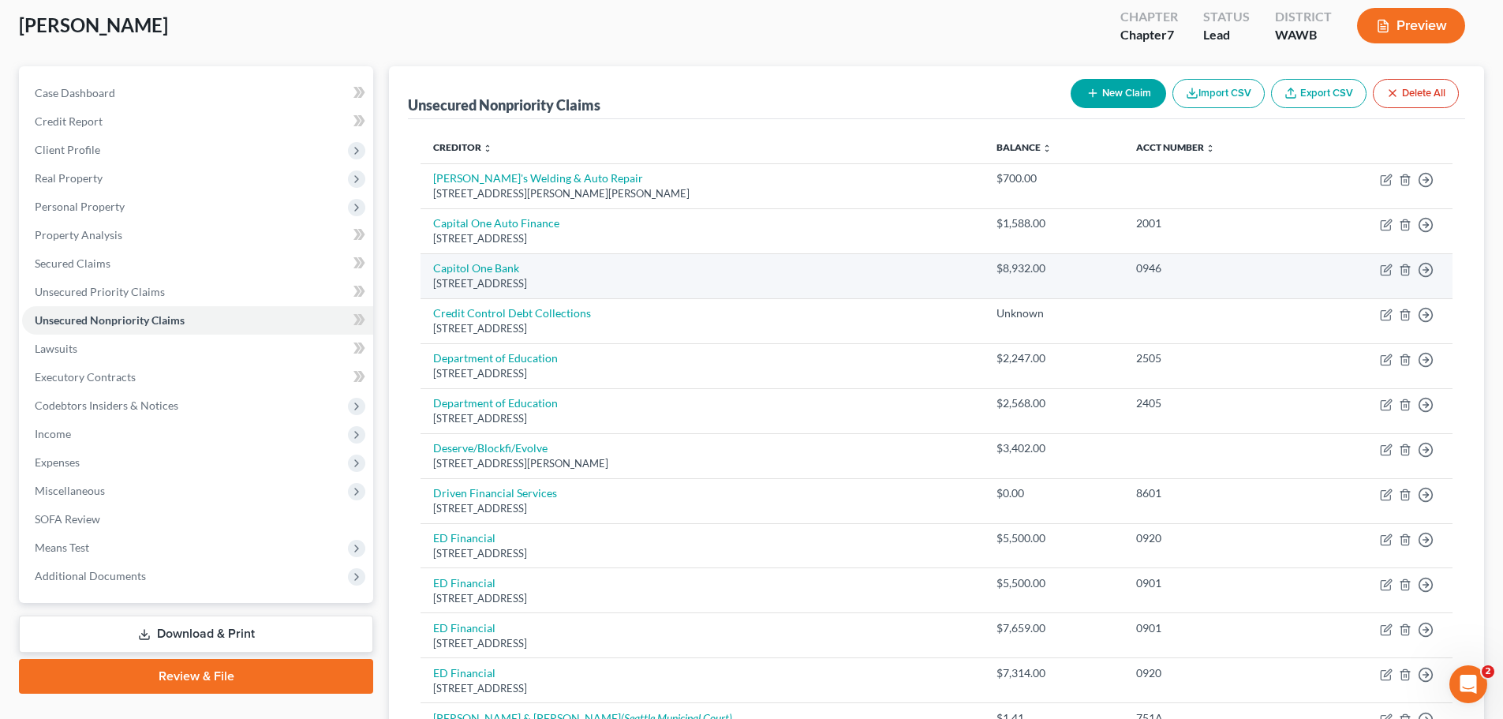
scroll to position [79, 0]
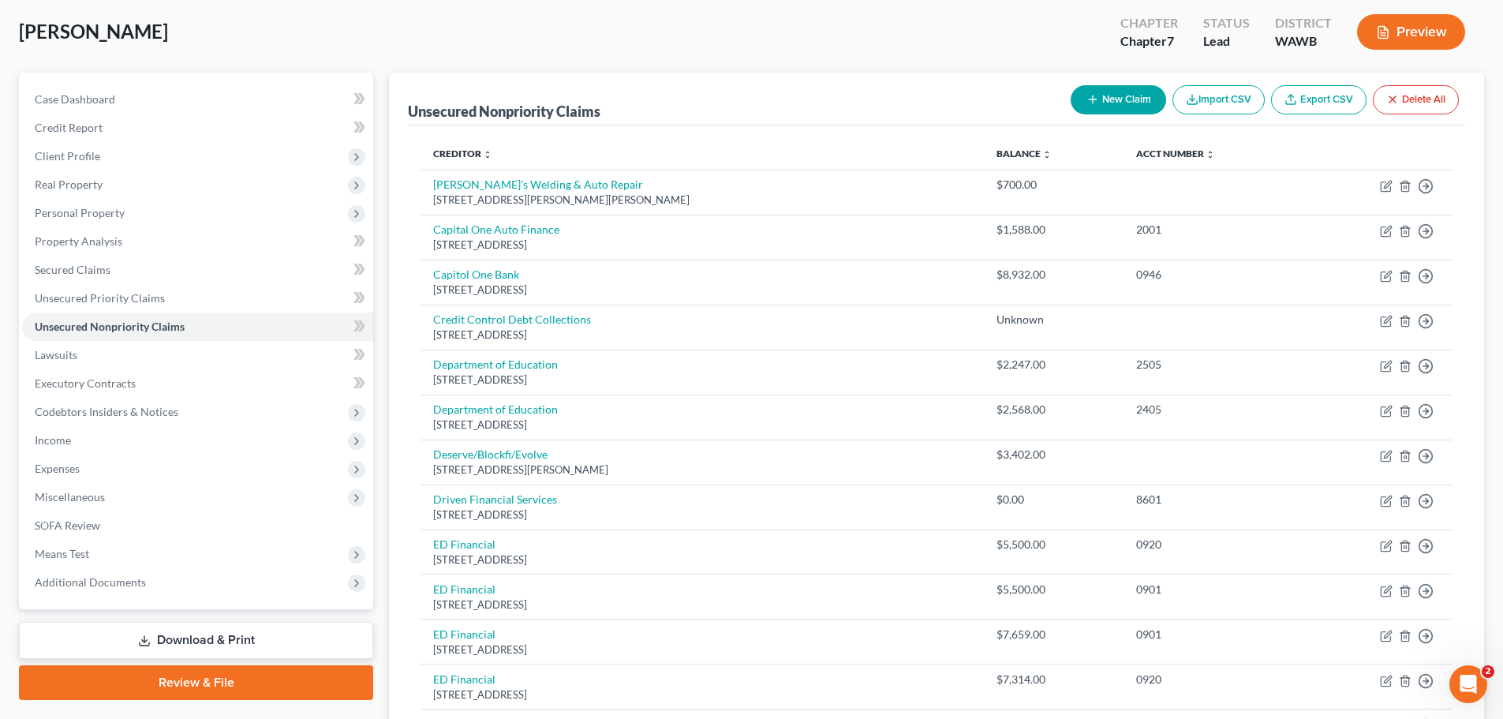
click at [1124, 92] on button "New Claim" at bounding box center [1118, 99] width 95 height 29
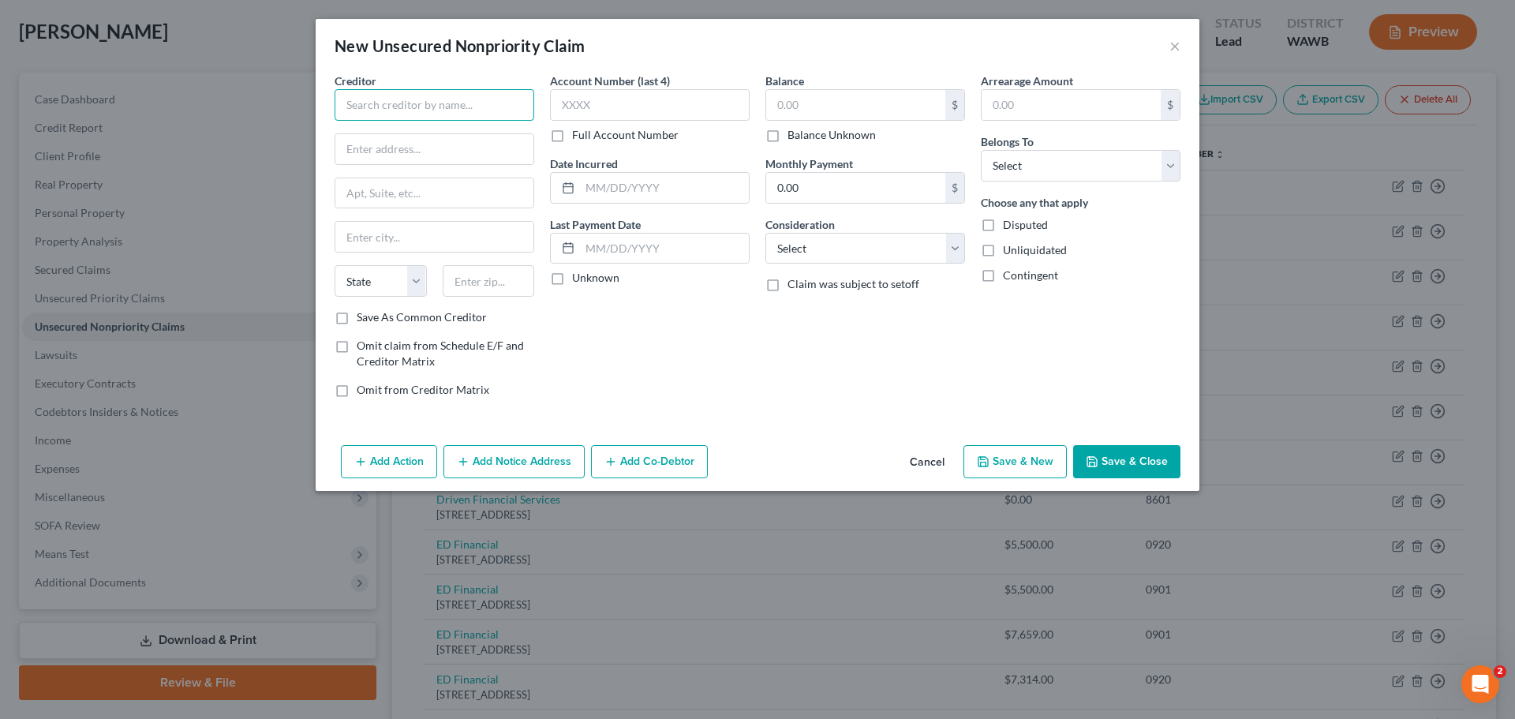
click at [395, 102] on input "text" at bounding box center [435, 105] width 200 height 32
type input "USAA"
type input "PO Box 8337"
type input "Carol Stream"
select select "14"
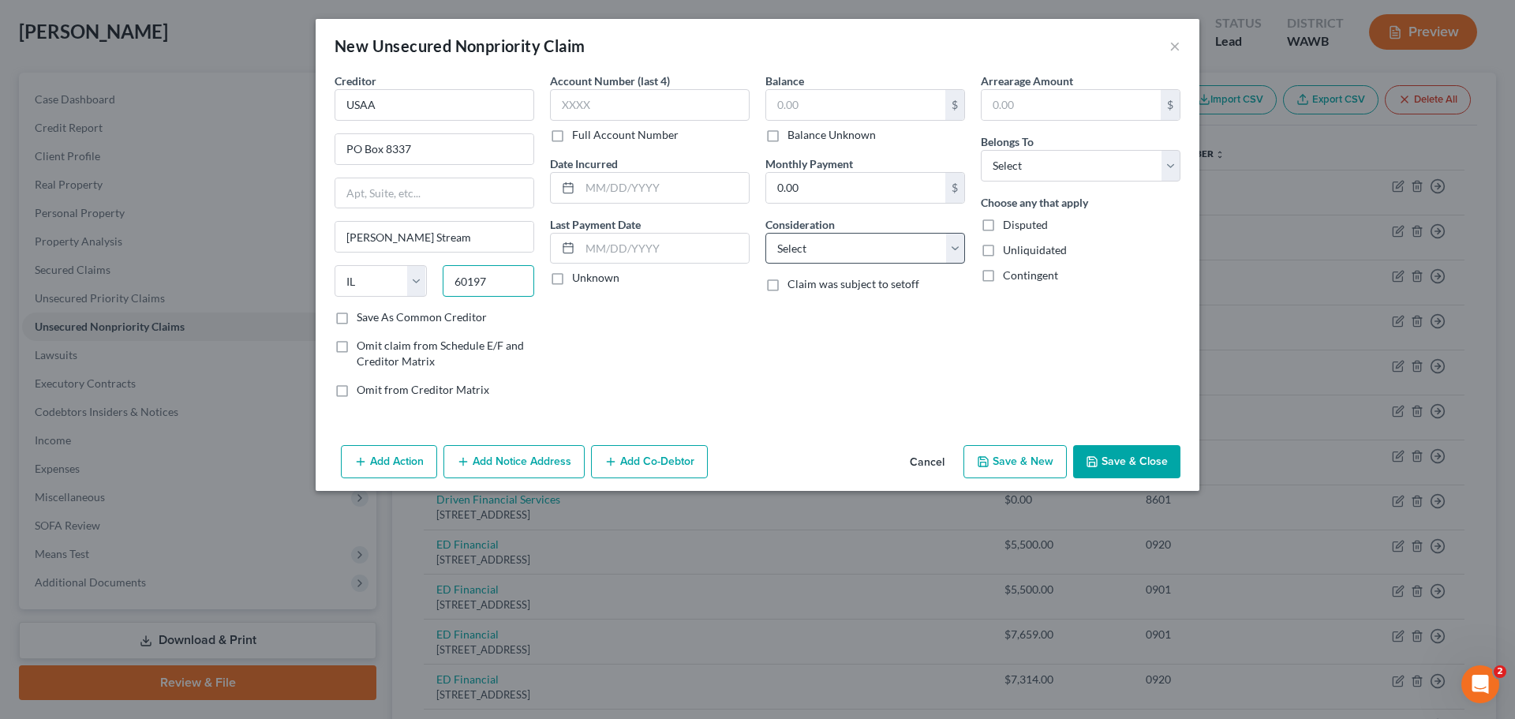
type input "60197"
drag, startPoint x: 817, startPoint y: 254, endPoint x: 821, endPoint y: 263, distance: 9.5
click at [817, 254] on select "Select Cable / Satellite Services Collection Agency Credit Card Debt Debt Couns…" at bounding box center [866, 249] width 200 height 32
select select "2"
click at [766, 233] on select "Select Cable / Satellite Services Collection Agency Credit Card Debt Debt Couns…" at bounding box center [866, 249] width 200 height 32
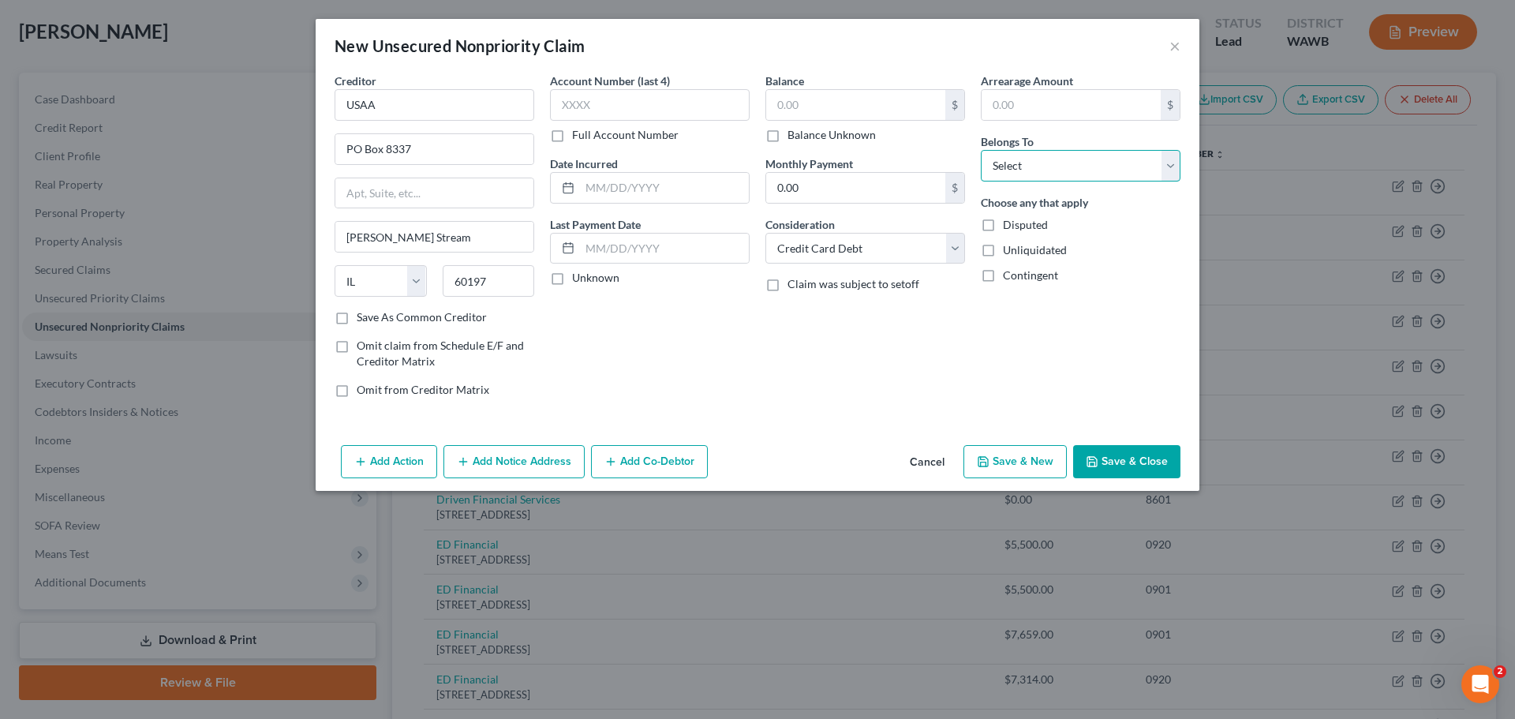
click at [1091, 159] on select "Select Debtor 1 Only Debtor 2 Only Debtor 1 And Debtor 2 Only At Least One Of T…" at bounding box center [1081, 166] width 200 height 32
select select "0"
click at [981, 150] on select "Select Debtor 1 Only Debtor 2 Only Debtor 1 And Debtor 2 Only At Least One Of T…" at bounding box center [1081, 166] width 200 height 32
click at [809, 110] on input "text" at bounding box center [855, 105] width 179 height 30
type input "958.77"
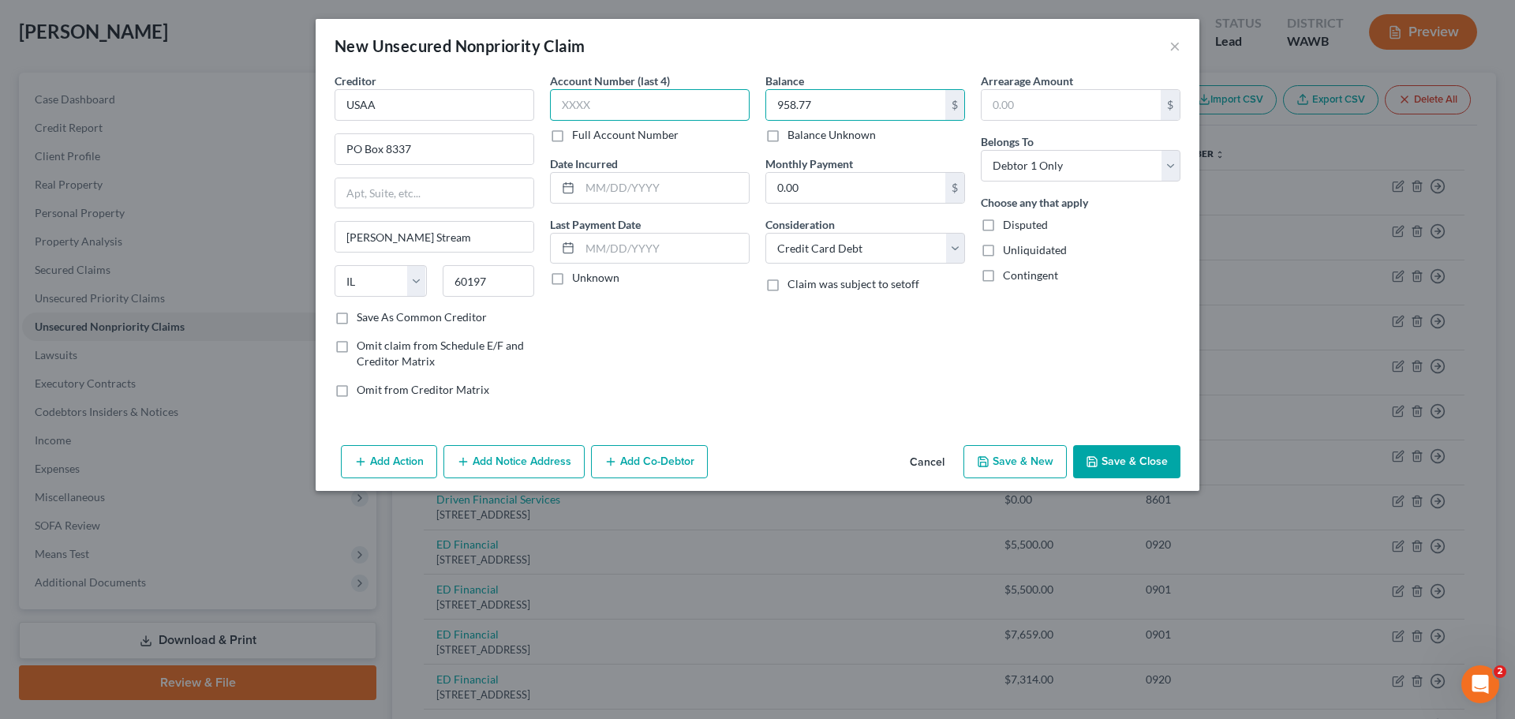
click at [577, 99] on input "text" at bounding box center [650, 105] width 200 height 32
type input "9825"
click at [1113, 451] on button "Save & Close" at bounding box center [1126, 461] width 107 height 33
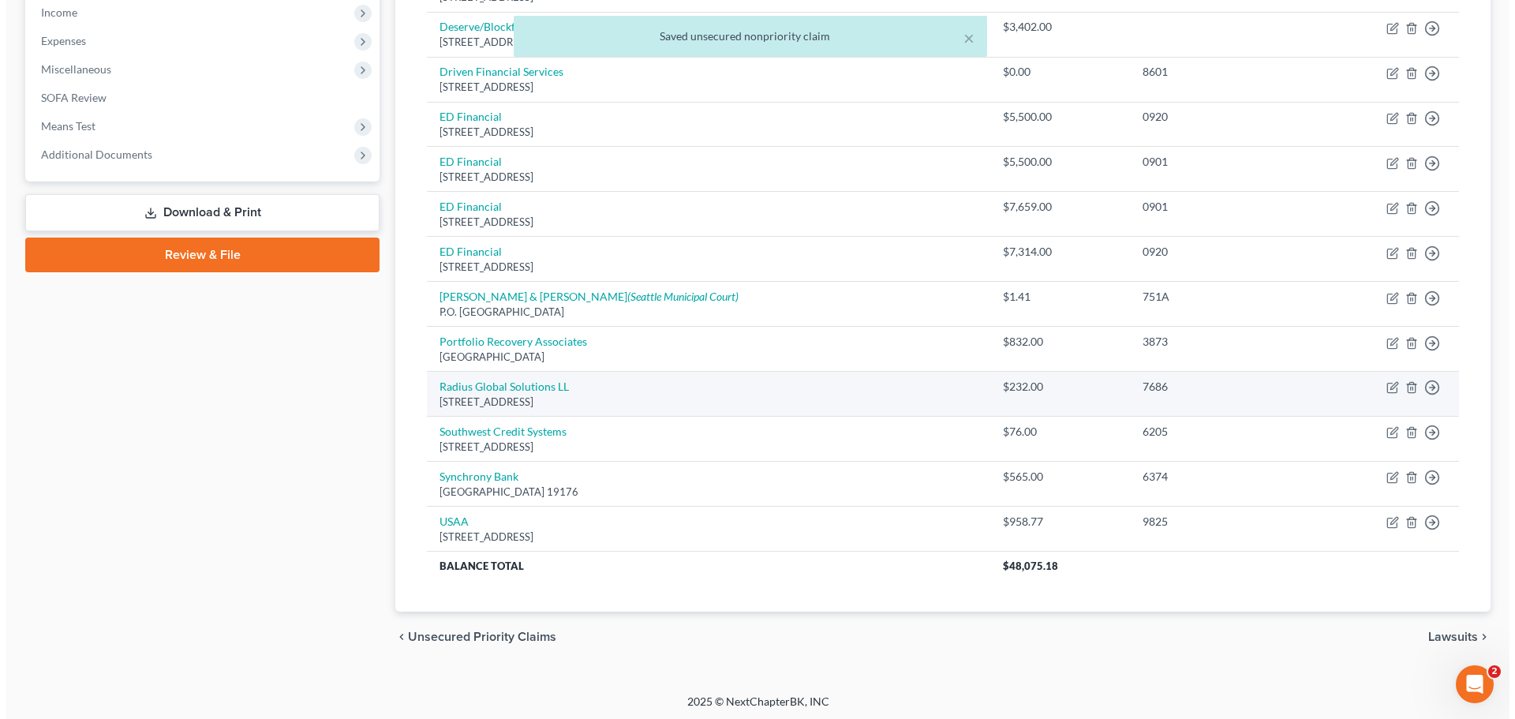
scroll to position [510, 0]
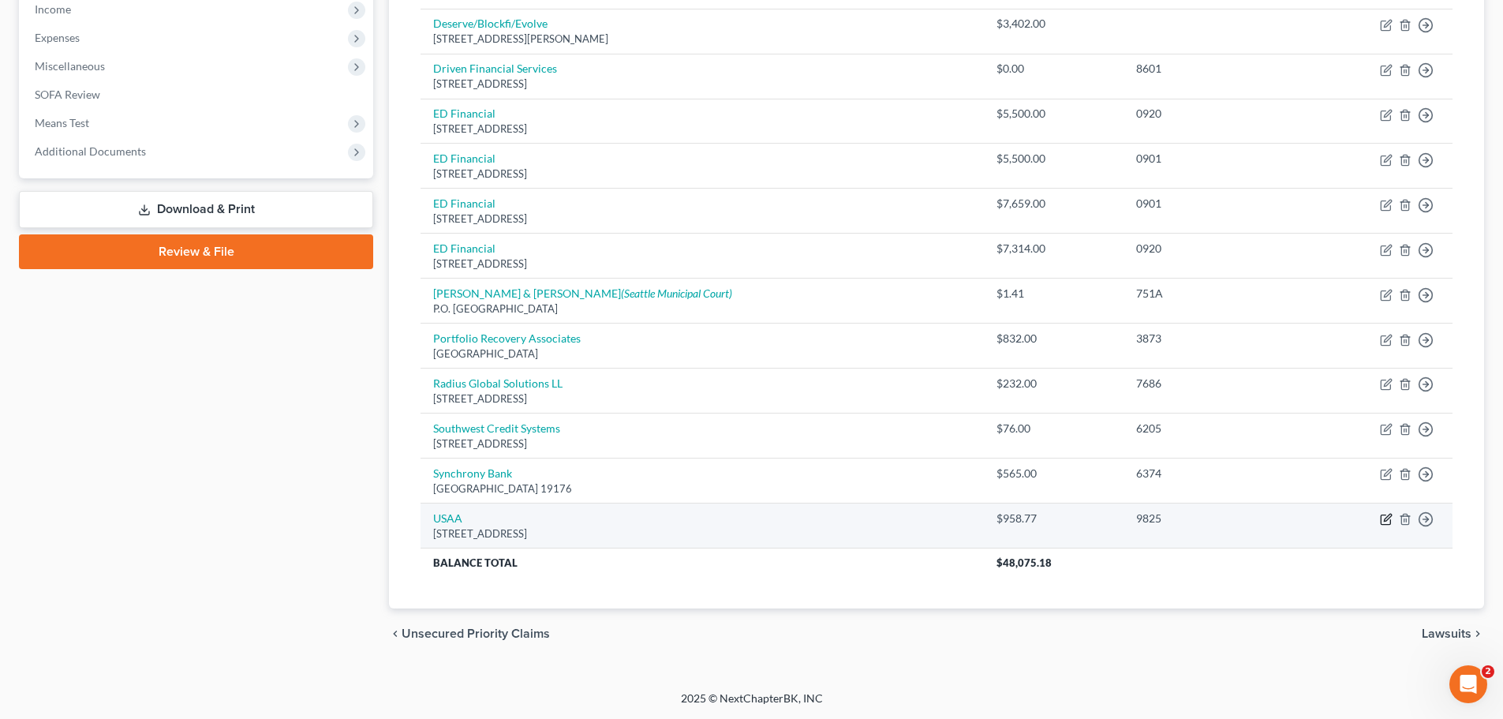
click at [1385, 518] on icon "button" at bounding box center [1386, 519] width 13 height 13
select select "14"
select select "2"
select select "0"
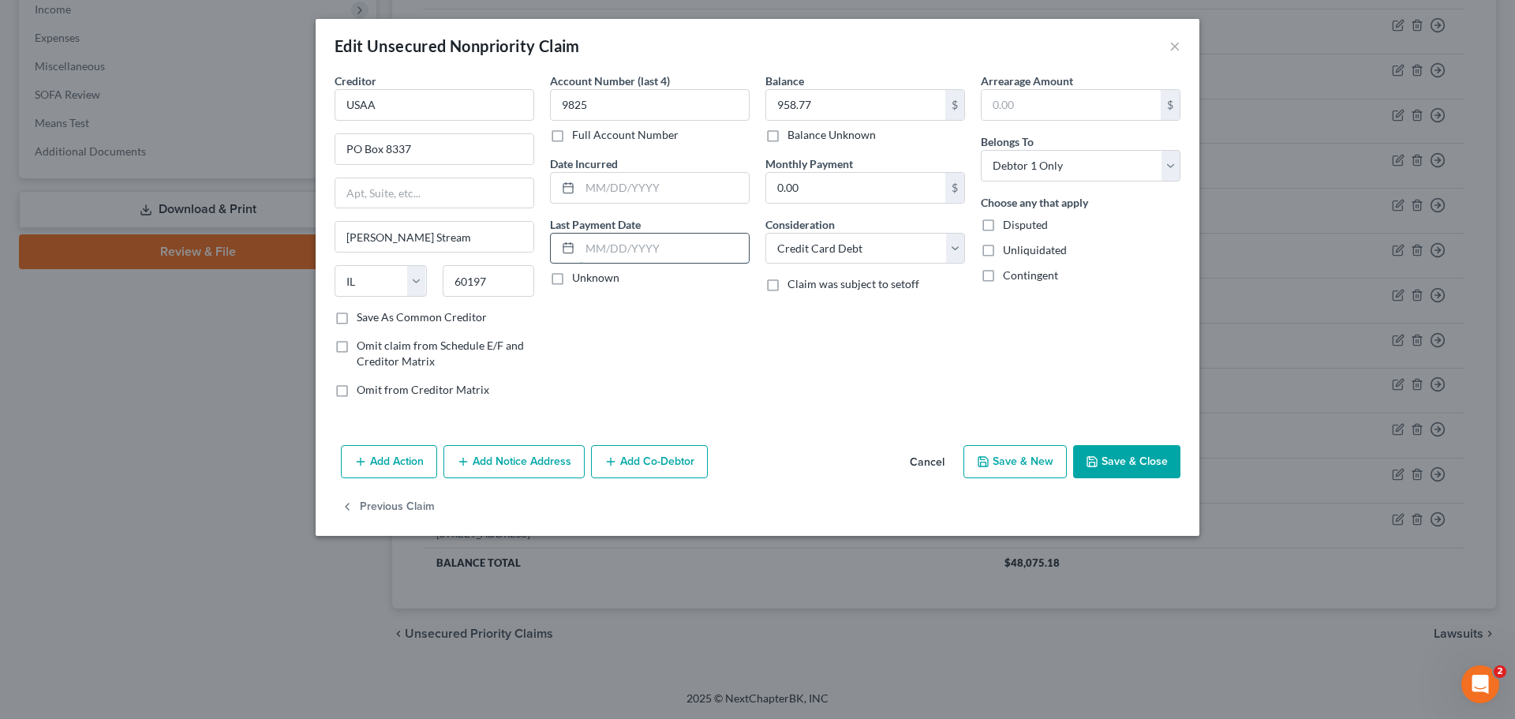
click at [626, 242] on input "text" at bounding box center [664, 249] width 169 height 30
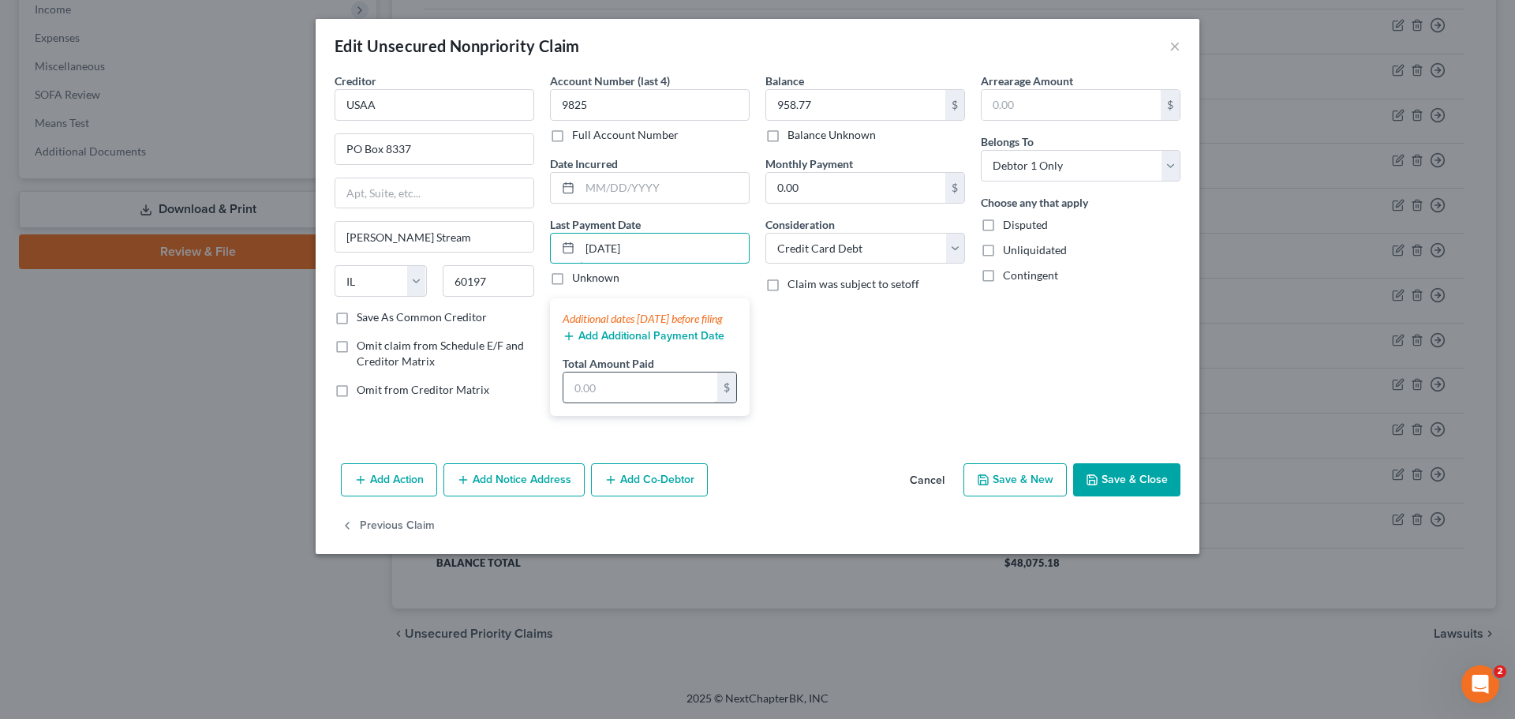
type input "9/10/2025"
click at [616, 402] on input "text" at bounding box center [640, 387] width 154 height 30
type input "243.30"
click at [876, 380] on div "Balance 958.77 $ Balance Unknown Balance Undetermined 958.77 $ Balance Unknown …" at bounding box center [865, 251] width 215 height 356
click at [634, 343] on button "Add Additional Payment Date" at bounding box center [644, 336] width 162 height 13
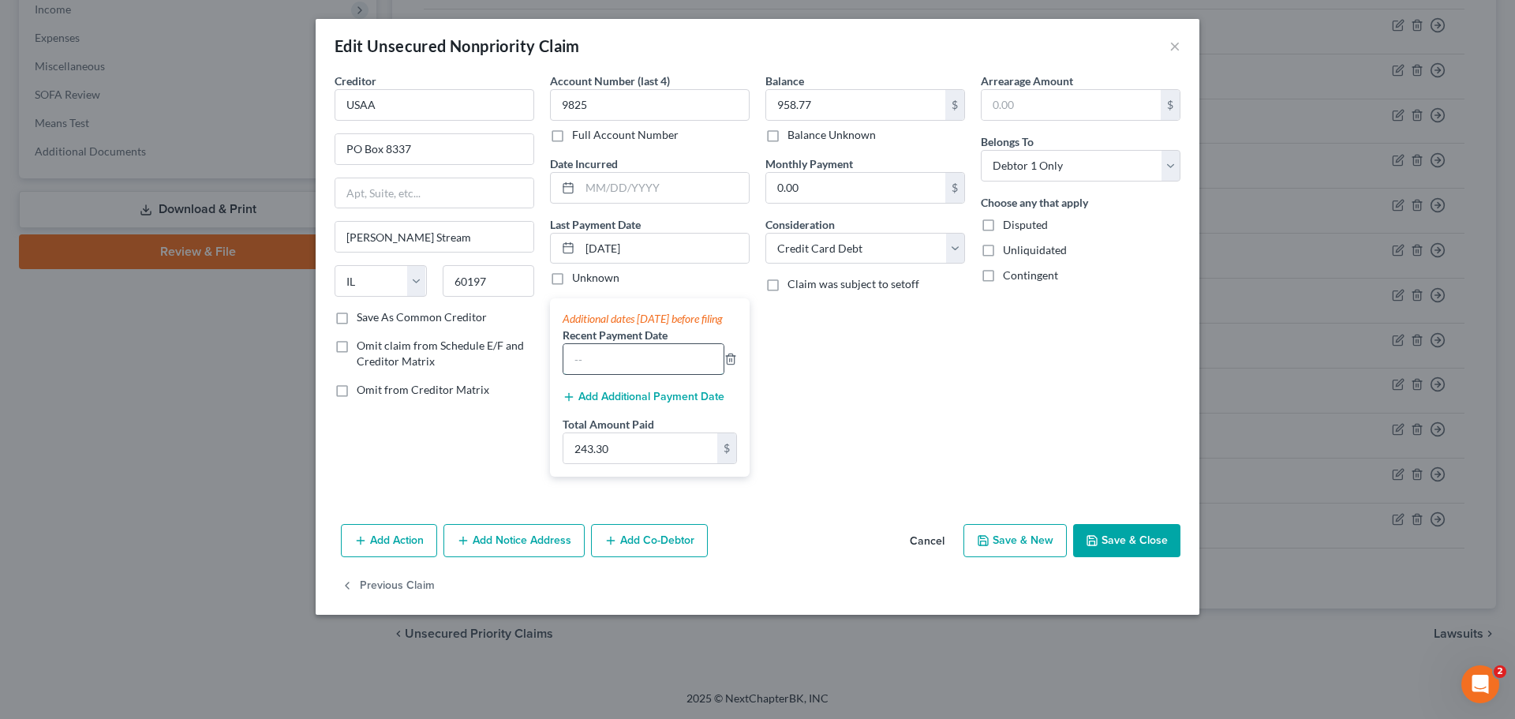
click at [604, 374] on input "text" at bounding box center [643, 359] width 160 height 30
type input "9/8/2025"
click at [616, 403] on button "Add Additional Payment Date" at bounding box center [644, 397] width 162 height 13
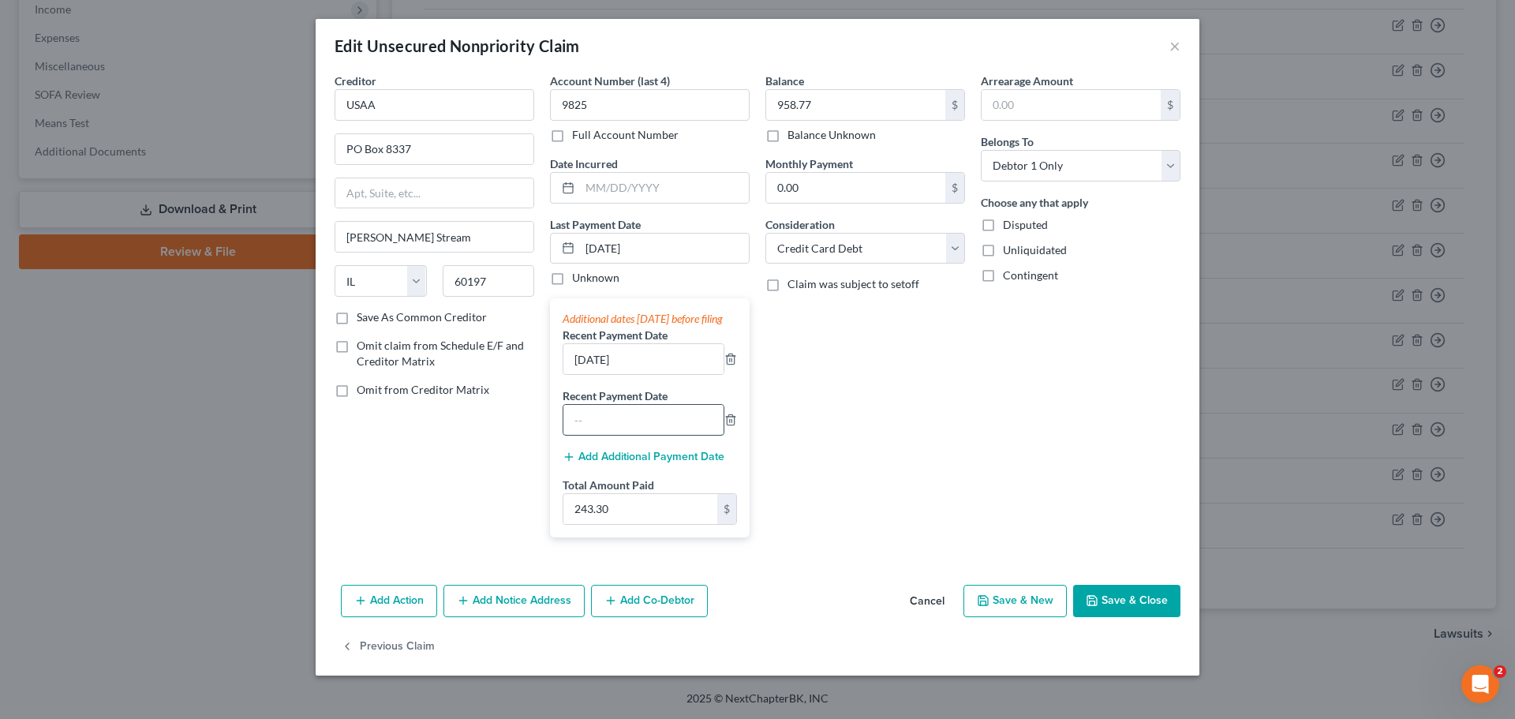
click at [624, 435] on input "text" at bounding box center [643, 420] width 160 height 30
type input "9/4/25"
click at [648, 463] on button "Add Additional Payment Date" at bounding box center [644, 457] width 162 height 13
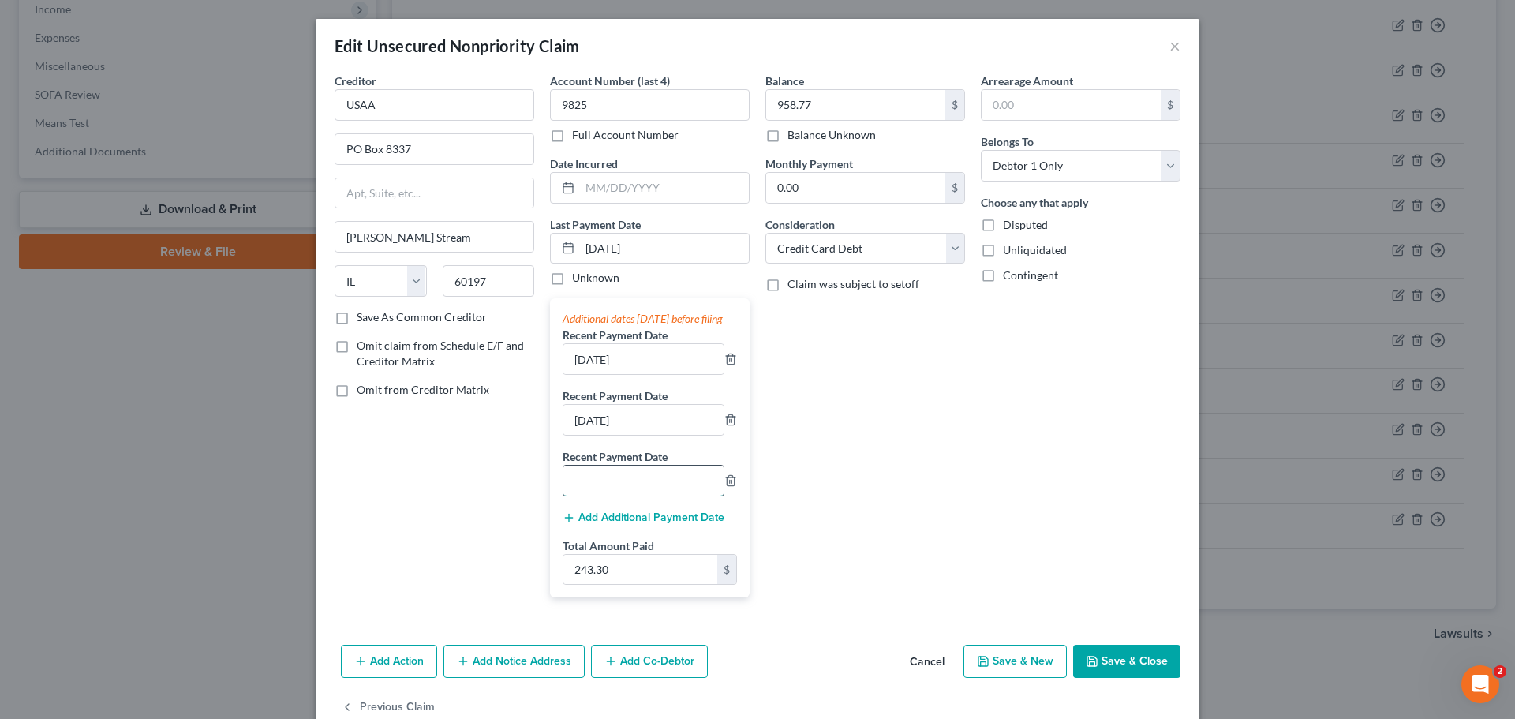
click at [605, 488] on input "text" at bounding box center [643, 481] width 160 height 30
type input "9/2/25"
click at [578, 524] on button "Add Additional Payment Date" at bounding box center [644, 517] width 162 height 13
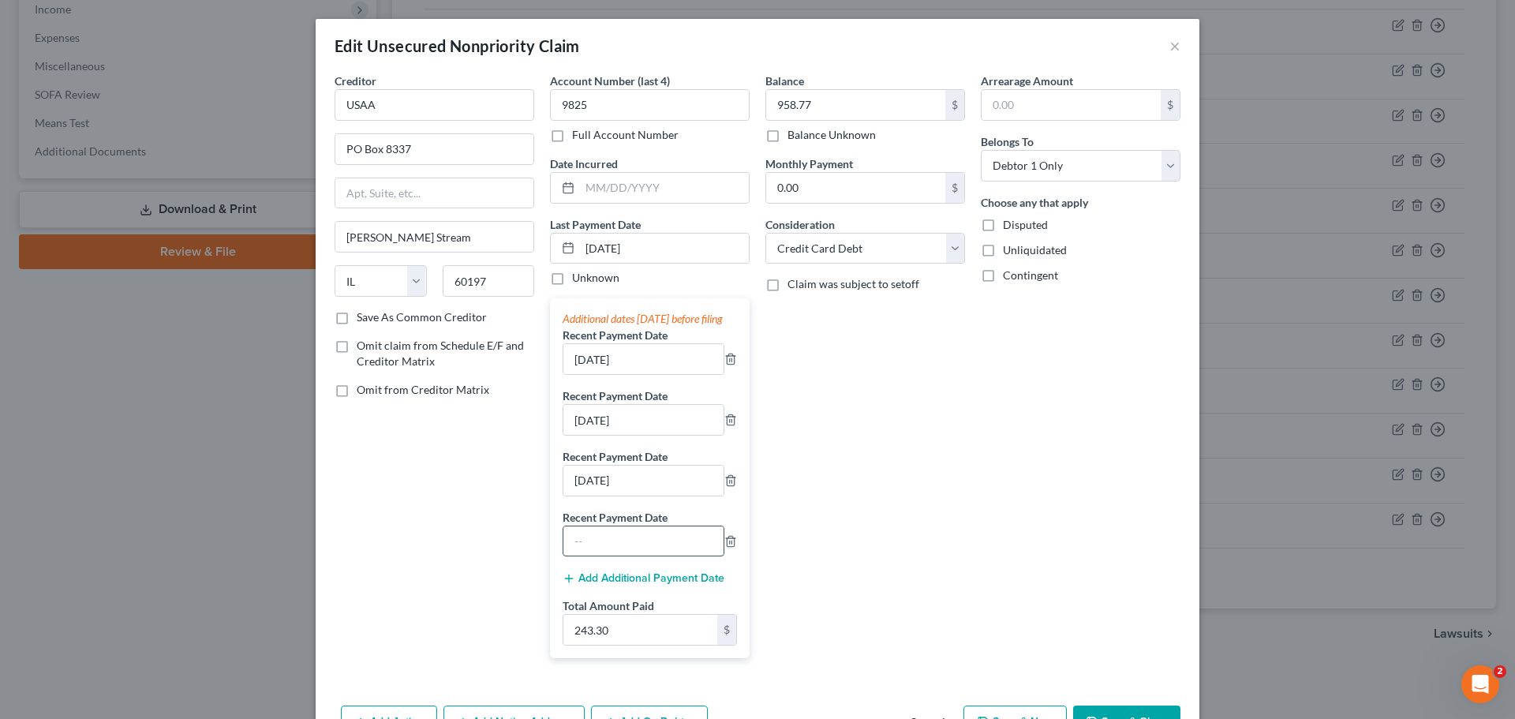
click at [617, 556] on input "text" at bounding box center [643, 541] width 160 height 30
type input "8/25/2025"
click at [608, 585] on button "Add Additional Payment Date" at bounding box center [644, 578] width 162 height 13
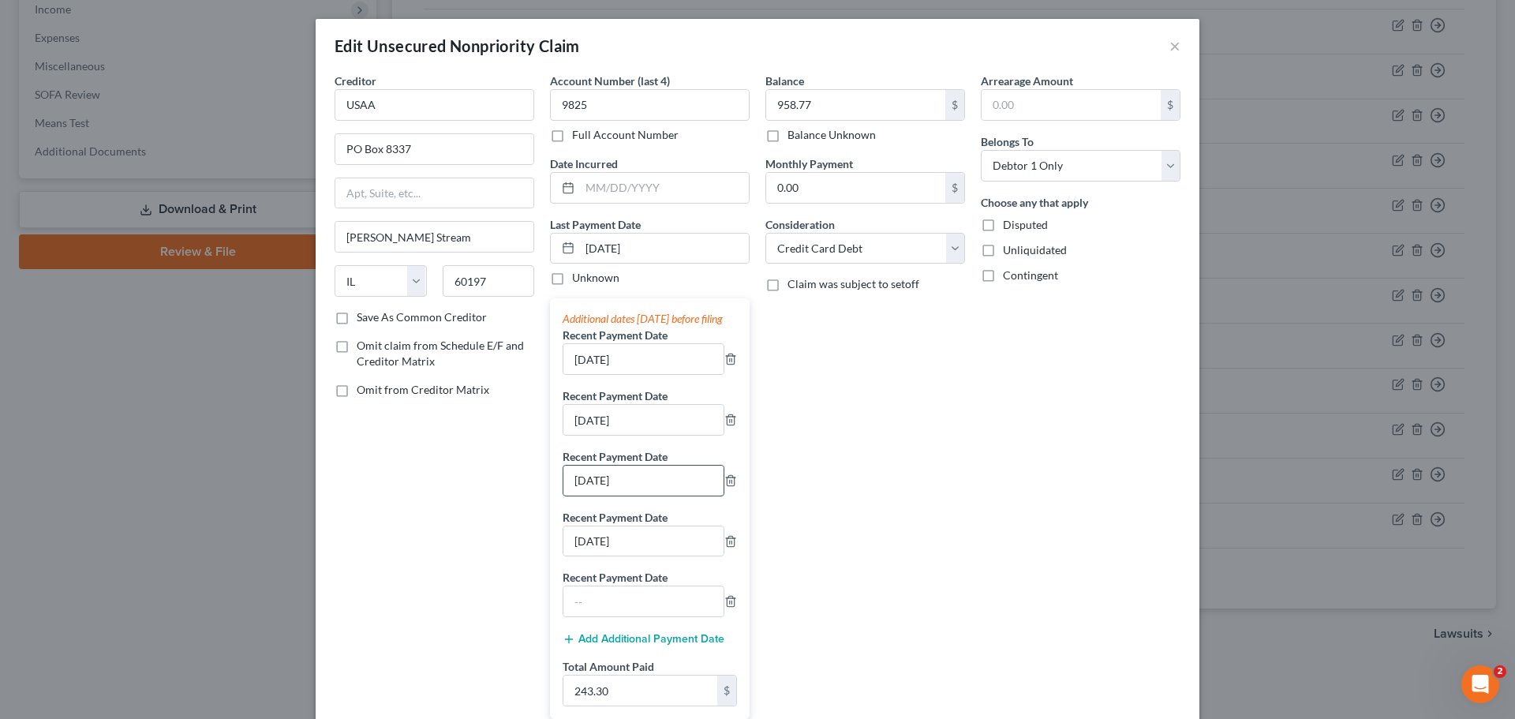
click at [631, 492] on input "9/2/25" at bounding box center [643, 481] width 160 height 30
click at [593, 496] on input "9/2/25" at bounding box center [643, 481] width 160 height 30
click at [590, 496] on input "9/2/25" at bounding box center [643, 481] width 160 height 30
type input "9/2/2025"
click at [592, 435] on input "9/4/25" at bounding box center [643, 420] width 160 height 30
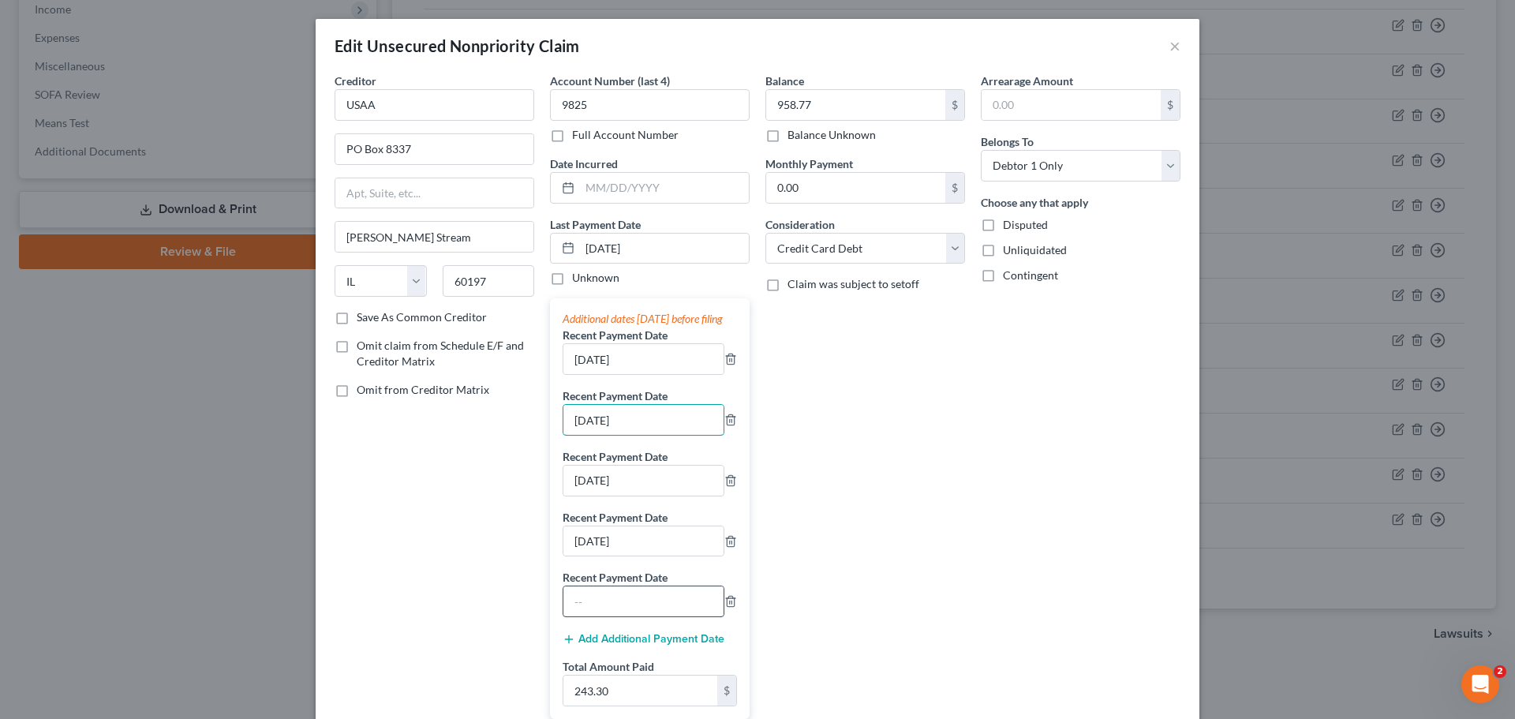
type input "9/4/2025"
click at [607, 612] on input "text" at bounding box center [643, 601] width 160 height 30
type input "8/21/2025"
click at [653, 646] on button "Add Additional Payment Date" at bounding box center [644, 639] width 162 height 13
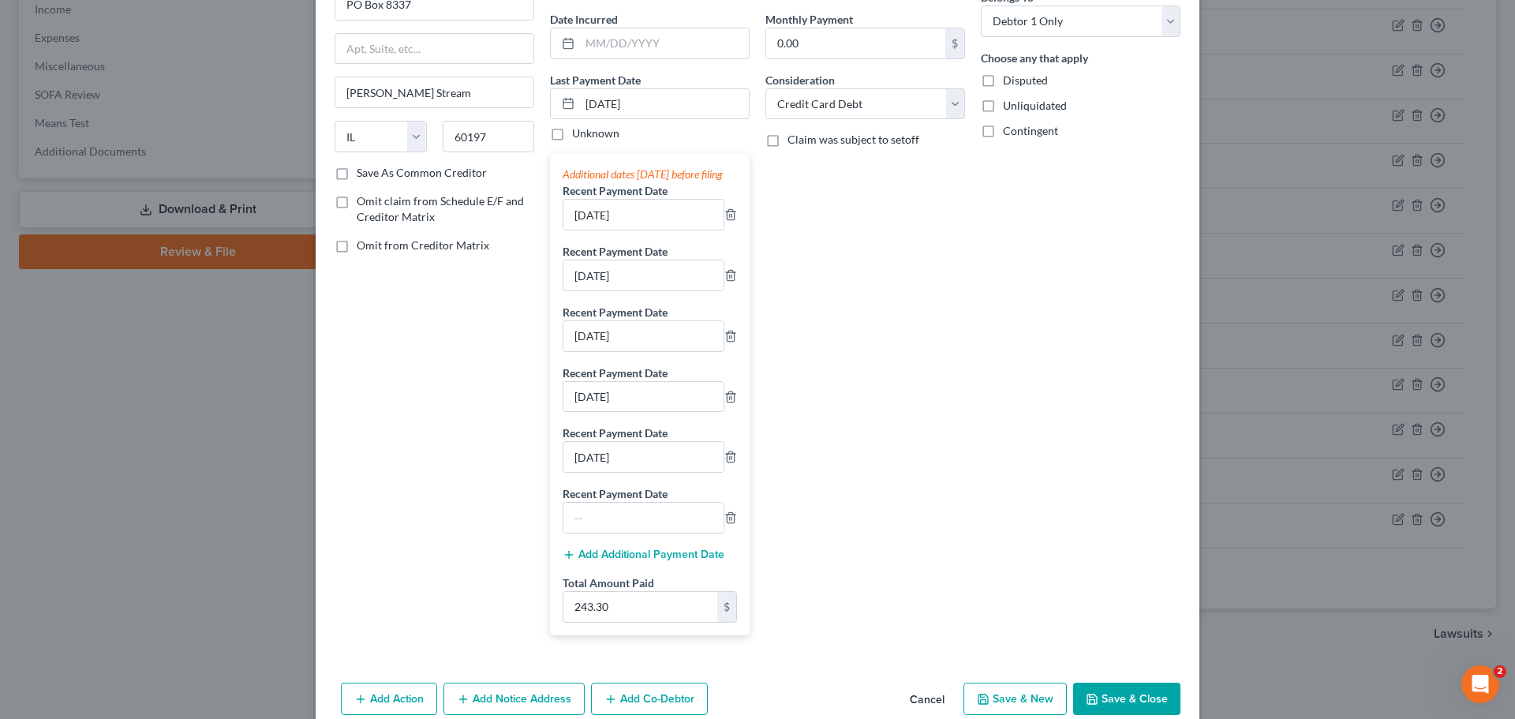
scroll to position [158, 0]
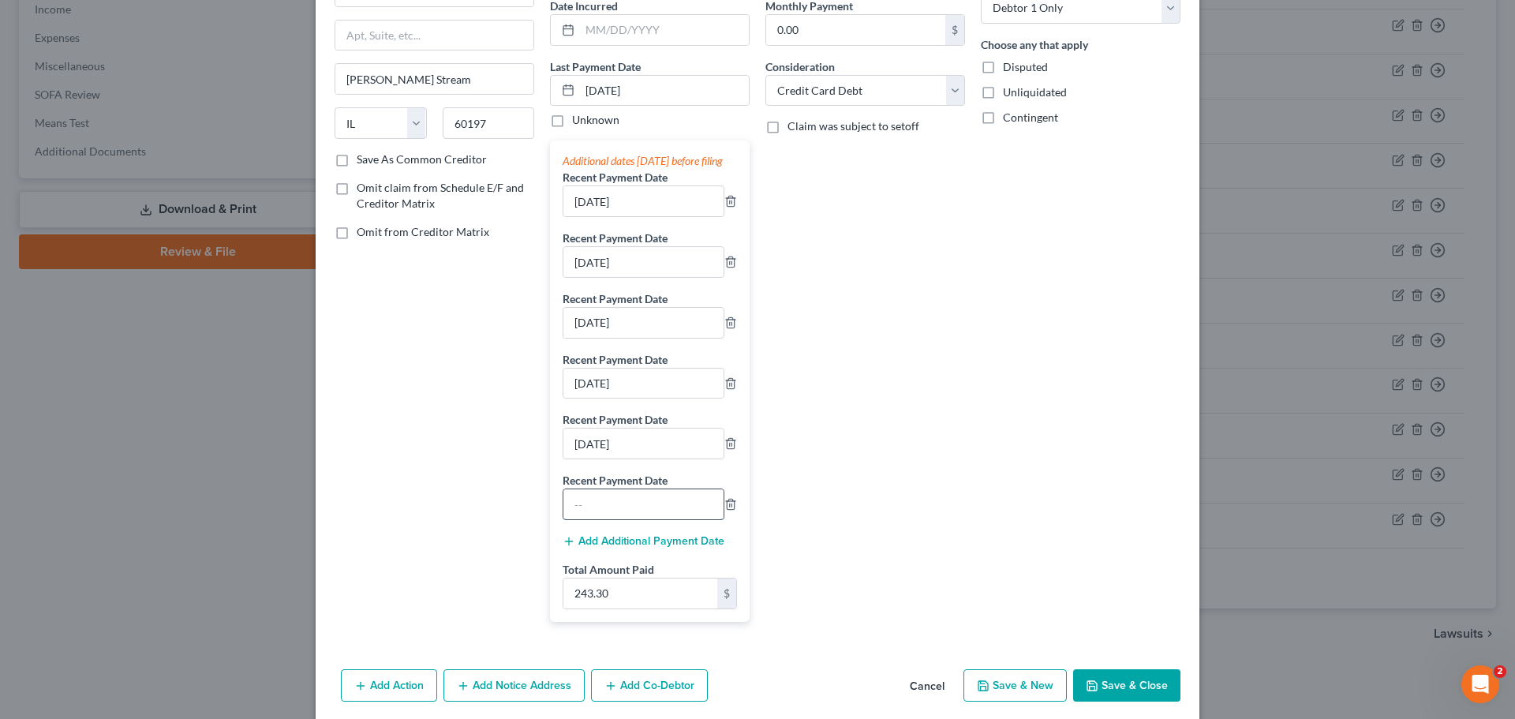
click at [653, 519] on input "text" at bounding box center [643, 504] width 160 height 30
type input "8/19/2025"
click at [634, 548] on button "Add Additional Payment Date" at bounding box center [644, 541] width 162 height 13
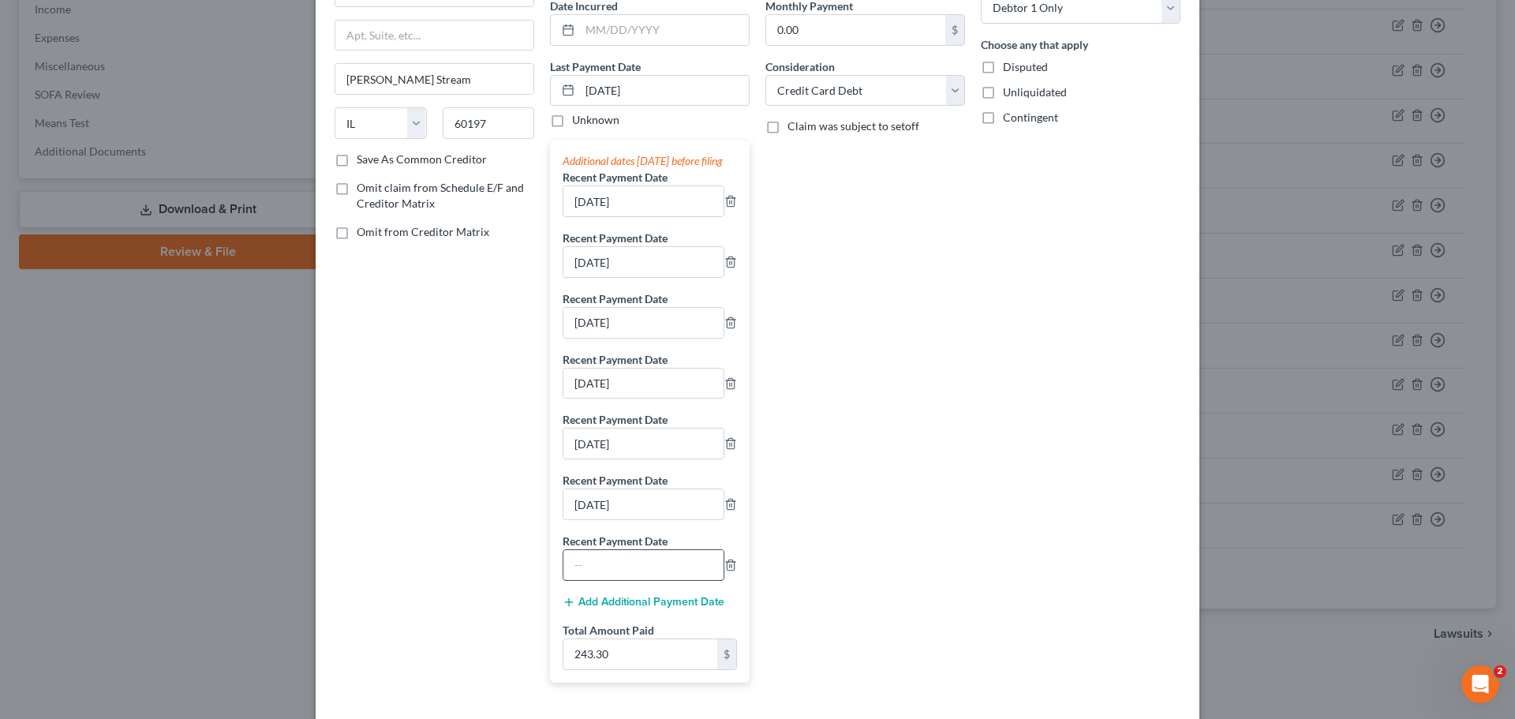
click at [611, 580] on input "text" at bounding box center [643, 565] width 160 height 30
type input "8/18/2025"
click at [661, 609] on div "Add Additional Payment Date" at bounding box center [650, 601] width 174 height 16
click at [655, 608] on button "Add Additional Payment Date" at bounding box center [644, 602] width 162 height 13
click at [575, 641] on input "text" at bounding box center [643, 626] width 160 height 30
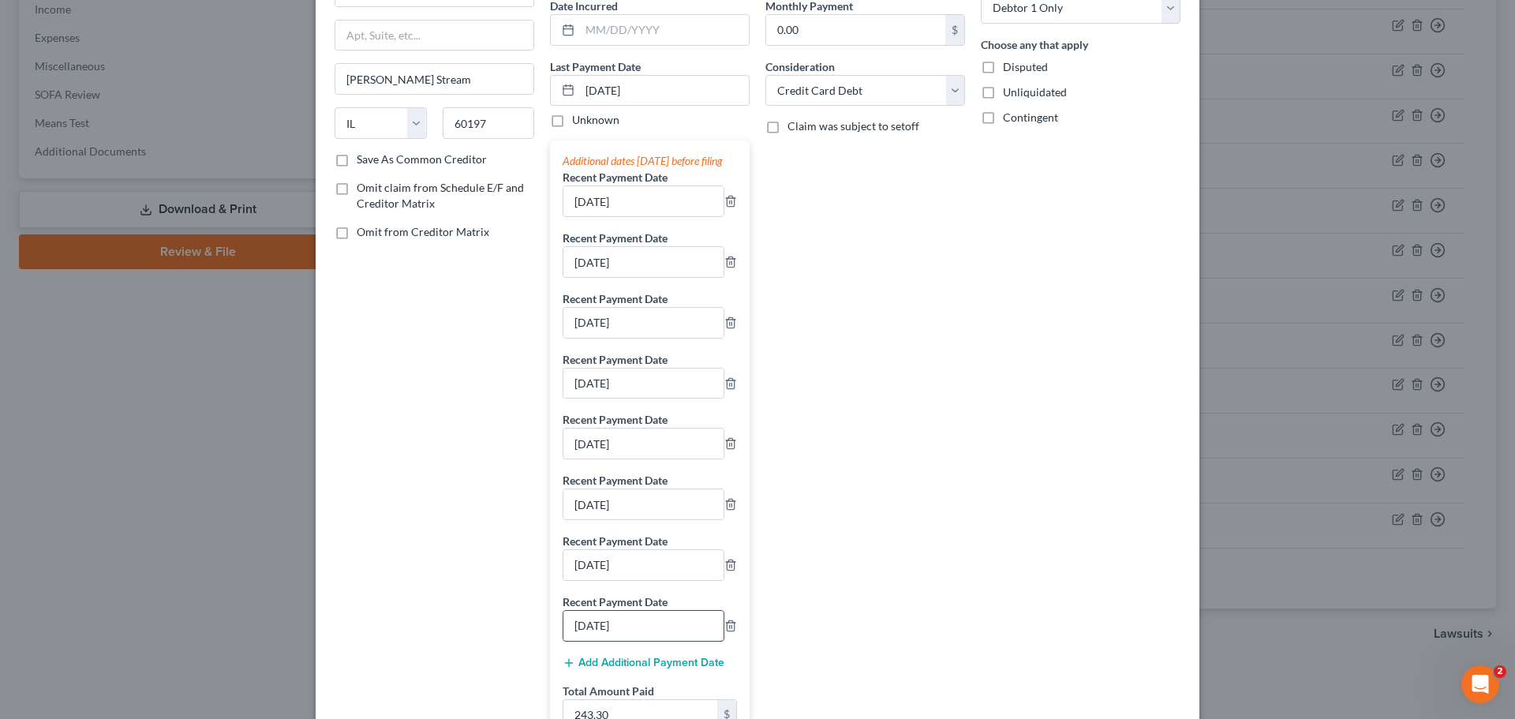
scroll to position [355, 0]
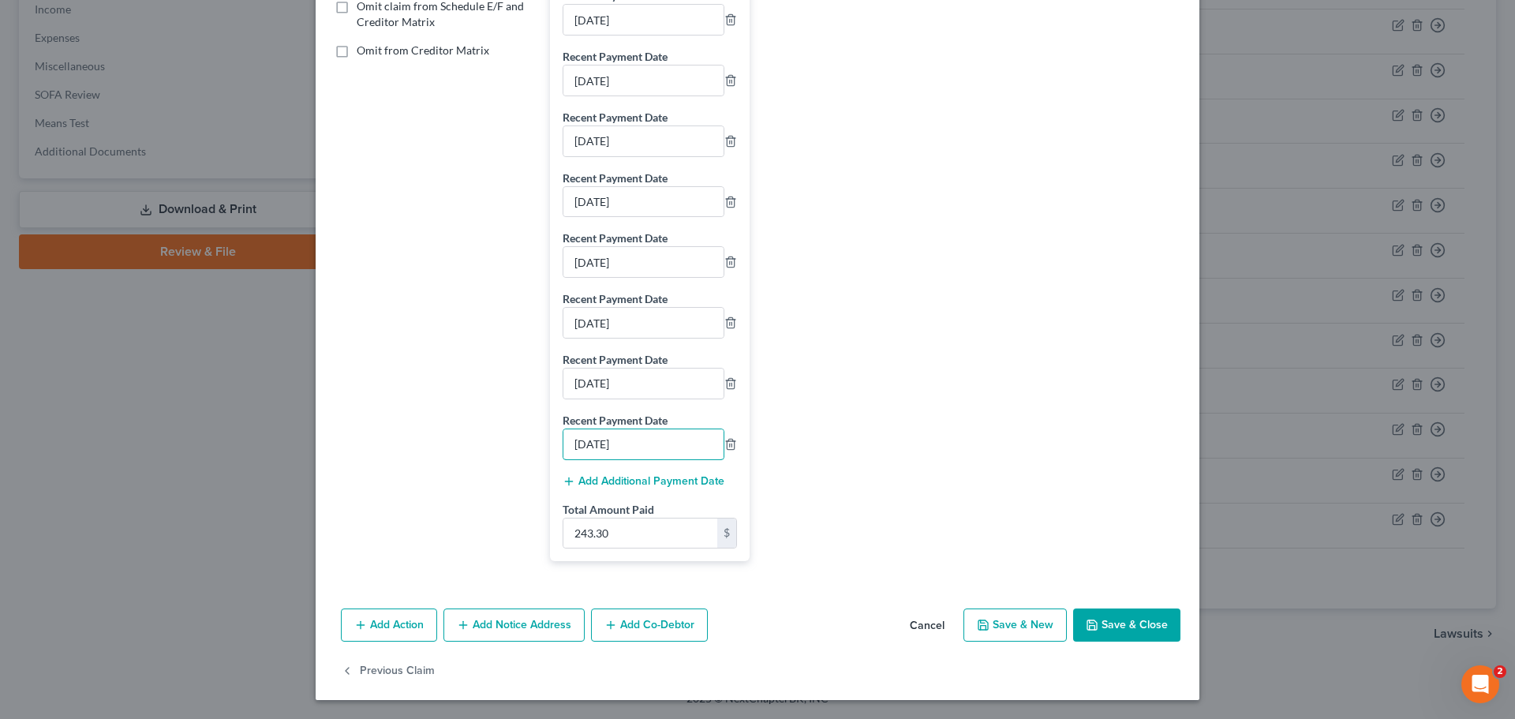
type input "8/15/2025"
click at [623, 475] on button "Add Additional Payment Date" at bounding box center [644, 481] width 162 height 13
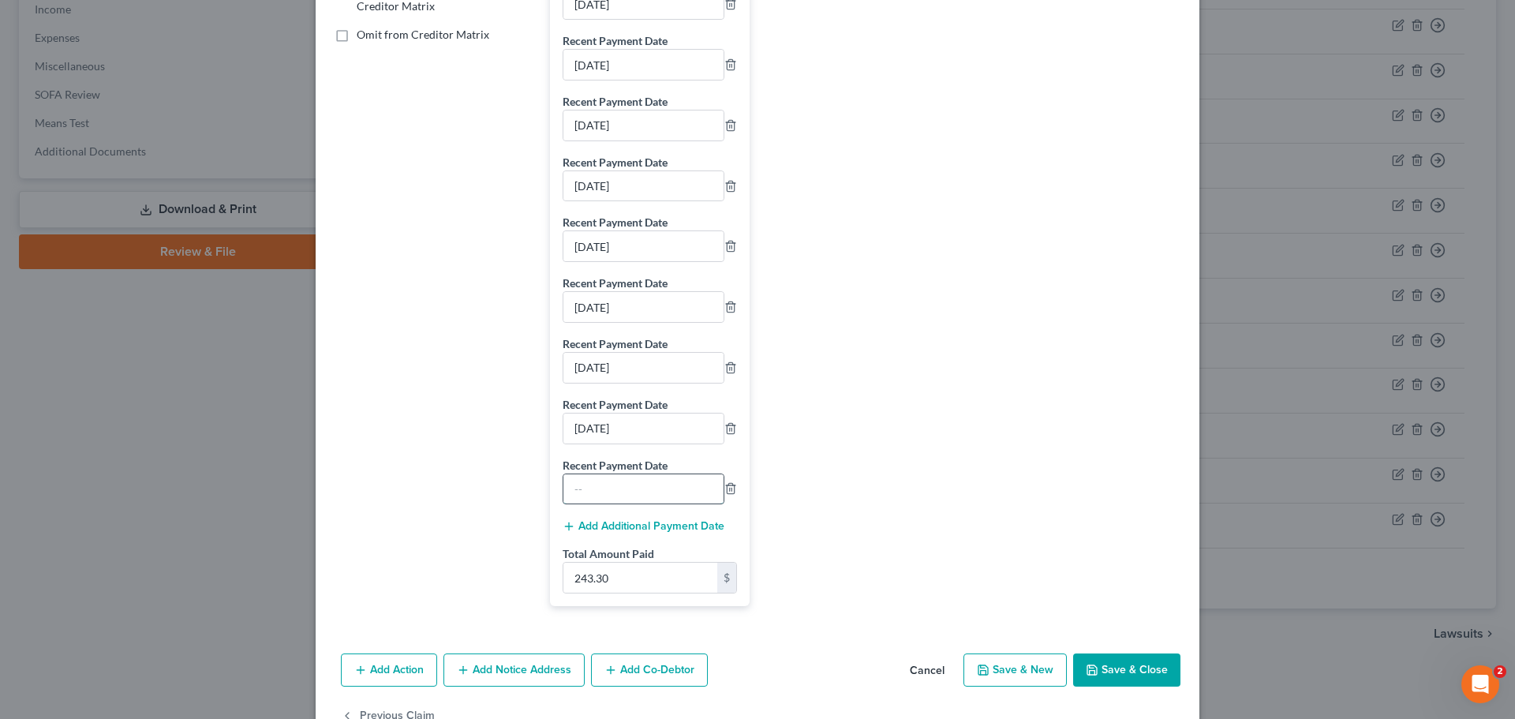
click at [594, 492] on input "text" at bounding box center [643, 489] width 160 height 30
type input "8/13/2025"
click at [599, 593] on input "243.30" at bounding box center [640, 578] width 154 height 30
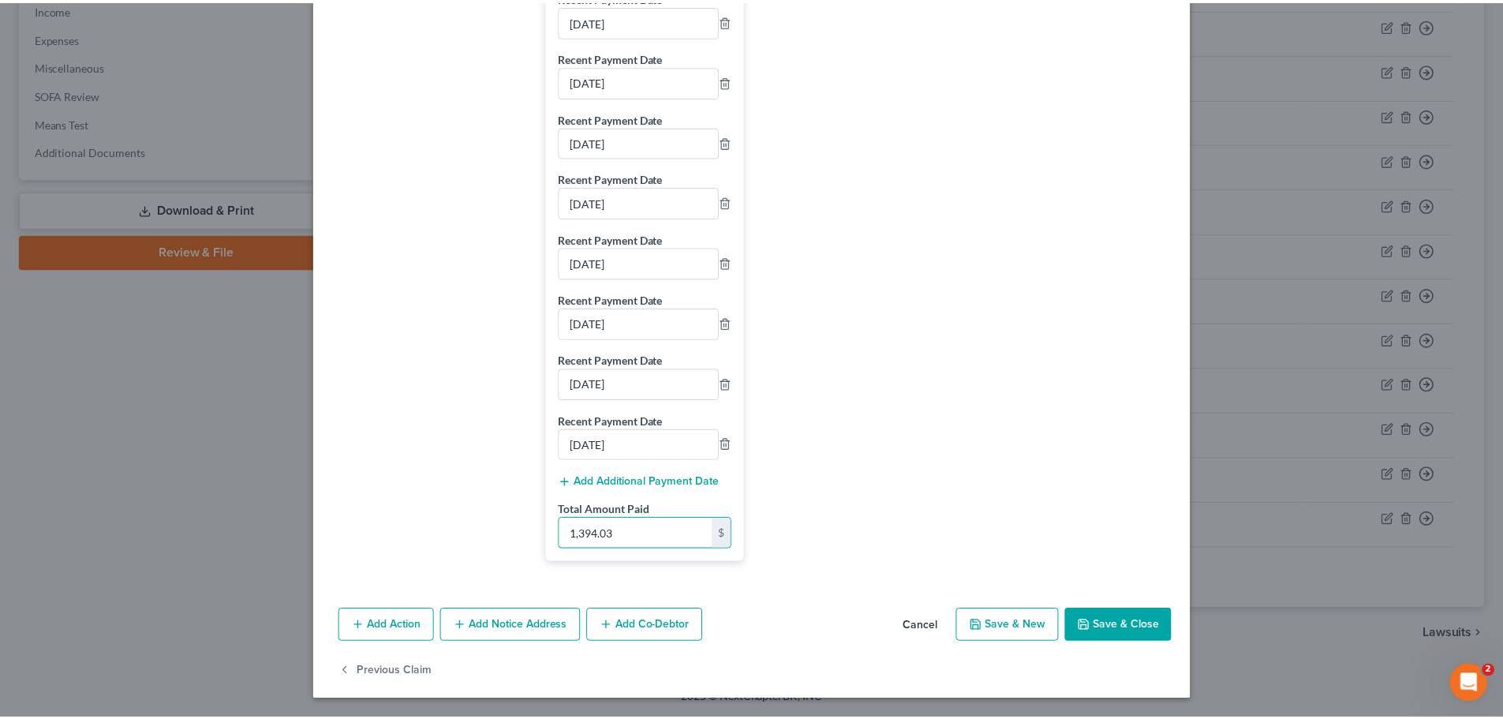
scroll to position [415, 0]
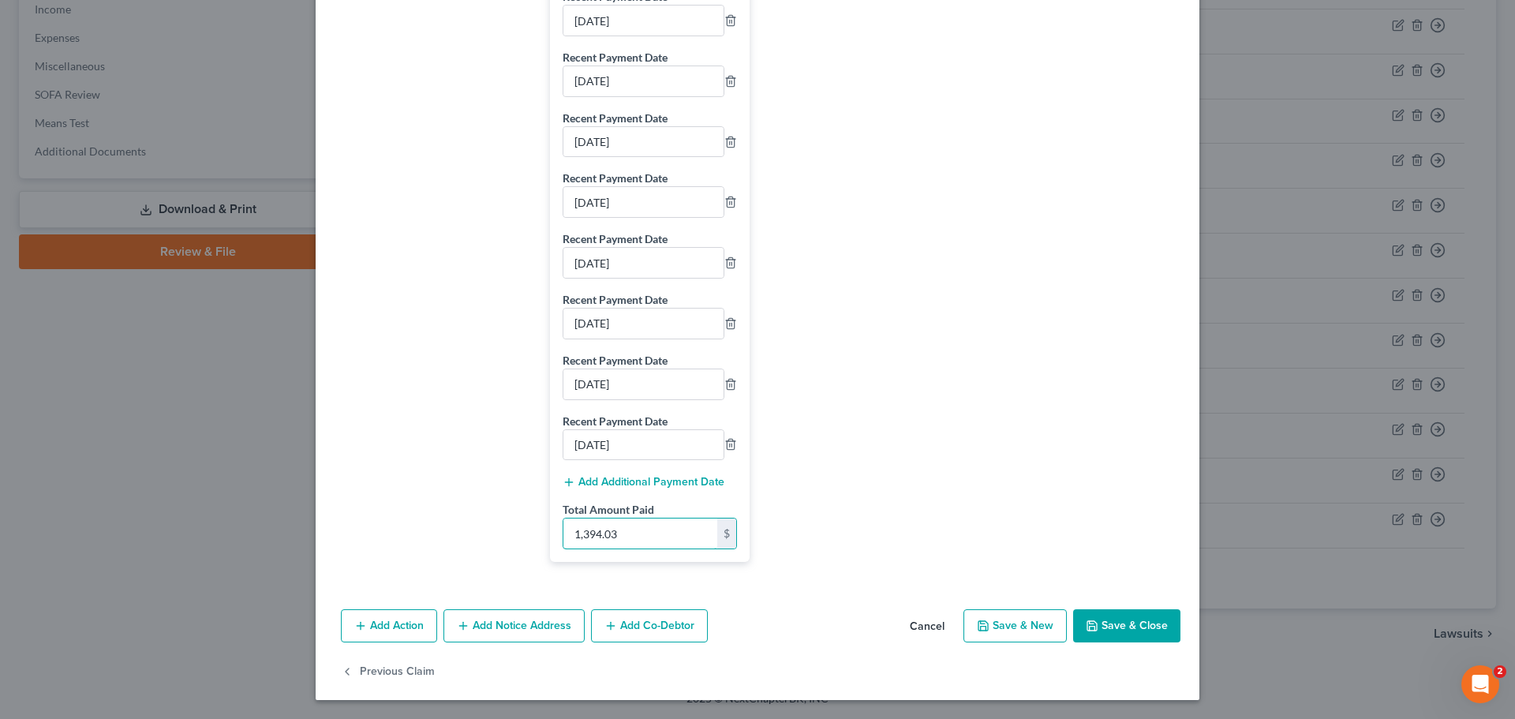
type input "1,394.03"
click at [1168, 632] on button "Save & Close" at bounding box center [1126, 625] width 107 height 33
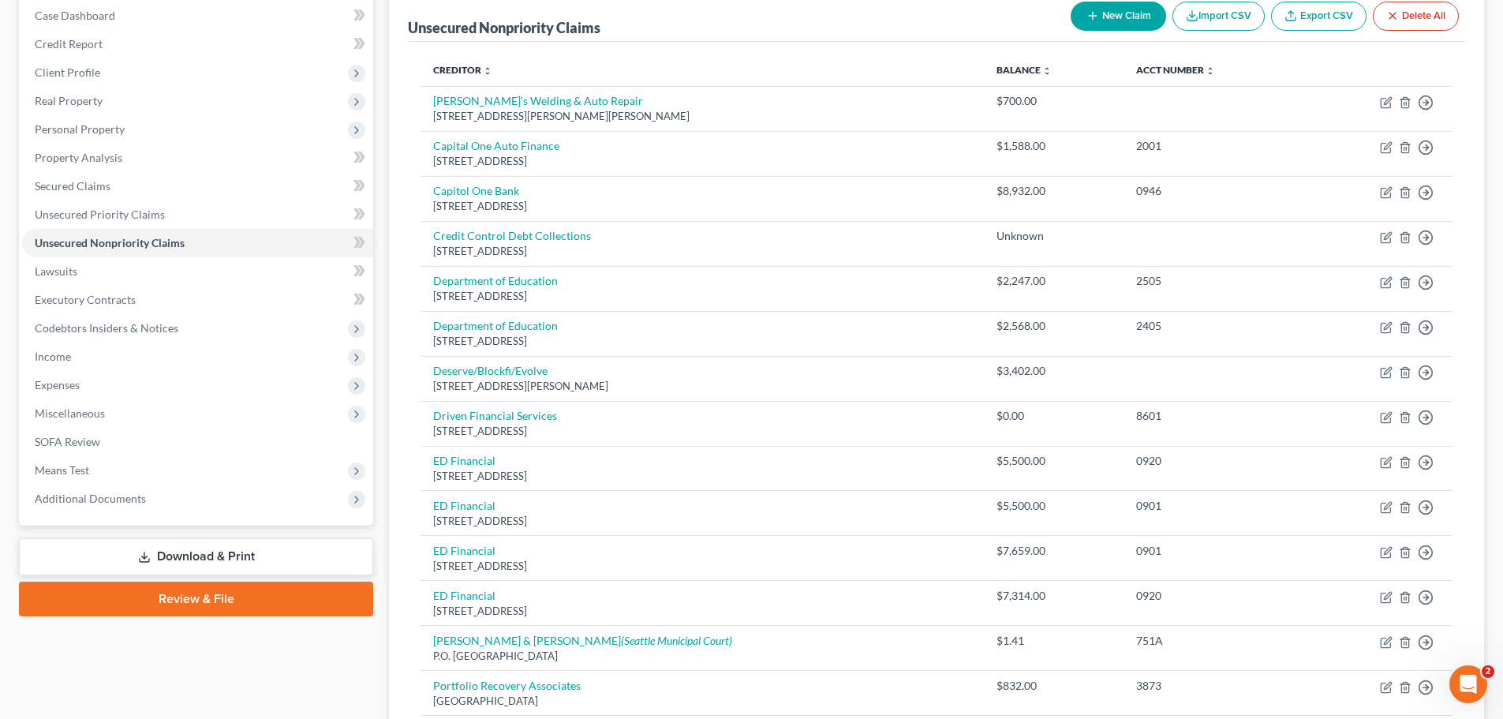
scroll to position [0, 0]
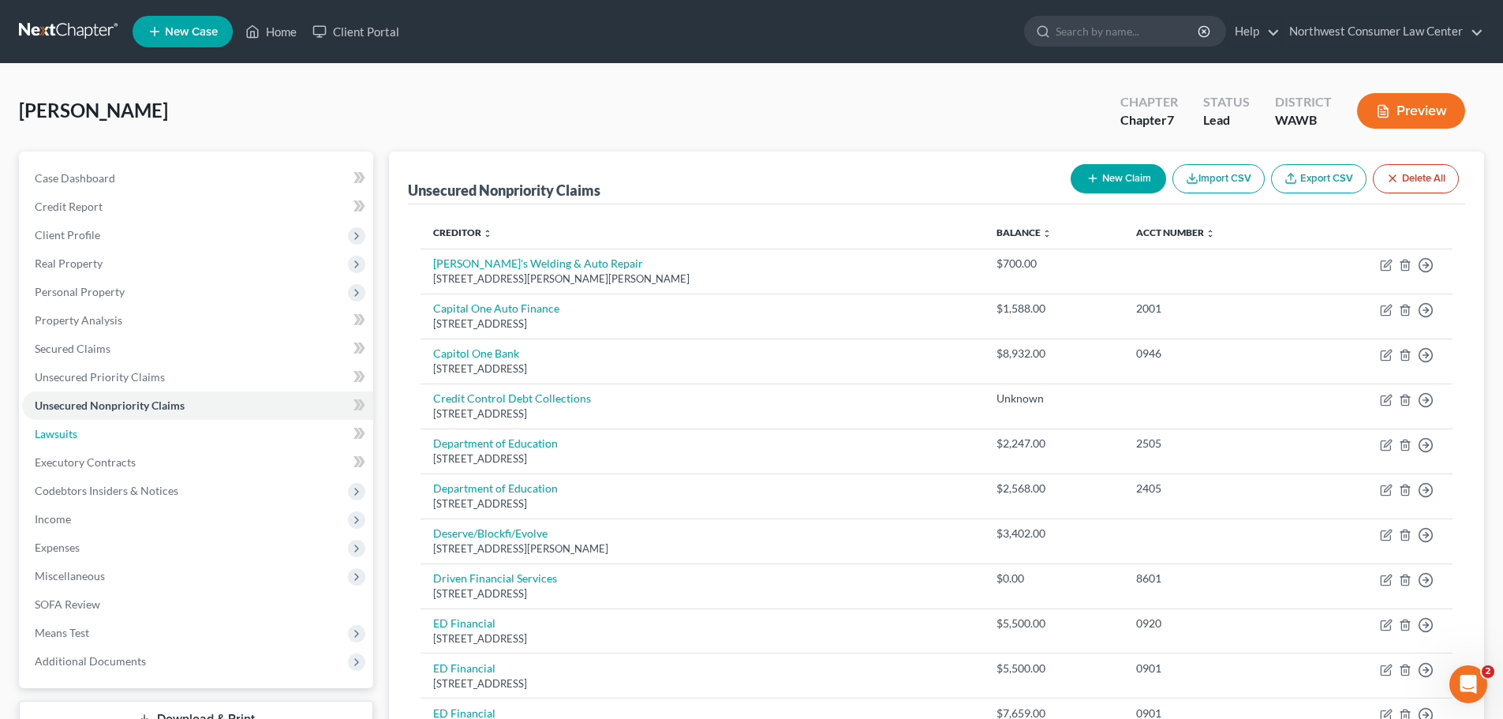
drag, startPoint x: 180, startPoint y: 443, endPoint x: 2, endPoint y: 436, distance: 177.7
click at [180, 443] on link "Lawsuits" at bounding box center [197, 434] width 351 height 28
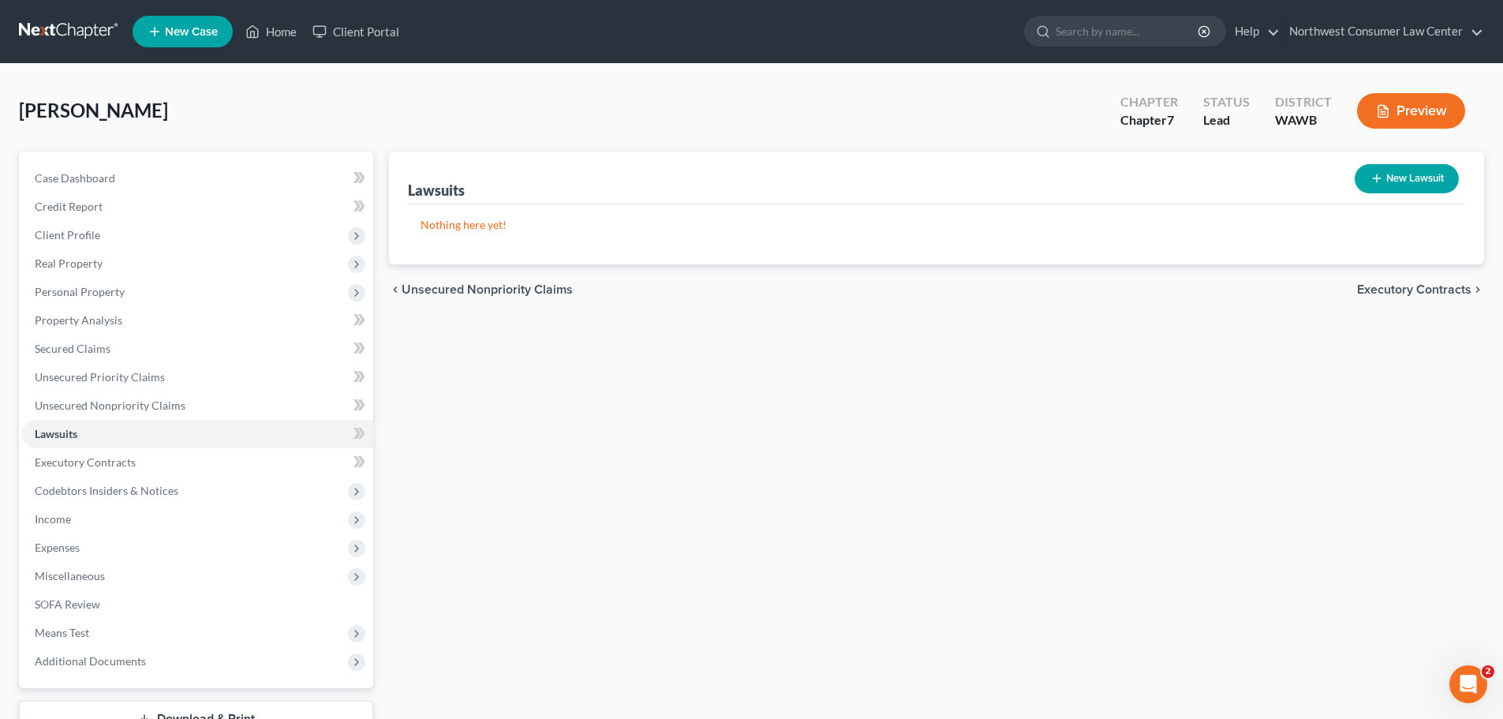
click at [92, 25] on link at bounding box center [69, 31] width 101 height 28
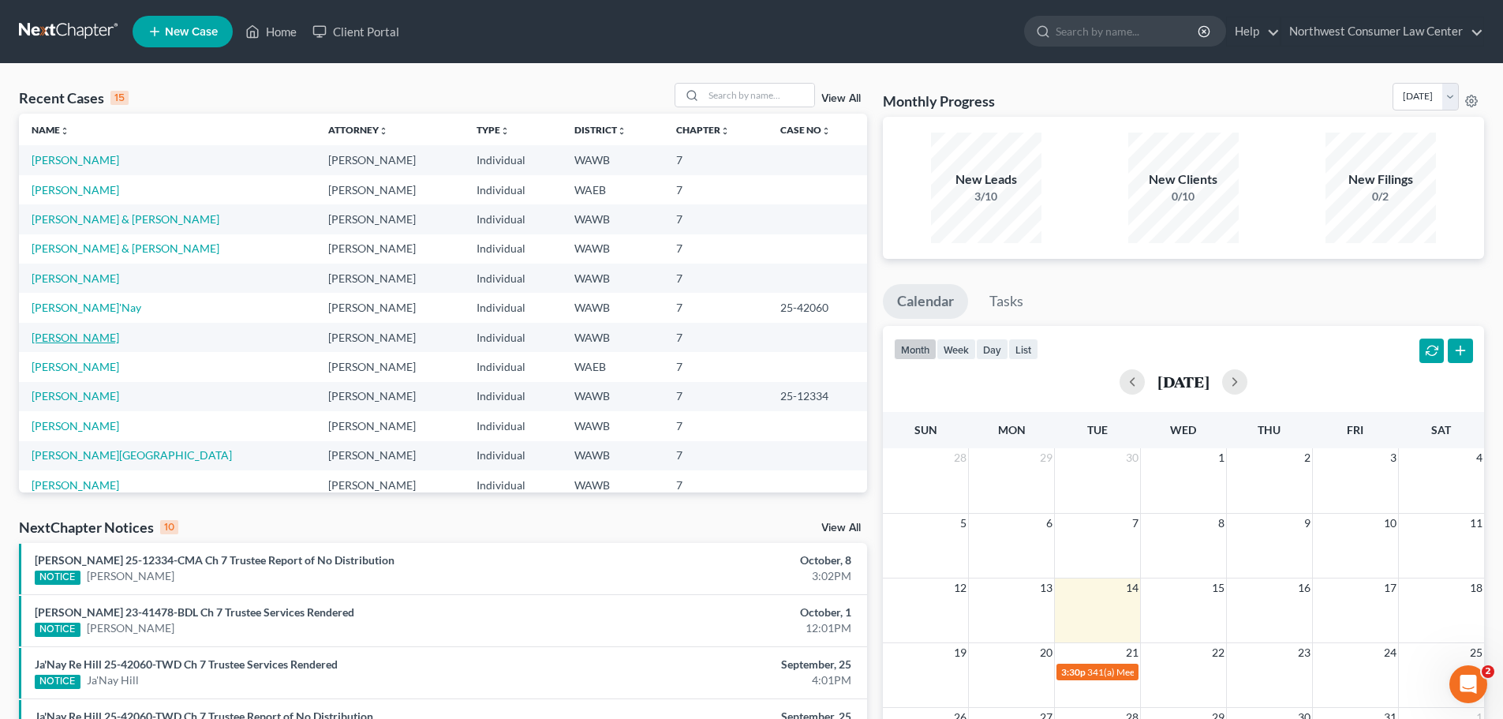
click at [94, 339] on link "[PERSON_NAME]" at bounding box center [76, 337] width 88 height 13
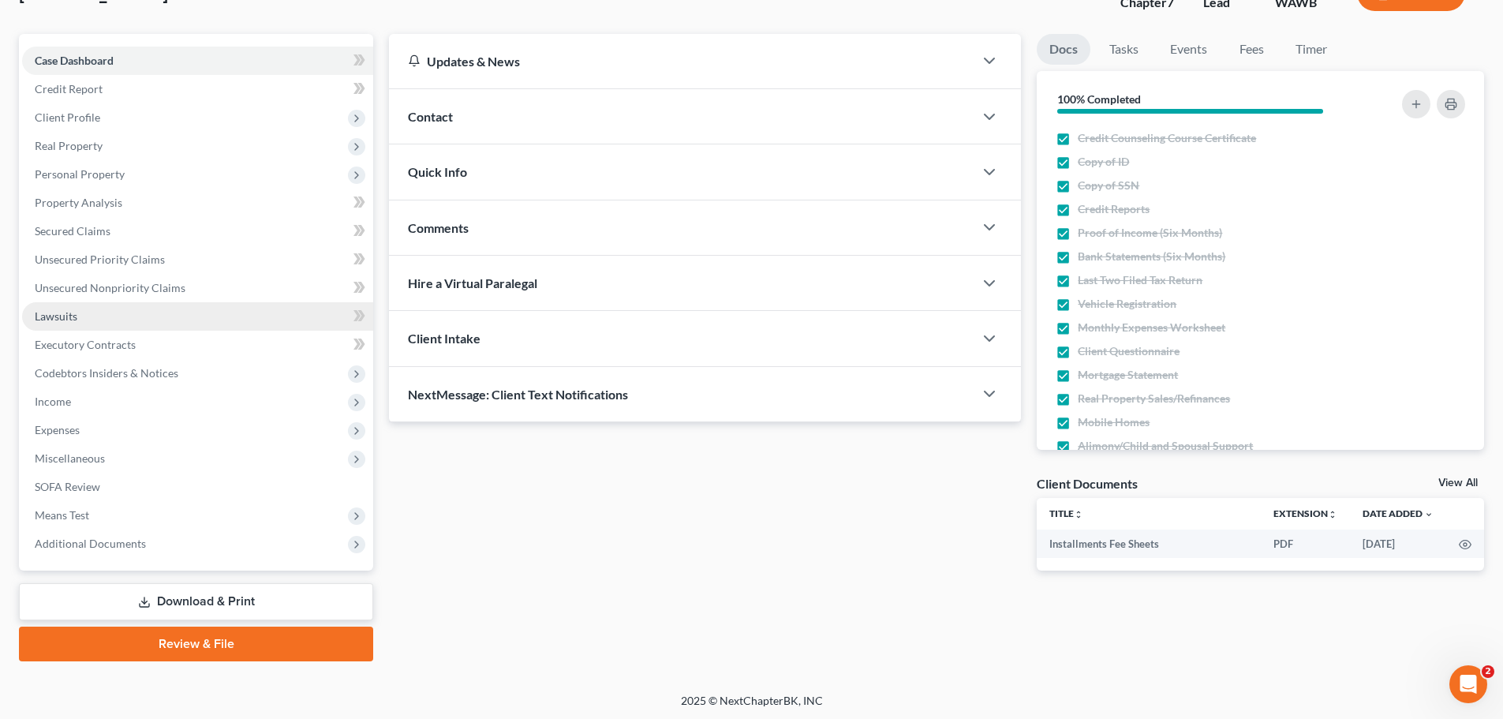
scroll to position [120, 0]
